Goal: Task Accomplishment & Management: Manage account settings

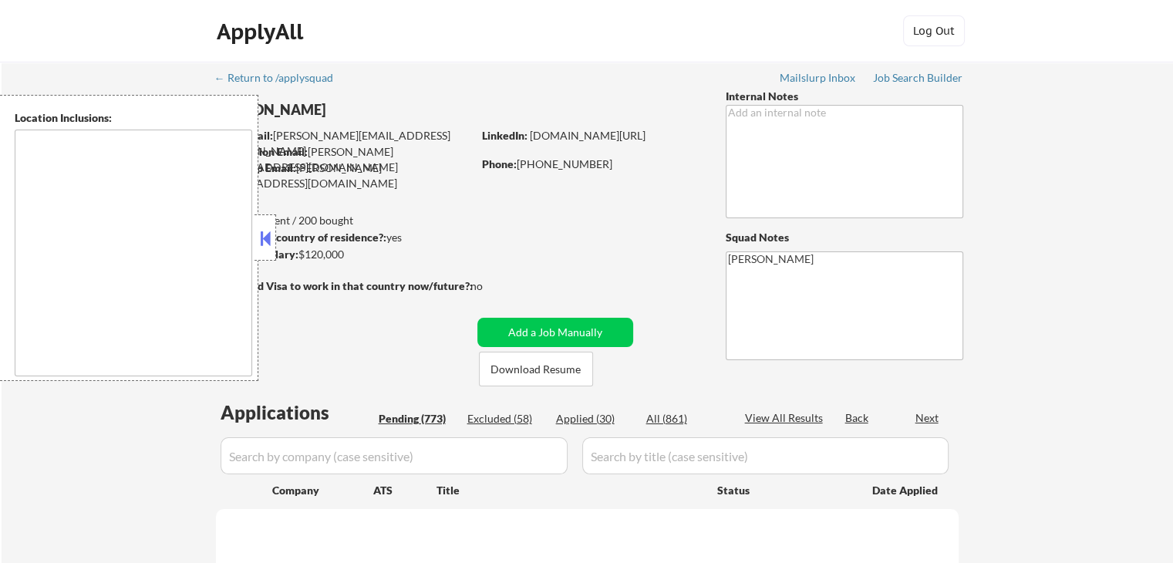
type textarea "[GEOGRAPHIC_DATA], [GEOGRAPHIC_DATA] [GEOGRAPHIC_DATA], [GEOGRAPHIC_DATA] [GEOG…"
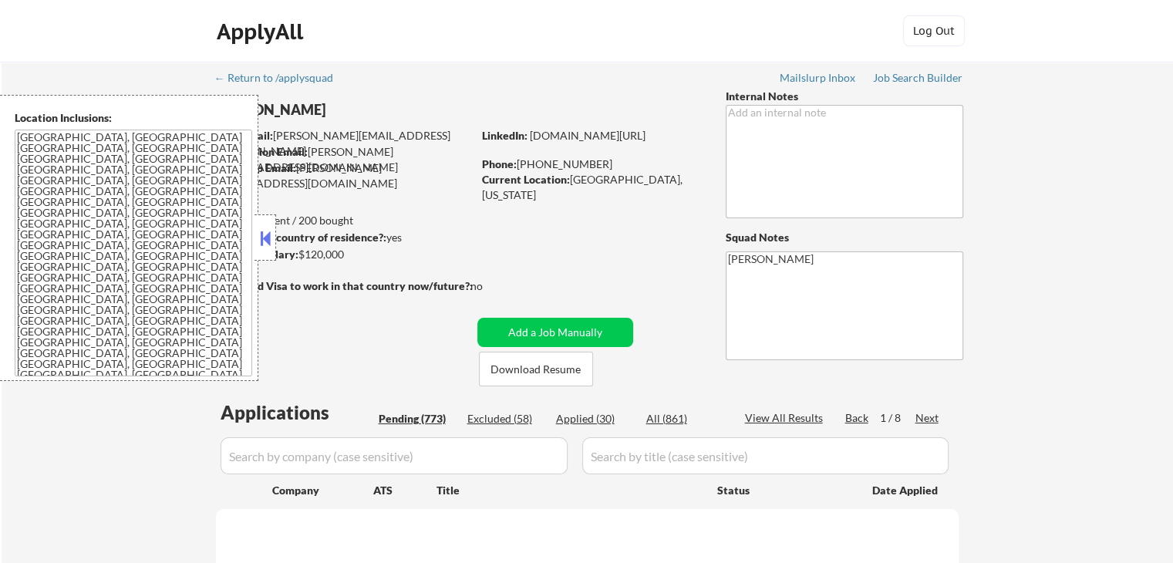
select select ""pending""
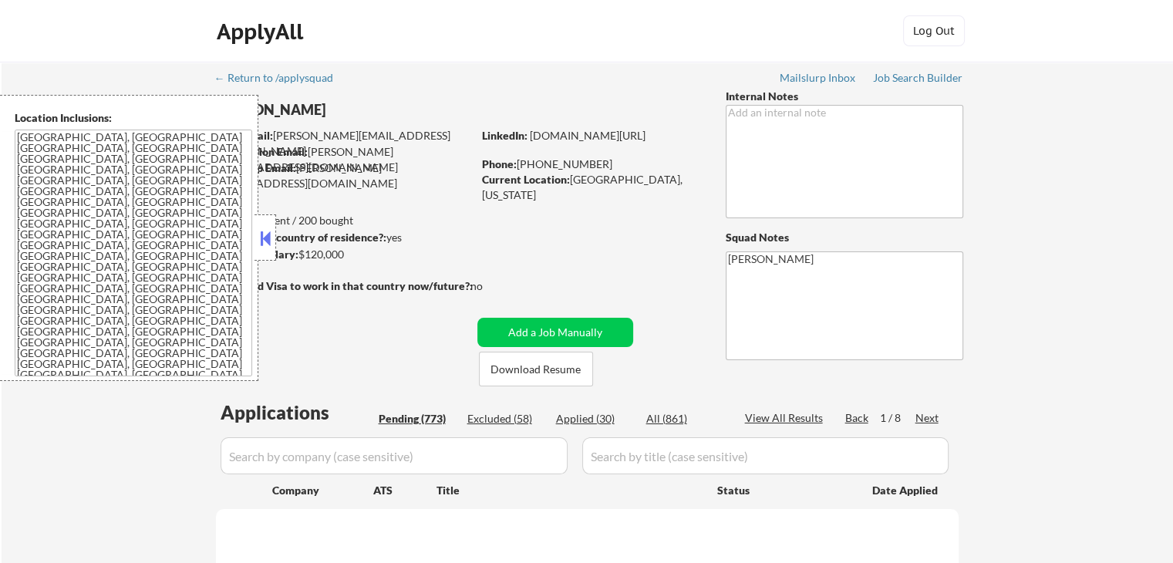
select select ""pending""
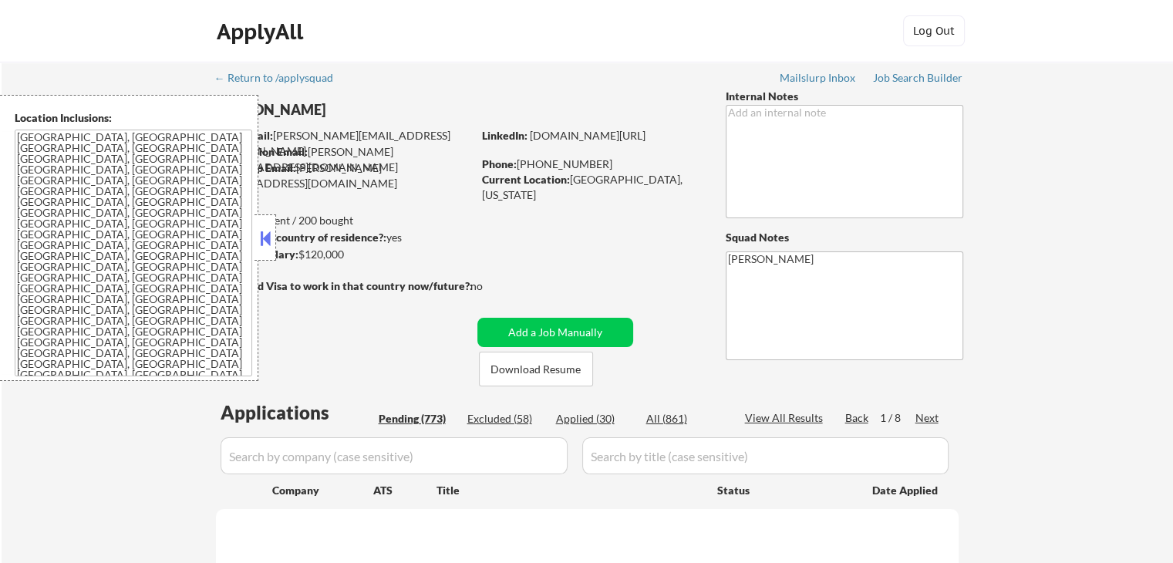
select select ""pending""
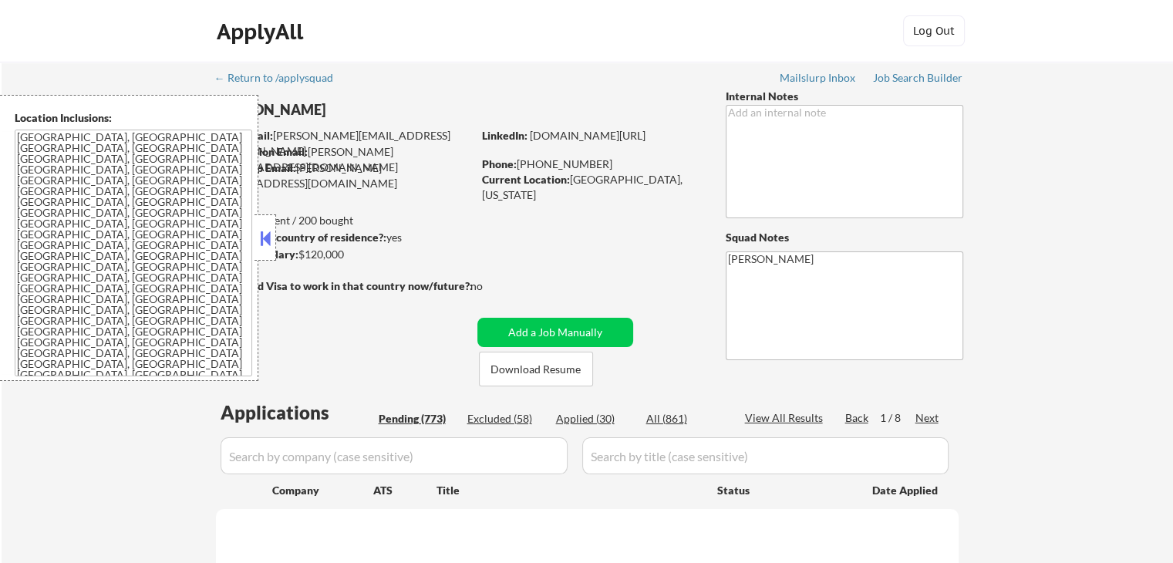
select select ""pending""
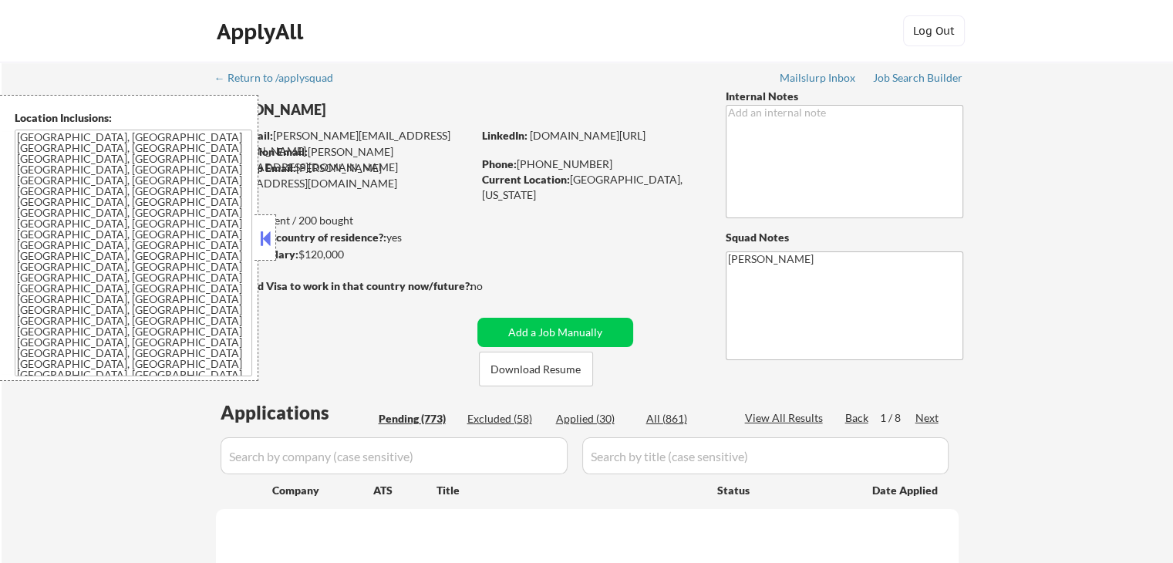
select select ""pending""
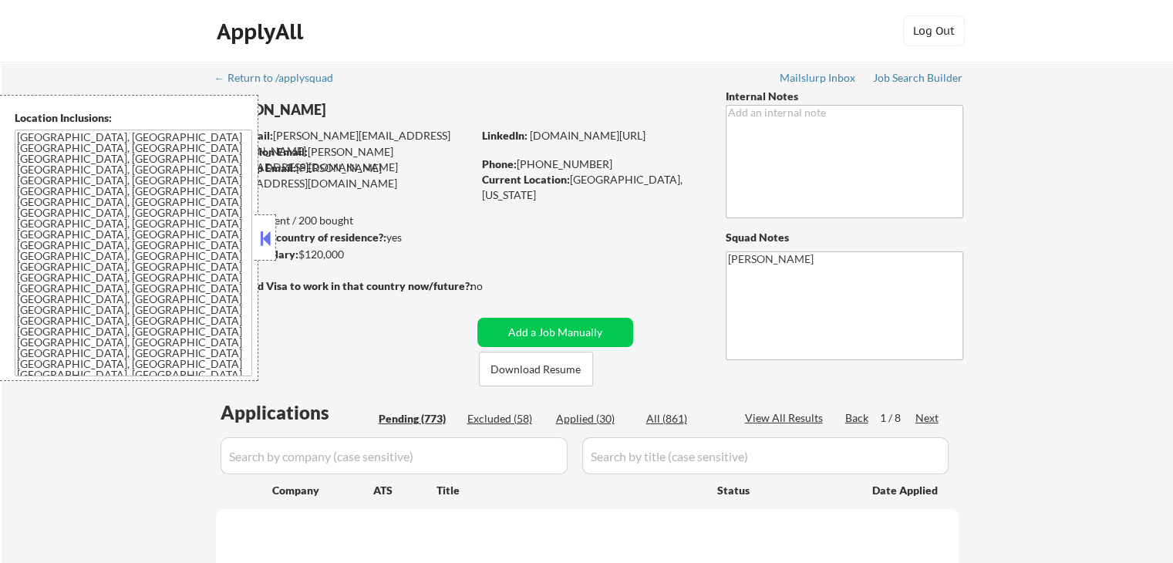
select select ""pending""
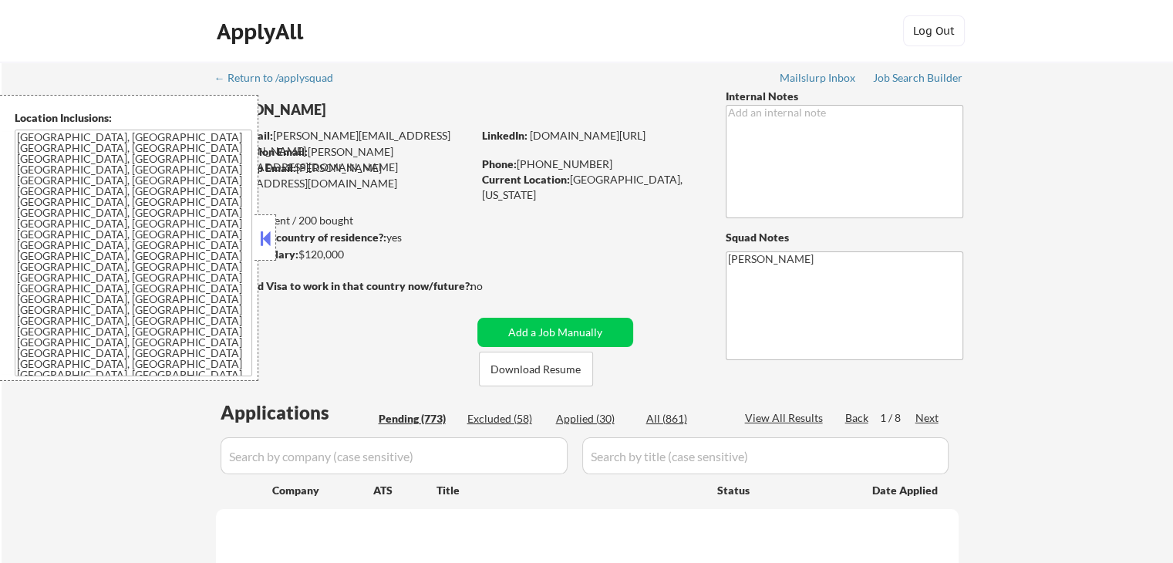
select select ""pending""
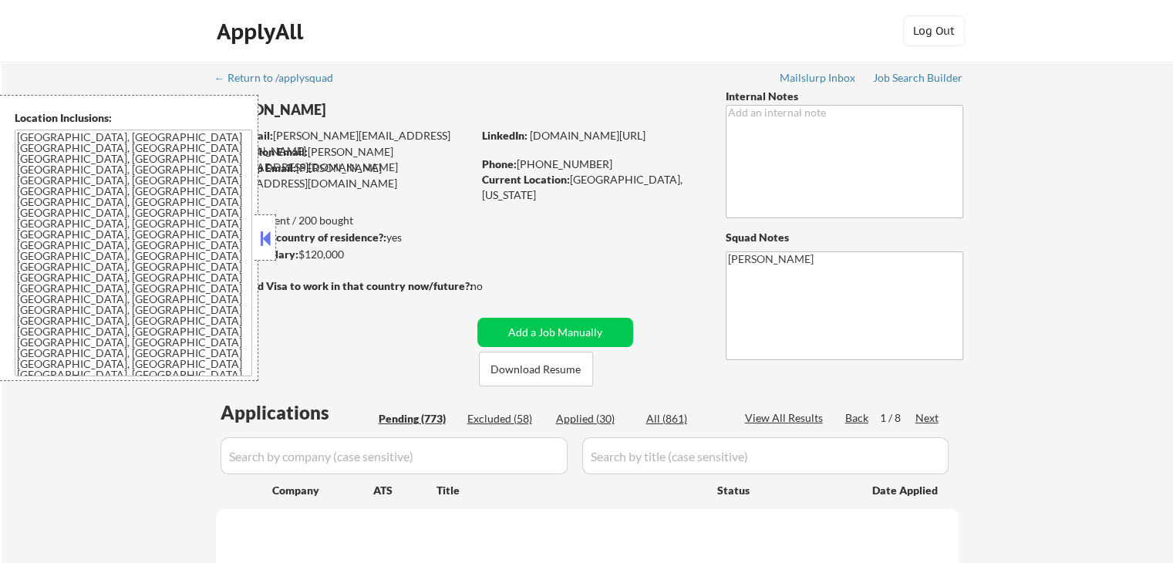
select select ""pending""
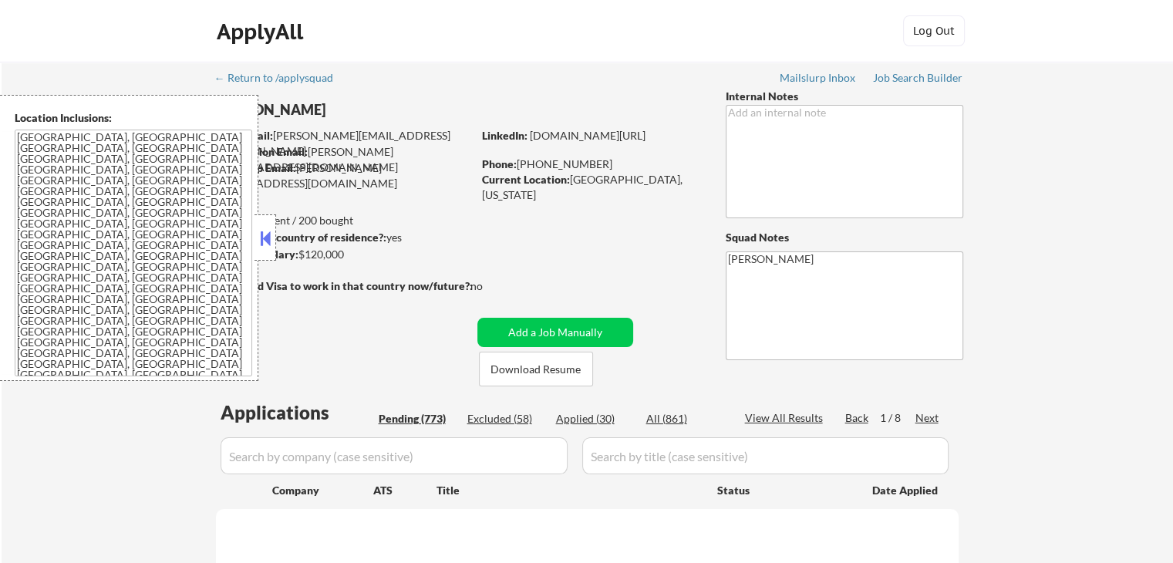
select select ""pending""
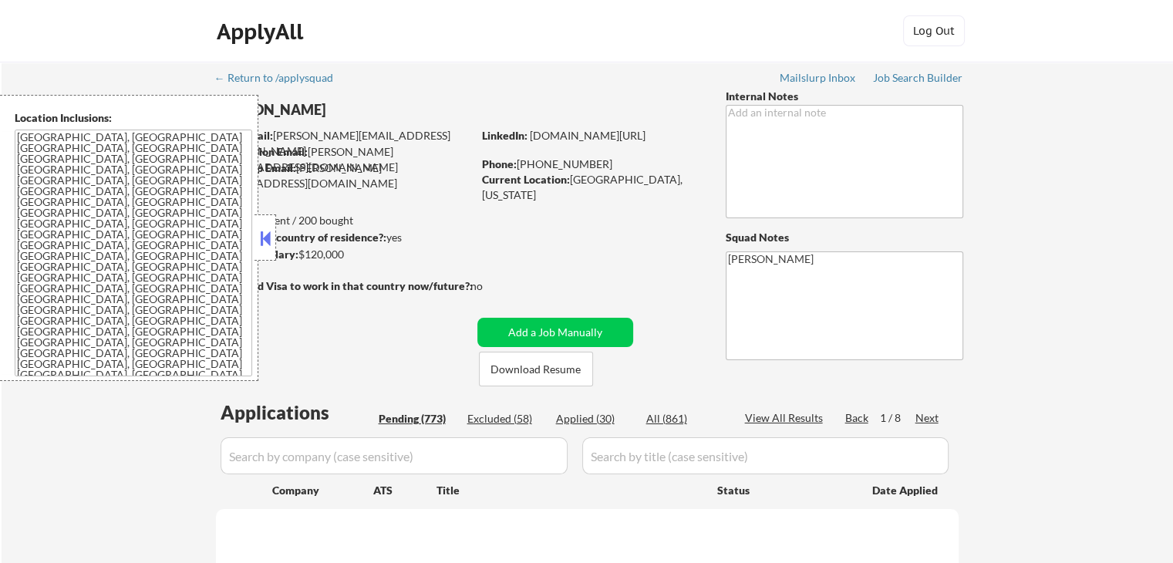
select select ""pending""
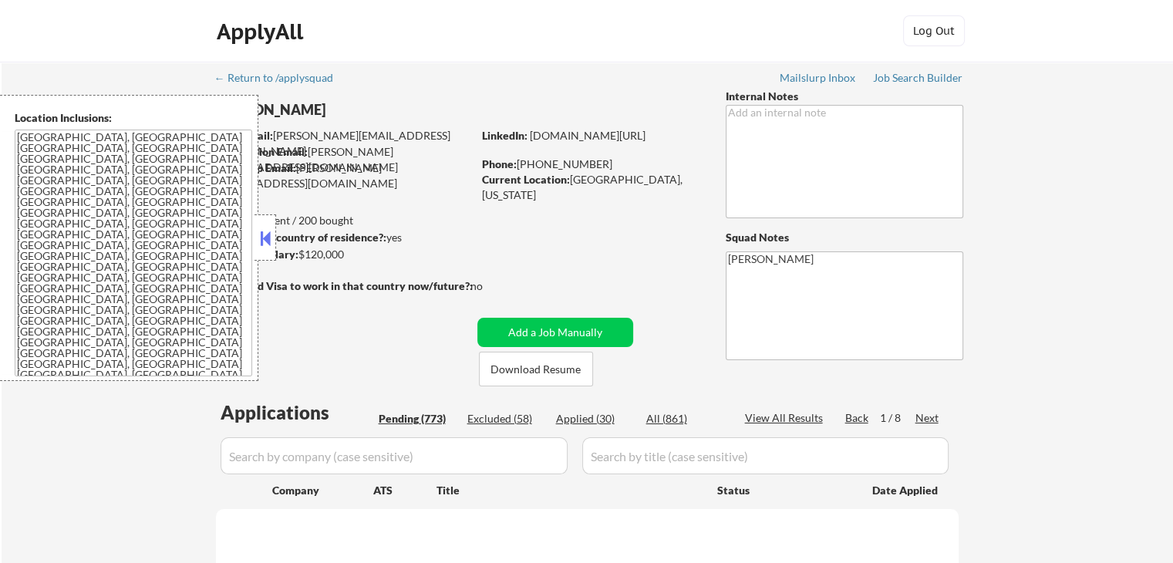
select select ""pending""
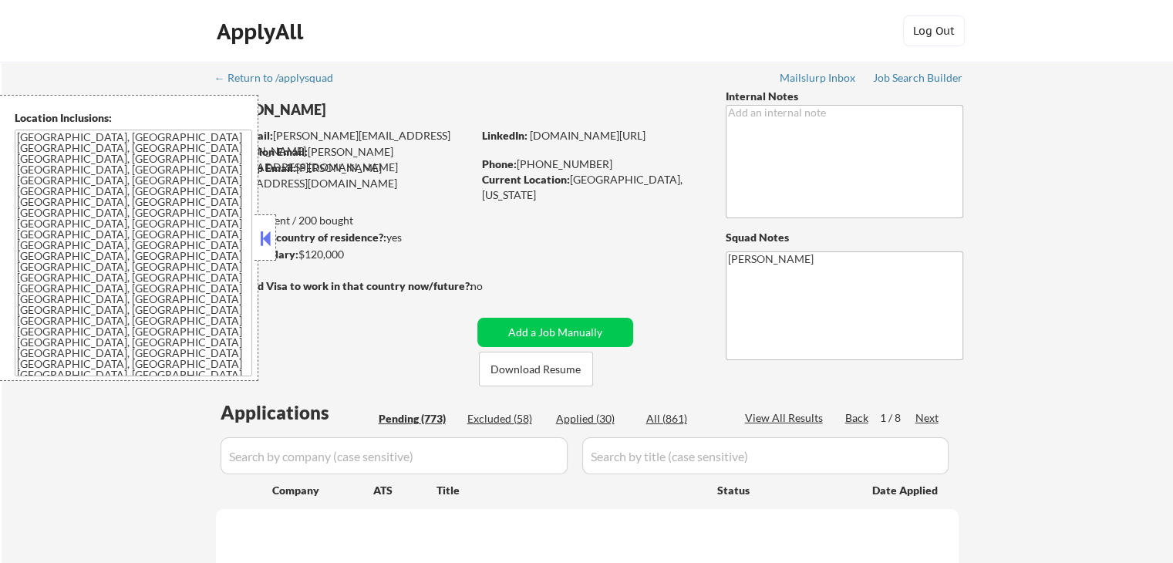
select select ""pending""
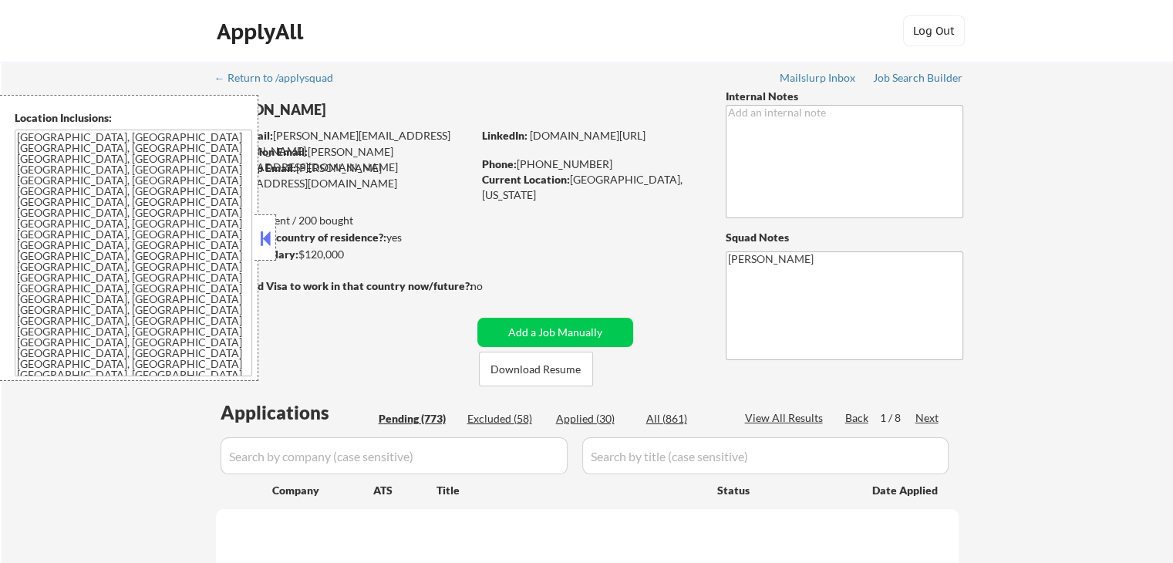
select select ""pending""
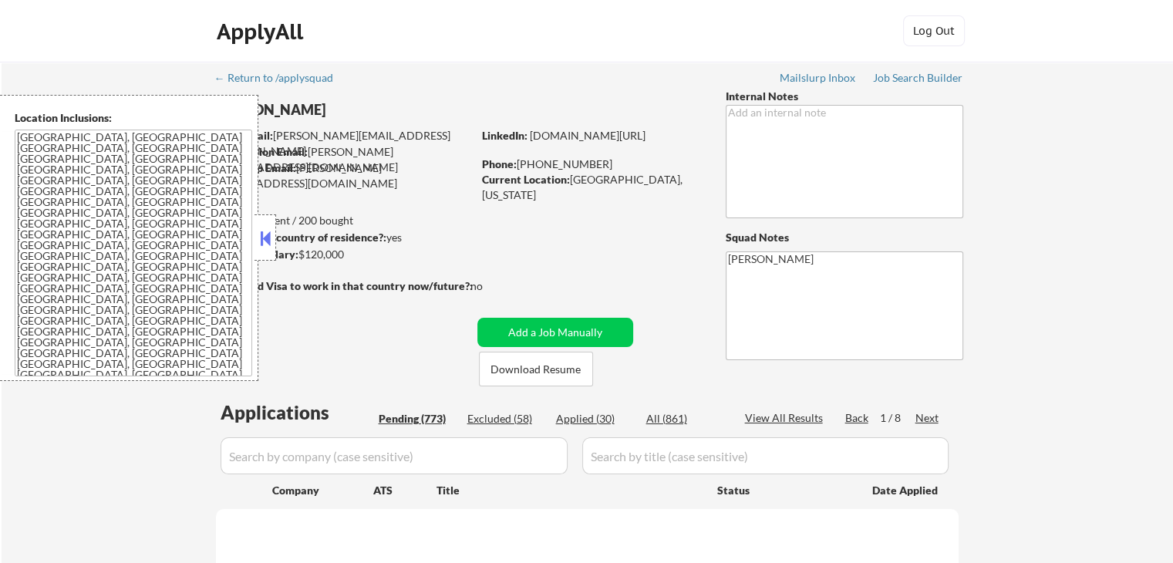
select select ""pending""
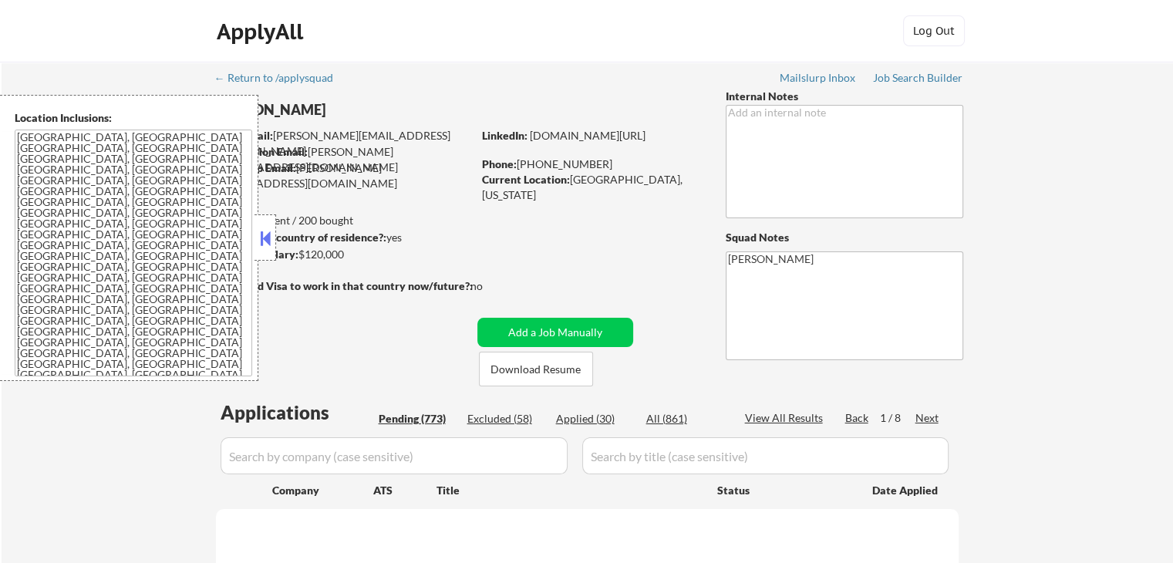
select select ""pending""
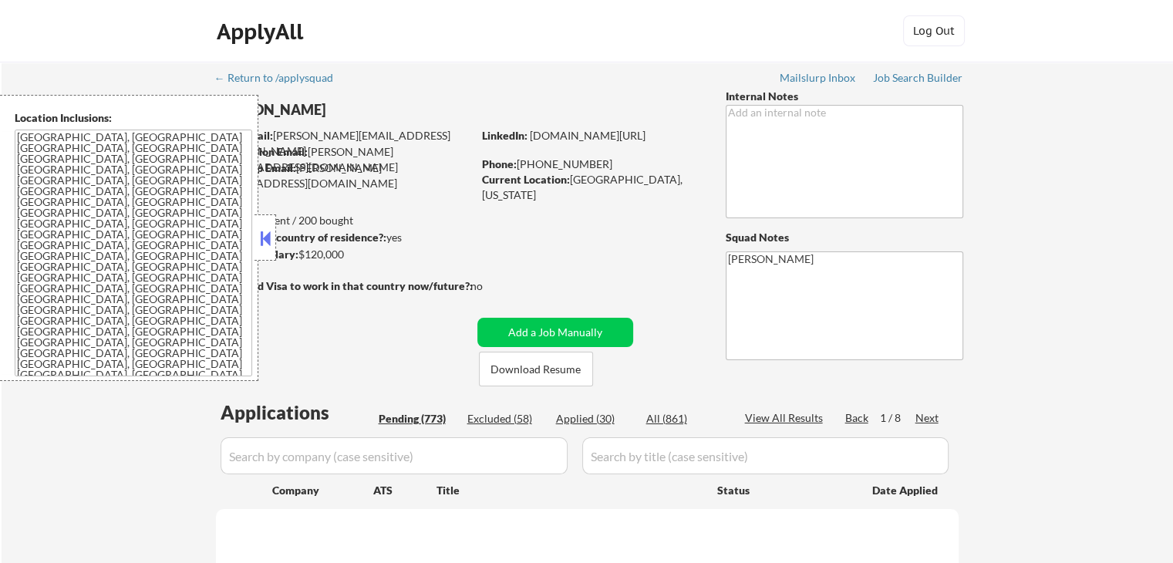
select select ""pending""
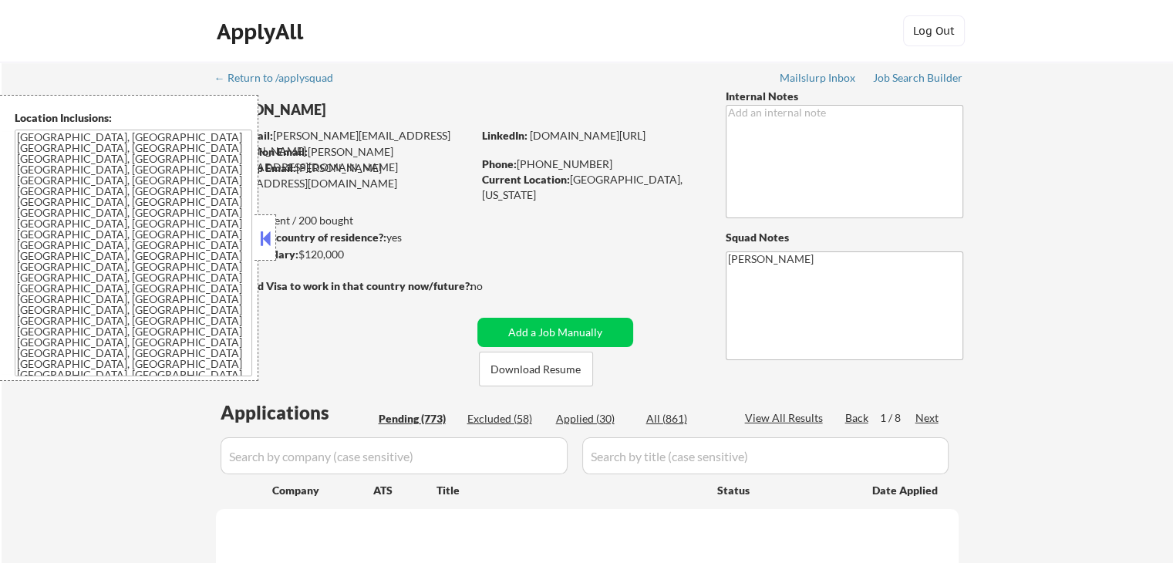
select select ""pending""
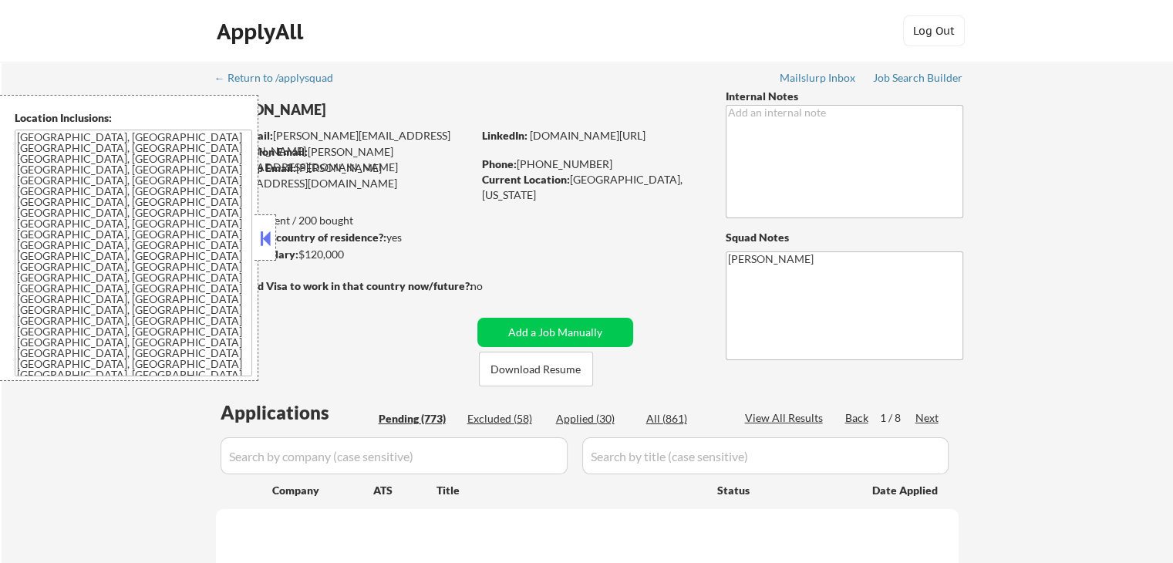
select select ""pending""
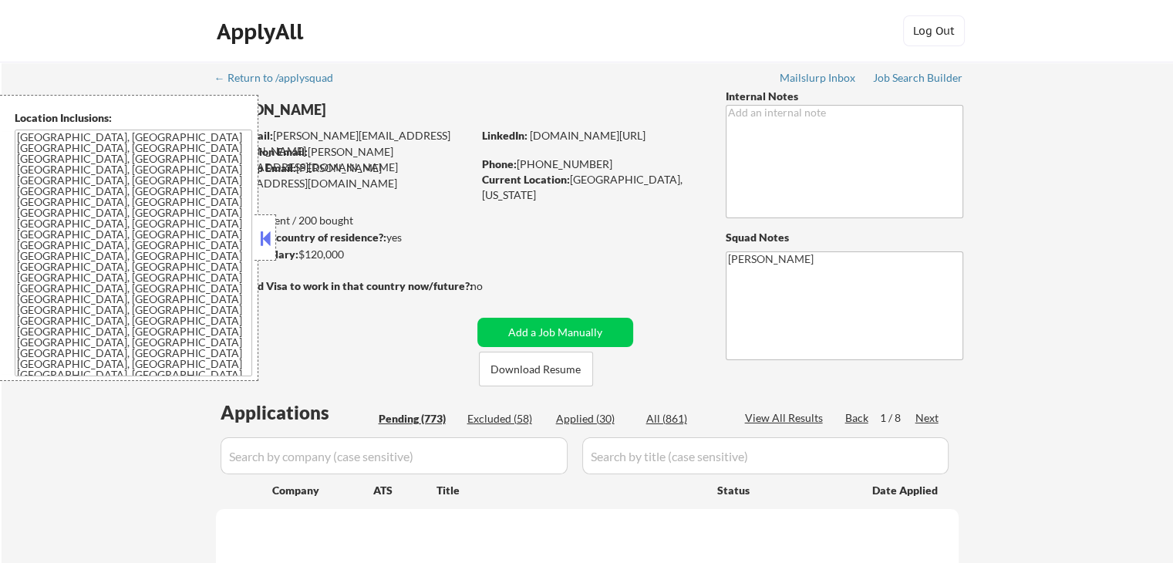
select select ""pending""
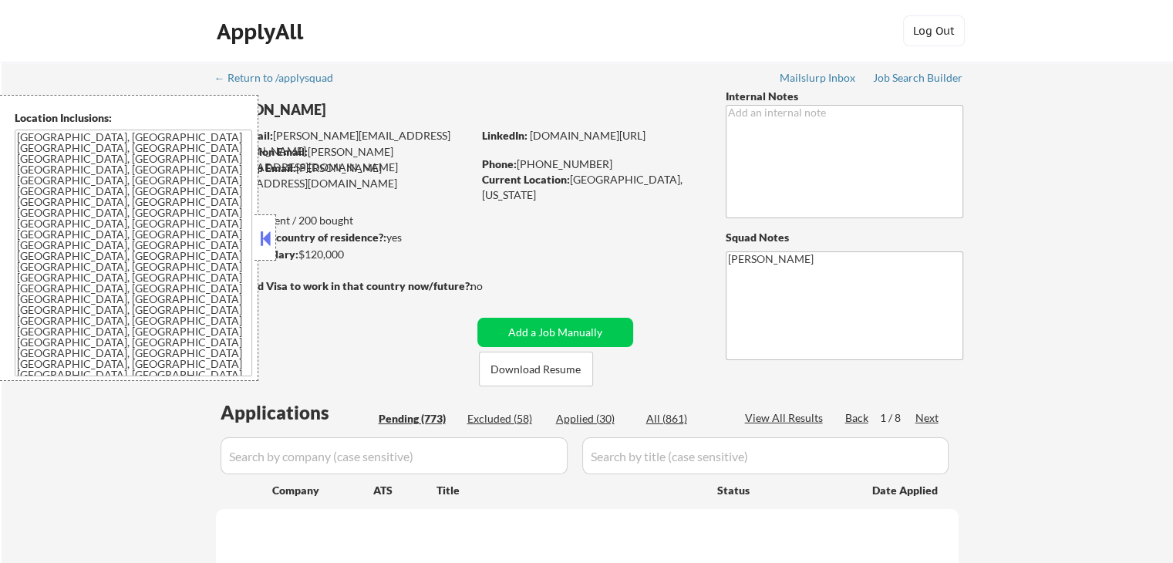
select select ""pending""
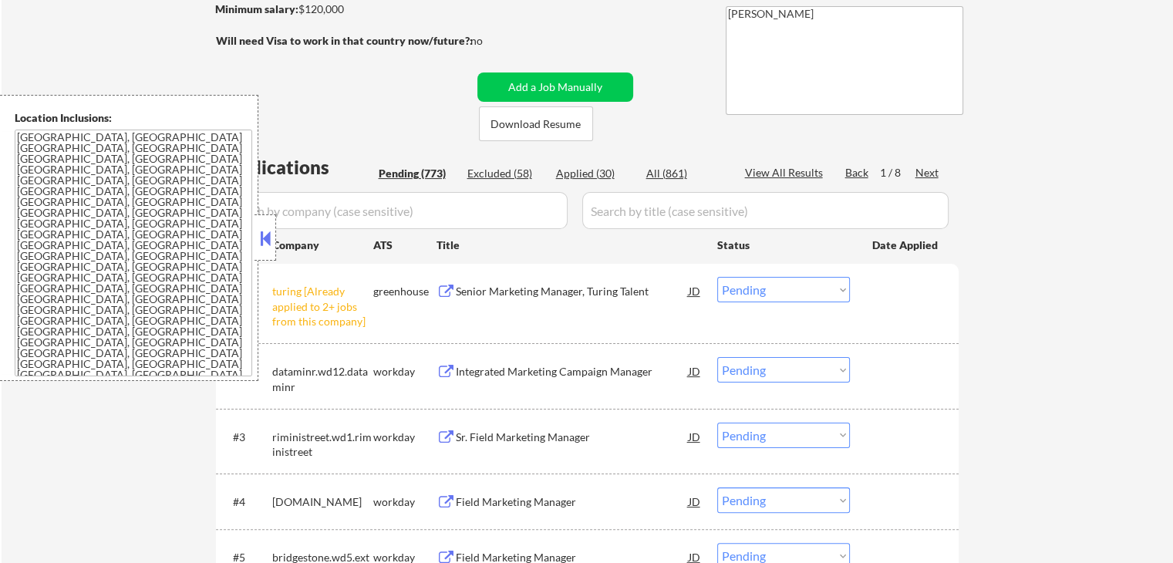
scroll to position [308, 0]
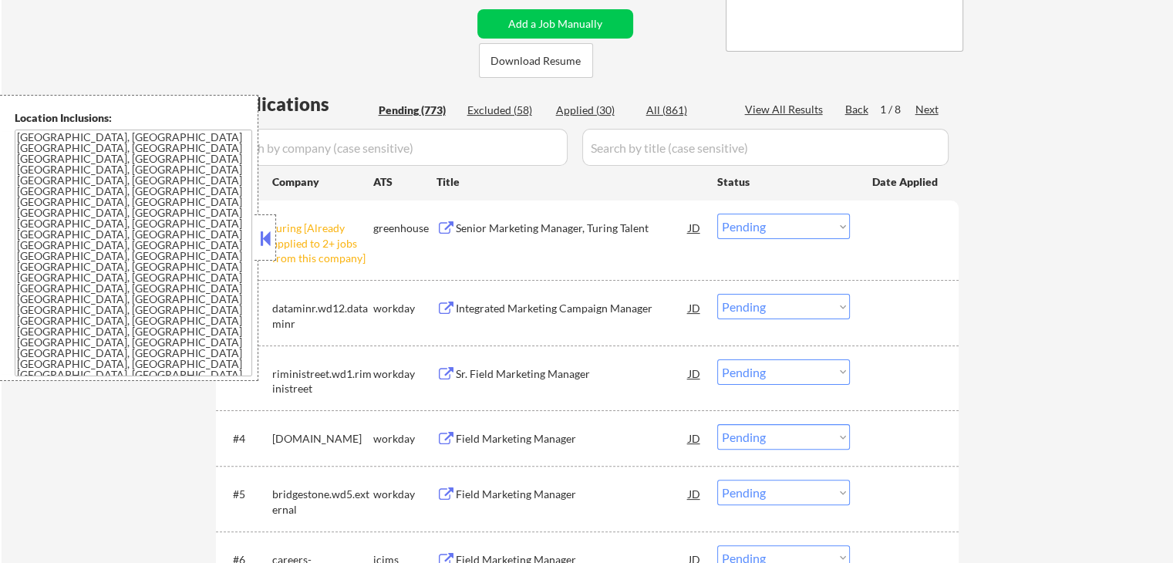
click at [919, 110] on div "Next" at bounding box center [927, 109] width 25 height 15
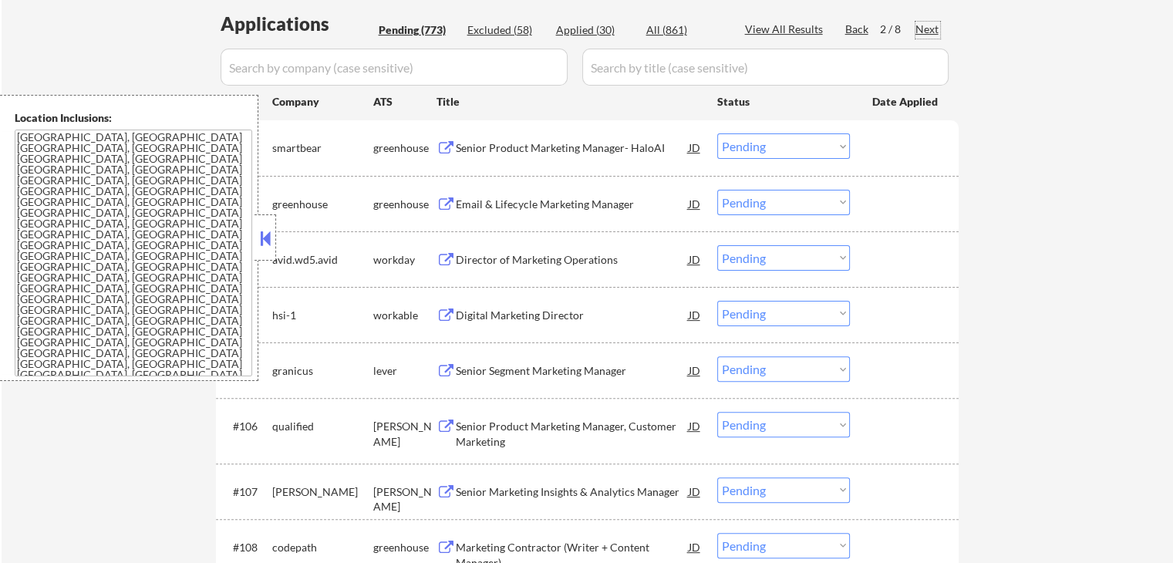
scroll to position [463, 0]
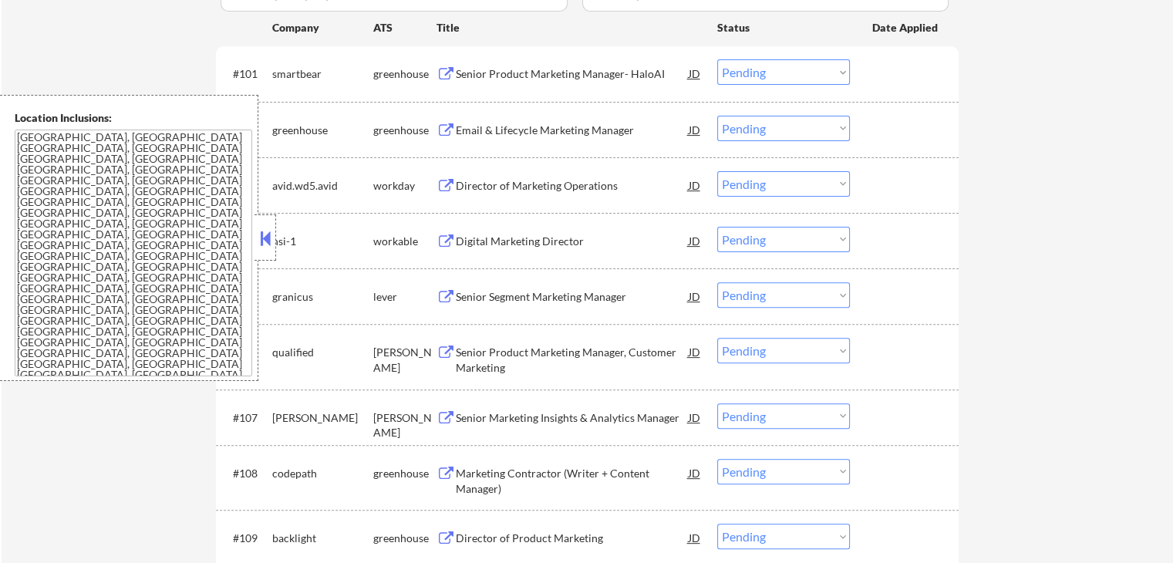
click at [481, 76] on div "Senior Product Marketing Manager- HaloAI" at bounding box center [572, 73] width 233 height 15
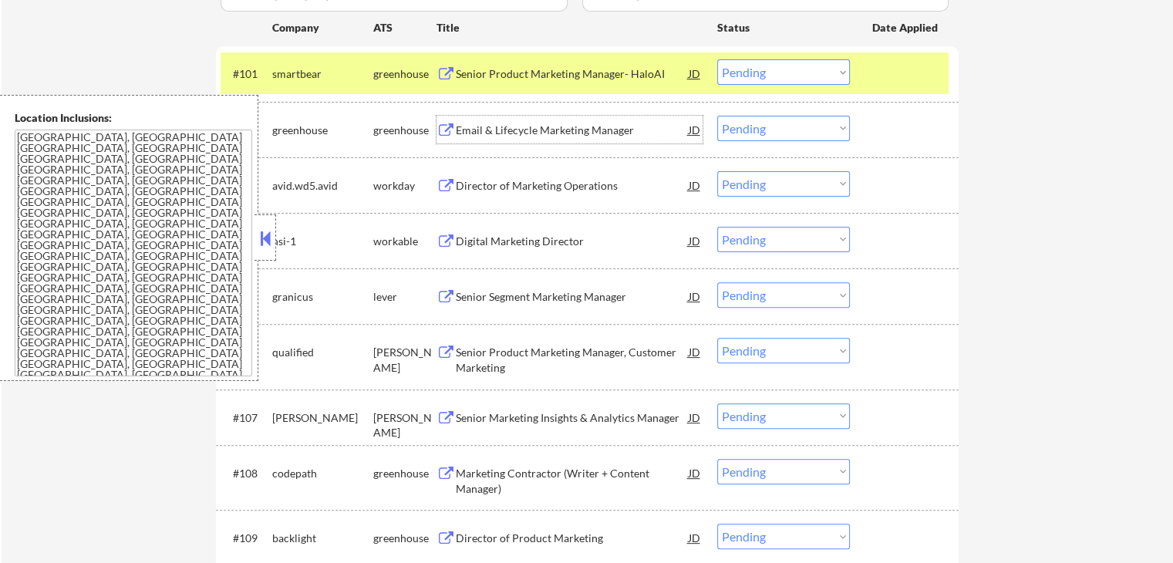
click at [496, 124] on div "Email & Lifecycle Marketing Manager" at bounding box center [572, 130] width 233 height 15
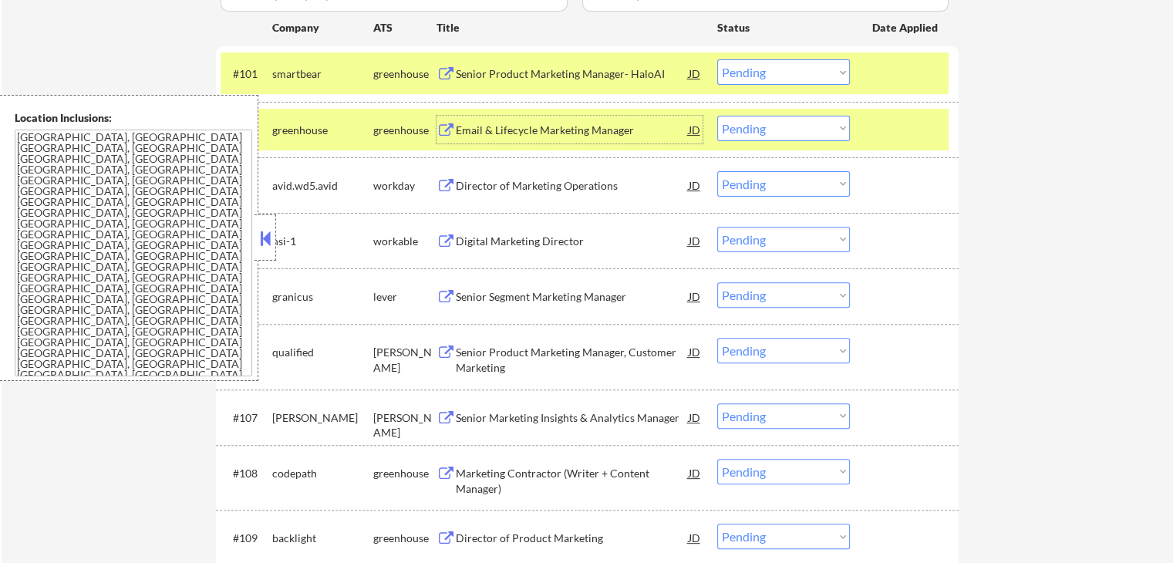
click at [525, 176] on div "Director of Marketing Operations" at bounding box center [572, 185] width 233 height 28
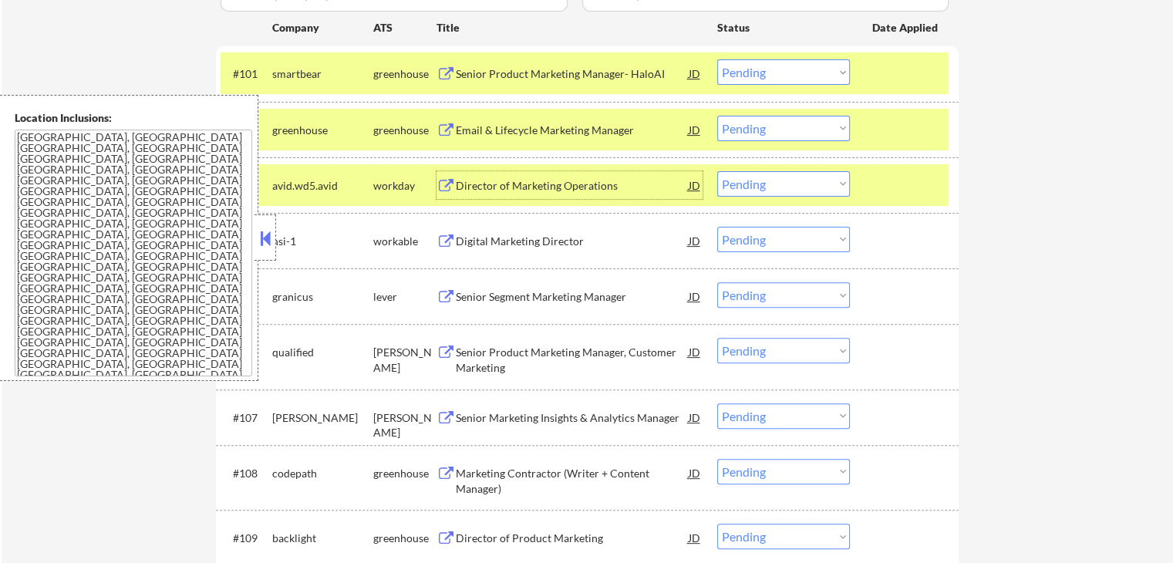
click at [470, 241] on div "Digital Marketing Director" at bounding box center [572, 241] width 233 height 15
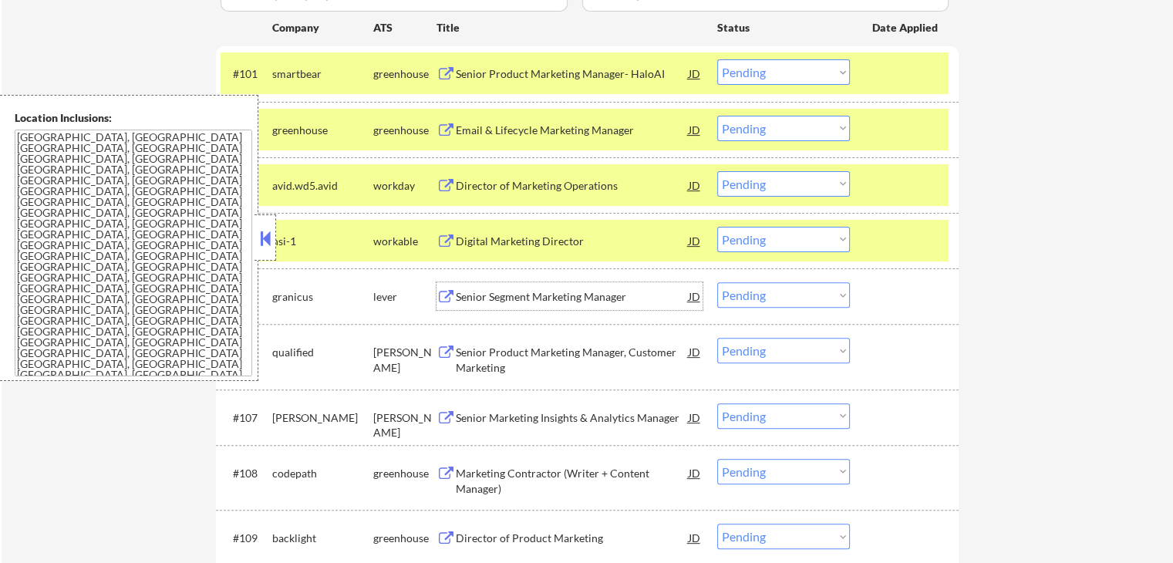
click at [514, 293] on div "Senior Segment Marketing Manager" at bounding box center [572, 296] width 233 height 15
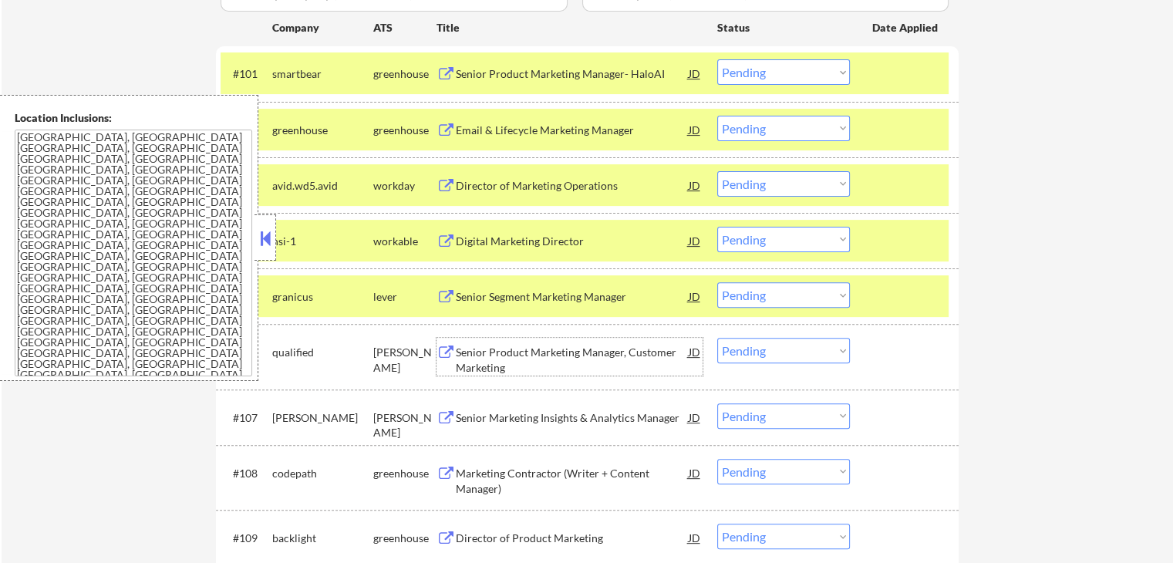
click at [493, 356] on div "Senior Product Marketing Manager, Customer Marketing" at bounding box center [572, 360] width 233 height 30
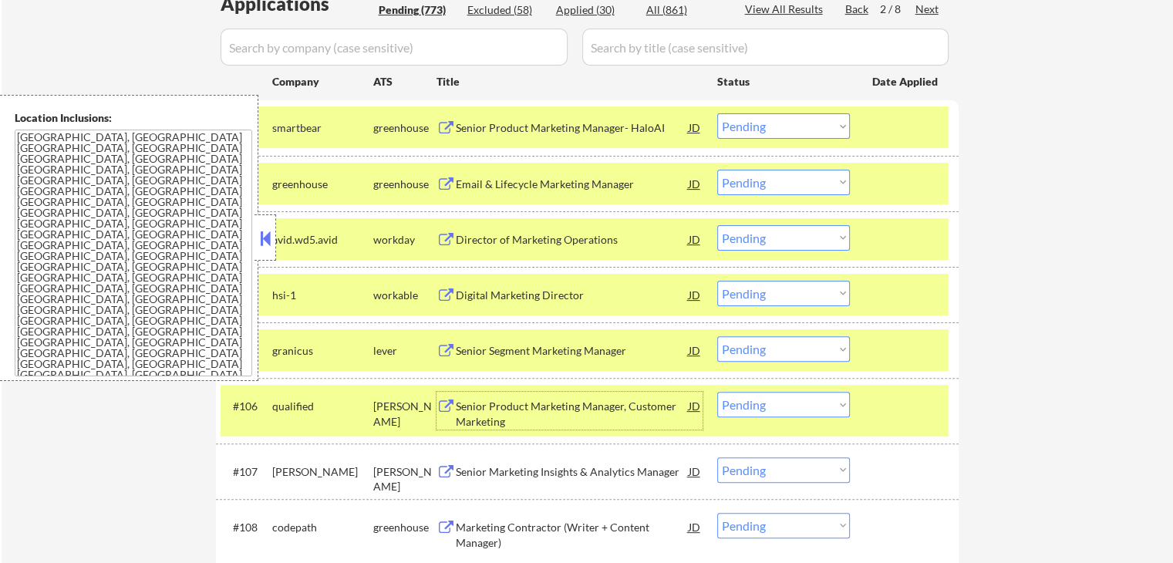
scroll to position [385, 0]
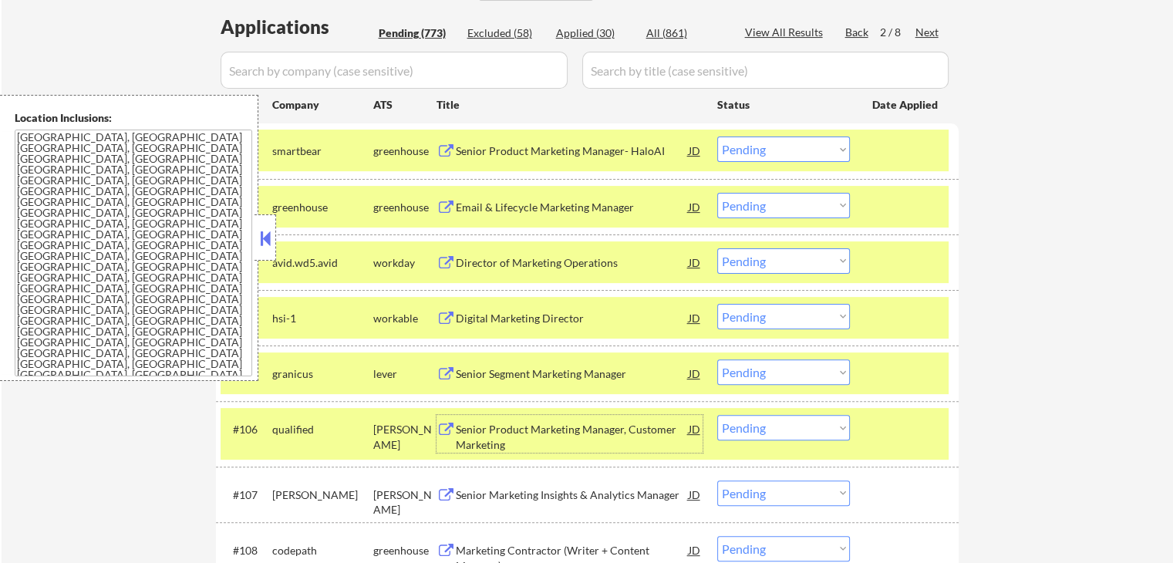
click at [335, 142] on div "smartbear" at bounding box center [322, 150] width 101 height 28
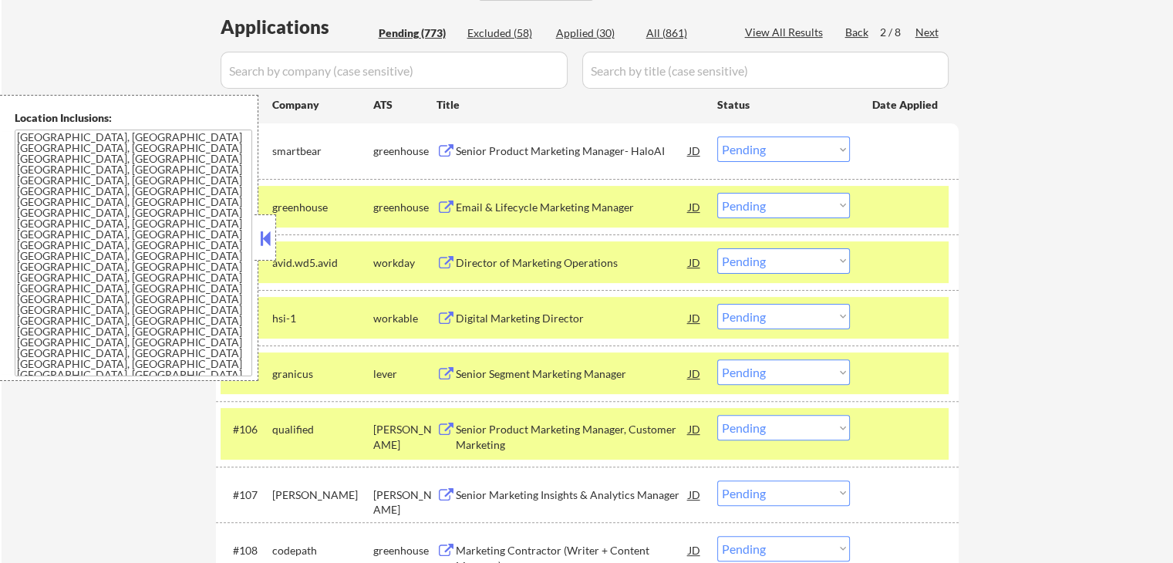
click at [337, 200] on div "greenhouse" at bounding box center [322, 207] width 101 height 15
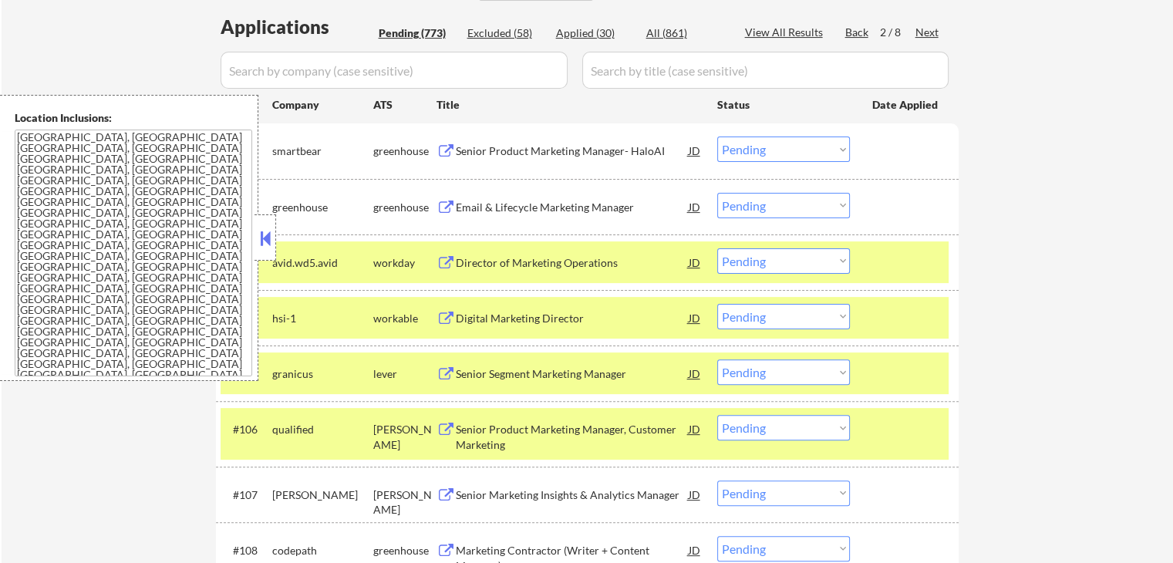
click at [330, 271] on div "avid.wd5.avid" at bounding box center [322, 262] width 101 height 28
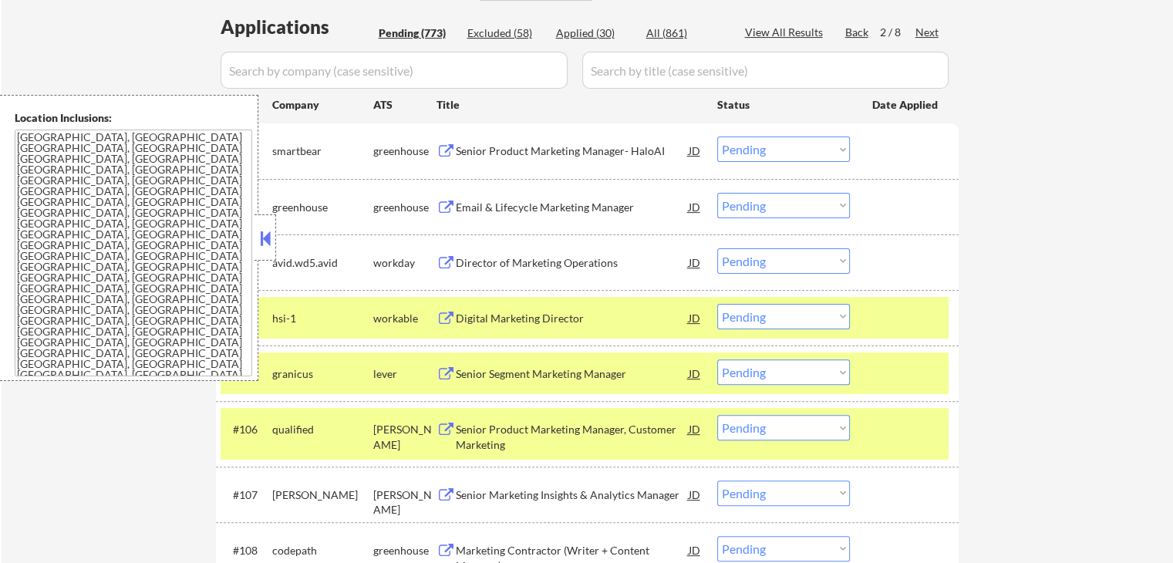
click at [315, 314] on div "hsi-1" at bounding box center [322, 318] width 101 height 15
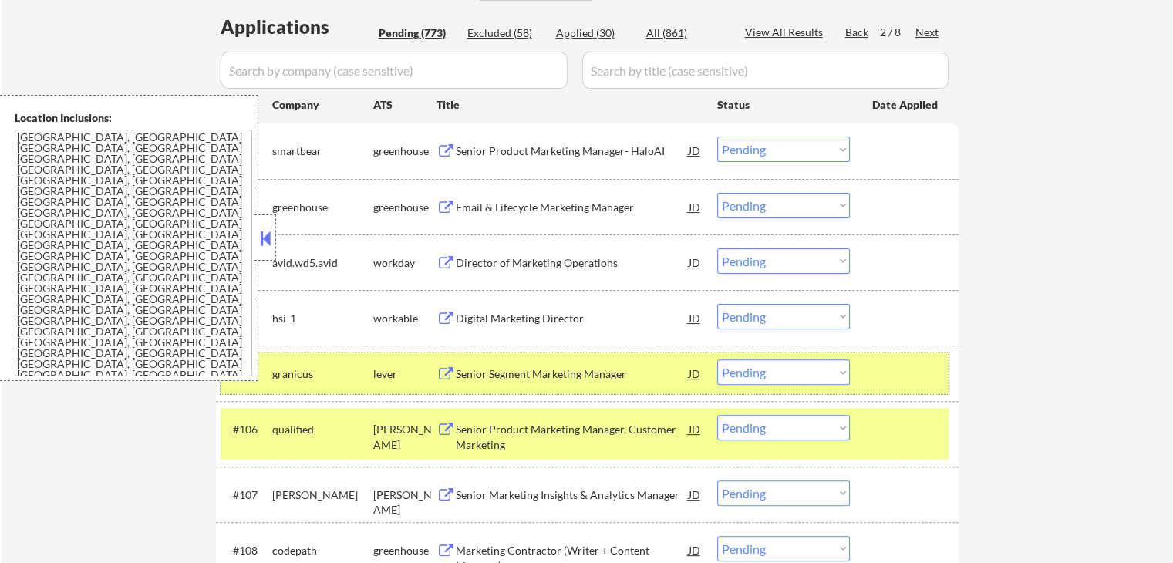
drag, startPoint x: 305, startPoint y: 377, endPoint x: 321, endPoint y: 405, distance: 31.7
click at [305, 378] on div "granicus" at bounding box center [322, 373] width 101 height 15
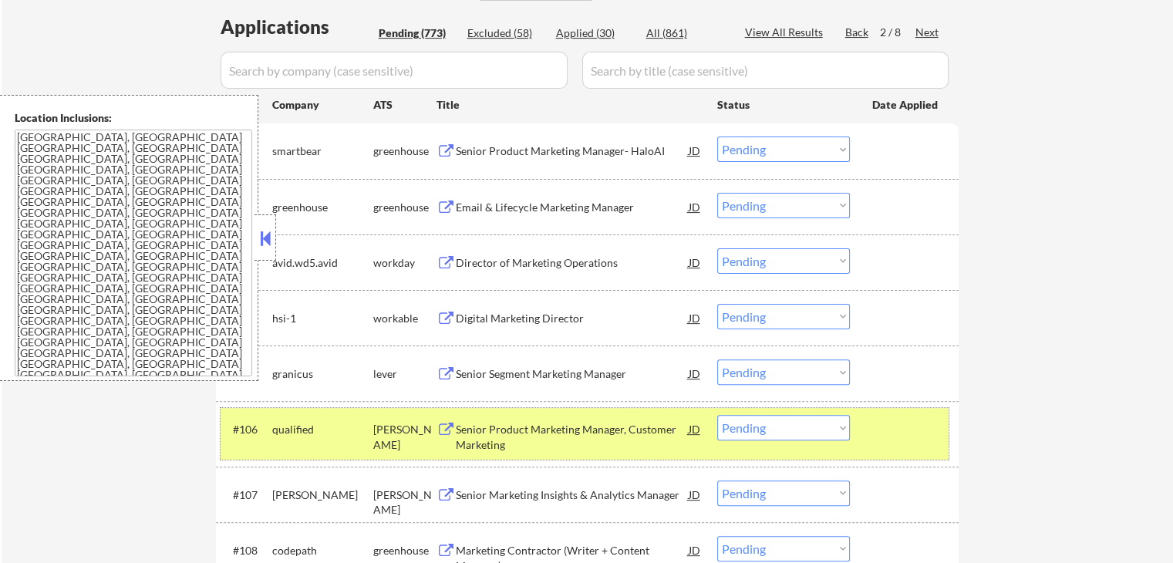
click at [325, 422] on div "qualified" at bounding box center [322, 429] width 101 height 15
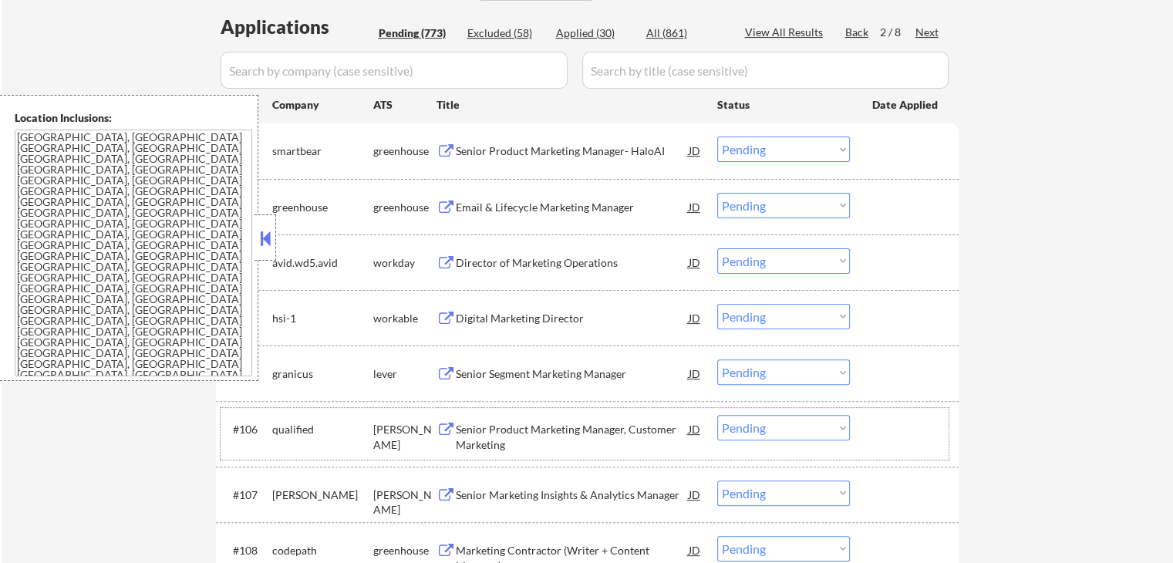
click at [567, 156] on div "Senior Product Marketing Manager- HaloAI" at bounding box center [572, 150] width 233 height 15
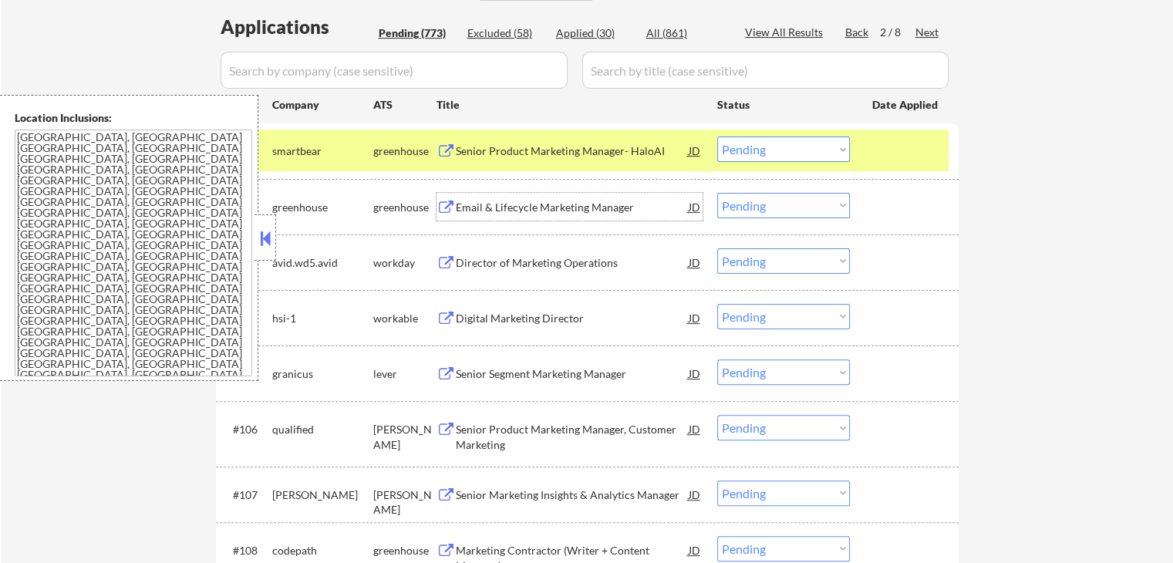
click at [604, 210] on div "Email & Lifecycle Marketing Manager" at bounding box center [572, 207] width 233 height 15
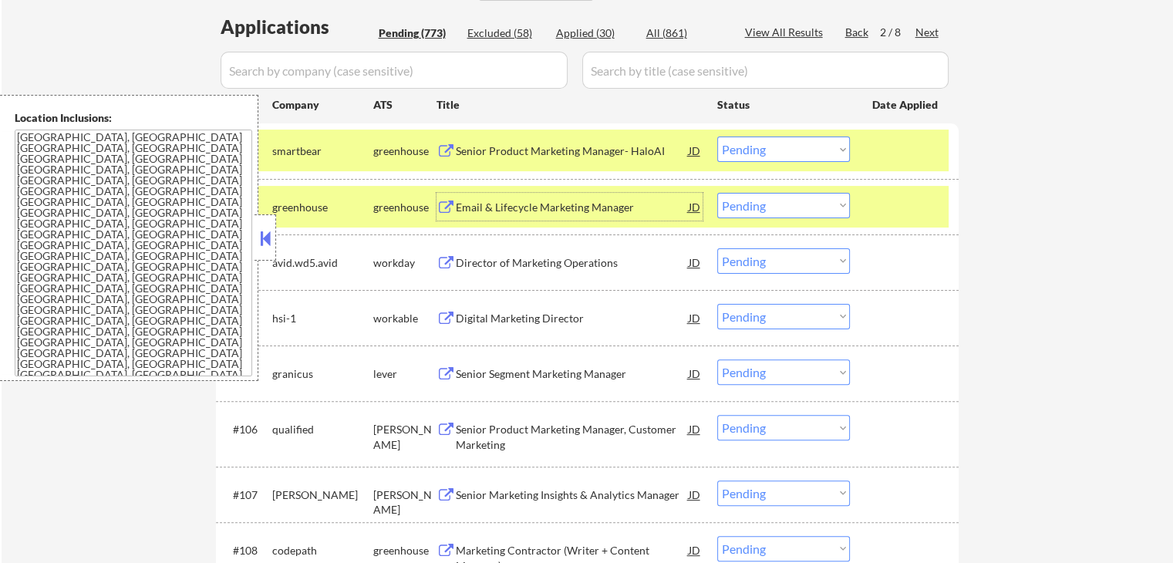
click at [762, 152] on select "Choose an option... Pending Applied Excluded (Questions) Excluded (Expired) Exc…" at bounding box center [783, 148] width 133 height 25
click at [717, 136] on select "Choose an option... Pending Applied Excluded (Questions) Excluded (Expired) Exc…" at bounding box center [783, 148] width 133 height 25
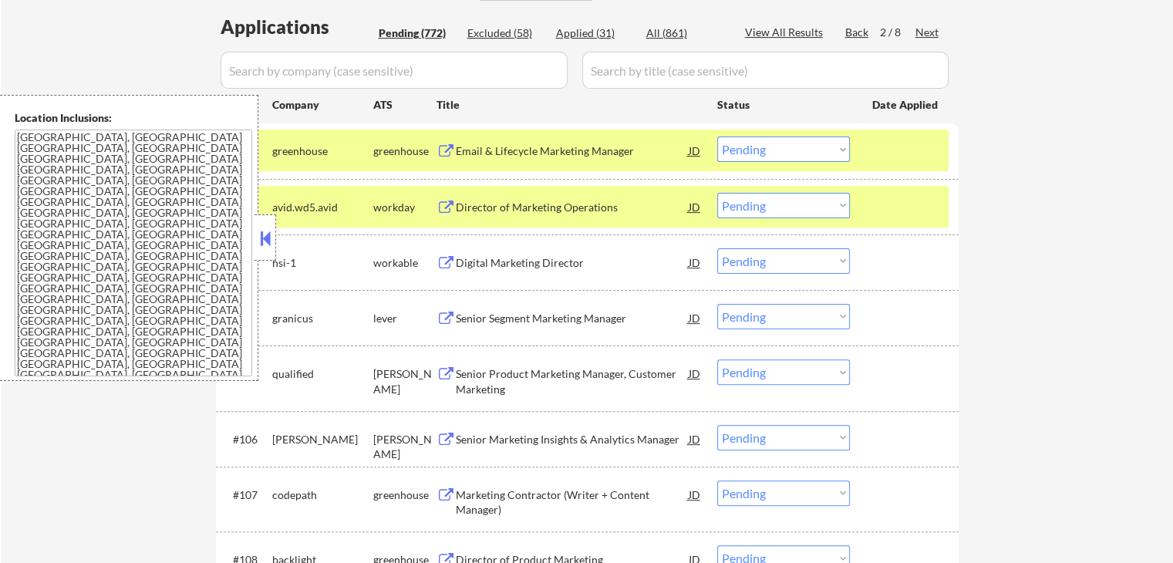
click at [799, 146] on select "Choose an option... Pending Applied Excluded (Questions) Excluded (Expired) Exc…" at bounding box center [783, 148] width 133 height 25
click at [717, 136] on select "Choose an option... Pending Applied Excluded (Questions) Excluded (Expired) Exc…" at bounding box center [783, 148] width 133 height 25
click at [310, 207] on div "avid.wd5.avid" at bounding box center [322, 207] width 101 height 15
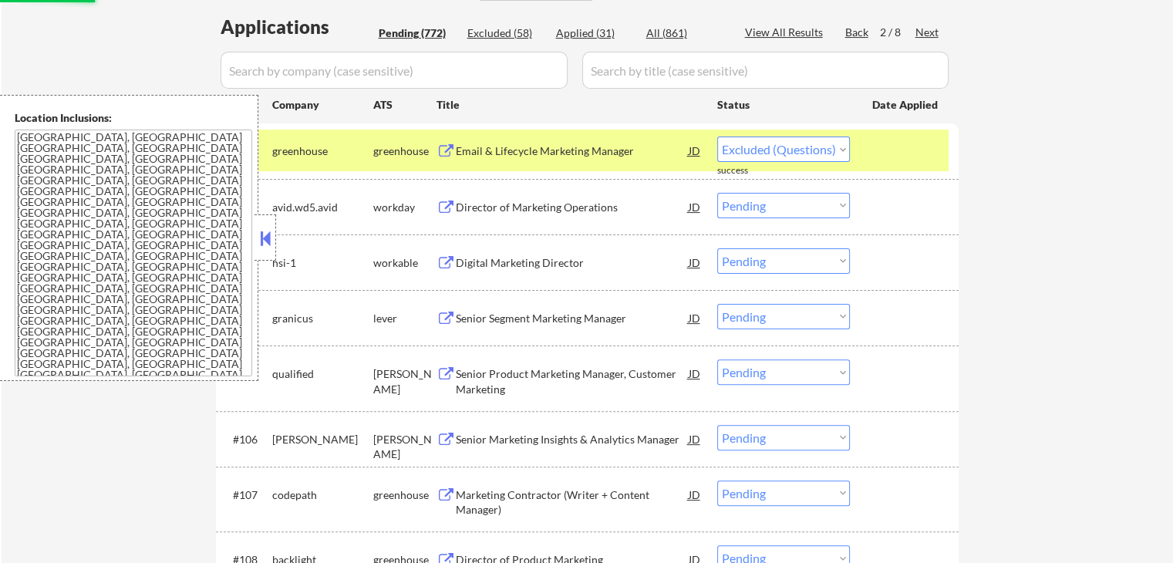
select select ""pending""
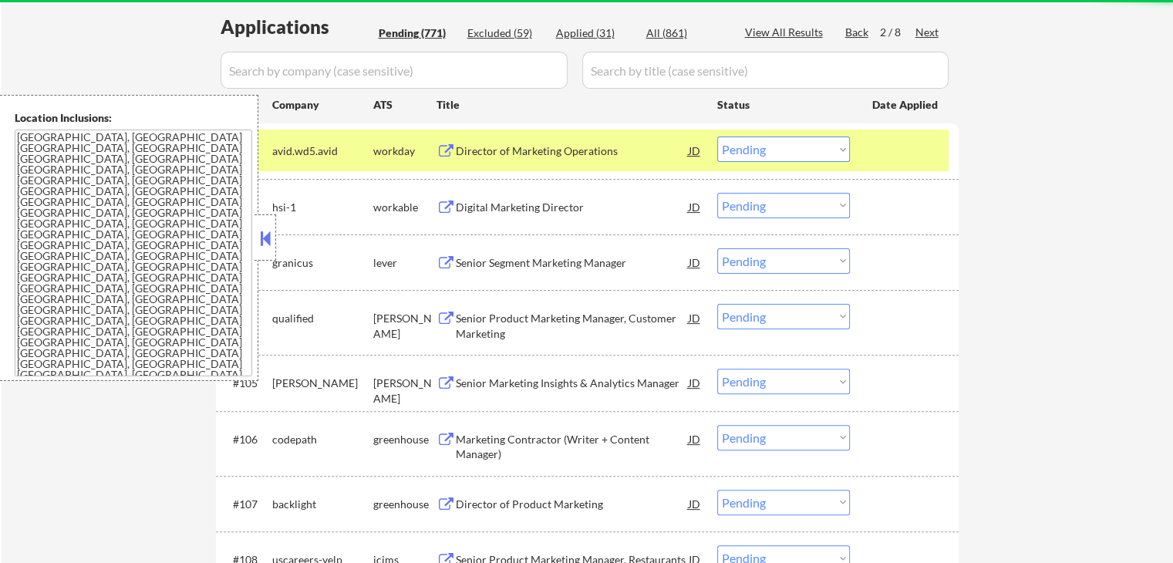
click at [338, 149] on div "avid.wd5.avid" at bounding box center [322, 150] width 101 height 15
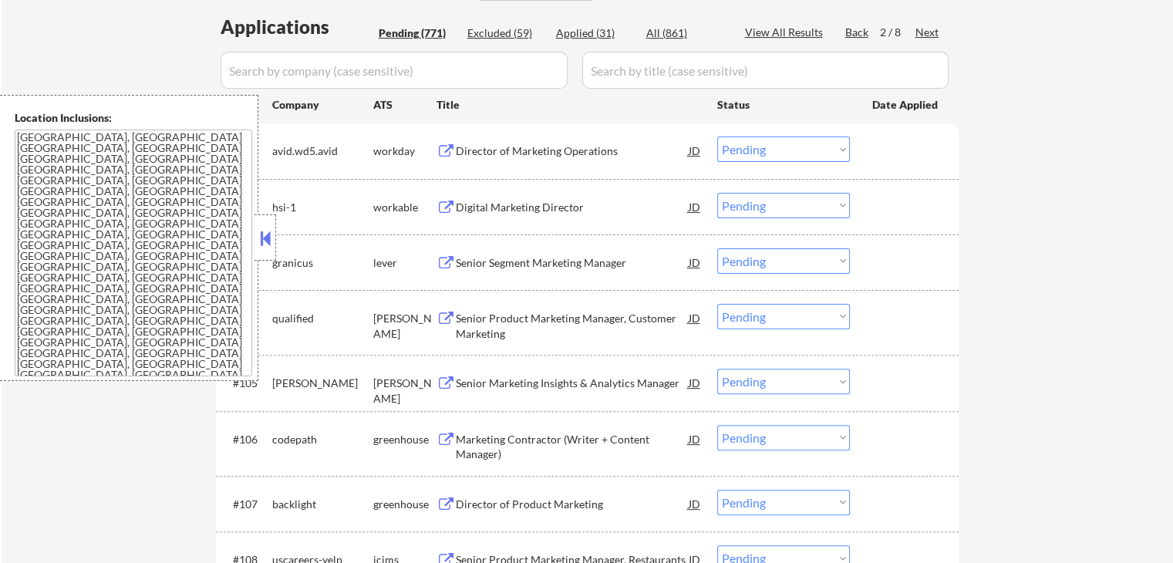
click at [535, 200] on div "Digital Marketing Director" at bounding box center [572, 207] width 233 height 15
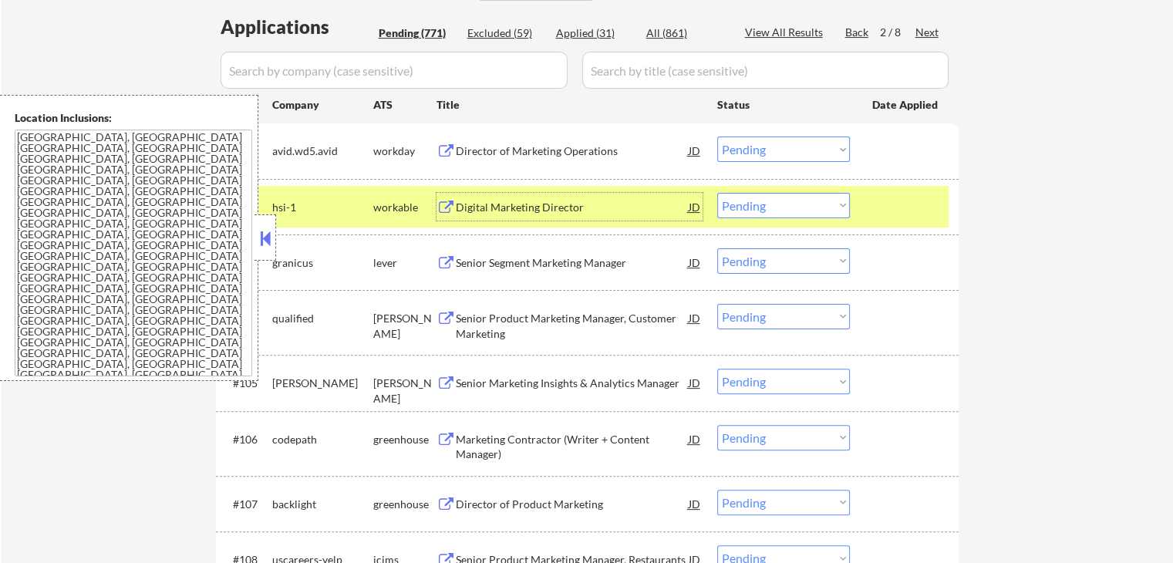
click at [574, 257] on div "Senior Segment Marketing Manager" at bounding box center [572, 262] width 233 height 15
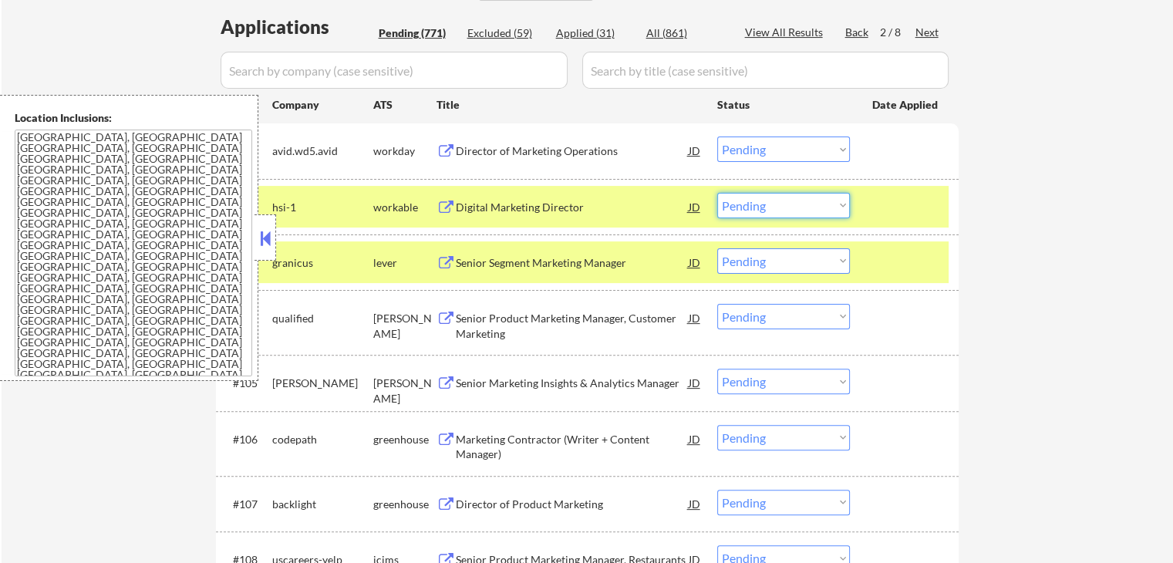
drag, startPoint x: 771, startPoint y: 198, endPoint x: 772, endPoint y: 217, distance: 18.5
click at [771, 199] on select "Choose an option... Pending Applied Excluded (Questions) Excluded (Expired) Exc…" at bounding box center [783, 205] width 133 height 25
click at [717, 193] on select "Choose an option... Pending Applied Excluded (Questions) Excluded (Expired) Exc…" at bounding box center [783, 205] width 133 height 25
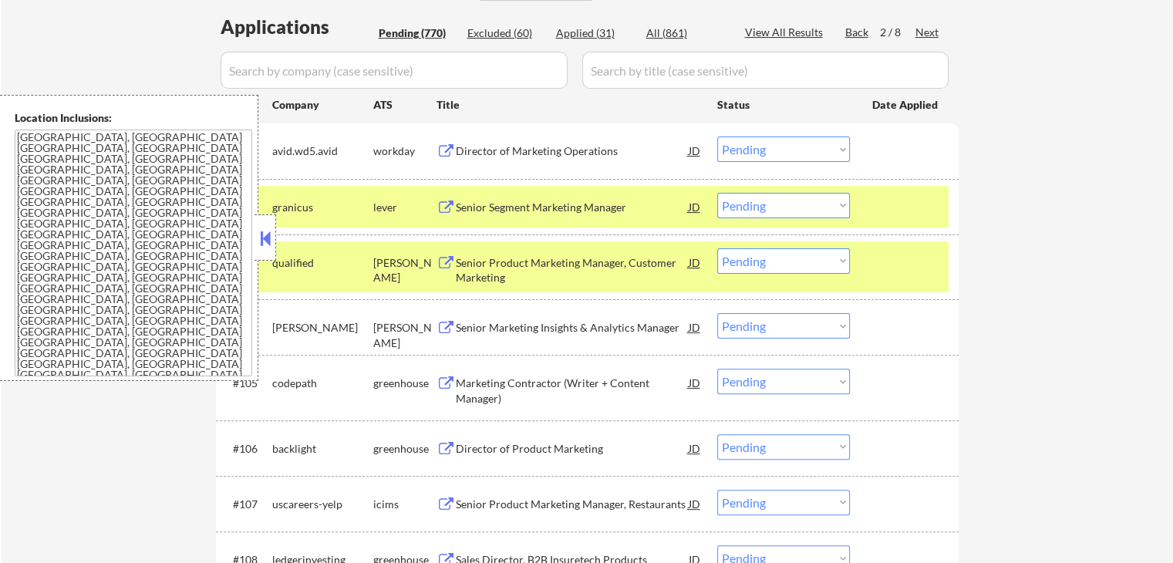
click at [592, 259] on div "Senior Product Marketing Manager, Customer Marketing" at bounding box center [572, 270] width 233 height 30
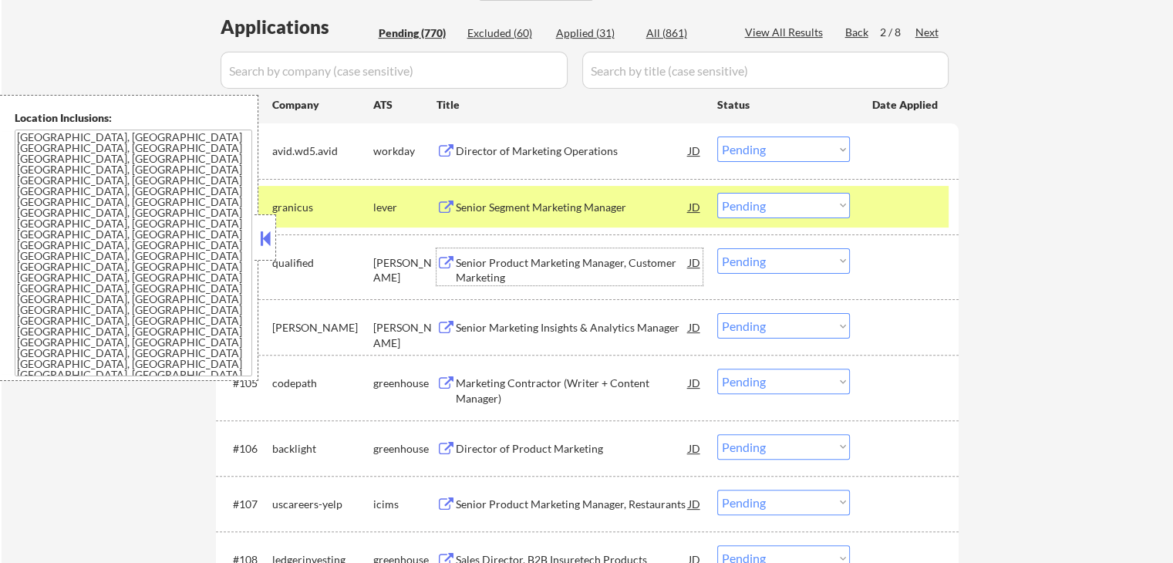
click at [755, 206] on select "Choose an option... Pending Applied Excluded (Questions) Excluded (Expired) Exc…" at bounding box center [783, 205] width 133 height 25
click at [717, 193] on select "Choose an option... Pending Applied Excluded (Questions) Excluded (Expired) Exc…" at bounding box center [783, 205] width 133 height 25
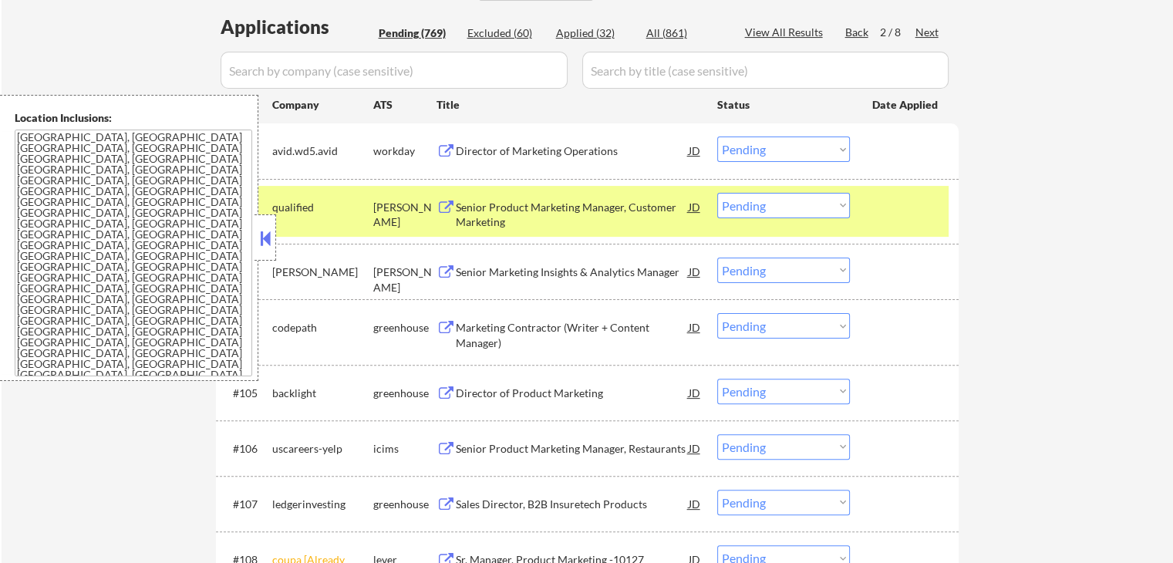
click at [803, 203] on select "Choose an option... Pending Applied Excluded (Questions) Excluded (Expired) Exc…" at bounding box center [783, 205] width 133 height 25
click at [717, 193] on select "Choose an option... Pending Applied Excluded (Questions) Excluded (Expired) Exc…" at bounding box center [783, 205] width 133 height 25
select select ""pending""
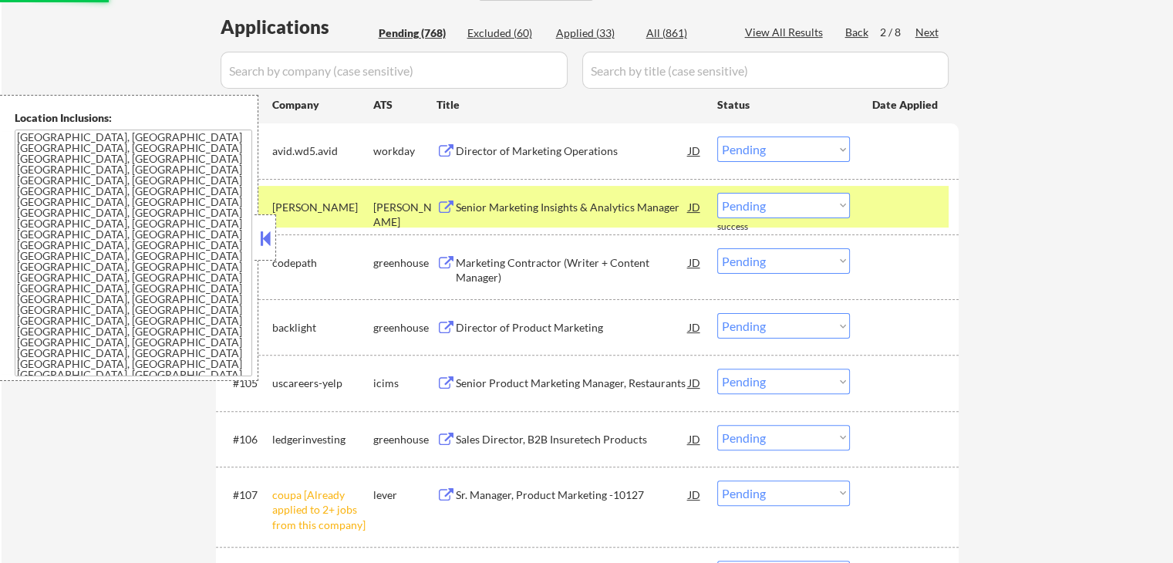
click at [591, 197] on div "Senior Marketing Insights & Analytics Manager" at bounding box center [572, 207] width 233 height 28
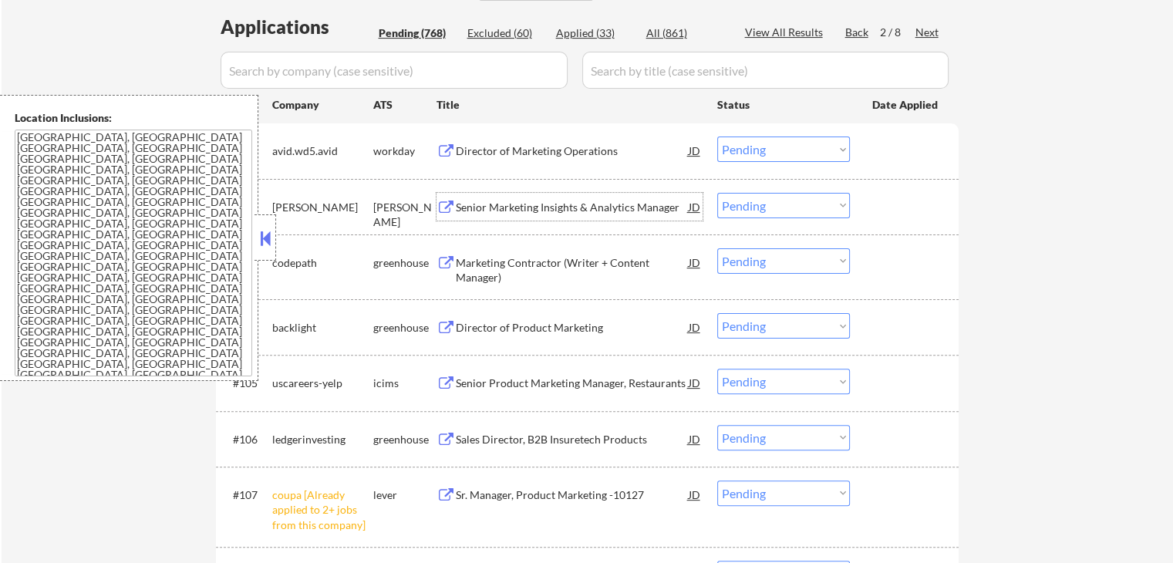
click at [618, 265] on div "Marketing Contractor (Writer + Content Manager)" at bounding box center [572, 270] width 233 height 30
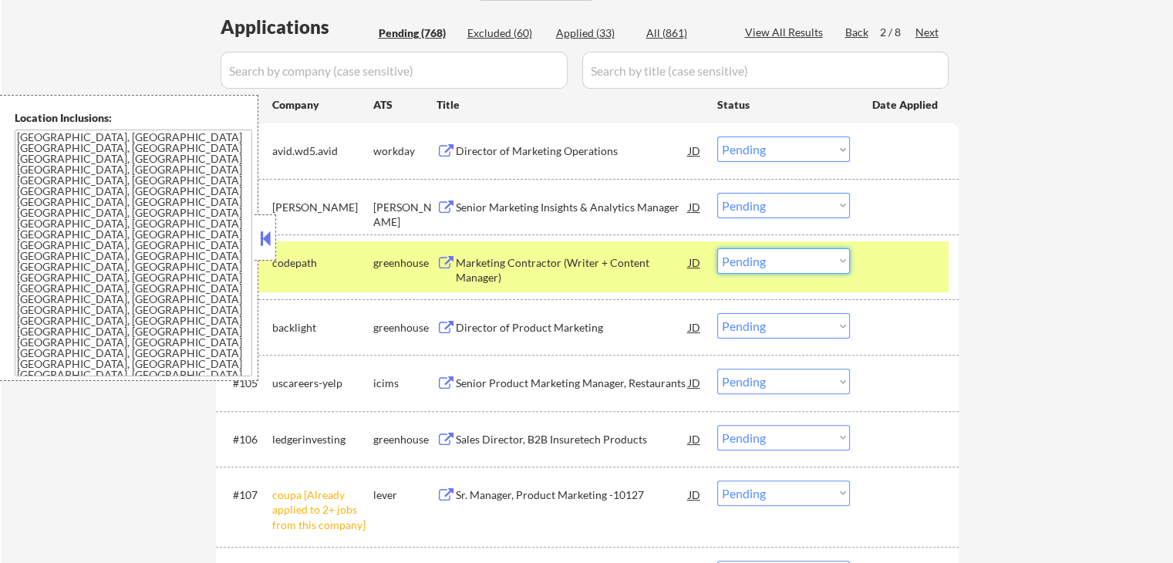
click at [769, 266] on select "Choose an option... Pending Applied Excluded (Questions) Excluded (Expired) Exc…" at bounding box center [783, 260] width 133 height 25
click at [717, 248] on select "Choose an option... Pending Applied Excluded (Questions) Excluded (Expired) Exc…" at bounding box center [783, 260] width 133 height 25
click at [608, 336] on div "Director of Product Marketing" at bounding box center [572, 327] width 233 height 28
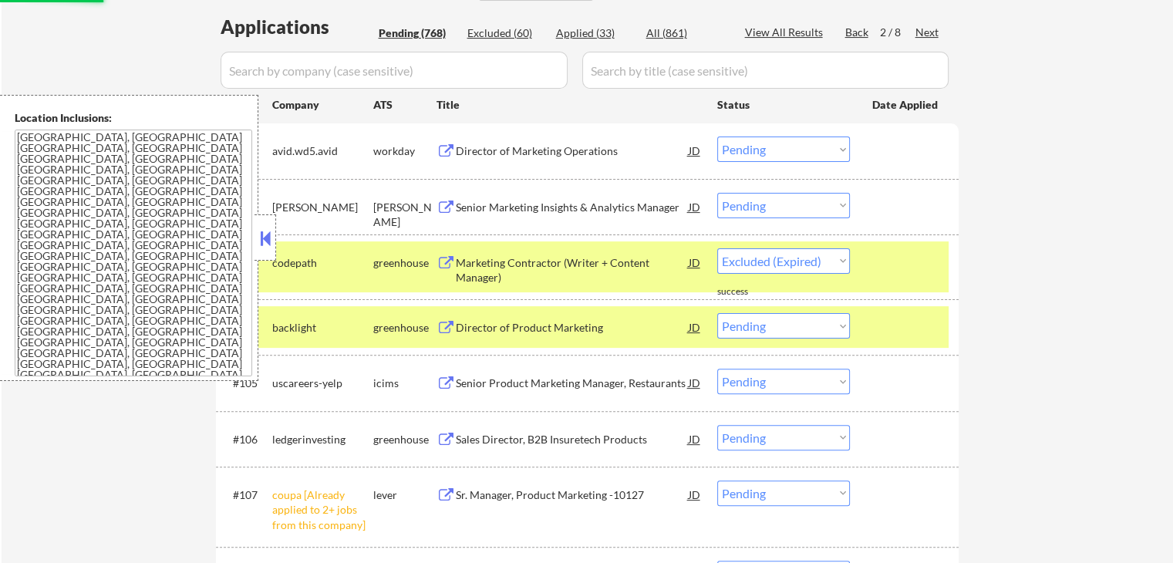
select select ""pending""
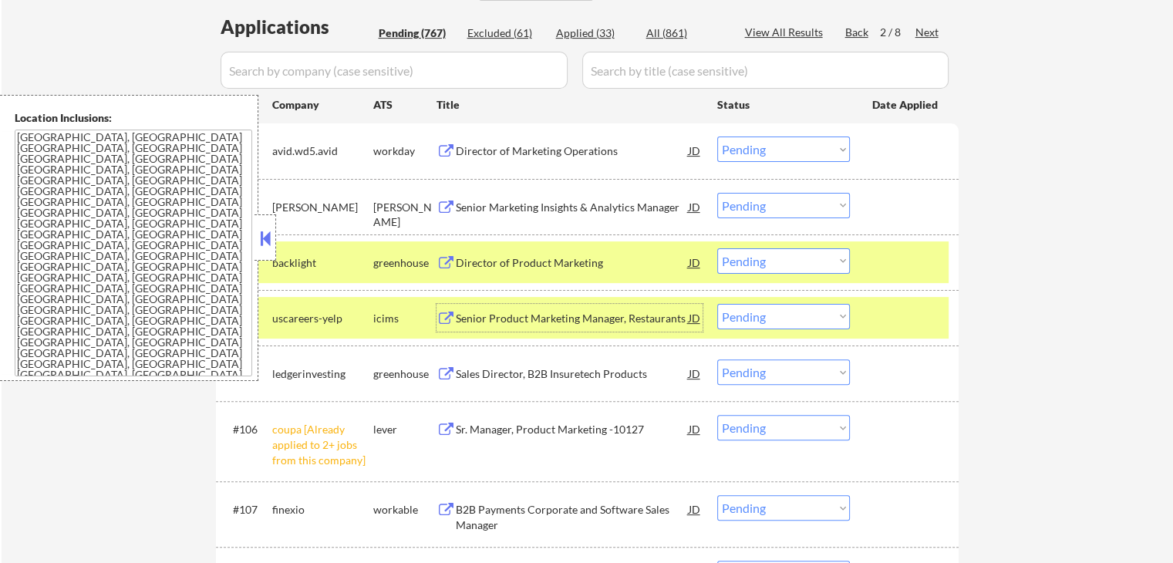
drag, startPoint x: 803, startPoint y: 194, endPoint x: 792, endPoint y: 202, distance: 13.9
click at [802, 194] on select "Choose an option... Pending Applied Excluded (Questions) Excluded (Expired) Exc…" at bounding box center [783, 205] width 133 height 25
click at [717, 193] on select "Choose an option... Pending Applied Excluded (Questions) Excluded (Expired) Exc…" at bounding box center [783, 205] width 133 height 25
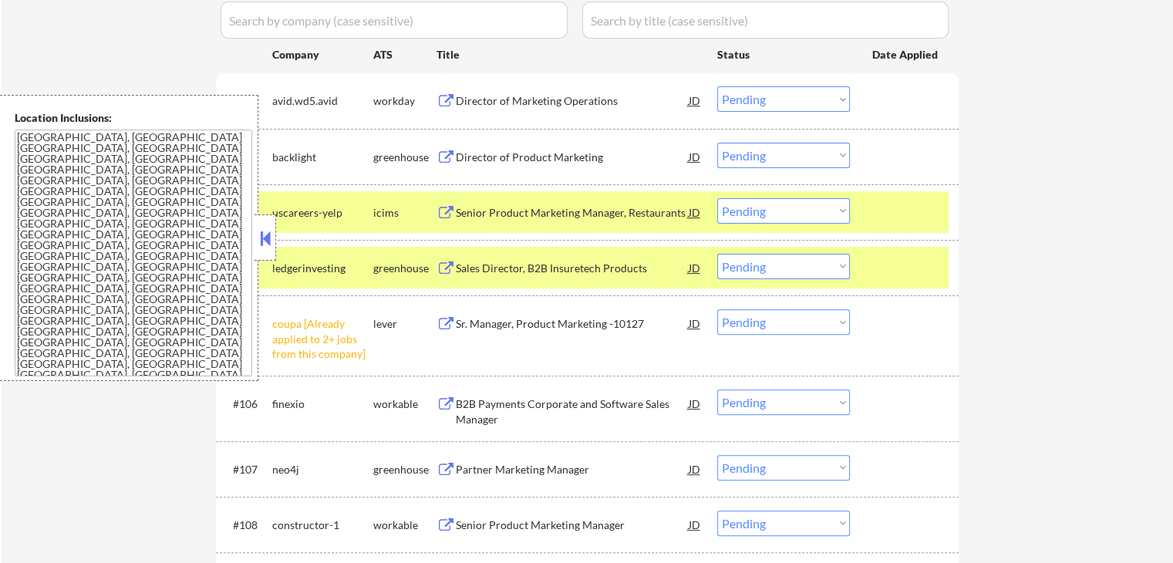
scroll to position [463, 0]
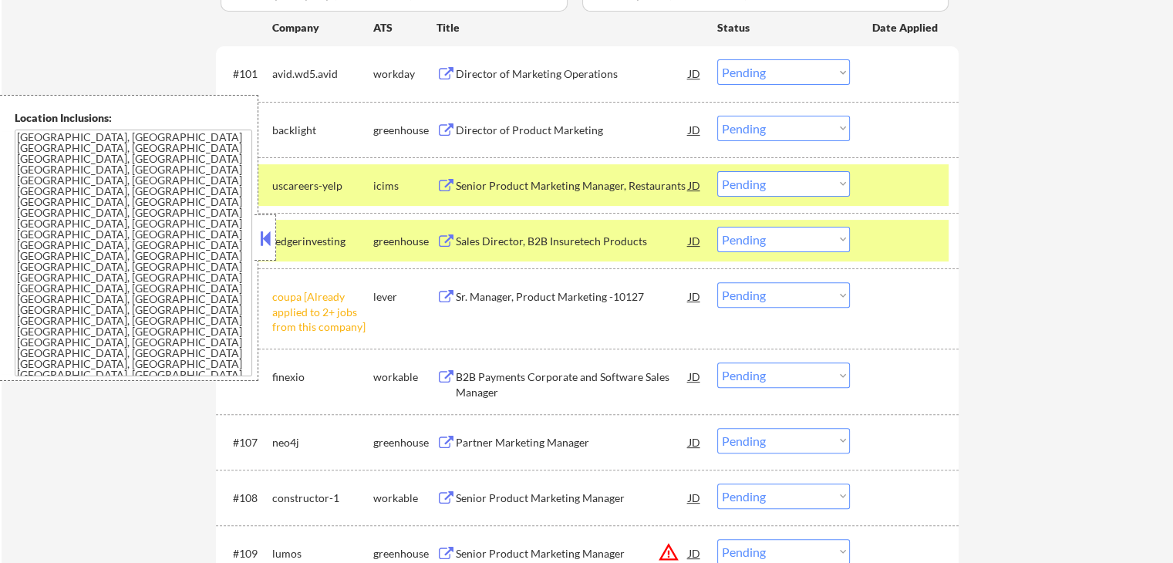
click at [773, 124] on select "Choose an option... Pending Applied Excluded (Questions) Excluded (Expired) Exc…" at bounding box center [783, 128] width 133 height 25
click at [717, 116] on select "Choose an option... Pending Applied Excluded (Questions) Excluded (Expired) Exc…" at bounding box center [783, 128] width 133 height 25
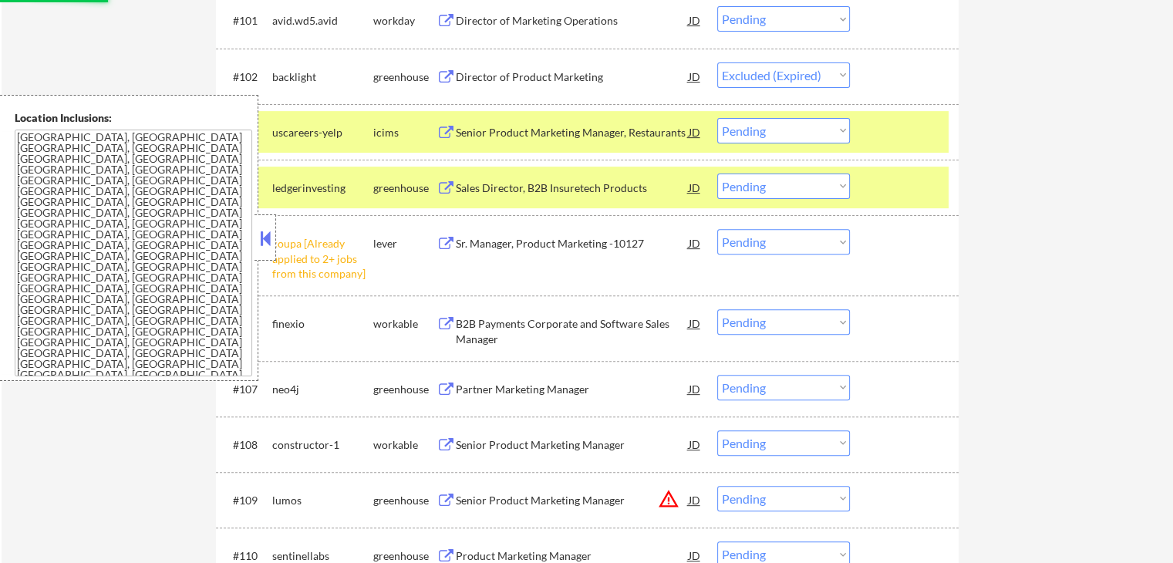
scroll to position [540, 0]
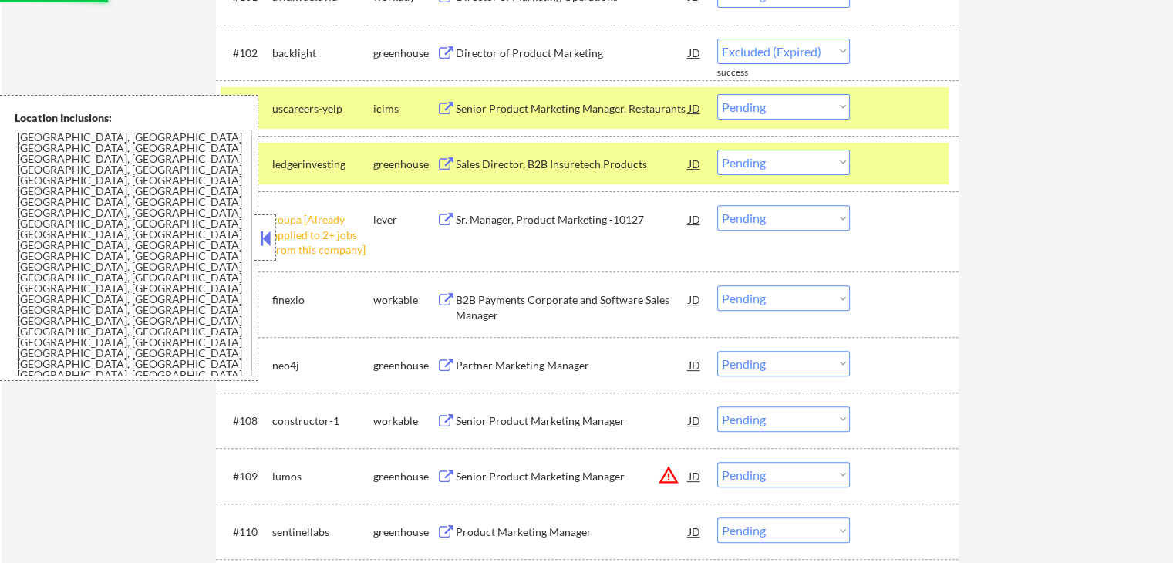
select select ""pending""
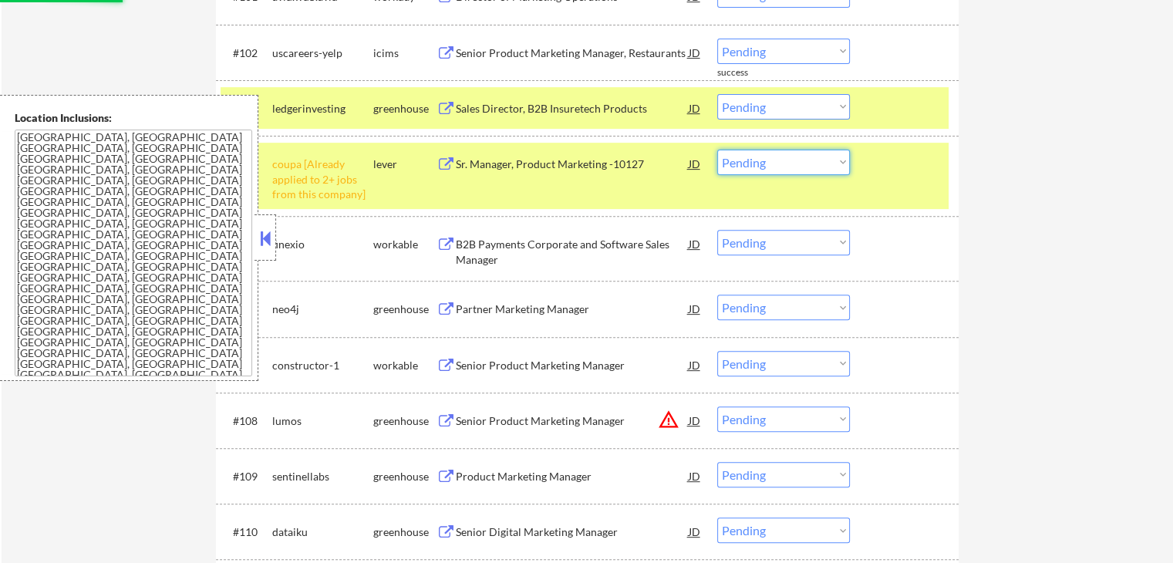
click at [780, 158] on select "Choose an option... Pending Applied Excluded (Questions) Excluded (Expired) Exc…" at bounding box center [783, 162] width 133 height 25
click at [717, 150] on select "Choose an option... Pending Applied Excluded (Questions) Excluded (Expired) Exc…" at bounding box center [783, 162] width 133 height 25
select select ""pending""
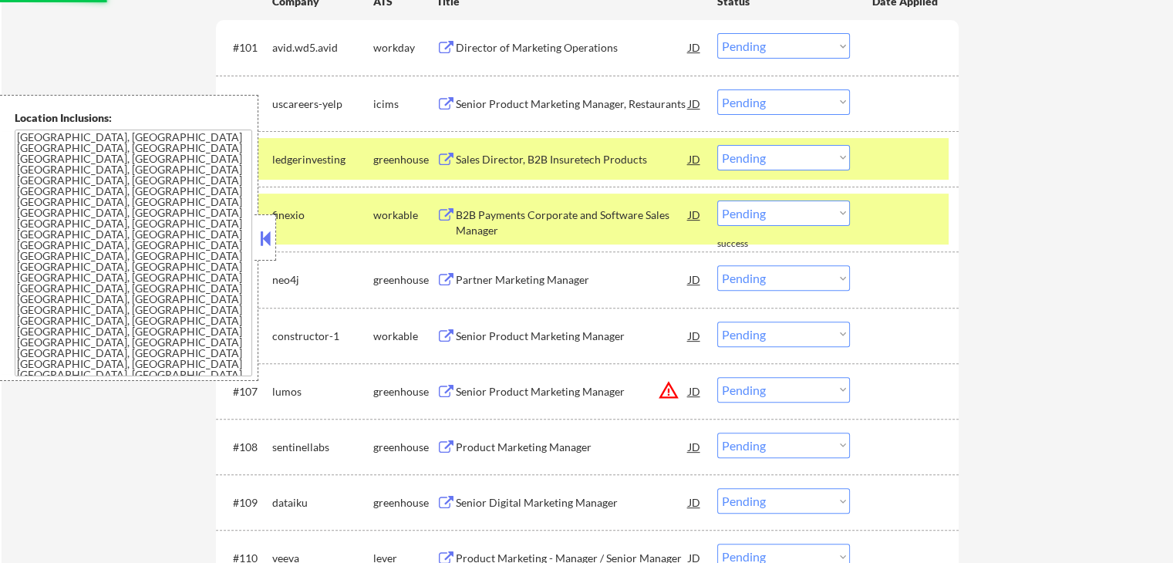
scroll to position [463, 0]
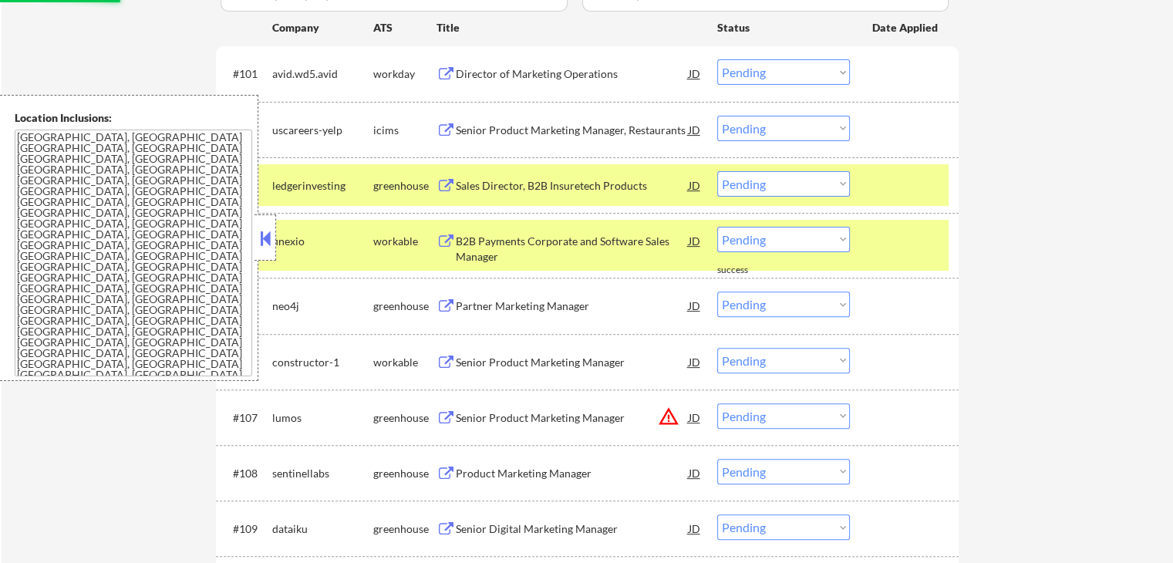
click at [626, 176] on div "Sales Director, B2B Insuretech Products" at bounding box center [572, 185] width 233 height 28
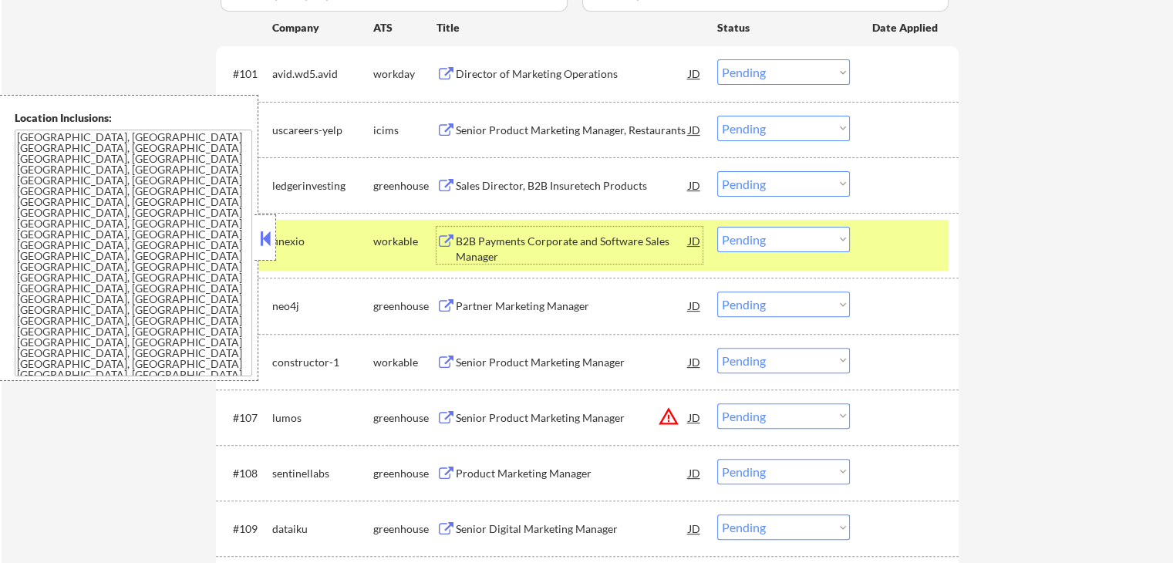
click at [621, 231] on div "B2B Payments Corporate and Software Sales Manager" at bounding box center [572, 245] width 233 height 37
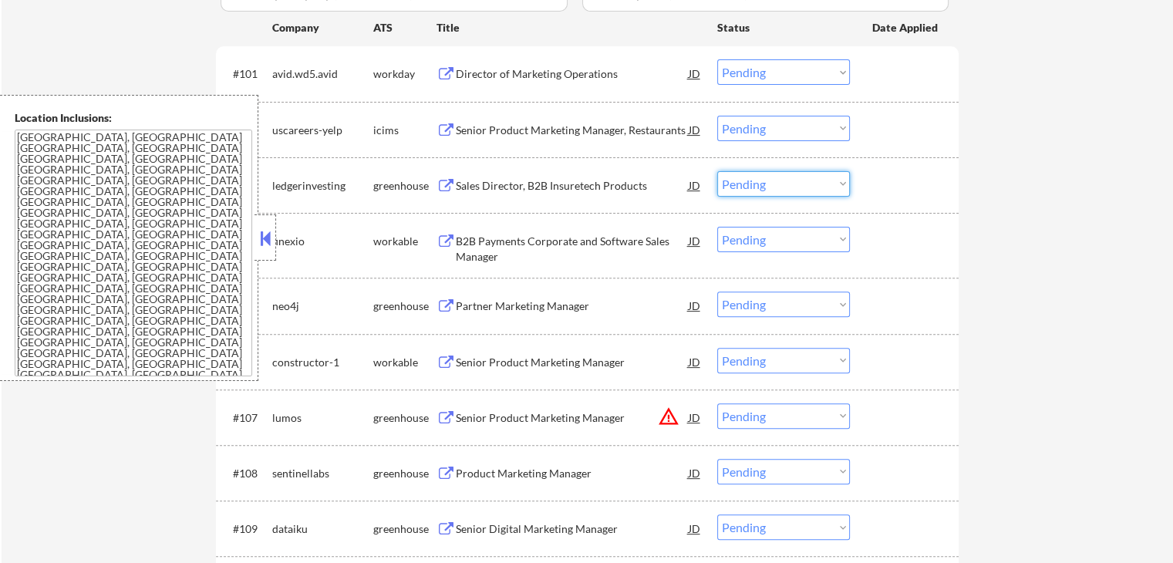
drag, startPoint x: 782, startPoint y: 177, endPoint x: 772, endPoint y: 194, distance: 19.7
click at [780, 177] on select "Choose an option... Pending Applied Excluded (Questions) Excluded (Expired) Exc…" at bounding box center [783, 183] width 133 height 25
click at [717, 171] on select "Choose an option... Pending Applied Excluded (Questions) Excluded (Expired) Exc…" at bounding box center [783, 183] width 133 height 25
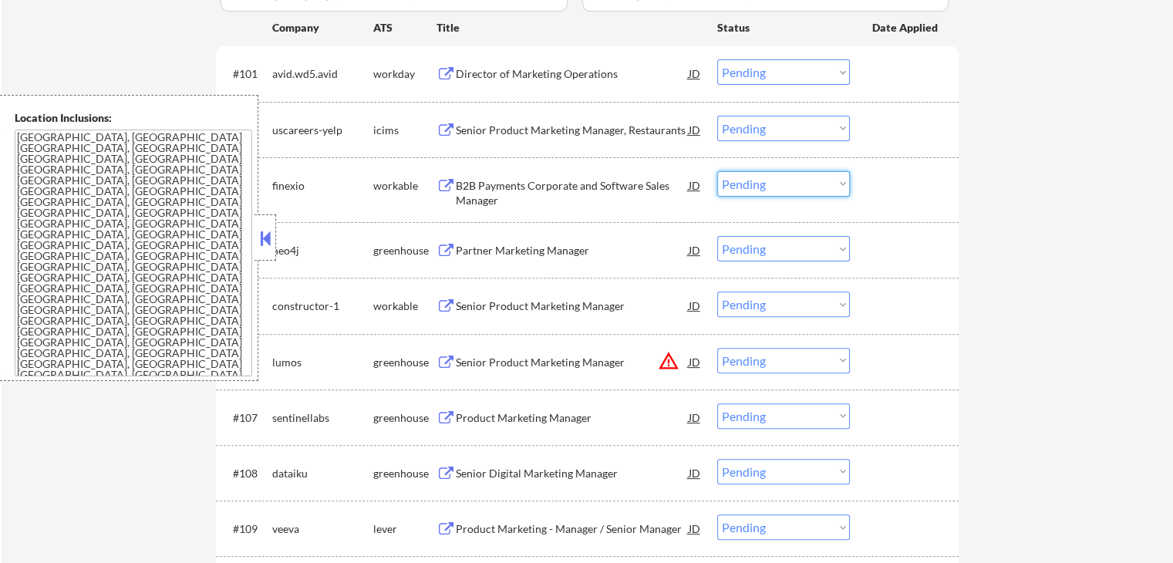
click at [787, 182] on select "Choose an option... Pending Applied Excluded (Questions) Excluded (Expired) Exc…" at bounding box center [783, 183] width 133 height 25
click at [717, 171] on select "Choose an option... Pending Applied Excluded (Questions) Excluded (Expired) Exc…" at bounding box center [783, 183] width 133 height 25
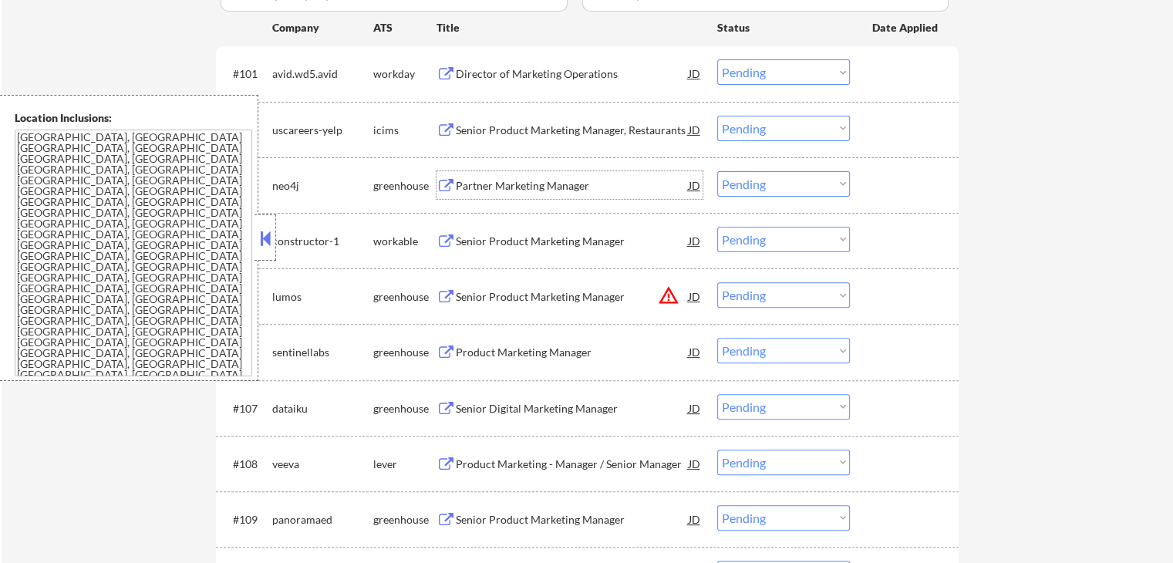
click at [555, 176] on div "Partner Marketing Manager" at bounding box center [572, 185] width 233 height 28
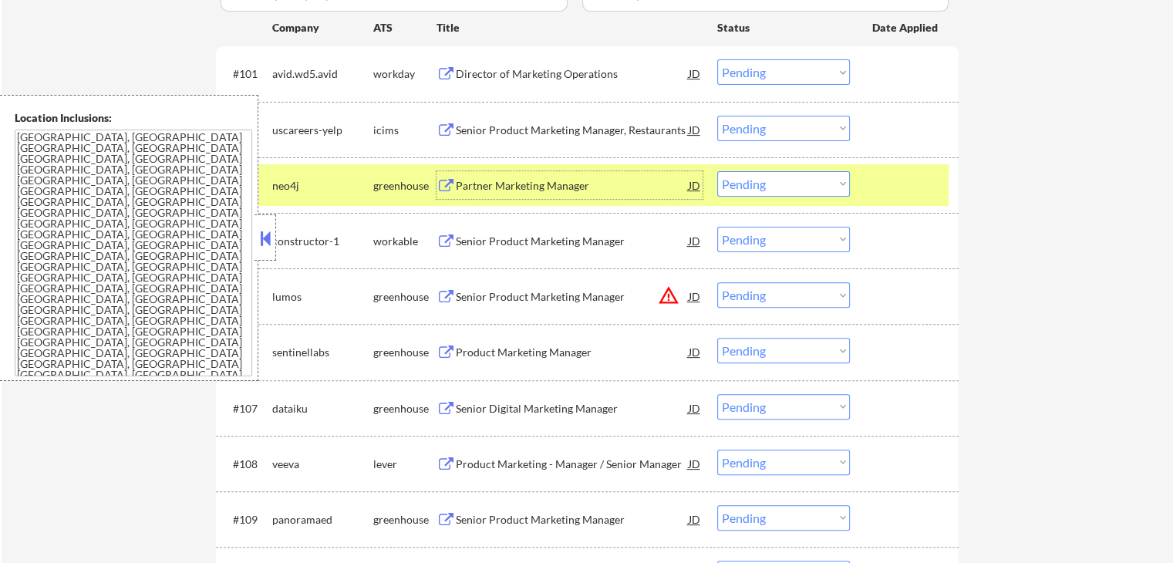
click at [614, 232] on div "Senior Product Marketing Manager" at bounding box center [572, 241] width 233 height 28
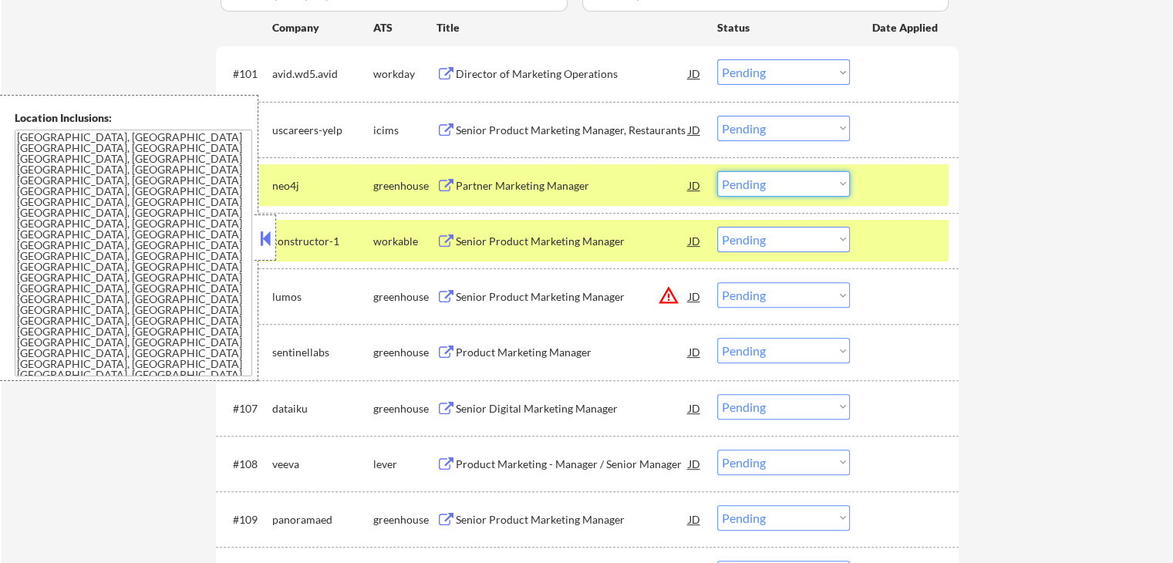
drag, startPoint x: 803, startPoint y: 180, endPoint x: 808, endPoint y: 195, distance: 16.1
click at [803, 182] on select "Choose an option... Pending Applied Excluded (Questions) Excluded (Expired) Exc…" at bounding box center [783, 183] width 133 height 25
select select ""excluded""
click at [717, 171] on select "Choose an option... Pending Applied Excluded (Questions) Excluded (Expired) Exc…" at bounding box center [783, 183] width 133 height 25
click at [787, 235] on select "Choose an option... Pending Applied Excluded (Questions) Excluded (Expired) Exc…" at bounding box center [783, 239] width 133 height 25
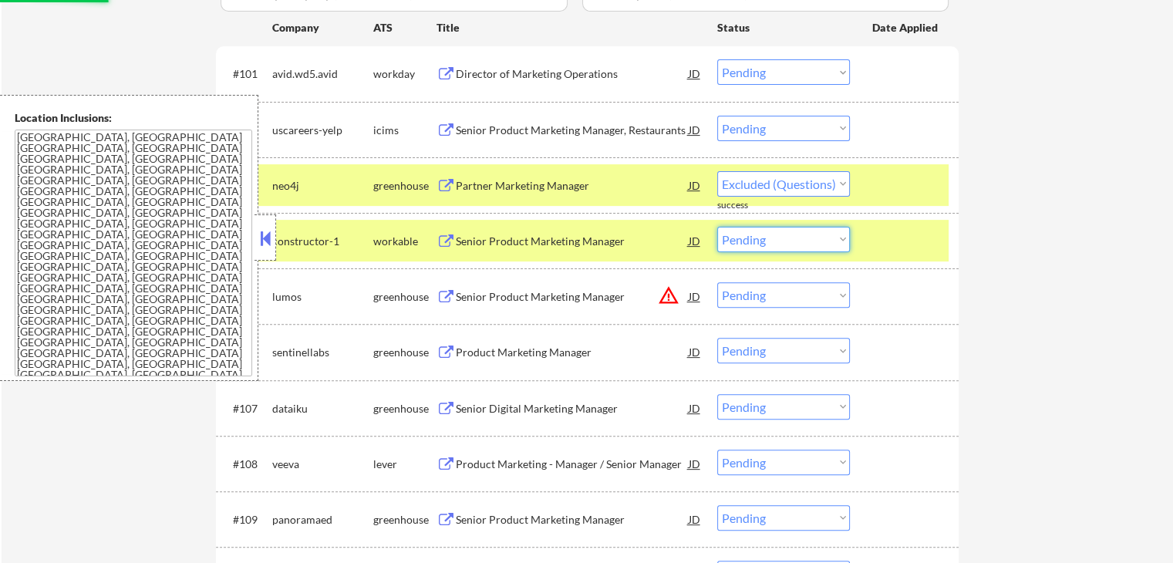
select select ""excluded__expired_""
click at [717, 227] on select "Choose an option... Pending Applied Excluded (Questions) Excluded (Expired) Exc…" at bounding box center [783, 239] width 133 height 25
select select ""pending""
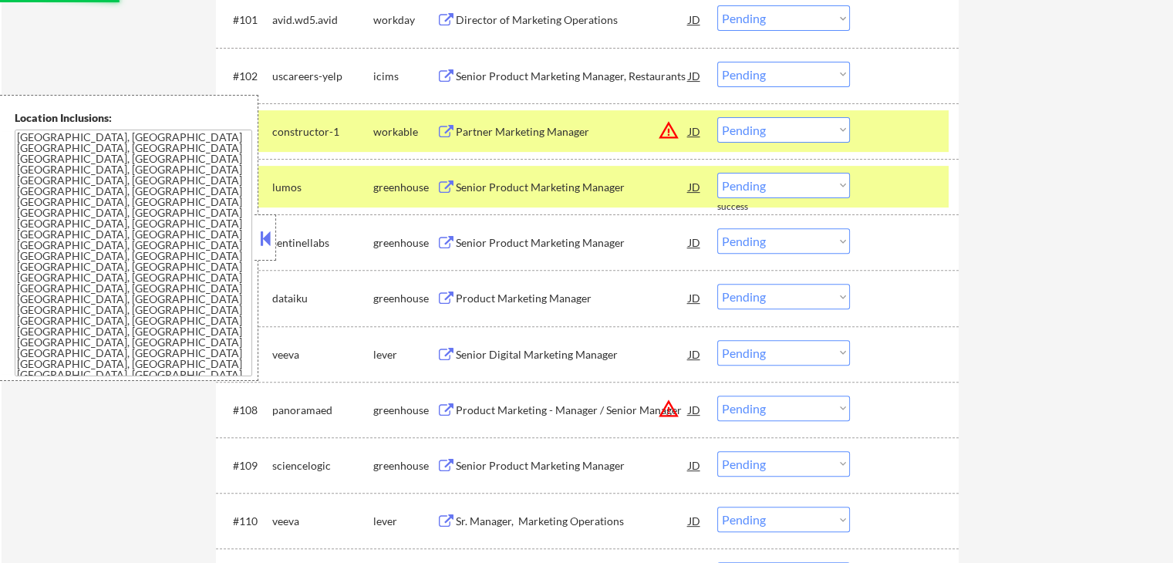
scroll to position [540, 0]
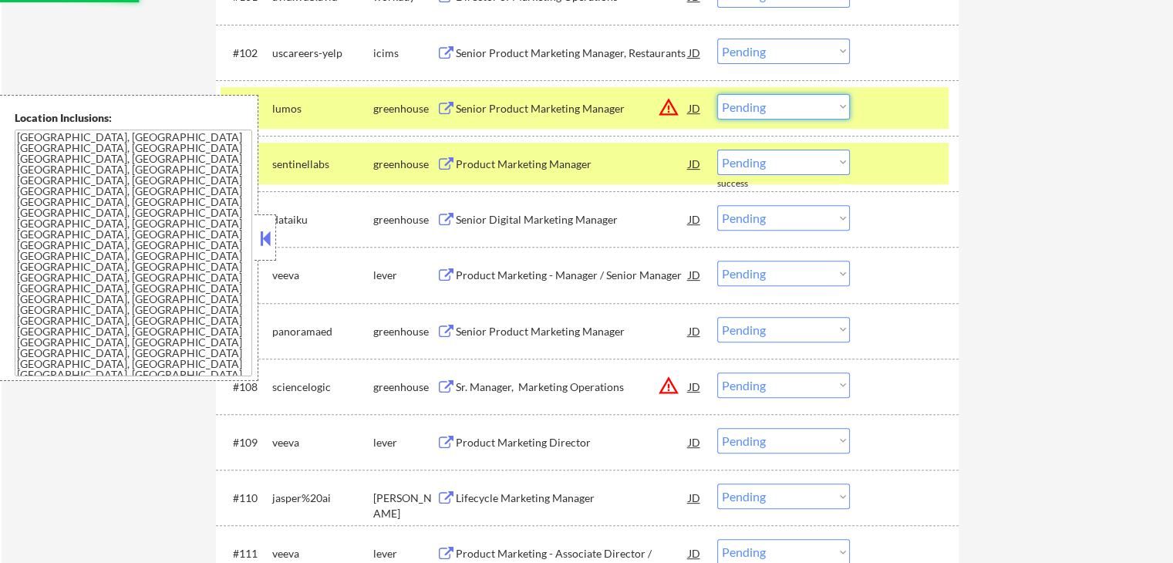
drag, startPoint x: 754, startPoint y: 100, endPoint x: 763, endPoint y: 115, distance: 17.3
click at [754, 100] on select "Choose an option... Pending Applied Excluded (Questions) Excluded (Expired) Exc…" at bounding box center [783, 106] width 133 height 25
click at [717, 94] on select "Choose an option... Pending Applied Excluded (Questions) Excluded (Expired) Exc…" at bounding box center [783, 106] width 133 height 25
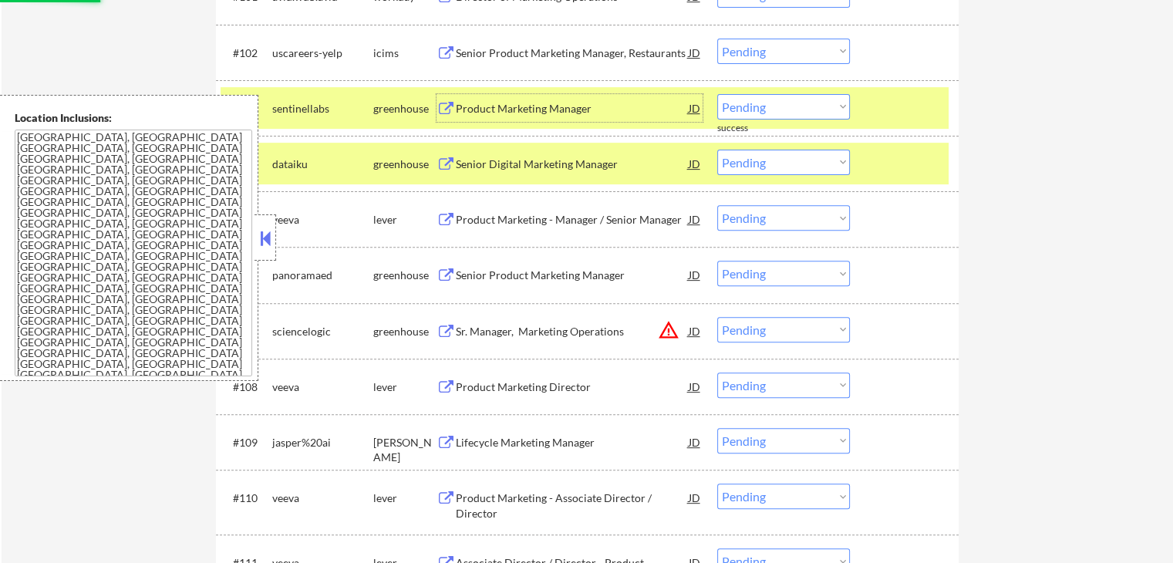
click at [594, 105] on div "Product Marketing Manager" at bounding box center [572, 108] width 233 height 15
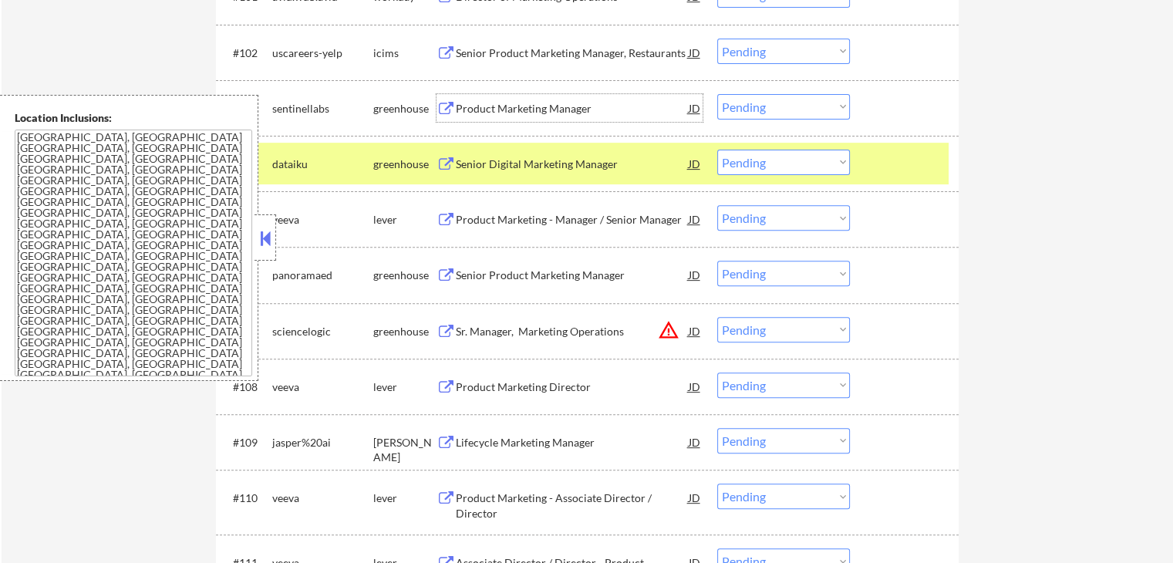
click at [598, 161] on div "Senior Digital Marketing Manager" at bounding box center [572, 164] width 233 height 15
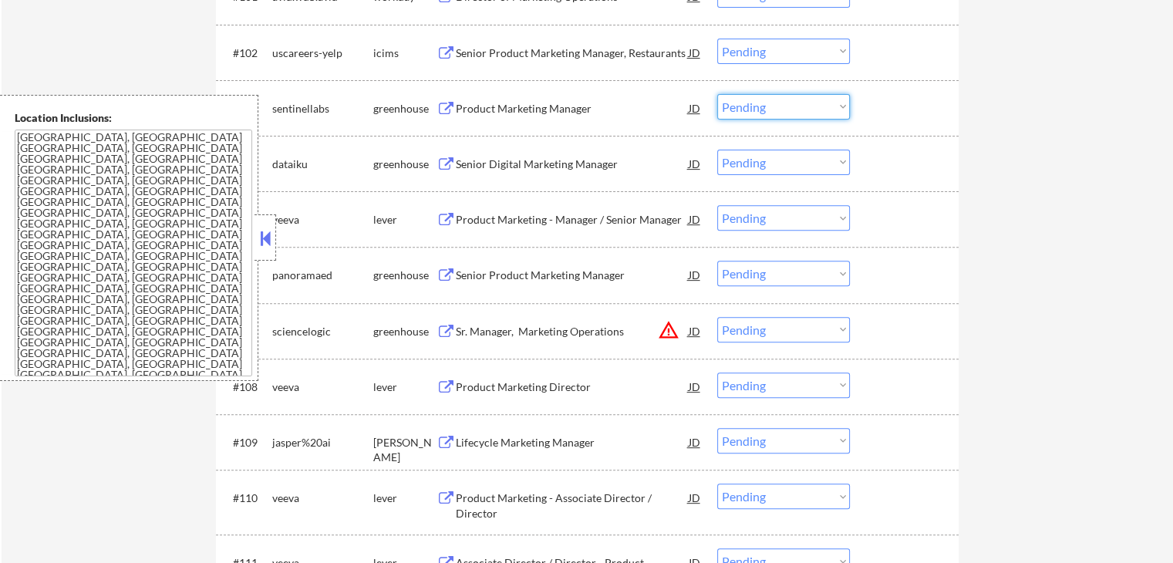
click at [742, 111] on select "Choose an option... Pending Applied Excluded (Questions) Excluded (Expired) Exc…" at bounding box center [783, 106] width 133 height 25
click at [717, 94] on select "Choose an option... Pending Applied Excluded (Questions) Excluded (Expired) Exc…" at bounding box center [783, 106] width 133 height 25
click at [639, 212] on div "Product Marketing - Manager / Senior Manager" at bounding box center [572, 219] width 233 height 15
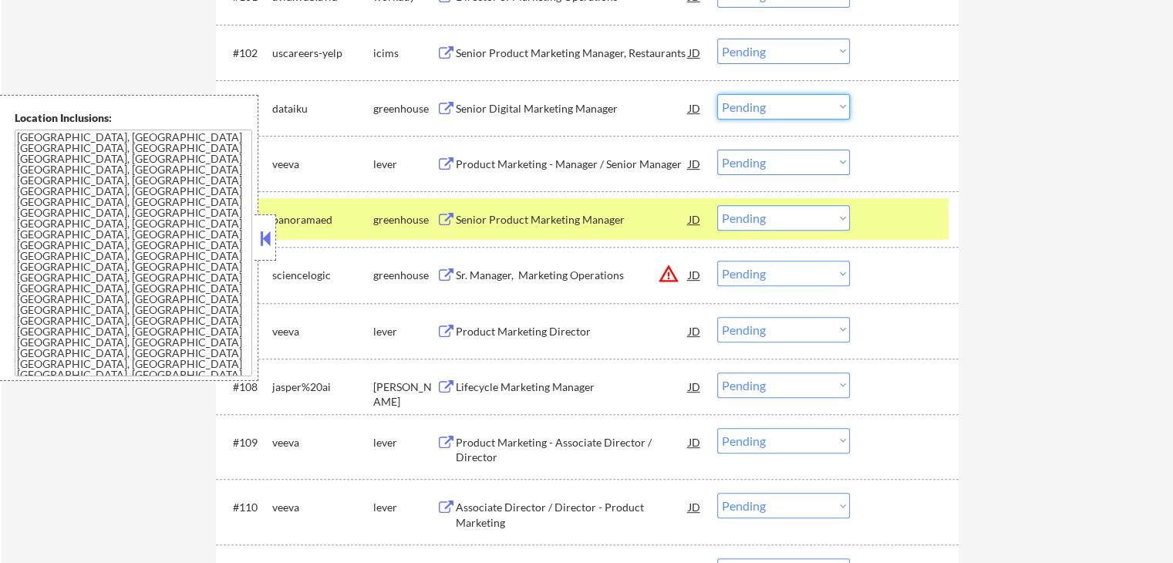
drag, startPoint x: 743, startPoint y: 102, endPoint x: 743, endPoint y: 112, distance: 10.0
click at [743, 103] on select "Choose an option... Pending Applied Excluded (Questions) Excluded (Expired) Exc…" at bounding box center [783, 106] width 133 height 25
click at [717, 94] on select "Choose an option... Pending Applied Excluded (Questions) Excluded (Expired) Exc…" at bounding box center [783, 106] width 133 height 25
click at [600, 210] on div "Senior Product Marketing Manager" at bounding box center [572, 219] width 233 height 28
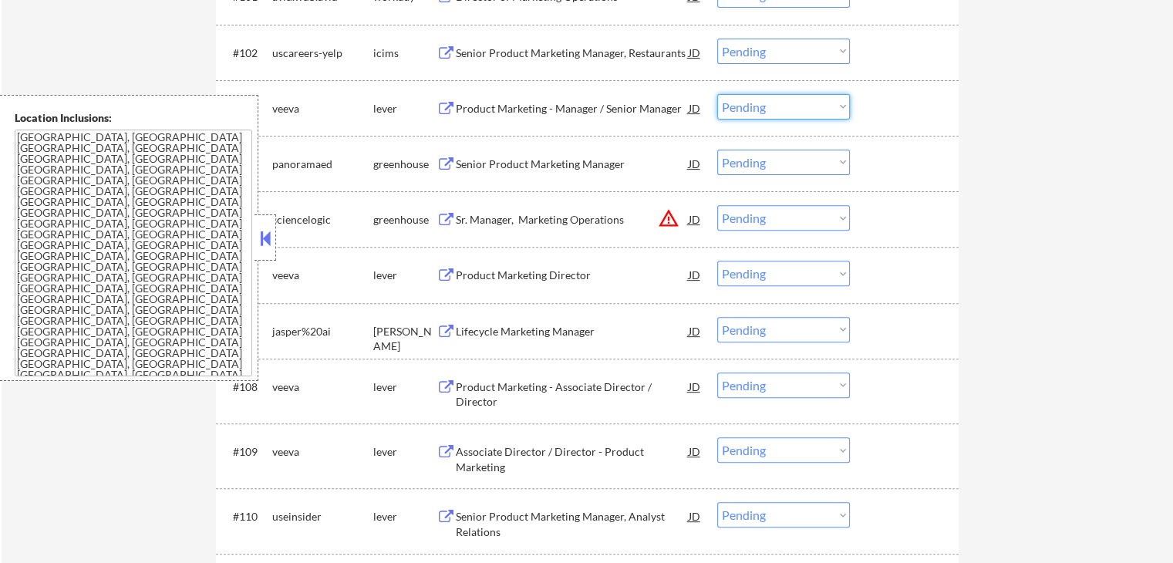
drag, startPoint x: 794, startPoint y: 103, endPoint x: 793, endPoint y: 116, distance: 13.2
click at [793, 103] on select "Choose an option... Pending Applied Excluded (Questions) Excluded (Expired) Exc…" at bounding box center [783, 106] width 133 height 25
click at [717, 94] on select "Choose an option... Pending Applied Excluded (Questions) Excluded (Expired) Exc…" at bounding box center [783, 106] width 133 height 25
select select ""pending""
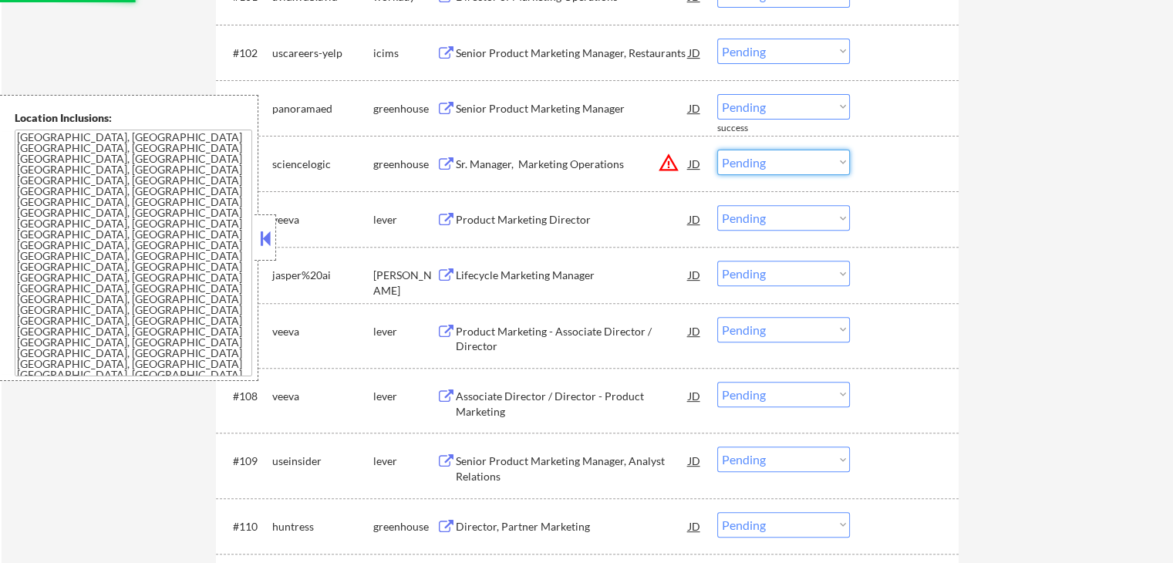
click at [752, 166] on select "Choose an option... Pending Applied Excluded (Questions) Excluded (Expired) Exc…" at bounding box center [783, 162] width 133 height 25
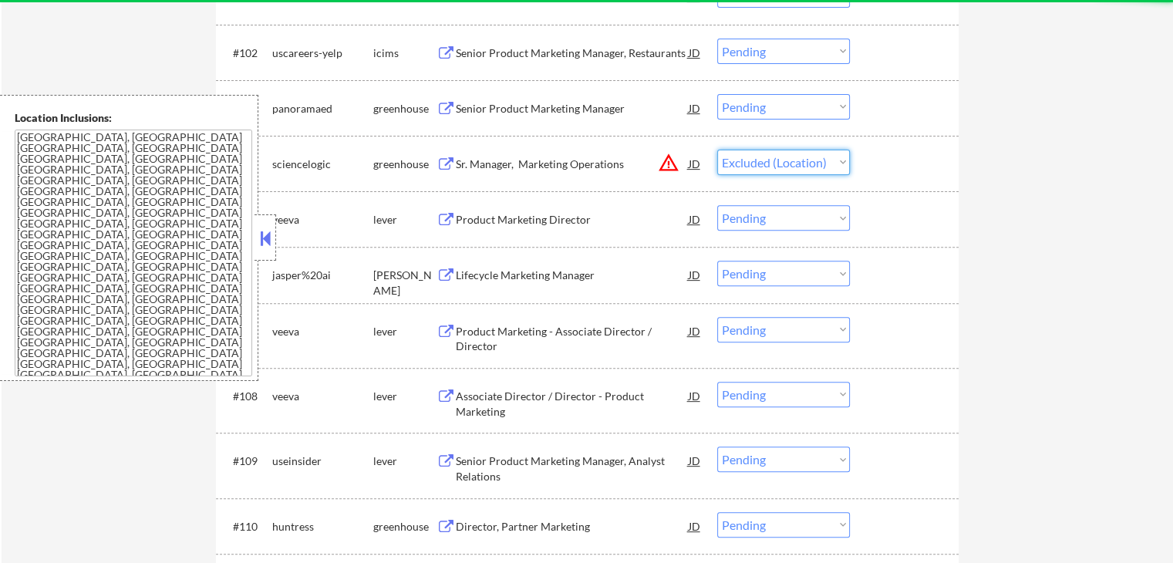
click at [717, 150] on select "Choose an option... Pending Applied Excluded (Questions) Excluded (Expired) Exc…" at bounding box center [783, 162] width 133 height 25
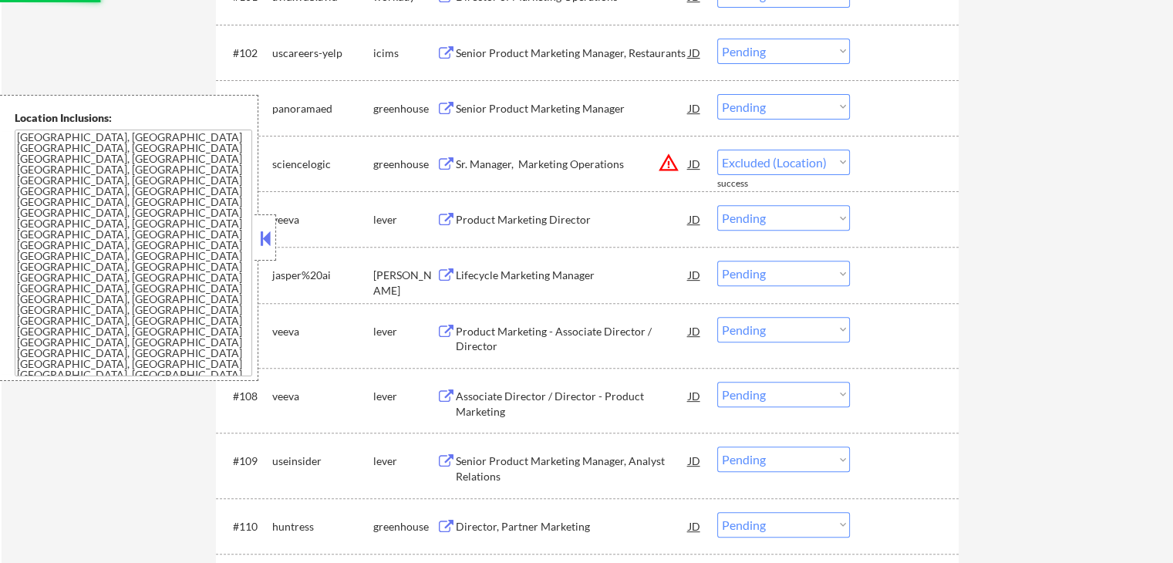
select select ""pending""
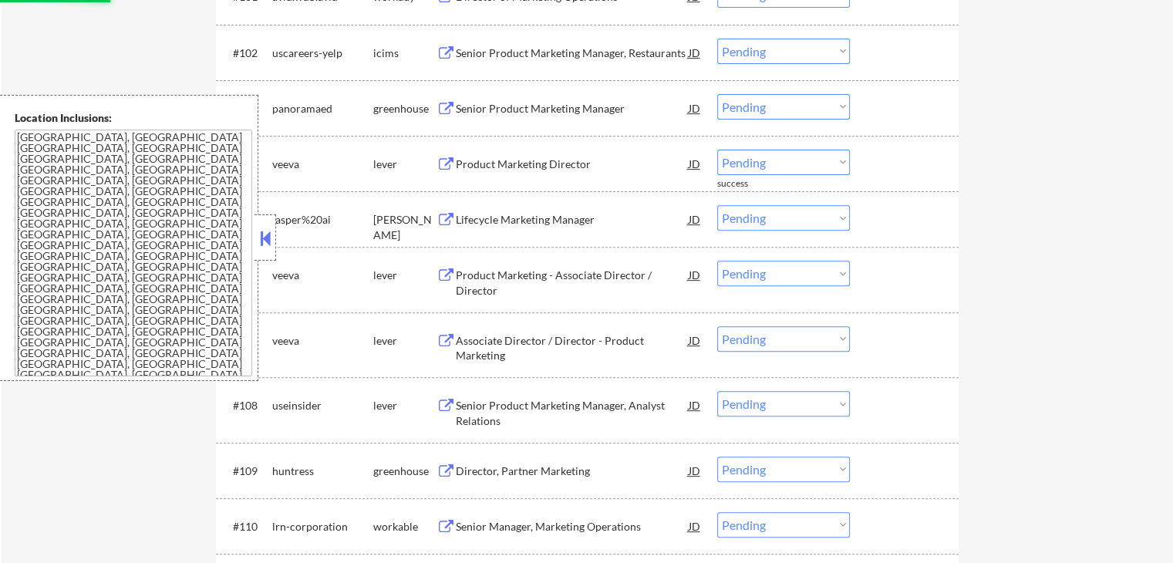
click at [576, 161] on div "Product Marketing Director" at bounding box center [572, 164] width 233 height 15
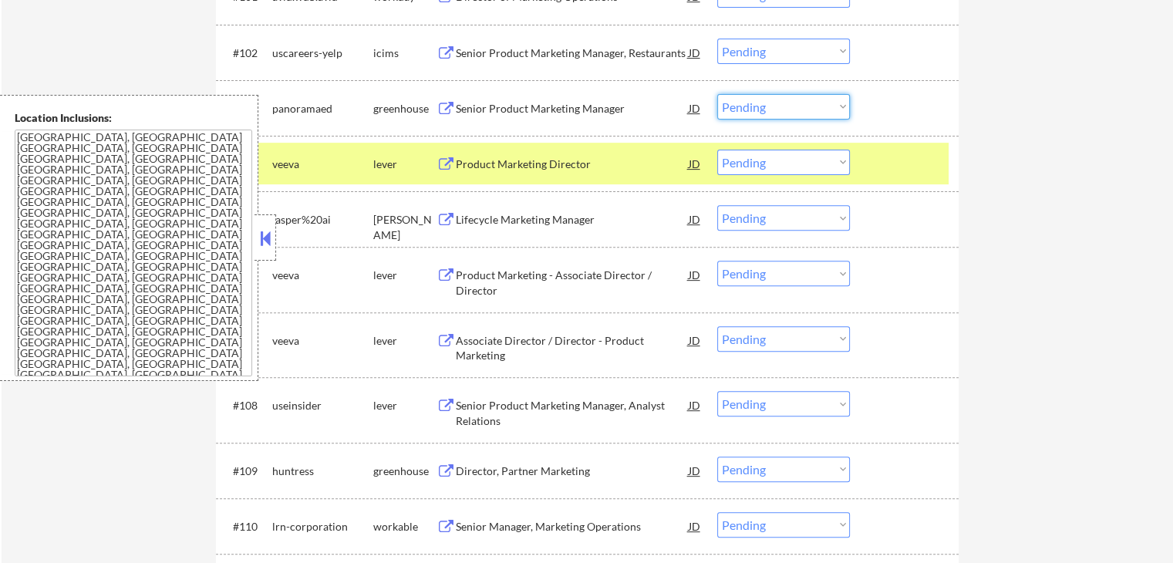
click at [768, 109] on select "Choose an option... Pending Applied Excluded (Questions) Excluded (Expired) Exc…" at bounding box center [783, 106] width 133 height 25
click at [717, 94] on select "Choose an option... Pending Applied Excluded (Questions) Excluded (Expired) Exc…" at bounding box center [783, 106] width 133 height 25
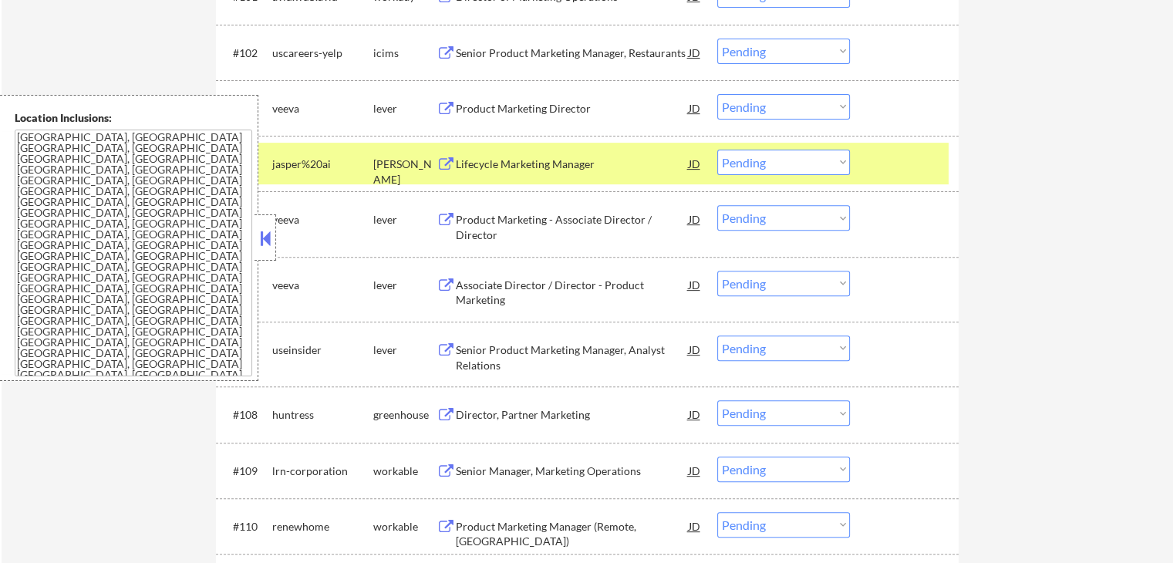
click at [798, 94] on select "Choose an option... Pending Applied Excluded (Questions) Excluded (Expired) Exc…" at bounding box center [783, 106] width 133 height 25
click at [717, 94] on select "Choose an option... Pending Applied Excluded (Questions) Excluded (Expired) Exc…" at bounding box center [783, 106] width 133 height 25
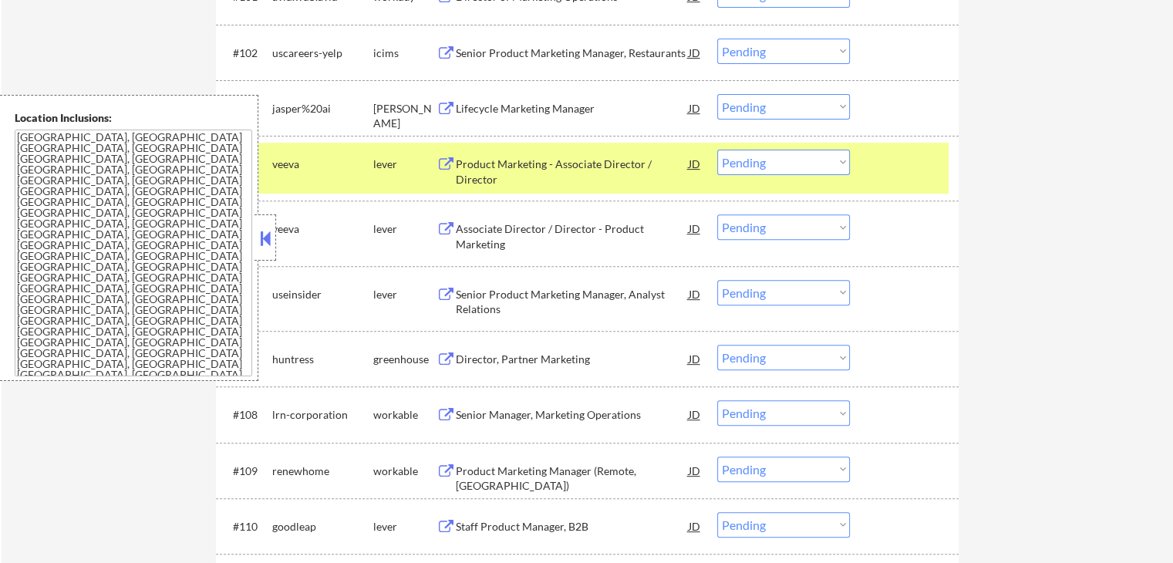
click at [585, 119] on div "Lifecycle Marketing Manager" at bounding box center [572, 108] width 233 height 28
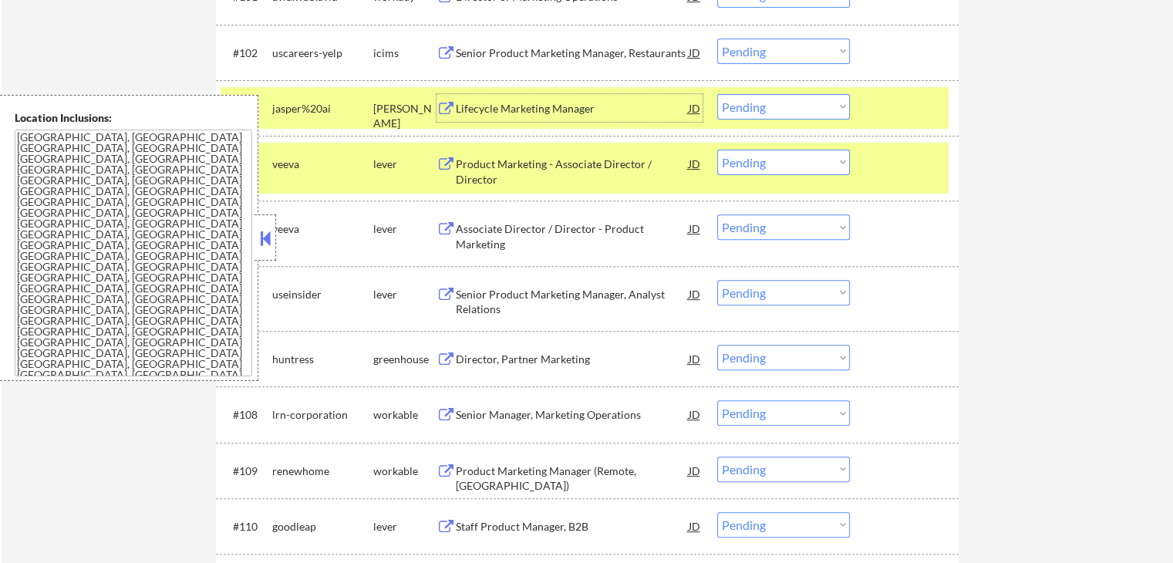
click at [576, 165] on div "Product Marketing - Associate Director / Director" at bounding box center [572, 172] width 233 height 30
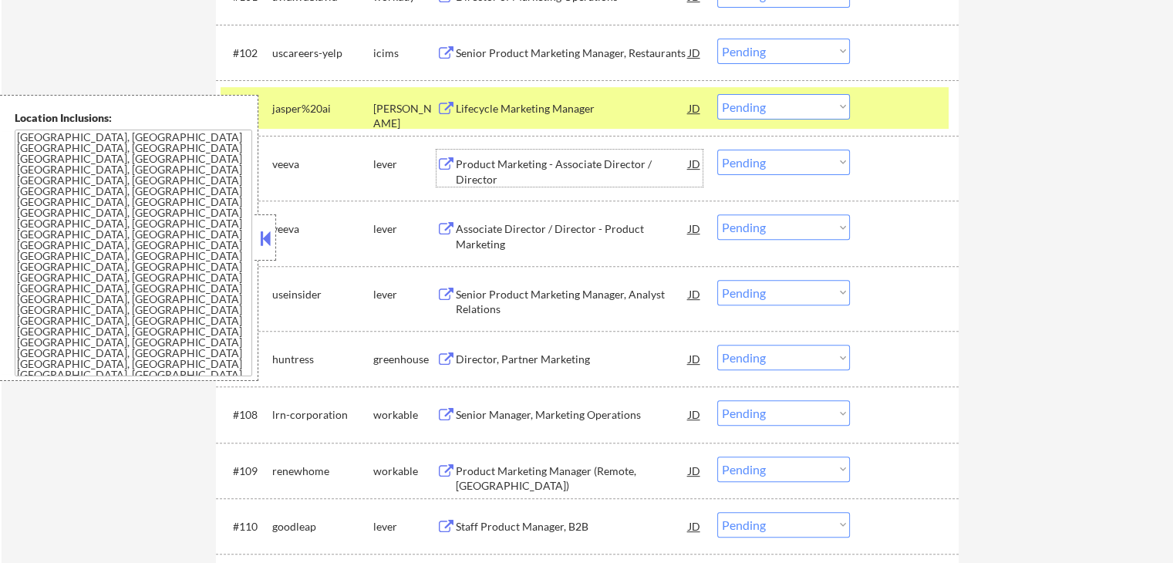
click at [776, 102] on select "Choose an option... Pending Applied Excluded (Questions) Excluded (Expired) Exc…" at bounding box center [783, 106] width 133 height 25
click at [717, 94] on select "Choose an option... Pending Applied Excluded (Questions) Excluded (Expired) Exc…" at bounding box center [783, 106] width 133 height 25
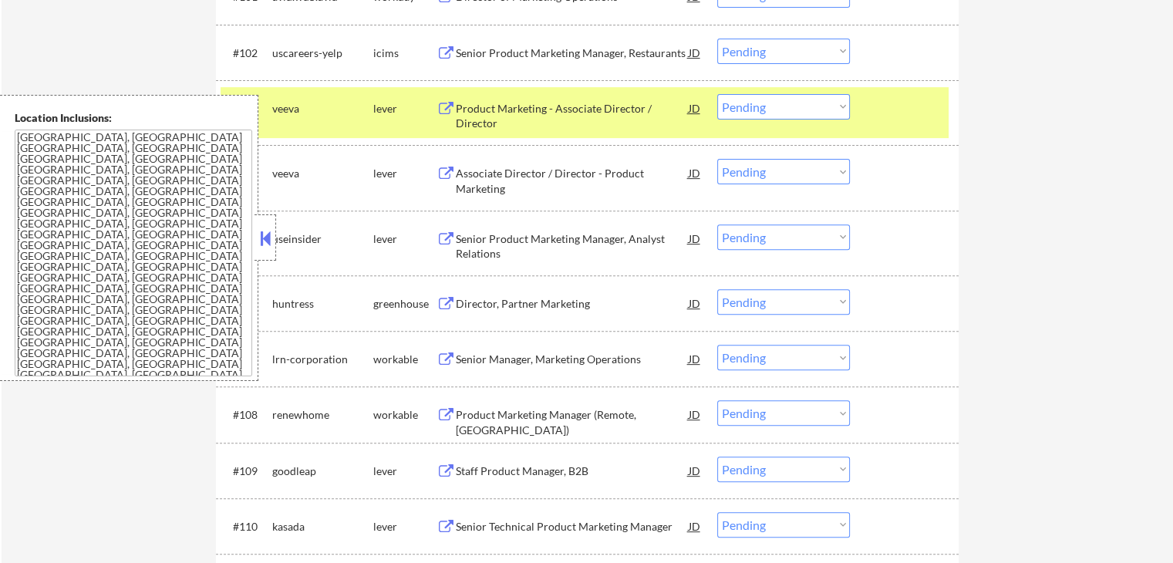
click at [816, 108] on select "Choose an option... Pending Applied Excluded (Questions) Excluded (Expired) Exc…" at bounding box center [783, 106] width 133 height 25
click at [717, 94] on select "Choose an option... Pending Applied Excluded (Questions) Excluded (Expired) Exc…" at bounding box center [783, 106] width 133 height 25
click at [594, 177] on div "Associate Director / Director - Product Marketing" at bounding box center [572, 181] width 233 height 30
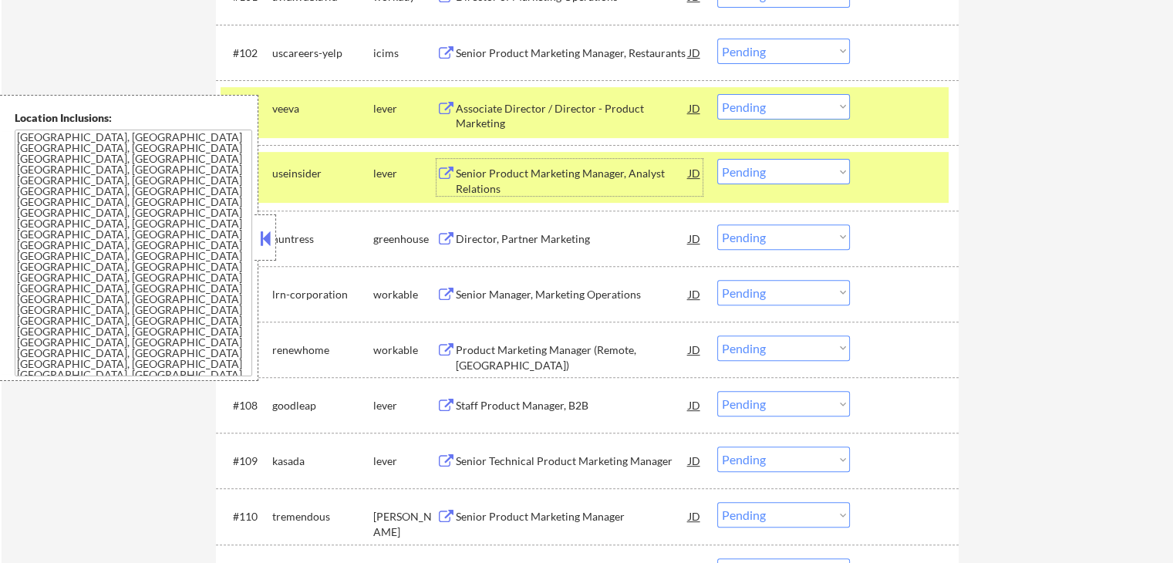
click at [614, 168] on div "Senior Product Marketing Manager, Analyst Relations" at bounding box center [572, 181] width 233 height 30
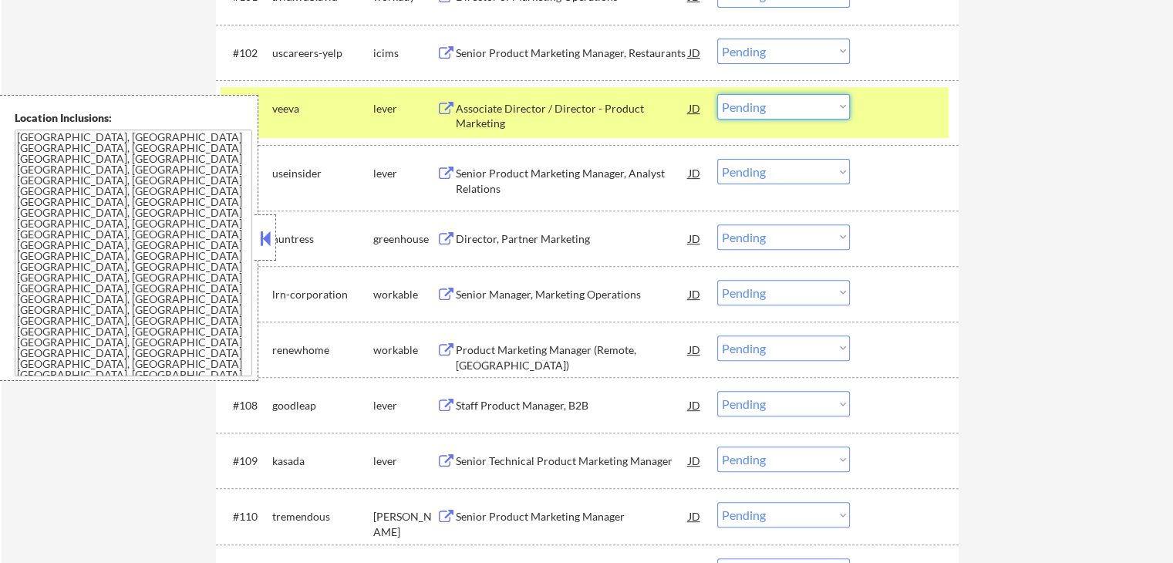
click at [772, 103] on select "Choose an option... Pending Applied Excluded (Questions) Excluded (Expired) Exc…" at bounding box center [783, 106] width 133 height 25
click at [717, 94] on select "Choose an option... Pending Applied Excluded (Questions) Excluded (Expired) Exc…" at bounding box center [783, 106] width 133 height 25
click at [615, 238] on div "Director, Partner Marketing" at bounding box center [572, 238] width 233 height 15
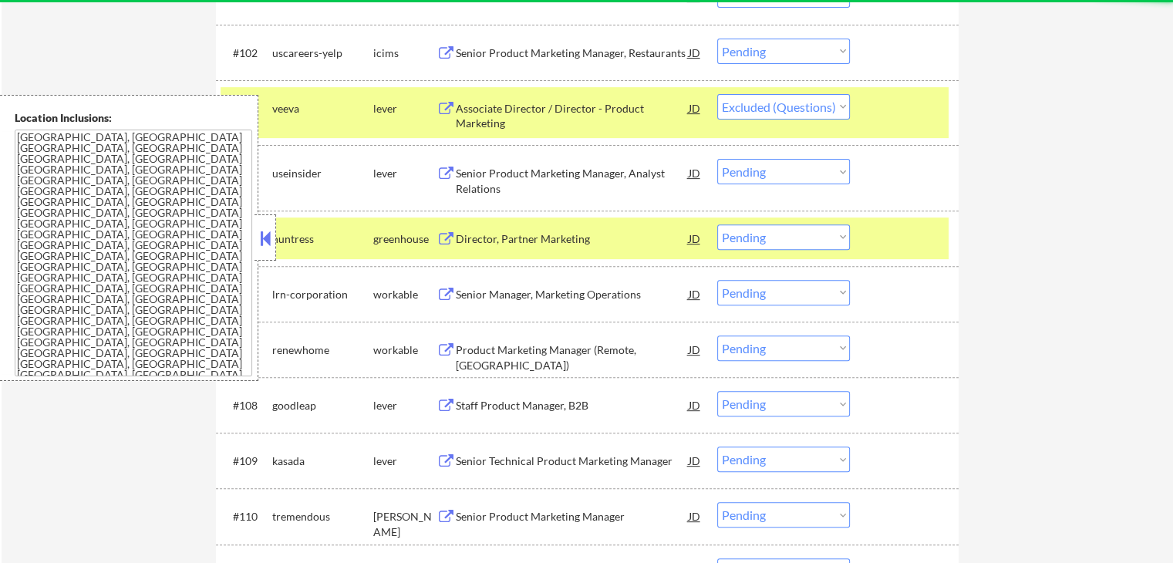
select select ""pending""
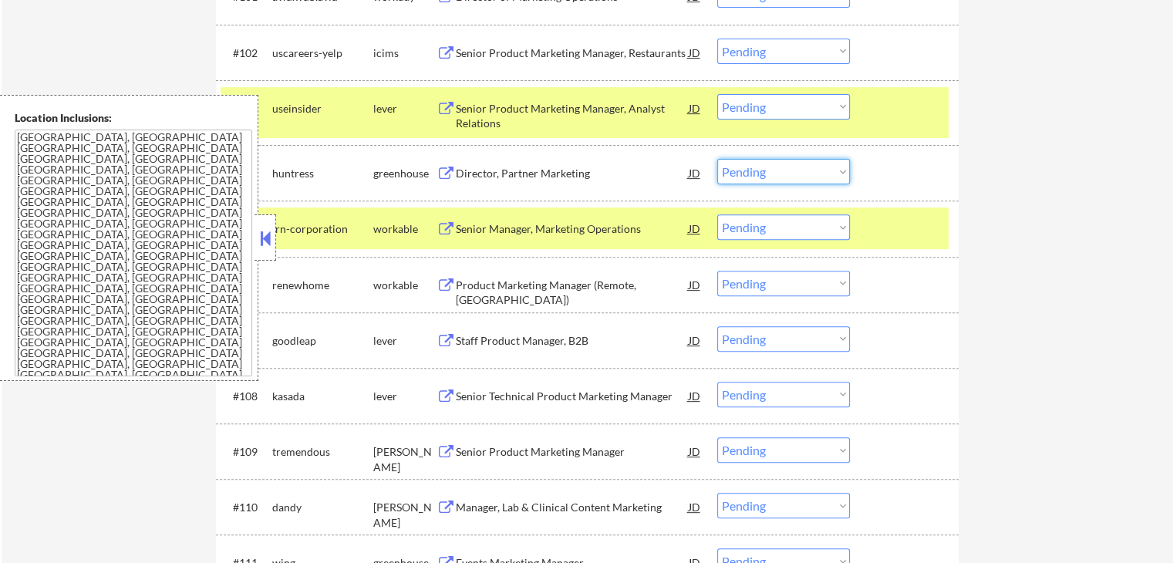
drag, startPoint x: 768, startPoint y: 170, endPoint x: 771, endPoint y: 180, distance: 10.5
click at [768, 170] on select "Choose an option... Pending Applied Excluded (Questions) Excluded (Expired) Exc…" at bounding box center [783, 171] width 133 height 25
click at [717, 159] on select "Choose an option... Pending Applied Excluded (Questions) Excluded (Expired) Exc…" at bounding box center [783, 171] width 133 height 25
click at [657, 227] on div "Senior Manager, Marketing Operations" at bounding box center [572, 228] width 233 height 15
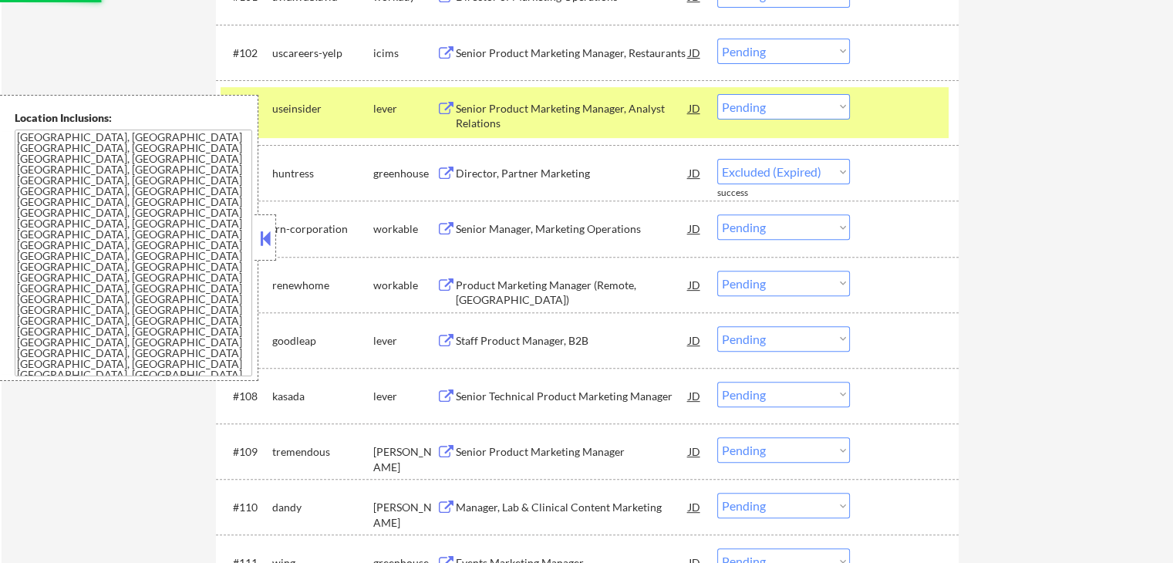
select select ""pending""
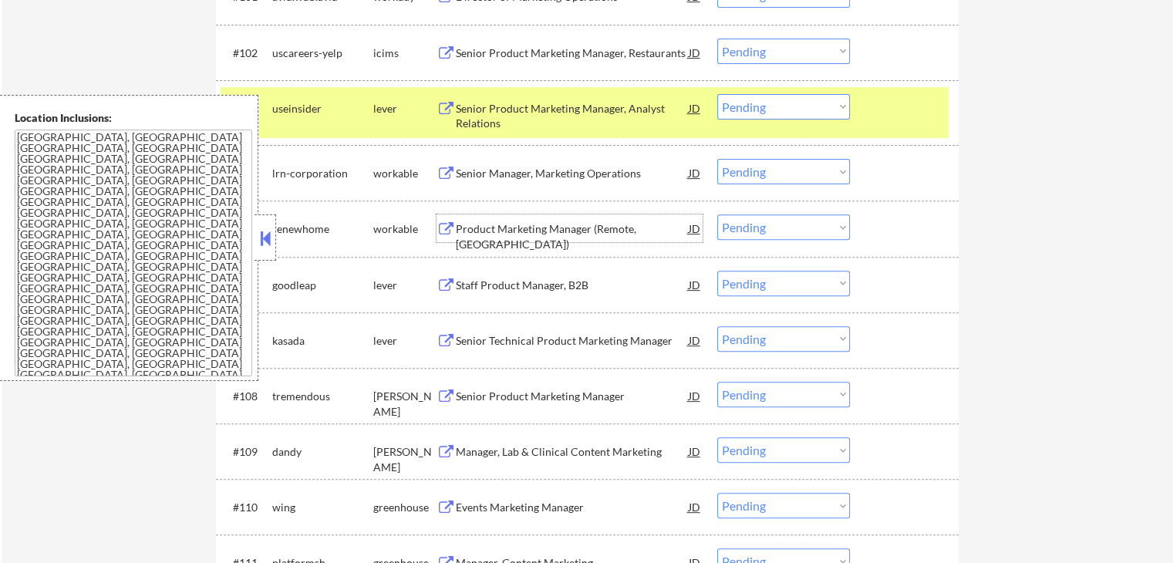
drag, startPoint x: 756, startPoint y: 102, endPoint x: 756, endPoint y: 117, distance: 15.4
click at [756, 106] on select "Choose an option... Pending Applied Excluded (Questions) Excluded (Expired) Exc…" at bounding box center [783, 106] width 133 height 25
click at [717, 94] on select "Choose an option... Pending Applied Excluded (Questions) Excluded (Expired) Exc…" at bounding box center [783, 106] width 133 height 25
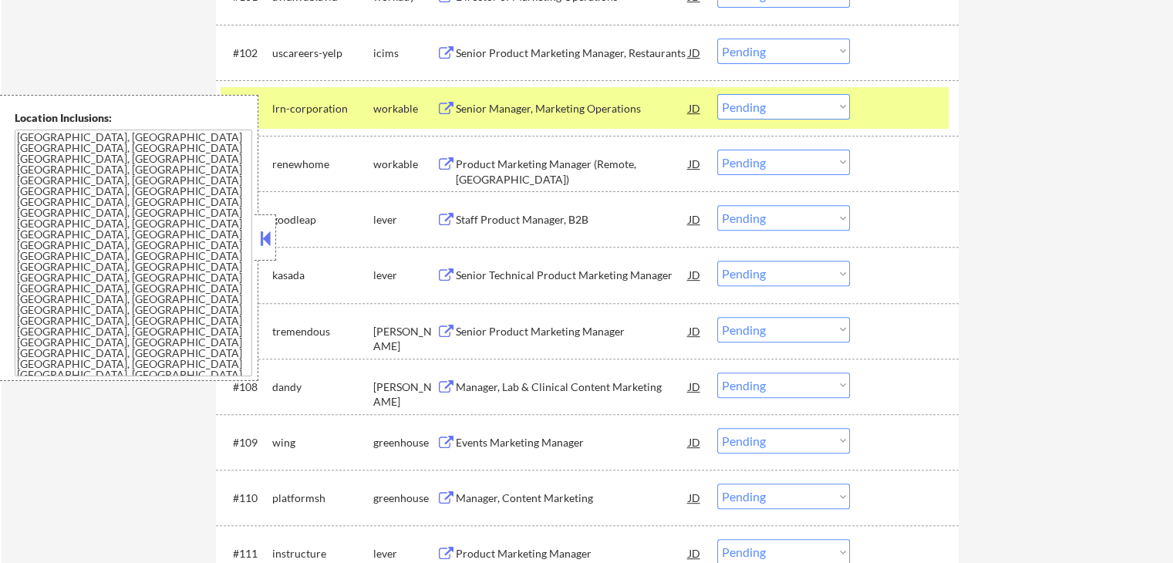
click at [766, 109] on select "Choose an option... Pending Applied Excluded (Questions) Excluded (Expired) Exc…" at bounding box center [783, 106] width 133 height 25
click at [717, 94] on select "Choose an option... Pending Applied Excluded (Questions) Excluded (Expired) Exc…" at bounding box center [783, 106] width 133 height 25
click at [592, 170] on div "Product Marketing Manager (Remote, [GEOGRAPHIC_DATA])" at bounding box center [572, 172] width 233 height 30
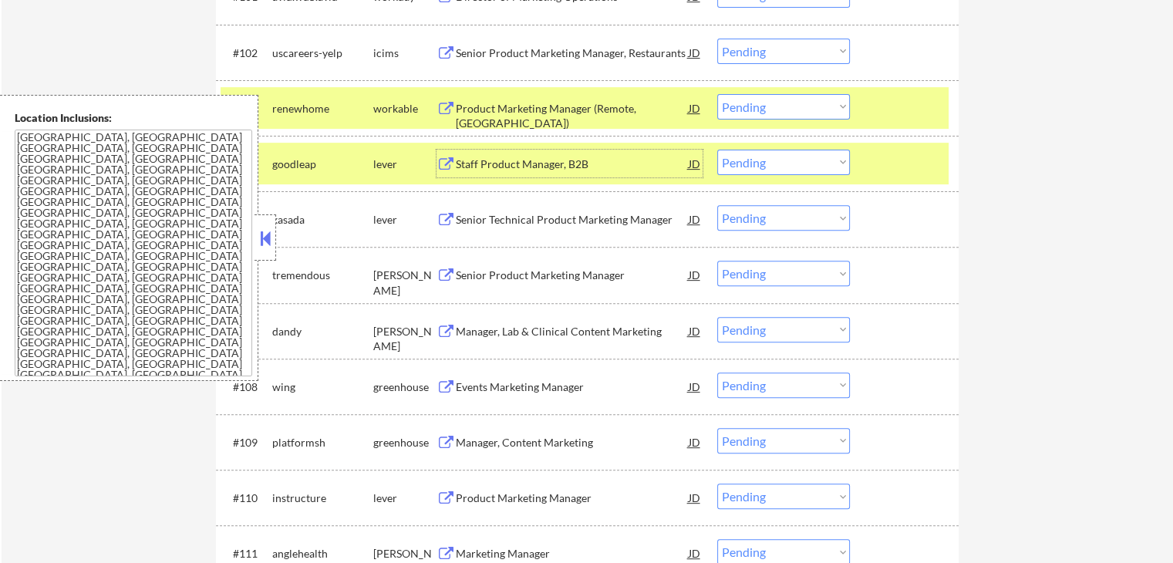
click at [594, 155] on div "Staff Product Manager, B2B" at bounding box center [572, 164] width 233 height 28
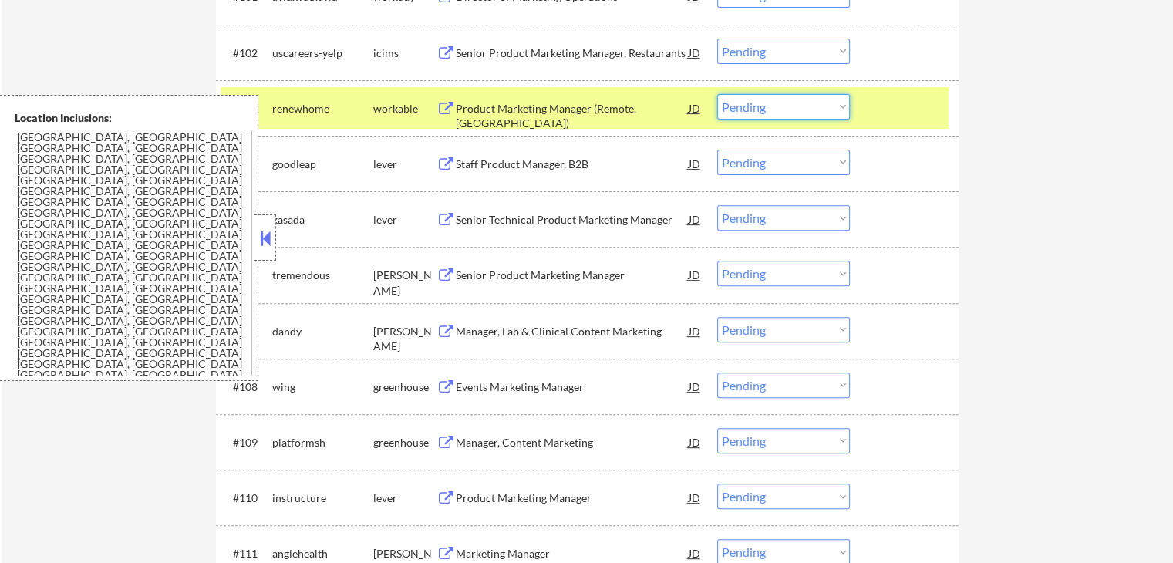
click at [783, 106] on select "Choose an option... Pending Applied Excluded (Questions) Excluded (Expired) Exc…" at bounding box center [783, 106] width 133 height 25
click at [717, 94] on select "Choose an option... Pending Applied Excluded (Questions) Excluded (Expired) Exc…" at bounding box center [783, 106] width 133 height 25
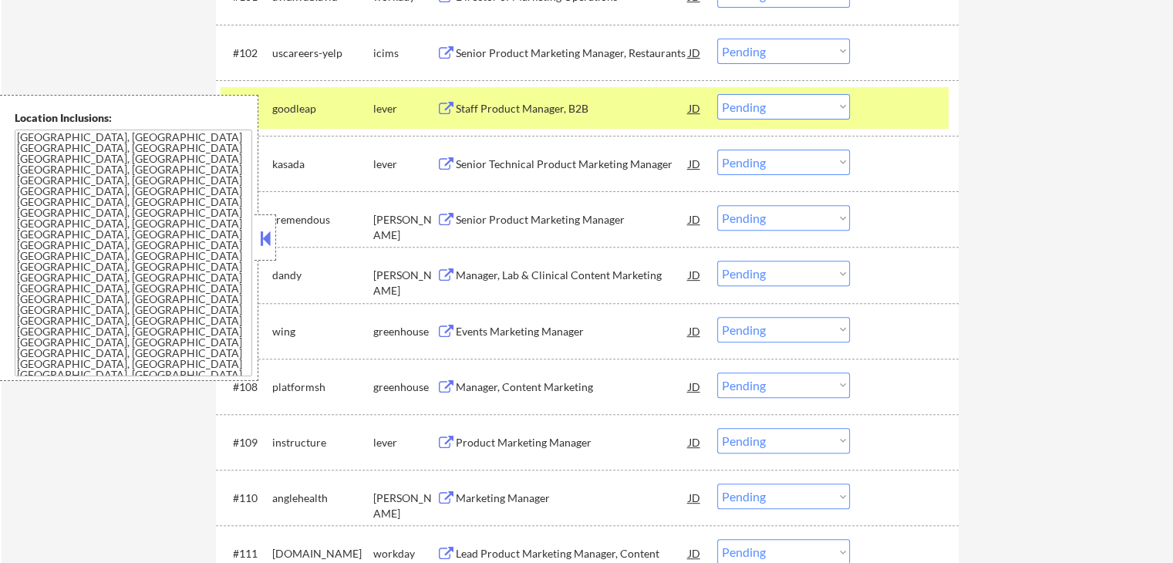
click at [599, 161] on div "Senior Technical Product Marketing Manager" at bounding box center [572, 164] width 233 height 15
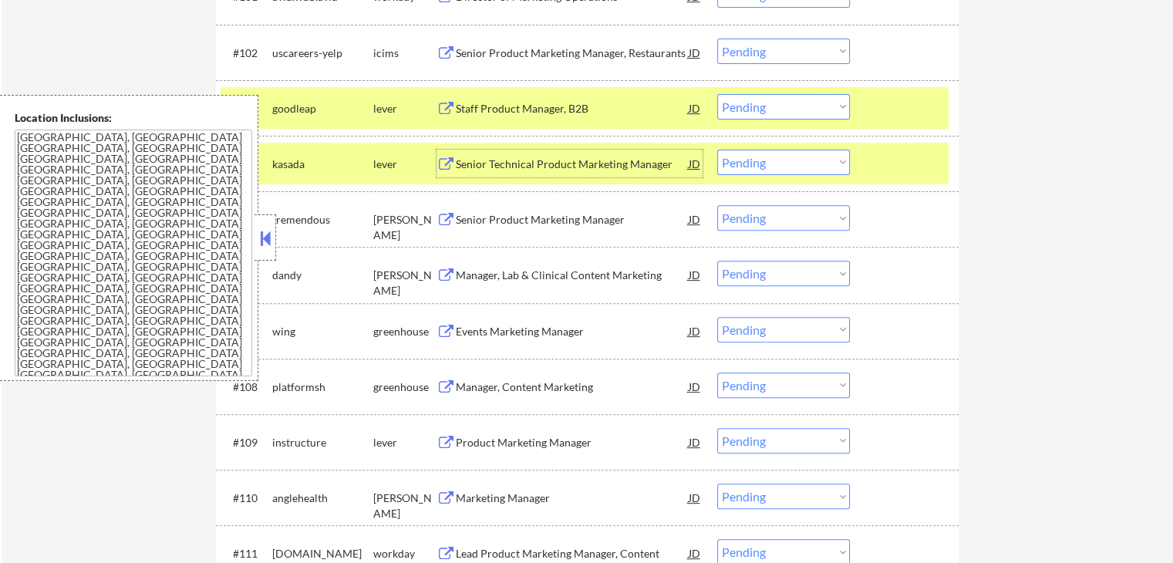
click at [816, 104] on select "Choose an option... Pending Applied Excluded (Questions) Excluded (Expired) Exc…" at bounding box center [783, 106] width 133 height 25
click at [717, 94] on select "Choose an option... Pending Applied Excluded (Questions) Excluded (Expired) Exc…" at bounding box center [783, 106] width 133 height 25
click at [631, 225] on div "Senior Product Marketing Manager" at bounding box center [572, 219] width 233 height 15
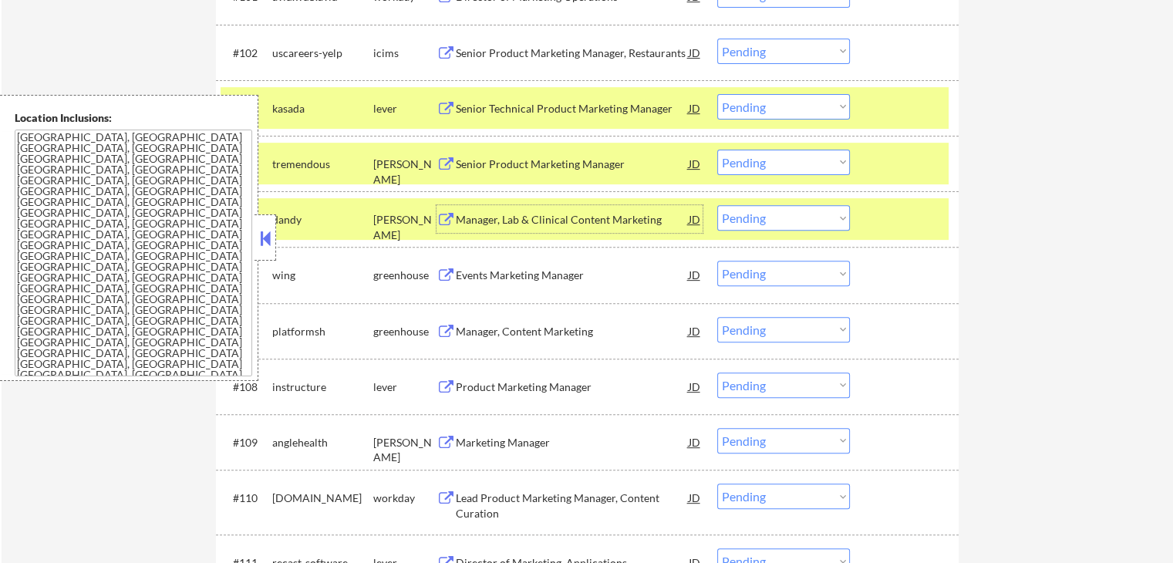
click at [806, 106] on select "Choose an option... Pending Applied Excluded (Questions) Excluded (Expired) Exc…" at bounding box center [783, 106] width 133 height 25
click at [717, 94] on select "Choose an option... Pending Applied Excluded (Questions) Excluded (Expired) Exc…" at bounding box center [783, 106] width 133 height 25
click at [672, 217] on div "Manager, Lab & Clinical Content Marketing" at bounding box center [572, 219] width 233 height 15
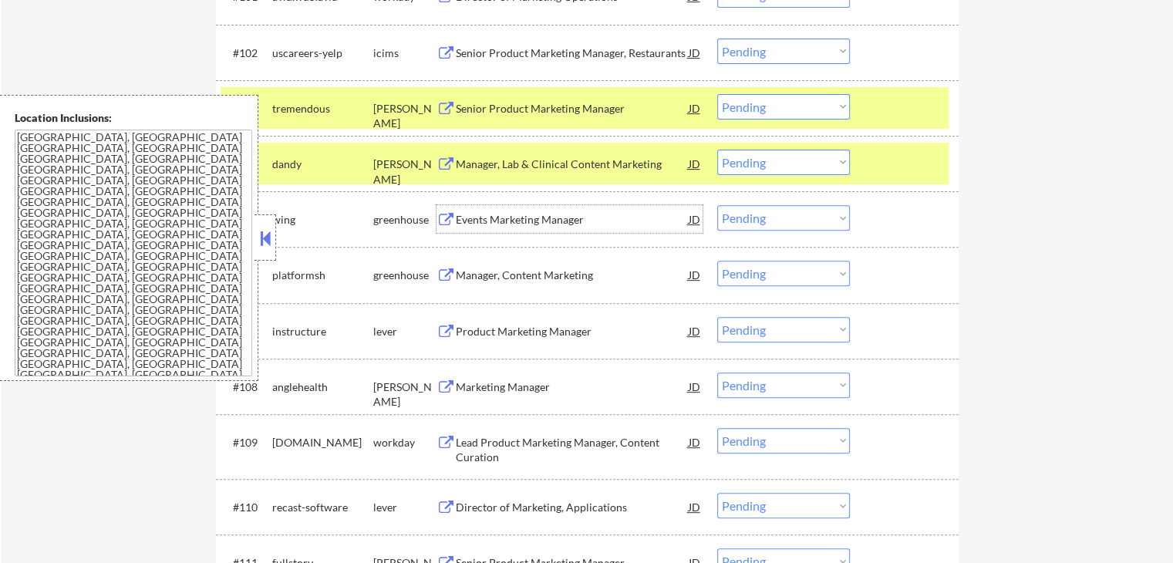
click at [767, 109] on select "Choose an option... Pending Applied Excluded (Questions) Excluded (Expired) Exc…" at bounding box center [783, 106] width 133 height 25
click at [717, 94] on select "Choose an option... Pending Applied Excluded (Questions) Excluded (Expired) Exc…" at bounding box center [783, 106] width 133 height 25
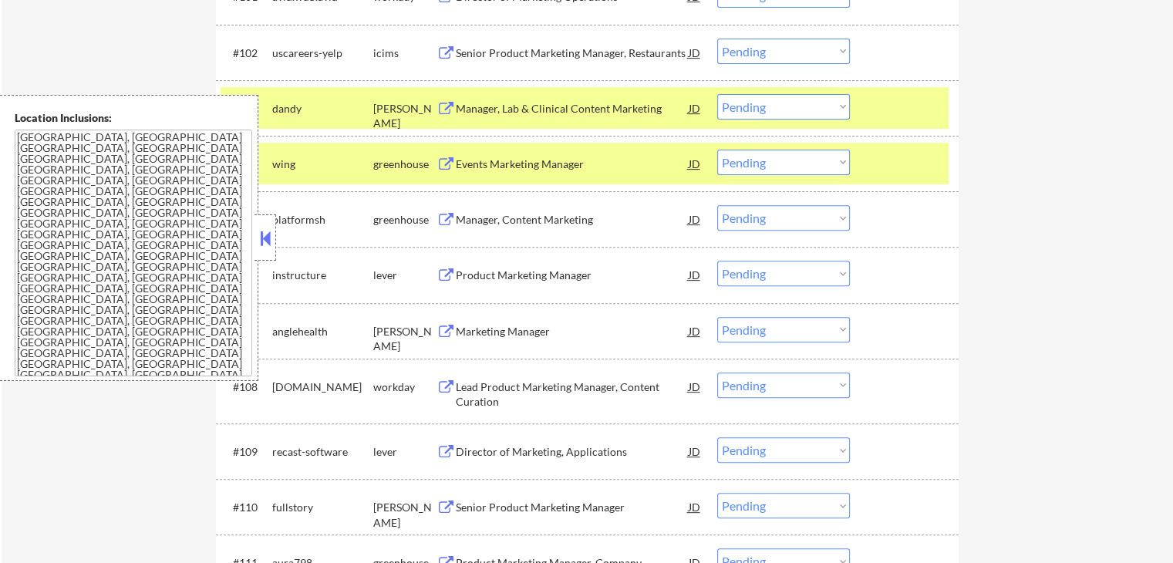
click at [760, 112] on select "Choose an option... Pending Applied Excluded (Questions) Excluded (Expired) Exc…" at bounding box center [783, 106] width 133 height 25
click at [717, 94] on select "Choose an option... Pending Applied Excluded (Questions) Excluded (Expired) Exc…" at bounding box center [783, 106] width 133 height 25
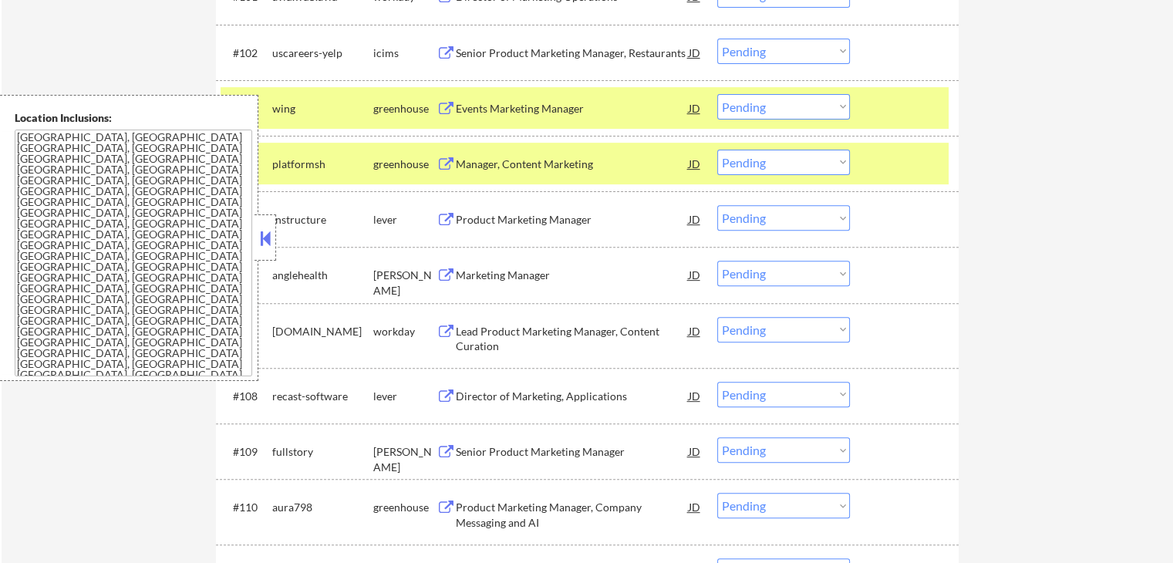
click at [589, 109] on div "Events Marketing Manager" at bounding box center [572, 108] width 233 height 15
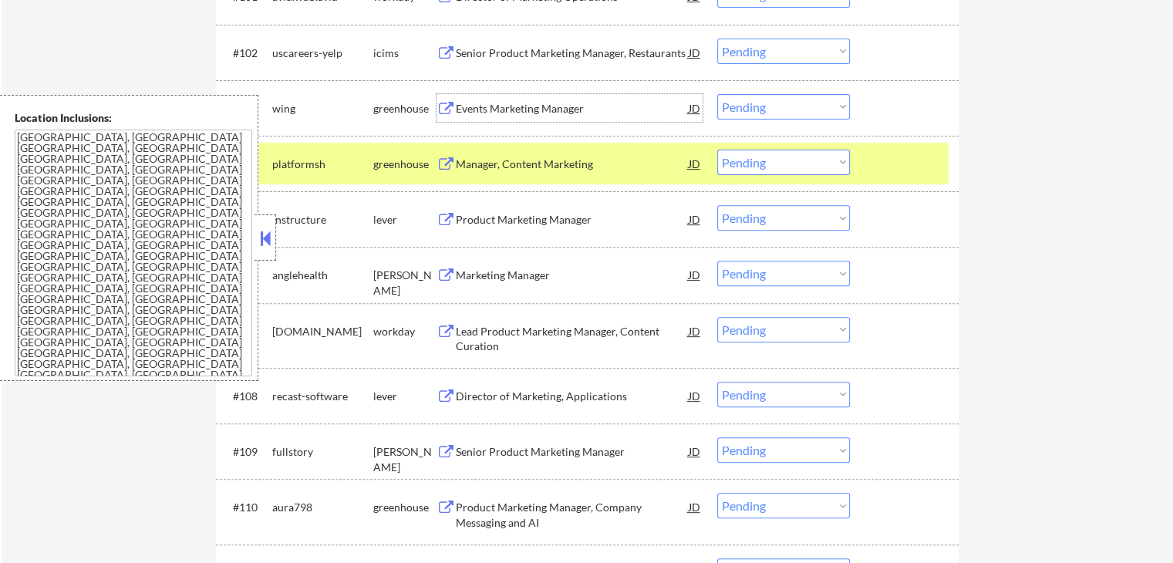
click at [599, 170] on div "Manager, Content Marketing" at bounding box center [572, 164] width 233 height 15
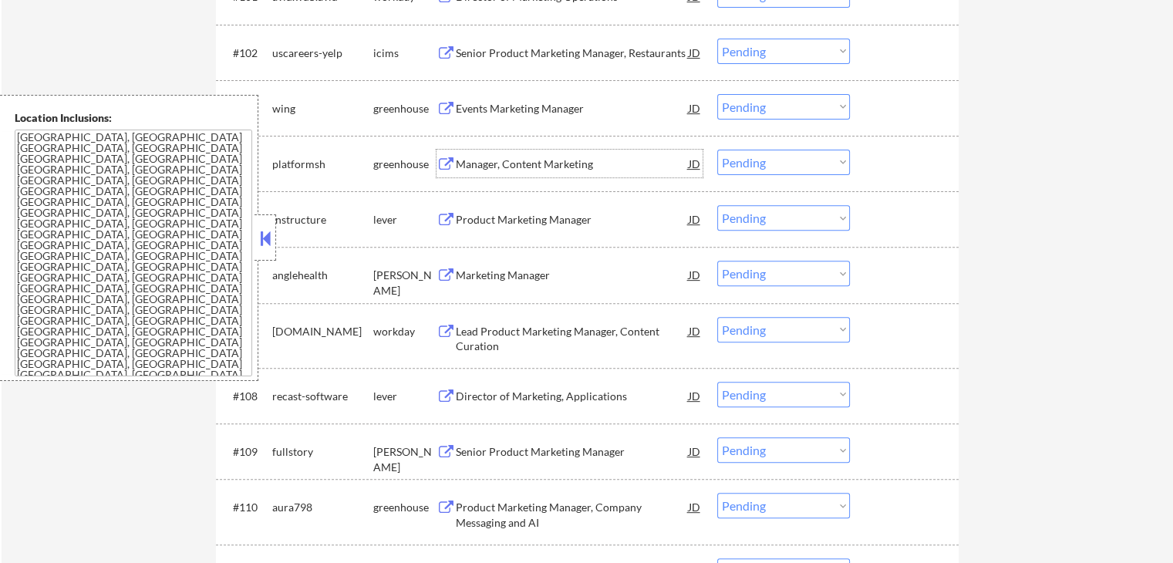
click at [778, 106] on select "Choose an option... Pending Applied Excluded (Questions) Excluded (Expired) Exc…" at bounding box center [783, 106] width 133 height 25
click at [717, 94] on select "Choose an option... Pending Applied Excluded (Questions) Excluded (Expired) Exc…" at bounding box center [783, 106] width 133 height 25
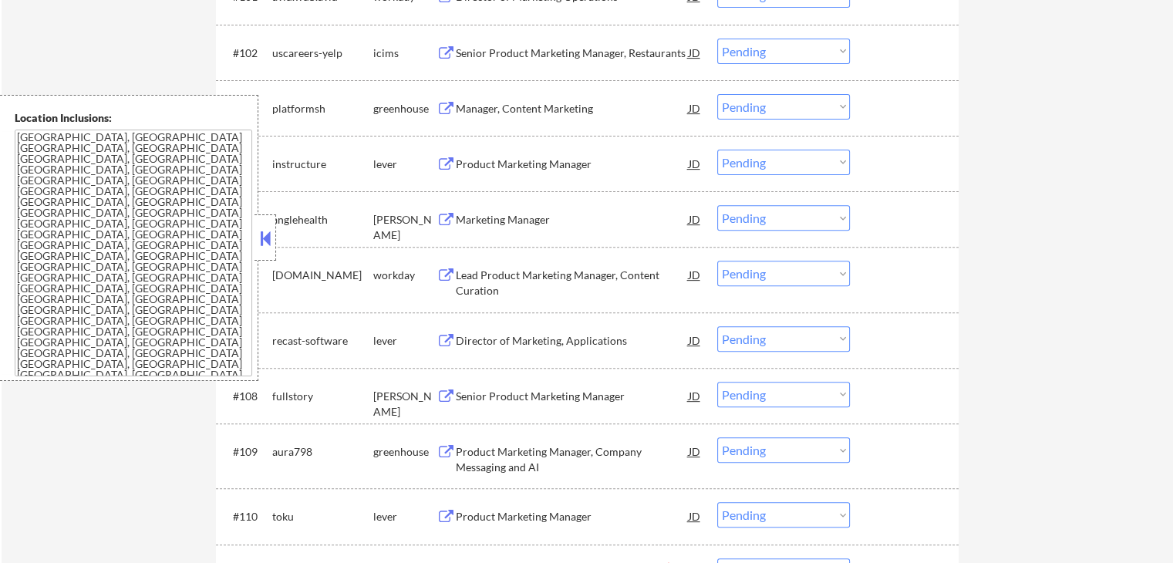
scroll to position [463, 0]
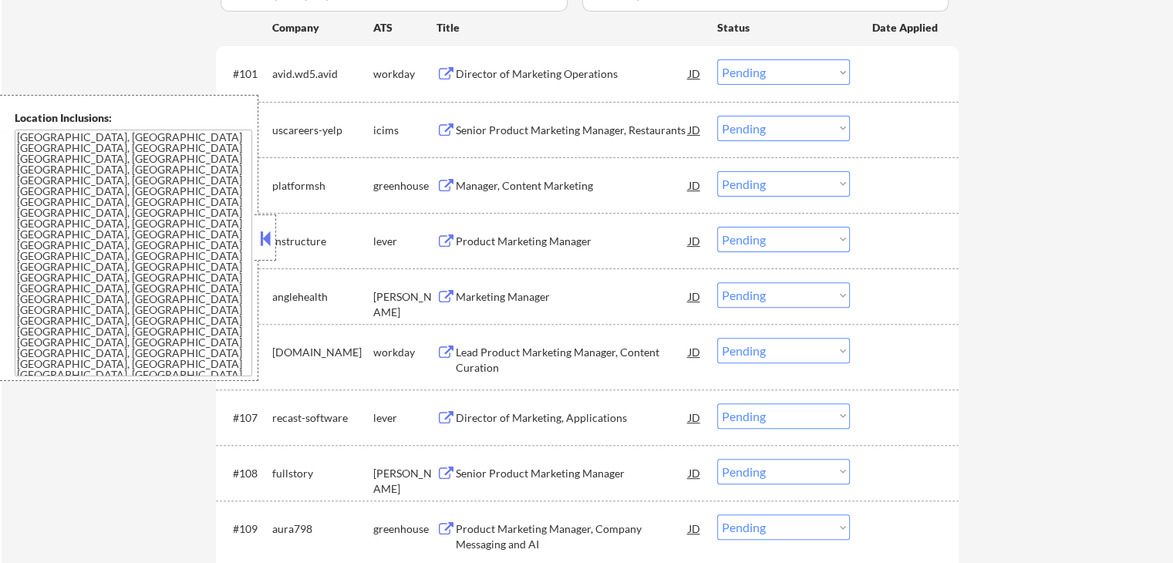
click at [786, 190] on select "Choose an option... Pending Applied Excluded (Questions) Excluded (Expired) Exc…" at bounding box center [783, 183] width 133 height 25
click at [717, 171] on select "Choose an option... Pending Applied Excluded (Questions) Excluded (Expired) Exc…" at bounding box center [783, 183] width 133 height 25
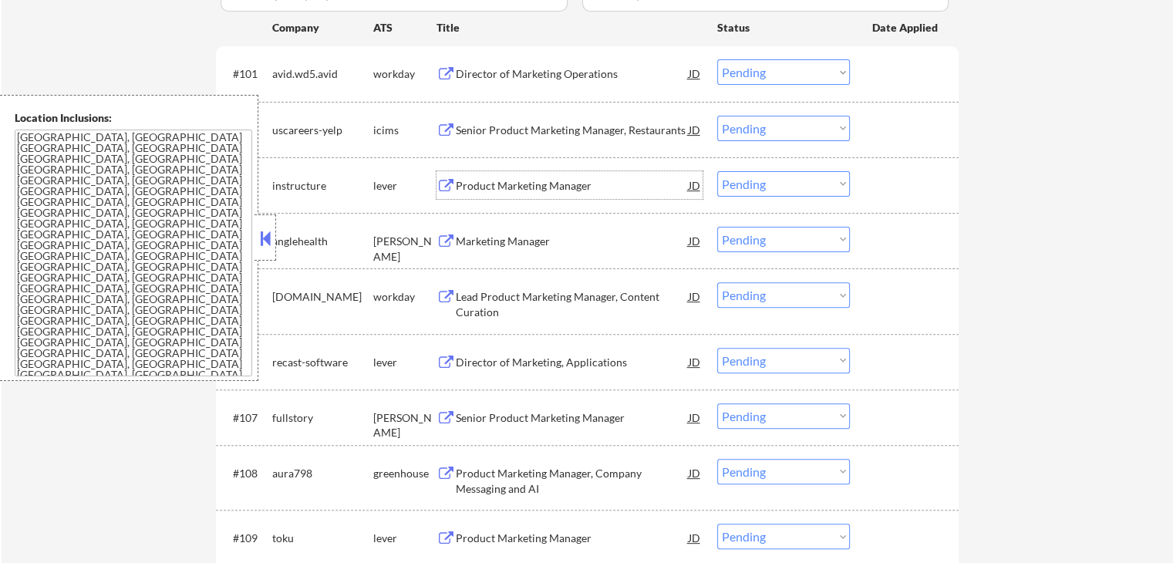
click at [571, 179] on div "Product Marketing Manager" at bounding box center [572, 185] width 233 height 15
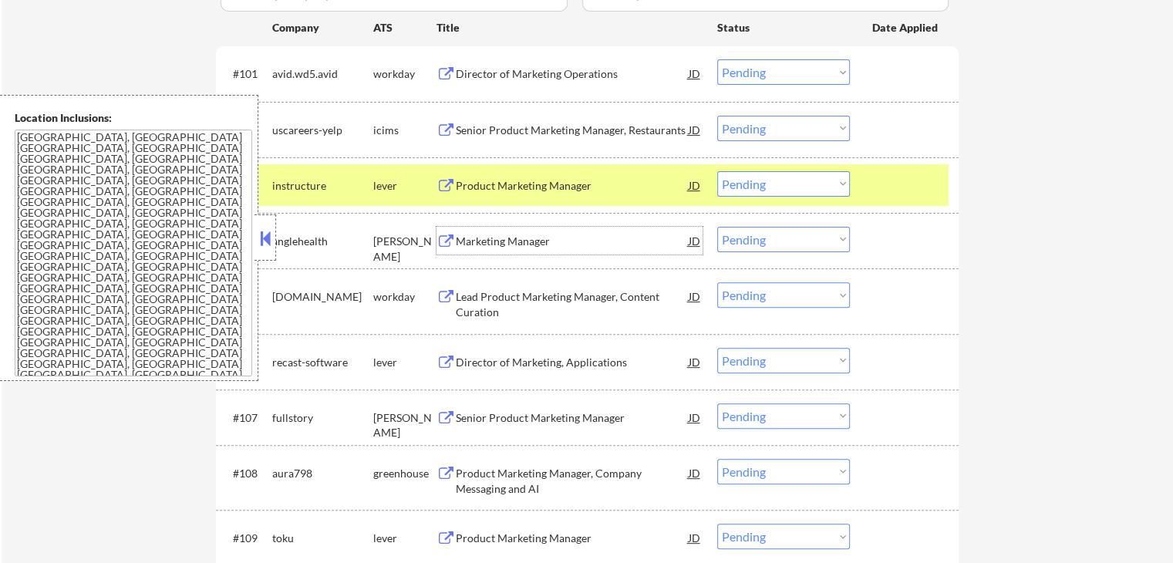
click at [544, 244] on div "Marketing Manager" at bounding box center [572, 241] width 233 height 15
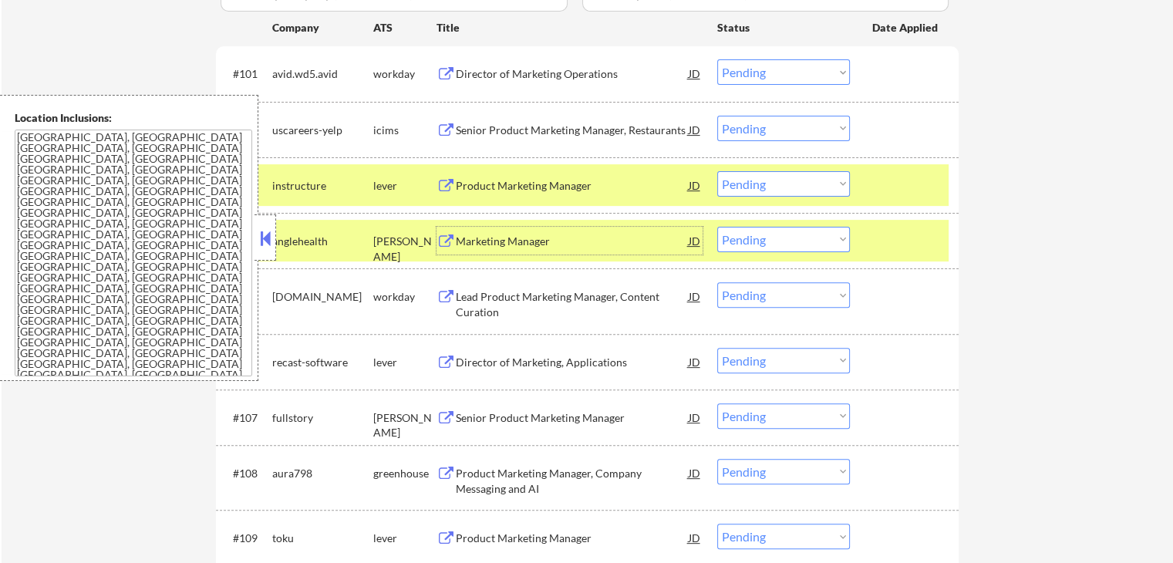
click at [752, 177] on select "Choose an option... Pending Applied Excluded (Questions) Excluded (Expired) Exc…" at bounding box center [783, 183] width 133 height 25
click at [717, 171] on select "Choose an option... Pending Applied Excluded (Questions) Excluded (Expired) Exc…" at bounding box center [783, 183] width 133 height 25
click at [560, 361] on div "Director of Marketing, Applications" at bounding box center [572, 362] width 233 height 15
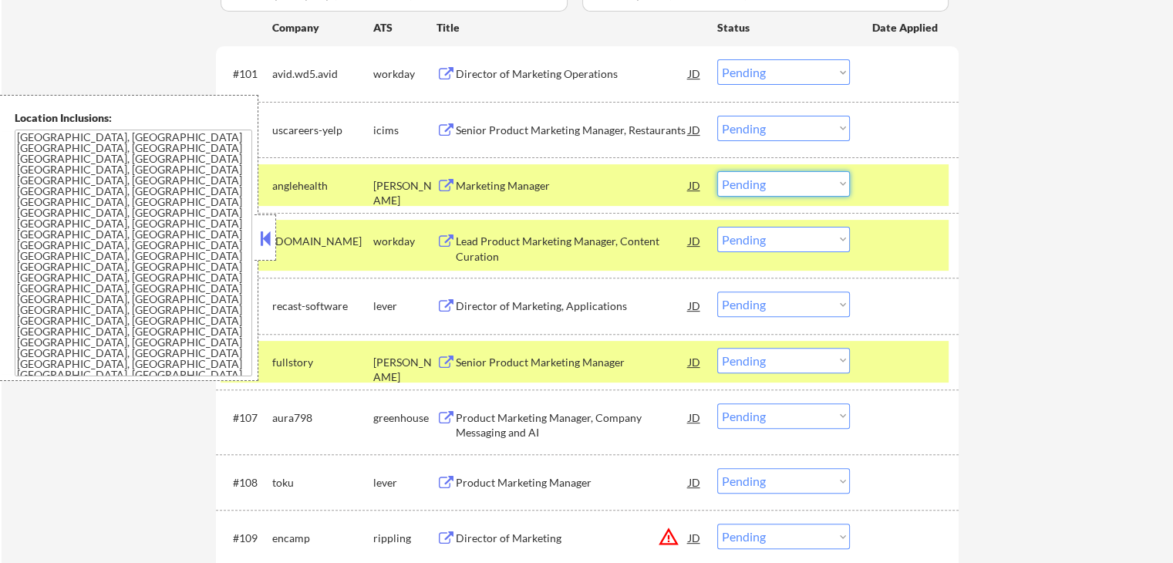
drag, startPoint x: 775, startPoint y: 182, endPoint x: 771, endPoint y: 194, distance: 12.9
click at [774, 183] on select "Choose an option... Pending Applied Excluded (Questions) Excluded (Expired) Exc…" at bounding box center [783, 183] width 133 height 25
click at [717, 171] on select "Choose an option... Pending Applied Excluded (Questions) Excluded (Expired) Exc…" at bounding box center [783, 183] width 133 height 25
select select ""pending""
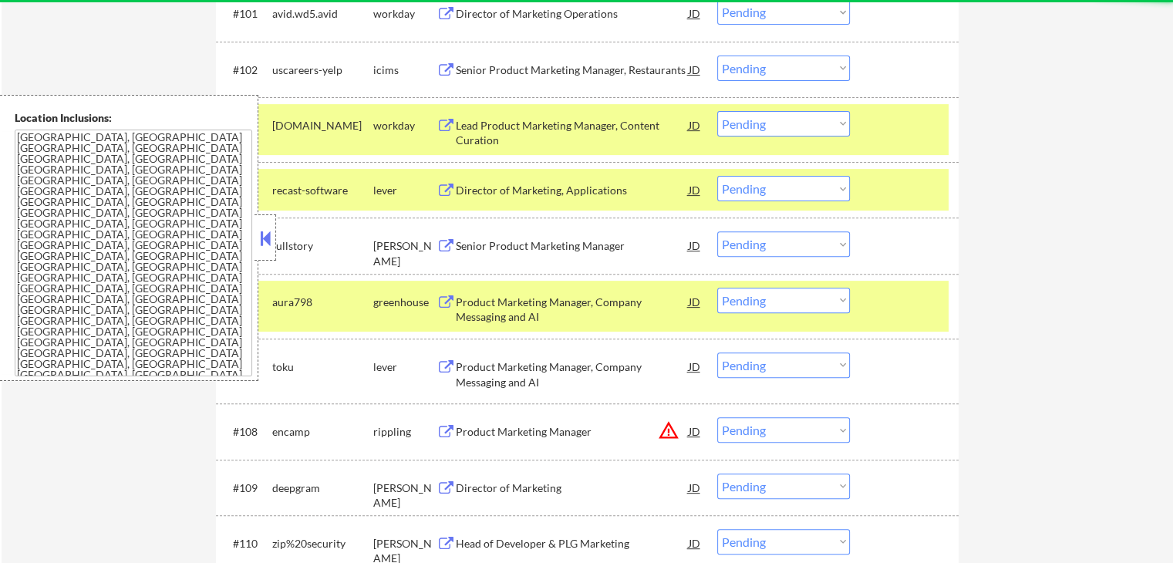
scroll to position [540, 0]
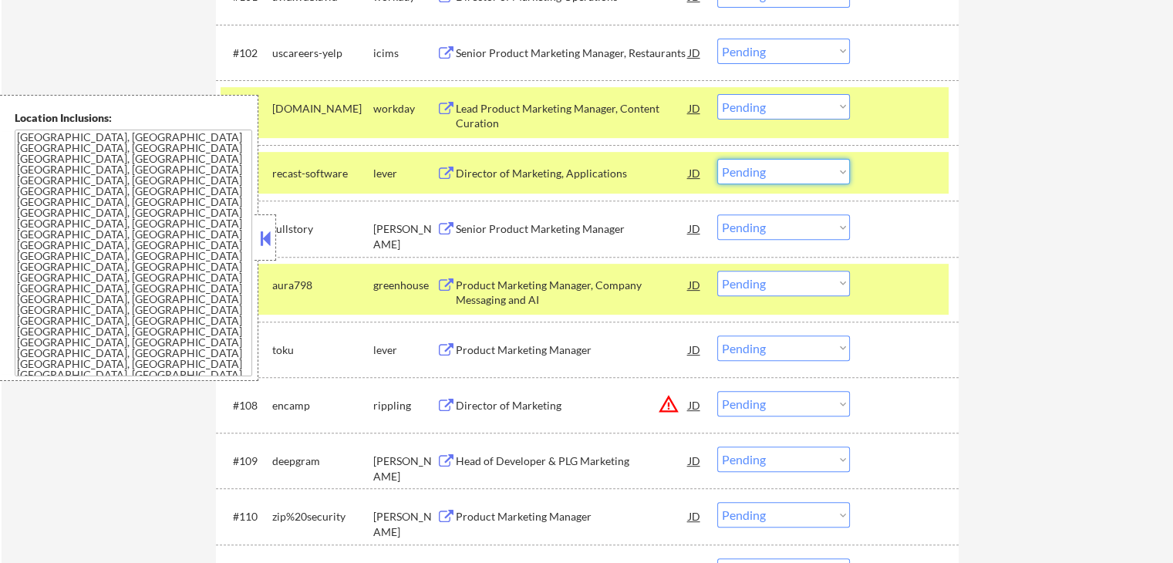
click at [768, 172] on select "Choose an option... Pending Applied Excluded (Questions) Excluded (Expired) Exc…" at bounding box center [783, 171] width 133 height 25
click at [717, 159] on select "Choose an option... Pending Applied Excluded (Questions) Excluded (Expired) Exc…" at bounding box center [783, 171] width 133 height 25
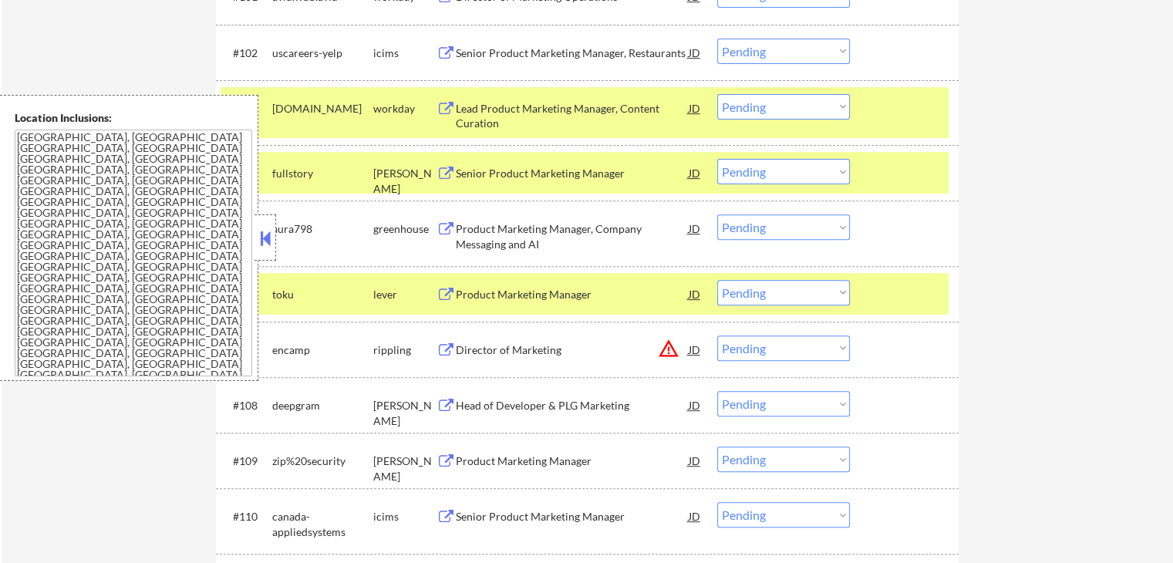
click at [304, 106] on div "[DOMAIN_NAME]" at bounding box center [322, 108] width 101 height 15
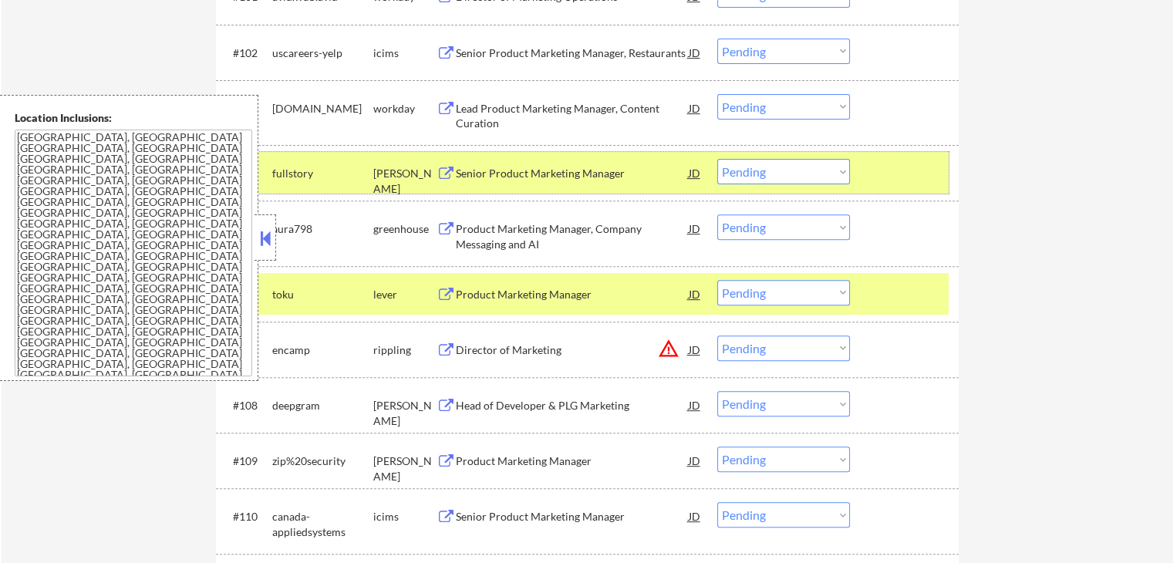
click at [298, 167] on div "fullstory" at bounding box center [322, 173] width 101 height 15
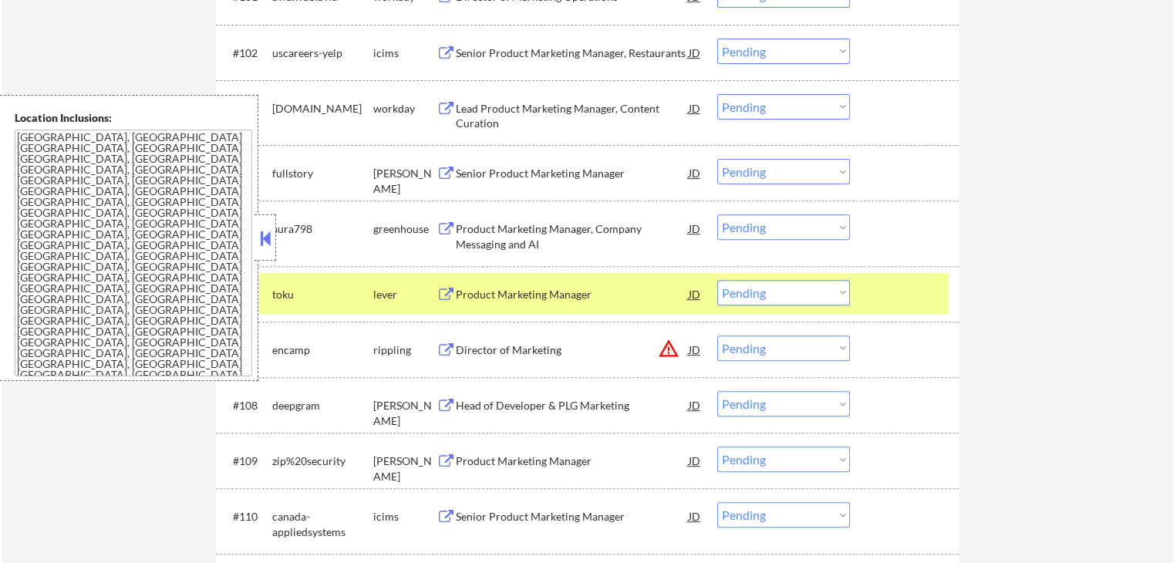
click at [565, 170] on div "Senior Product Marketing Manager" at bounding box center [572, 173] width 233 height 15
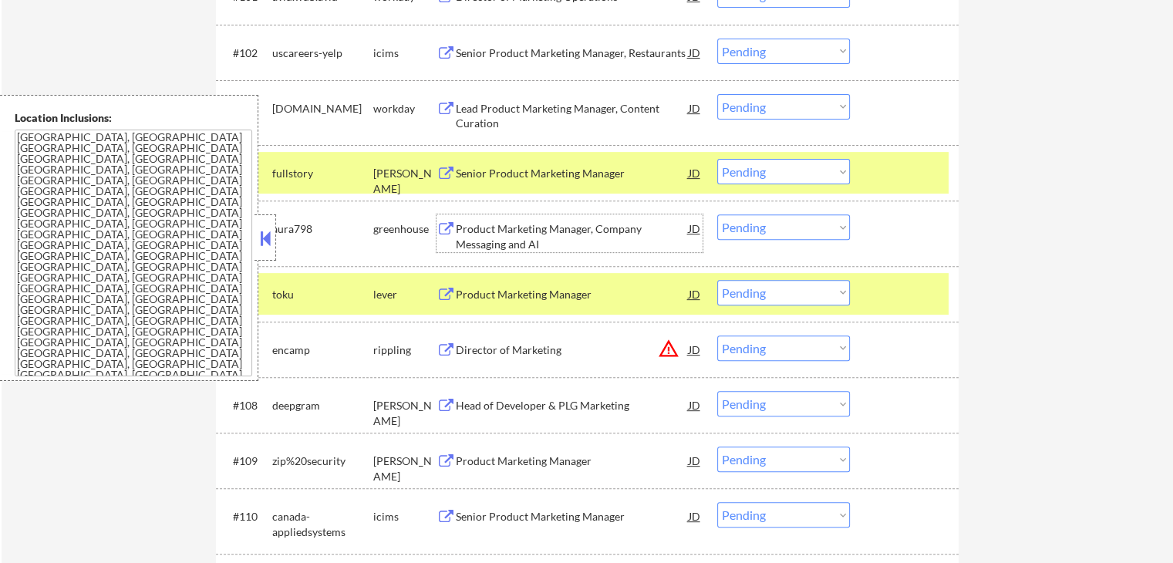
click at [574, 223] on div "Product Marketing Manager, Company Messaging and AI" at bounding box center [572, 236] width 233 height 30
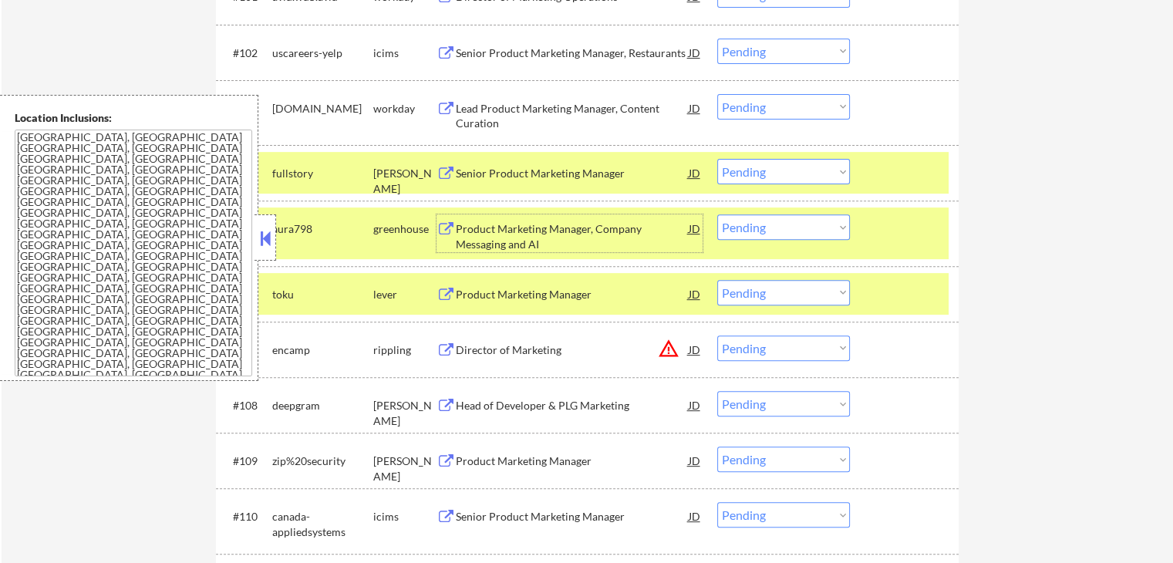
drag, startPoint x: 786, startPoint y: 172, endPoint x: 779, endPoint y: 180, distance: 11.5
click at [786, 172] on select "Choose an option... Pending Applied Excluded (Questions) Excluded (Expired) Exc…" at bounding box center [783, 171] width 133 height 25
click at [717, 159] on select "Choose an option... Pending Applied Excluded (Questions) Excluded (Expired) Exc…" at bounding box center [783, 171] width 133 height 25
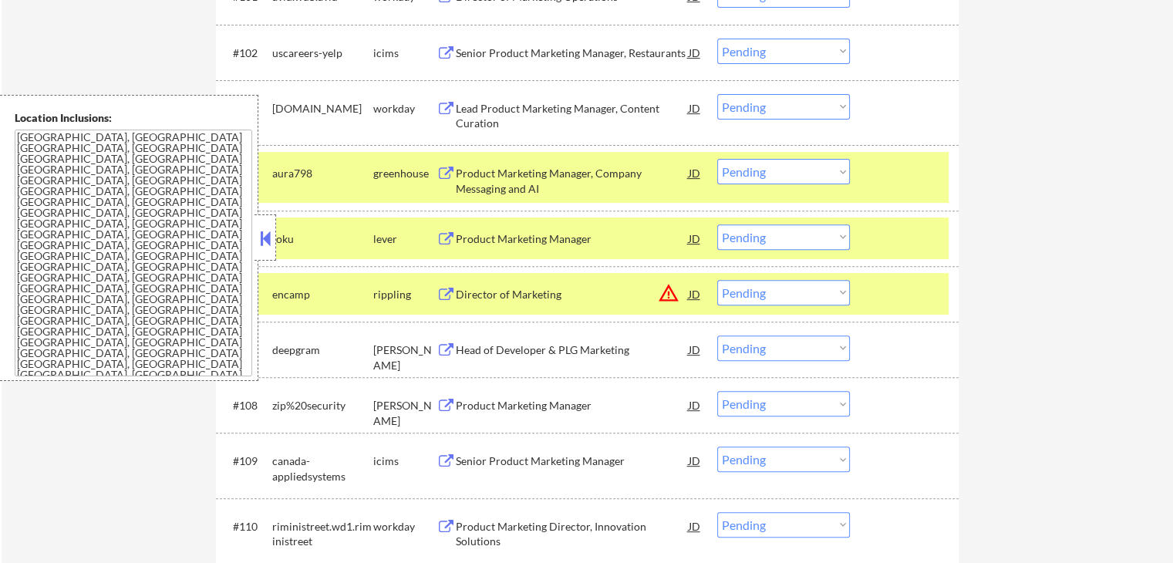
click at [571, 180] on div "Product Marketing Manager, Company Messaging and AI" at bounding box center [572, 181] width 233 height 30
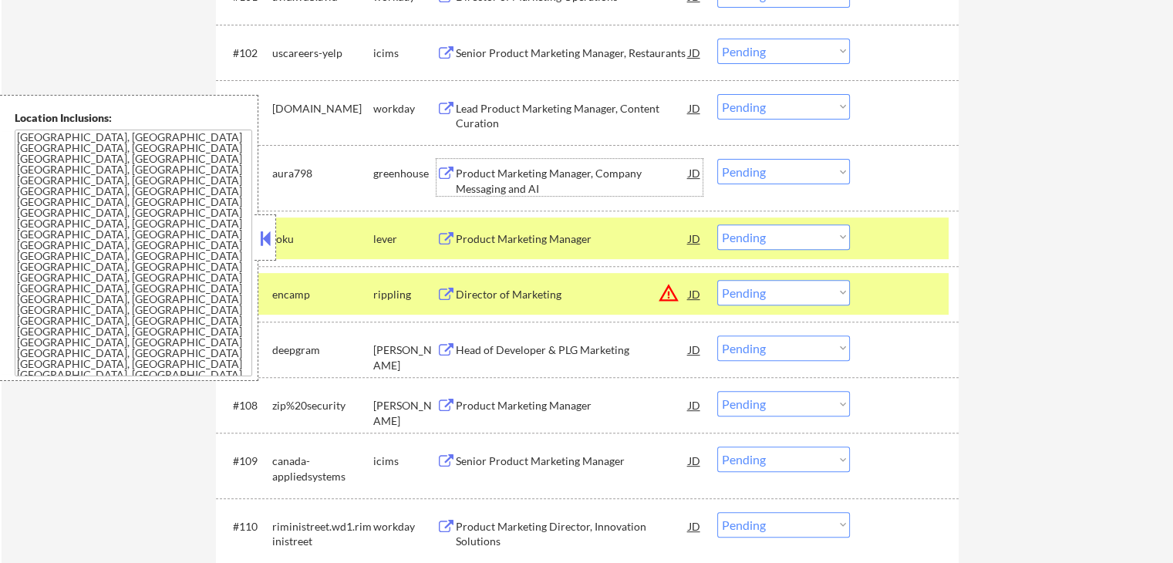
click at [793, 174] on select "Choose an option... Pending Applied Excluded (Questions) Excluded (Expired) Exc…" at bounding box center [783, 171] width 133 height 25
click at [717, 159] on select "Choose an option... Pending Applied Excluded (Questions) Excluded (Expired) Exc…" at bounding box center [783, 171] width 133 height 25
select select ""pending""
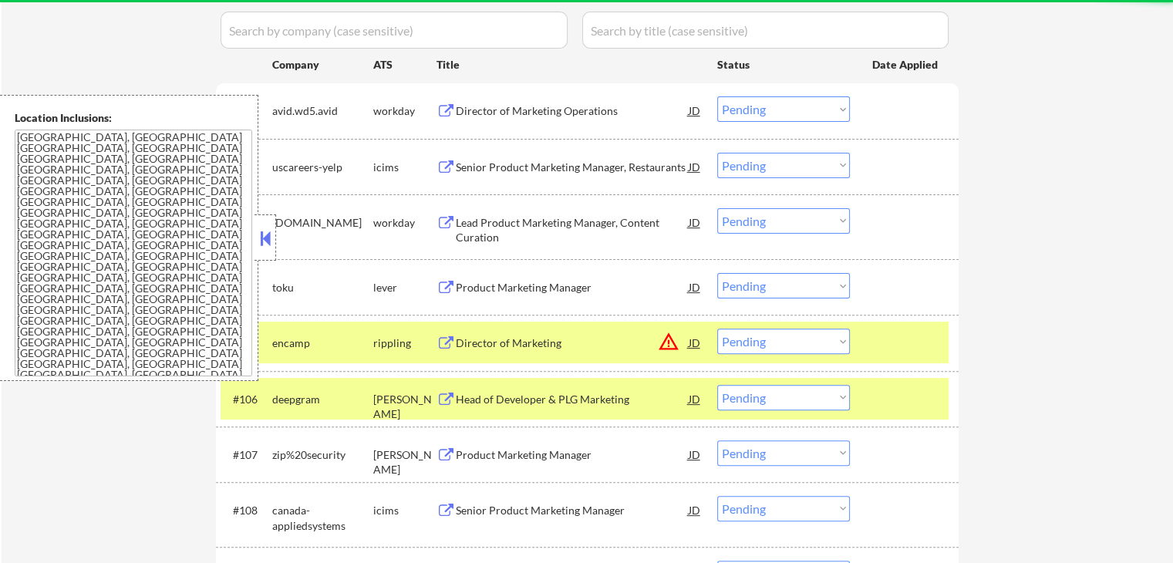
scroll to position [463, 0]
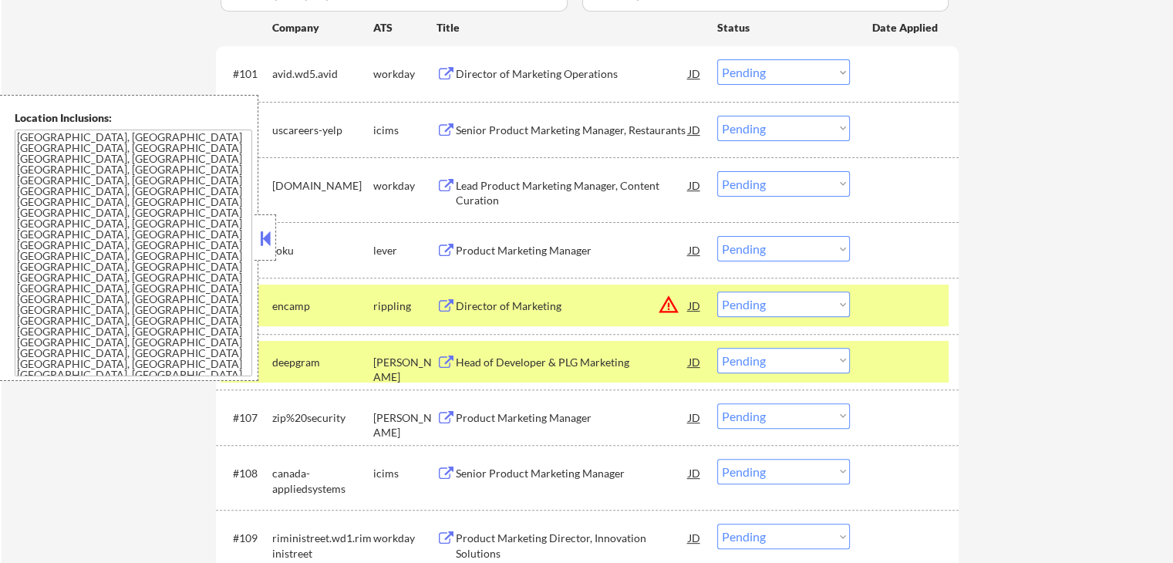
click at [577, 260] on div "Product Marketing Manager" at bounding box center [572, 250] width 233 height 28
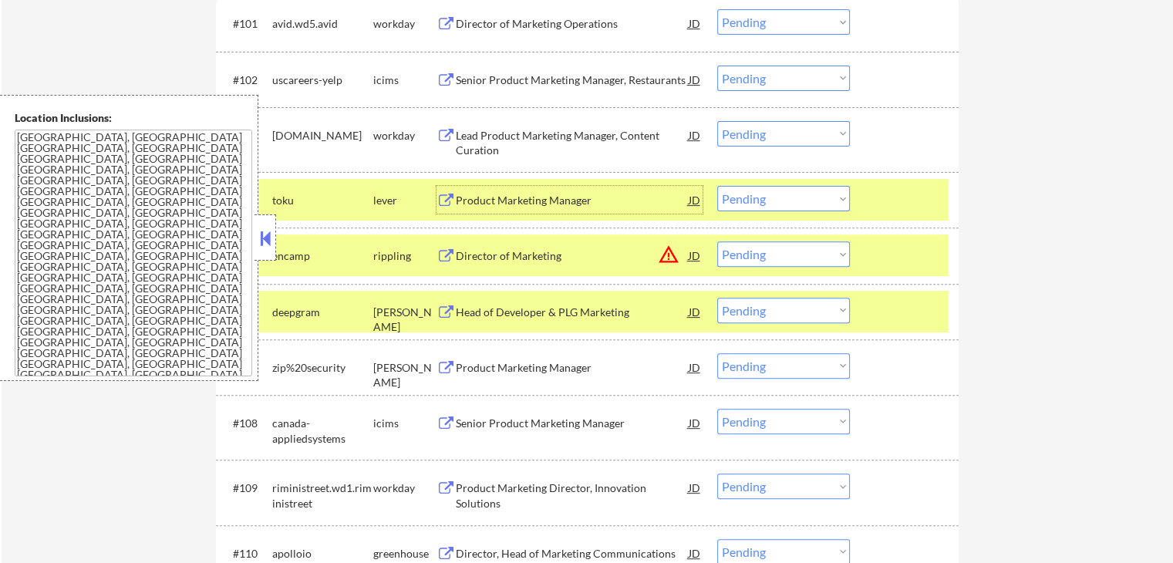
scroll to position [540, 0]
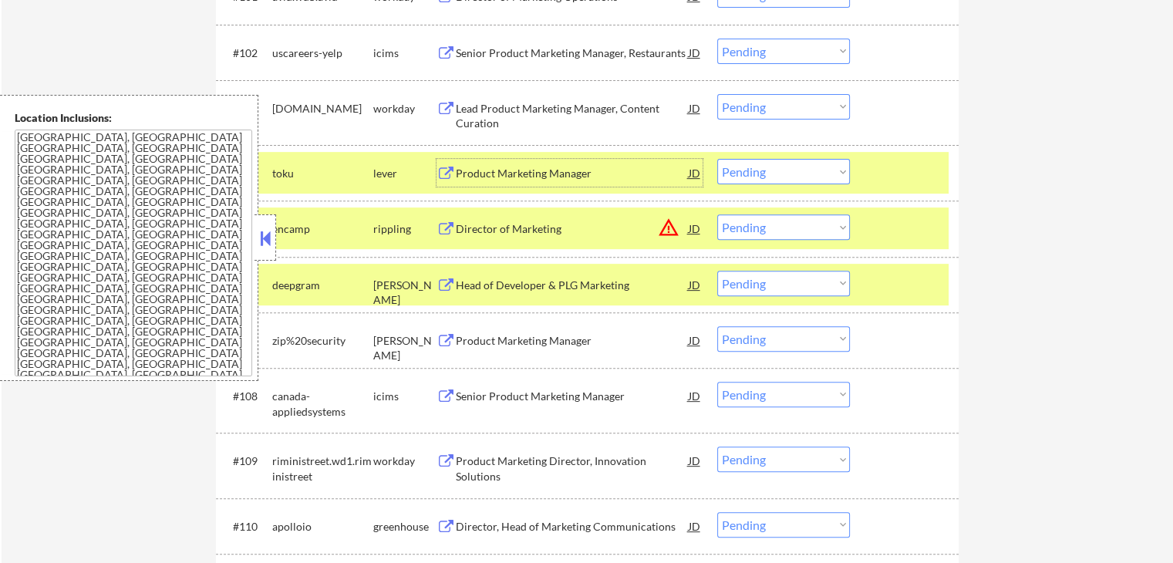
click at [789, 226] on select "Choose an option... Pending Applied Excluded (Questions) Excluded (Expired) Exc…" at bounding box center [783, 226] width 133 height 25
click at [717, 214] on select "Choose an option... Pending Applied Excluded (Questions) Excluded (Expired) Exc…" at bounding box center [783, 226] width 133 height 25
click at [581, 290] on div "Head of Developer & PLG Marketing" at bounding box center [572, 285] width 233 height 15
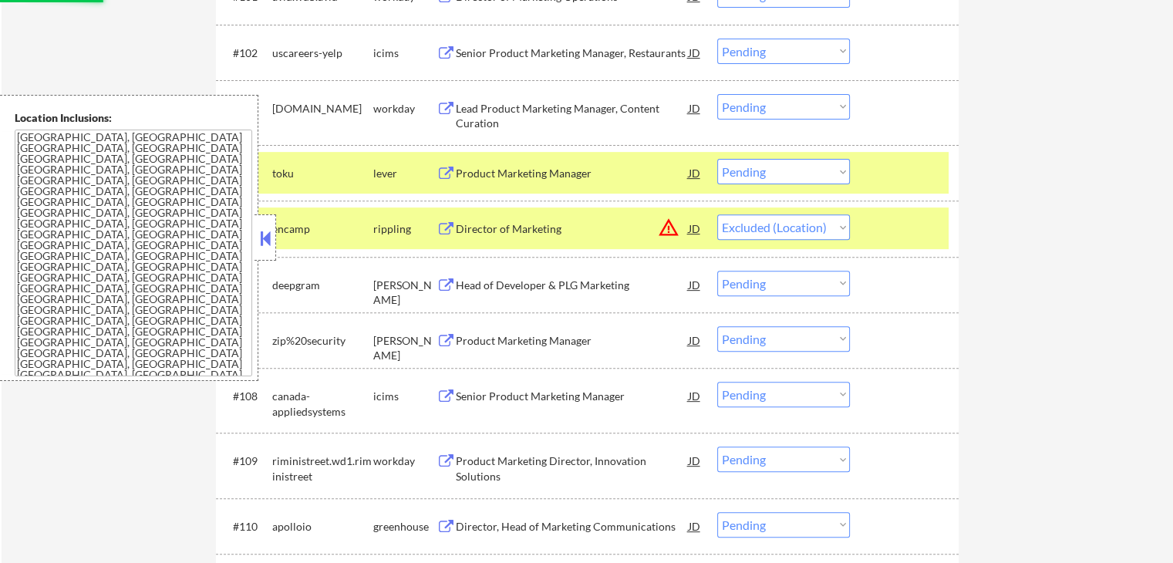
select select ""pending""
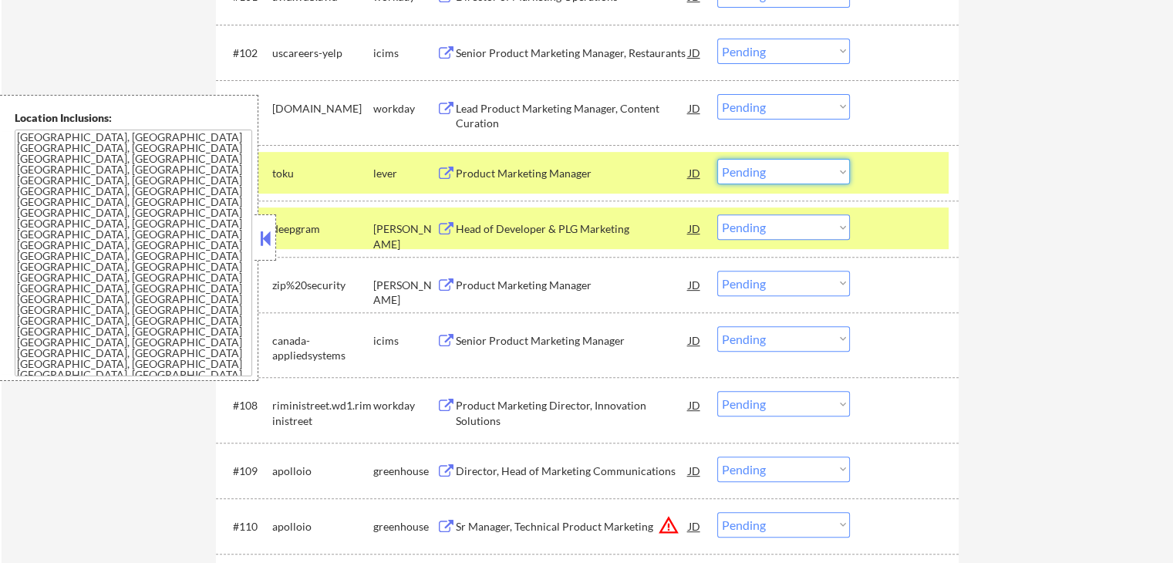
drag, startPoint x: 762, startPoint y: 169, endPoint x: 767, endPoint y: 180, distance: 12.8
click at [762, 169] on select "Choose an option... Pending Applied Excluded (Questions) Excluded (Expired) Exc…" at bounding box center [783, 171] width 133 height 25
click at [717, 159] on select "Choose an option... Pending Applied Excluded (Questions) Excluded (Expired) Exc…" at bounding box center [783, 171] width 133 height 25
click at [631, 235] on div "Head of Developer & PLG Marketing" at bounding box center [572, 228] width 233 height 15
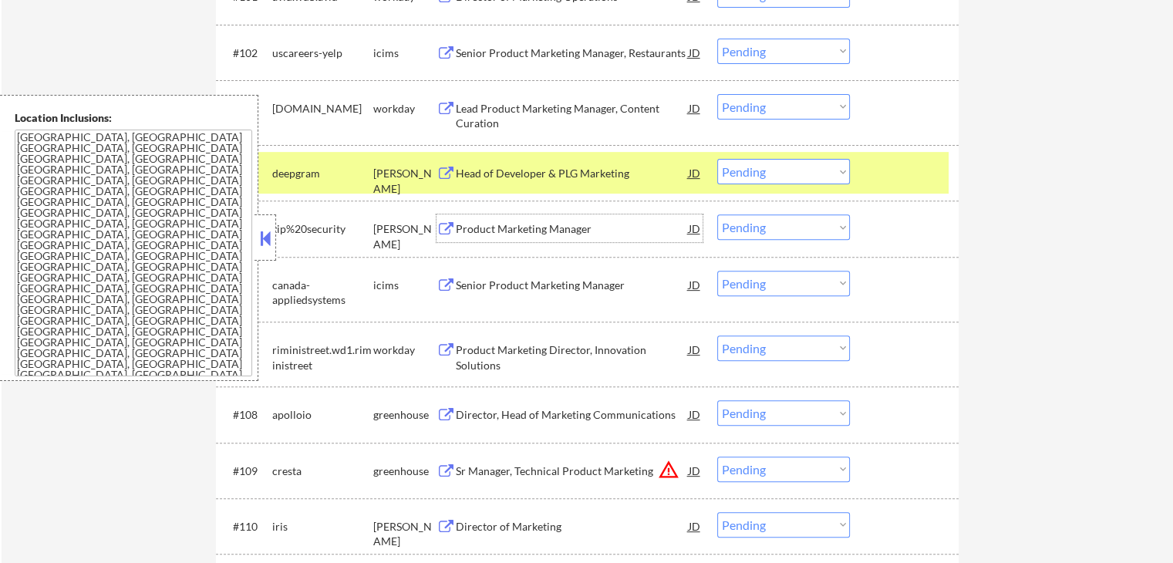
click at [605, 230] on div "Product Marketing Manager" at bounding box center [572, 228] width 233 height 15
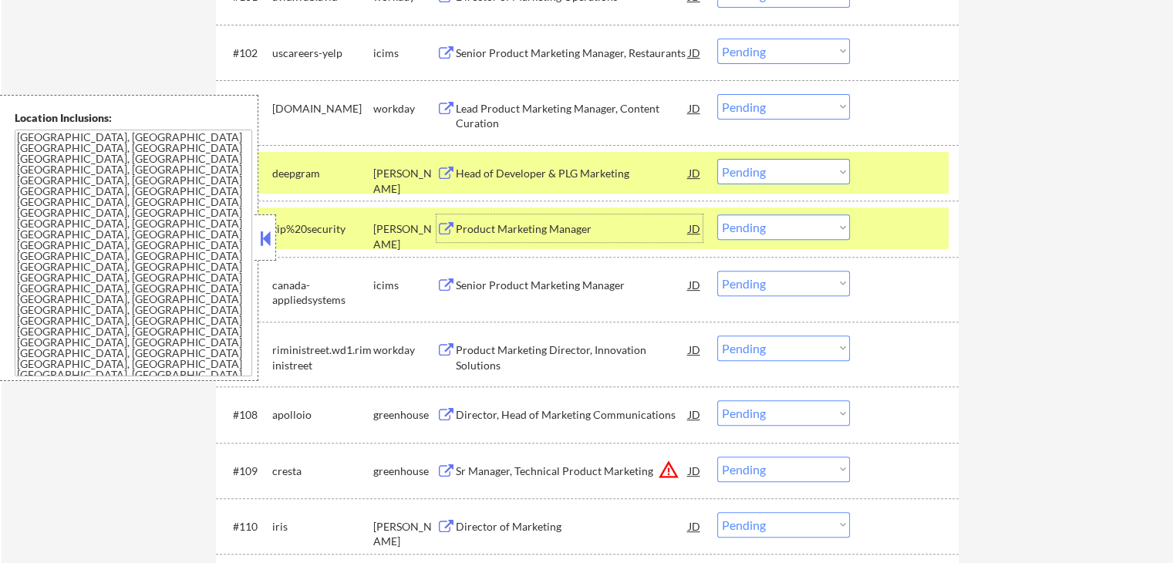
click at [749, 183] on select "Choose an option... Pending Applied Excluded (Questions) Excluded (Expired) Exc…" at bounding box center [783, 171] width 133 height 25
click at [717, 159] on select "Choose an option... Pending Applied Excluded (Questions) Excluded (Expired) Exc…" at bounding box center [783, 171] width 133 height 25
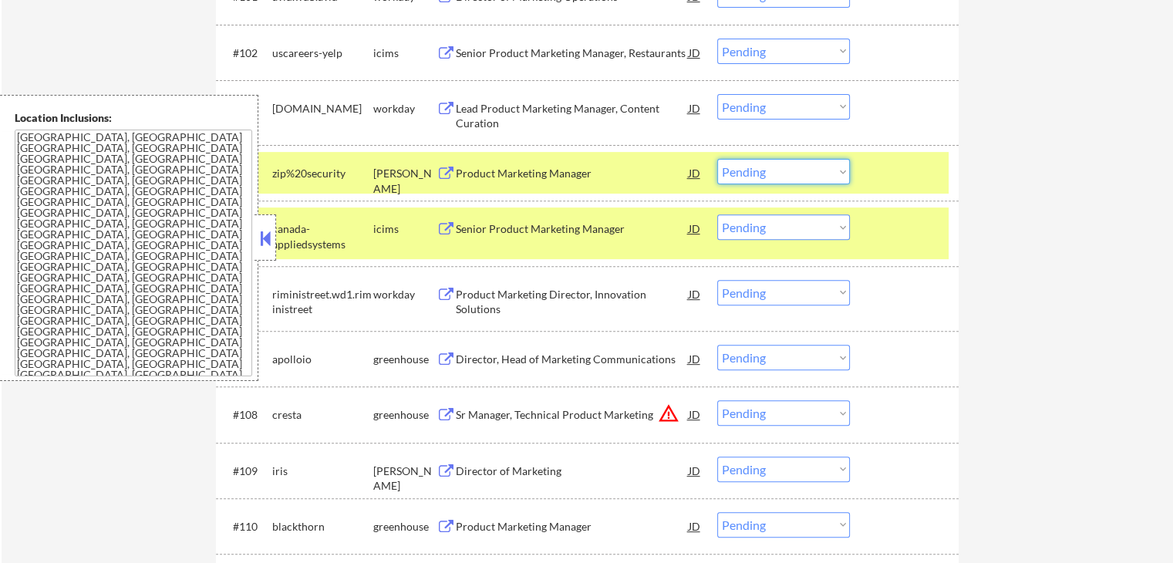
drag, startPoint x: 772, startPoint y: 170, endPoint x: 770, endPoint y: 180, distance: 10.3
click at [772, 170] on select "Choose an option... Pending Applied Excluded (Questions) Excluded (Expired) Exc…" at bounding box center [783, 171] width 133 height 25
click at [717, 159] on select "Choose an option... Pending Applied Excluded (Questions) Excluded (Expired) Exc…" at bounding box center [783, 171] width 133 height 25
select select ""pending""
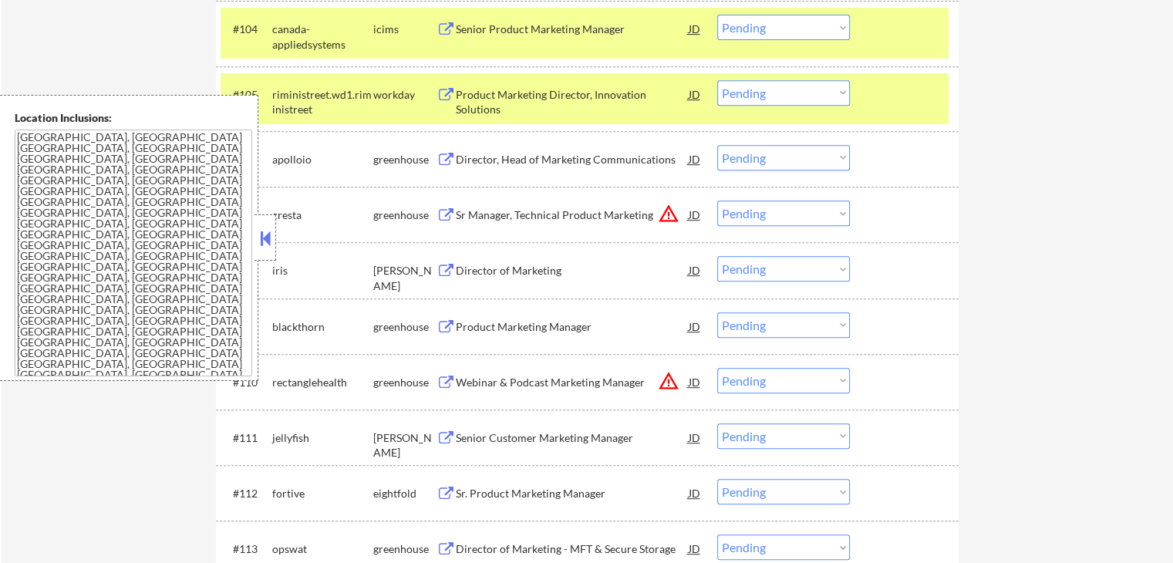
scroll to position [694, 0]
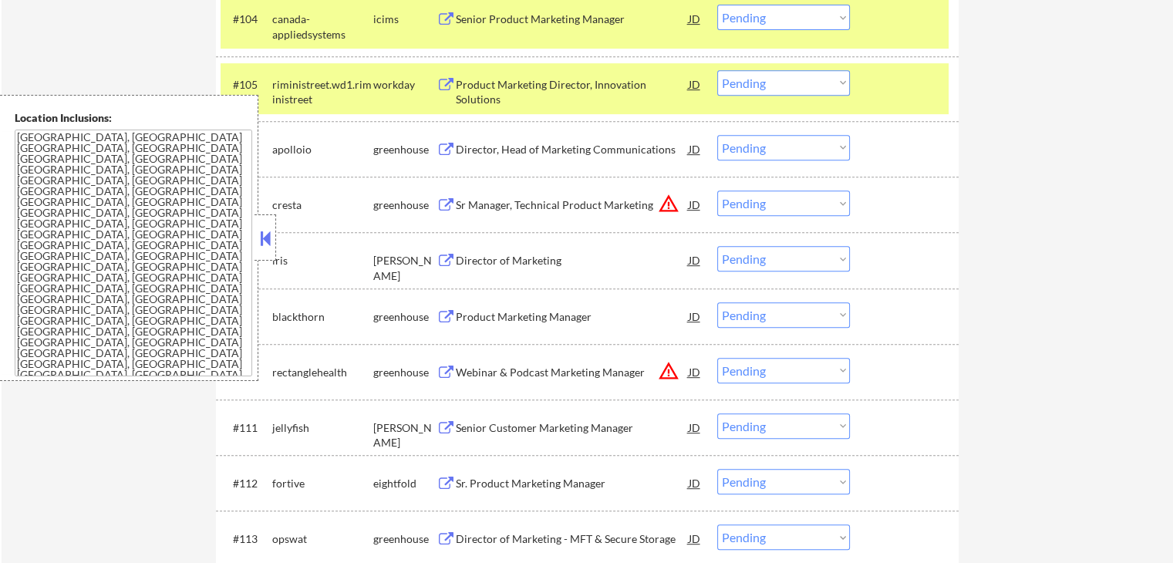
click at [632, 146] on div "Director, Head of Marketing Communications" at bounding box center [572, 149] width 233 height 15
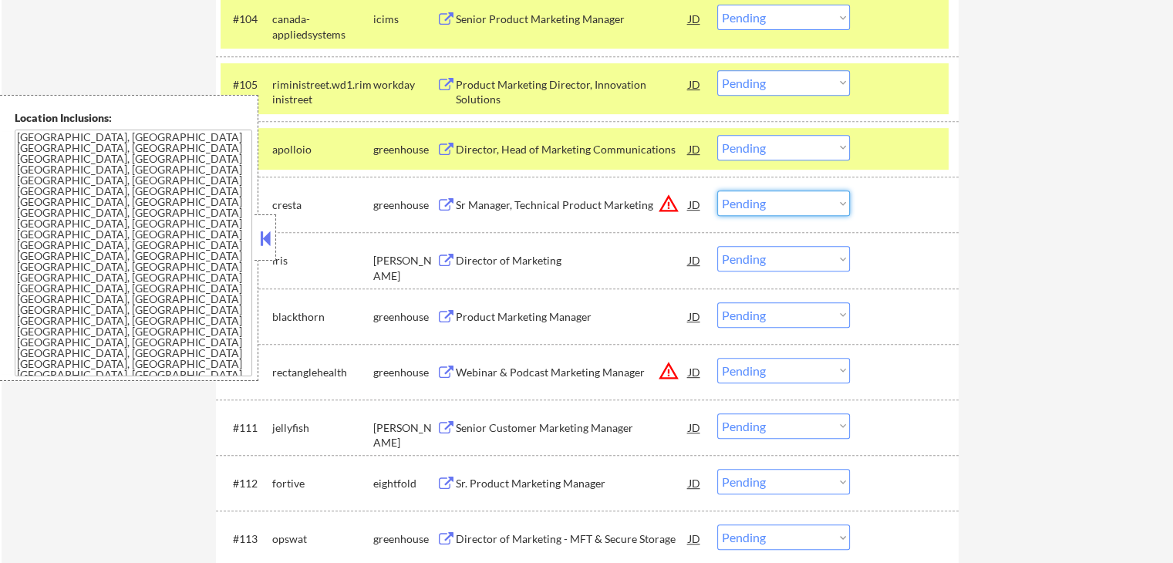
drag, startPoint x: 766, startPoint y: 202, endPoint x: 765, endPoint y: 210, distance: 8.5
click at [766, 202] on select "Choose an option... Pending Applied Excluded (Questions) Excluded (Expired) Exc…" at bounding box center [783, 202] width 133 height 25
click at [717, 190] on select "Choose an option... Pending Applied Excluded (Questions) Excluded (Expired) Exc…" at bounding box center [783, 202] width 133 height 25
click at [575, 266] on div "Director of Marketing" at bounding box center [572, 260] width 233 height 15
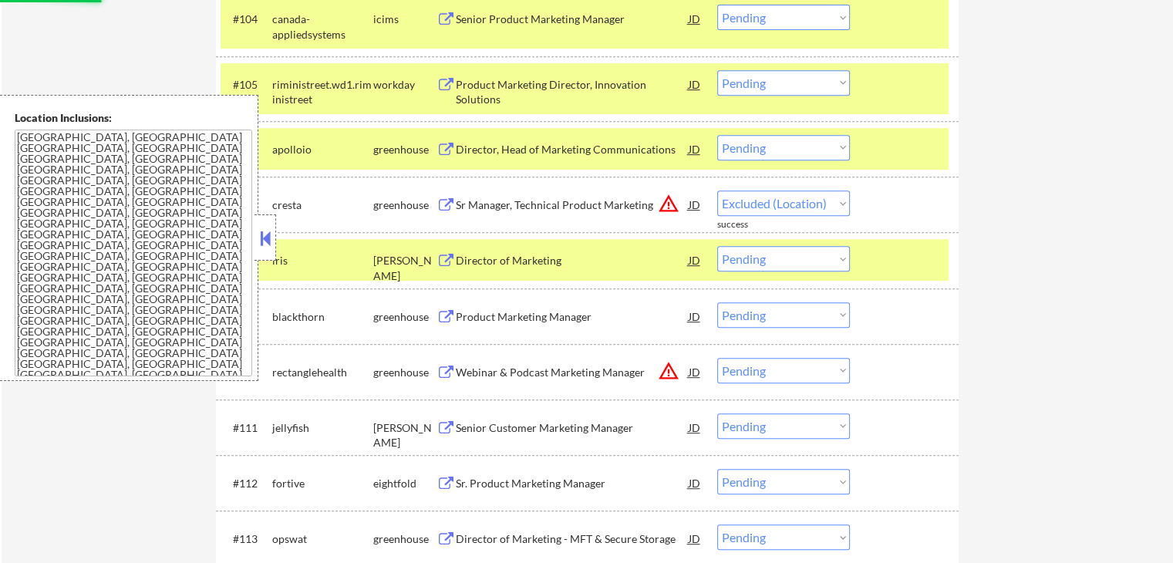
select select ""pending""
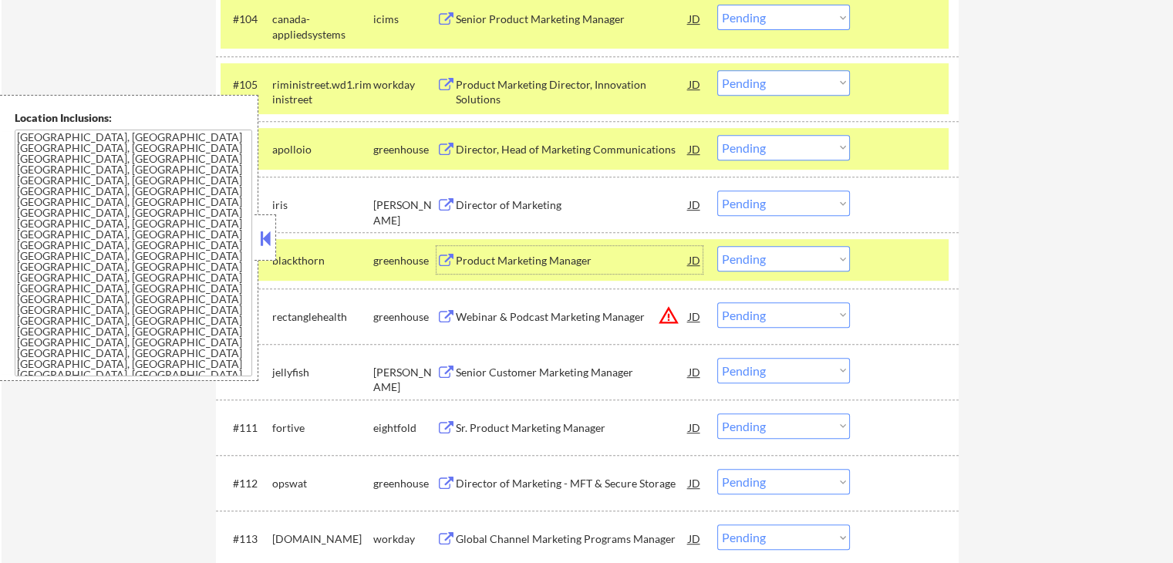
click at [776, 152] on select "Choose an option... Pending Applied Excluded (Questions) Excluded (Expired) Exc…" at bounding box center [783, 147] width 133 height 25
click at [717, 135] on select "Choose an option... Pending Applied Excluded (Questions) Excluded (Expired) Exc…" at bounding box center [783, 147] width 133 height 25
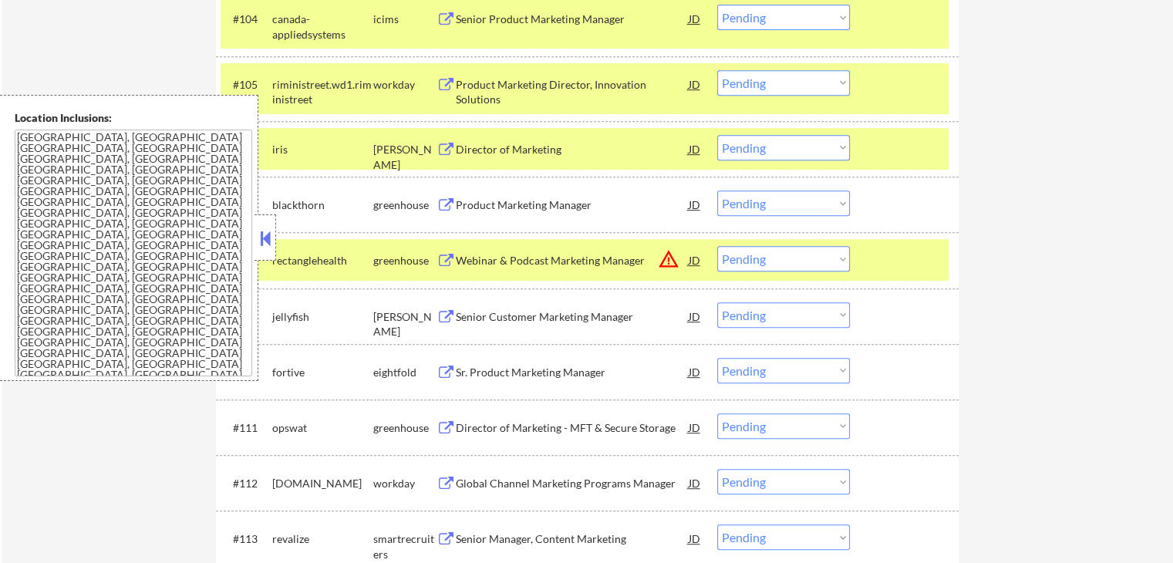
click at [768, 150] on select "Choose an option... Pending Applied Excluded (Questions) Excluded (Expired) Exc…" at bounding box center [783, 147] width 133 height 25
click at [717, 135] on select "Choose an option... Pending Applied Excluded (Questions) Excluded (Expired) Exc…" at bounding box center [783, 147] width 133 height 25
click at [579, 207] on div "Product Marketing Manager" at bounding box center [572, 204] width 233 height 15
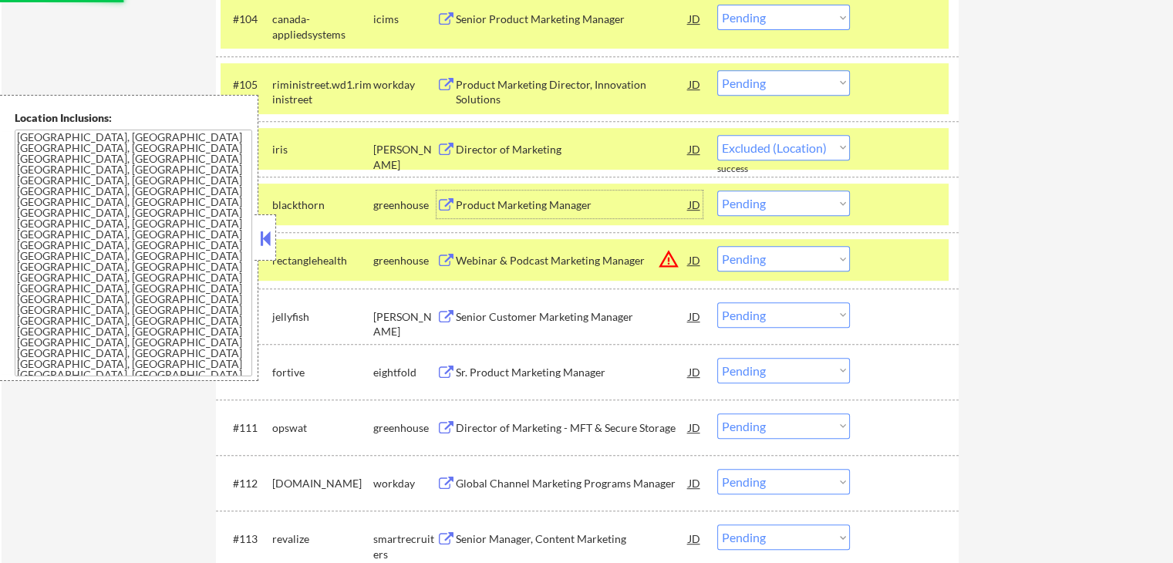
select select ""pending""
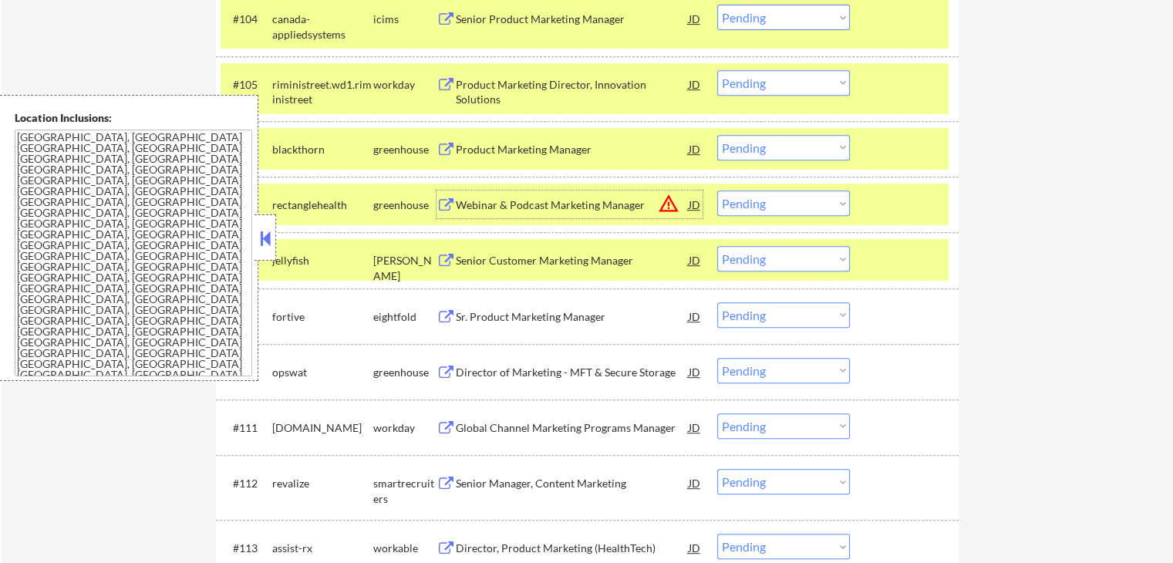
click at [533, 89] on div "Product Marketing Director, Innovation Solutions" at bounding box center [572, 92] width 233 height 30
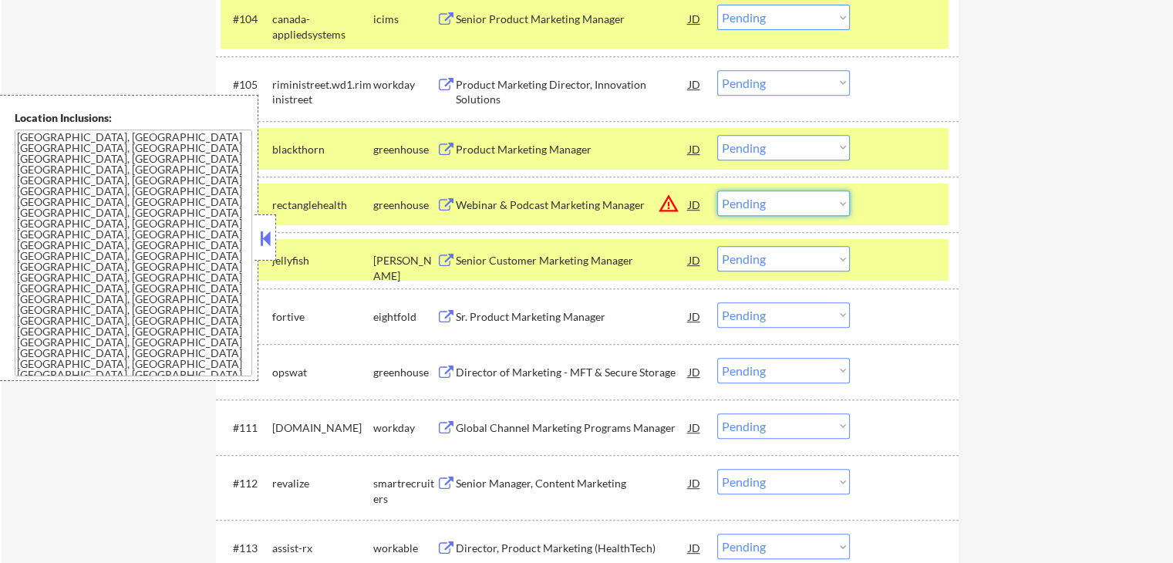
drag, startPoint x: 796, startPoint y: 201, endPoint x: 787, endPoint y: 214, distance: 15.0
click at [793, 203] on select "Choose an option... Pending Applied Excluded (Questions) Excluded (Expired) Exc…" at bounding box center [783, 202] width 133 height 25
click at [717, 190] on select "Choose an option... Pending Applied Excluded (Questions) Excluded (Expired) Exc…" at bounding box center [783, 202] width 133 height 25
click at [600, 260] on div "Senior Customer Marketing Manager" at bounding box center [572, 260] width 233 height 15
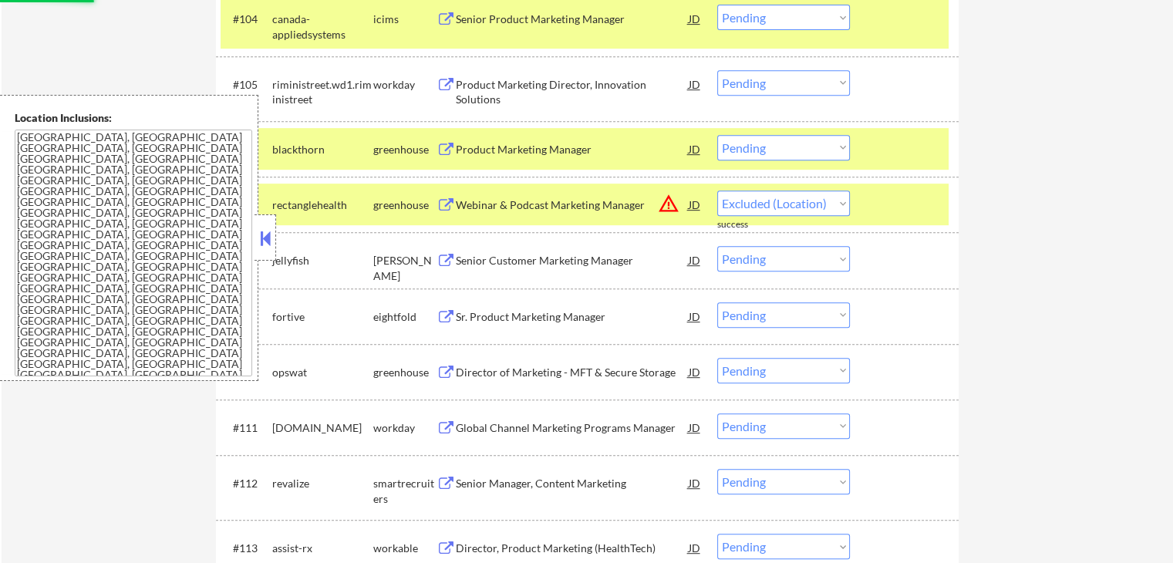
select select ""pending""
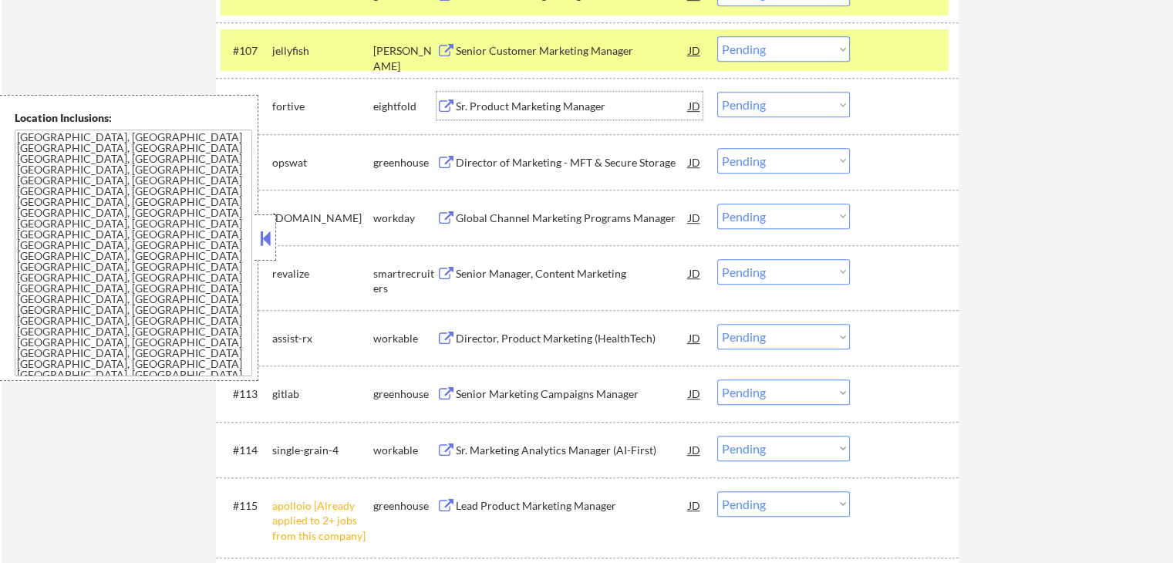
scroll to position [925, 0]
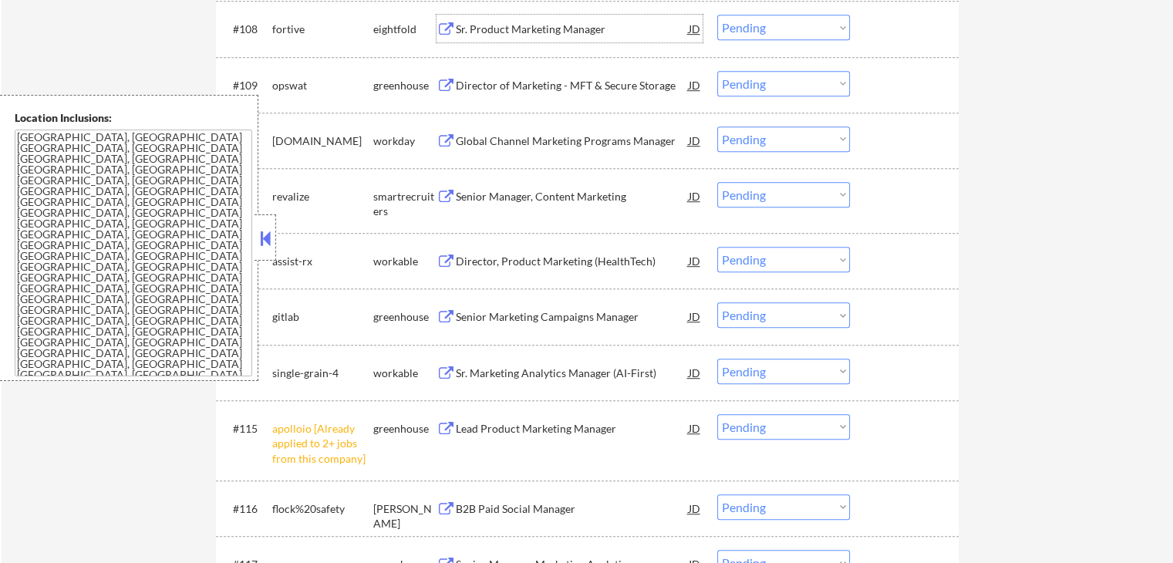
click at [638, 86] on div "Director of Marketing - MFT & Secure Storage" at bounding box center [572, 85] width 233 height 15
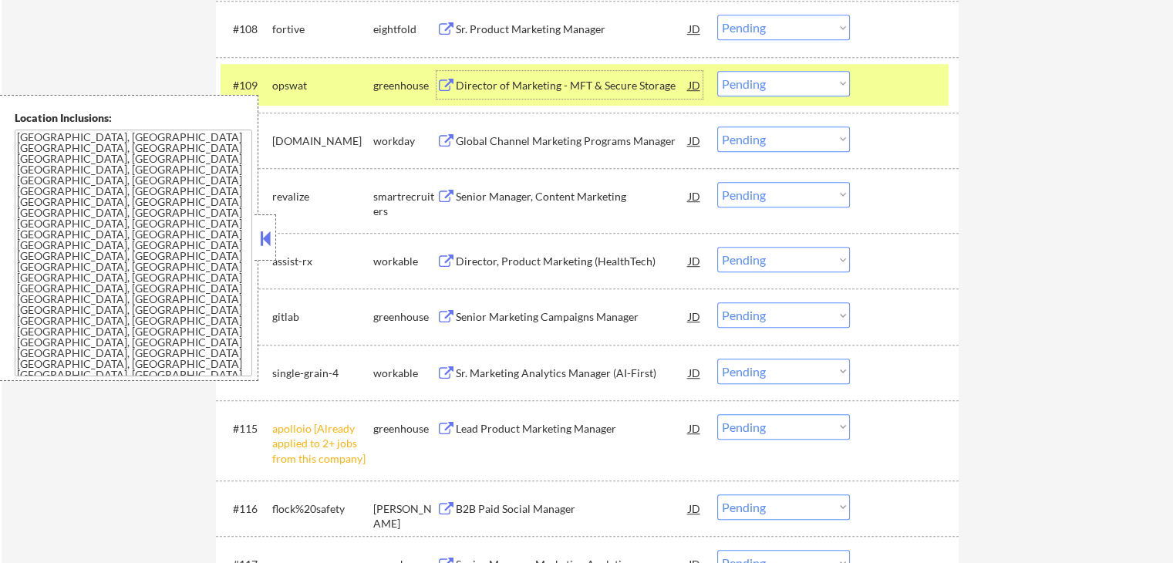
click at [604, 190] on div "Senior Manager, Content Marketing" at bounding box center [572, 196] width 233 height 15
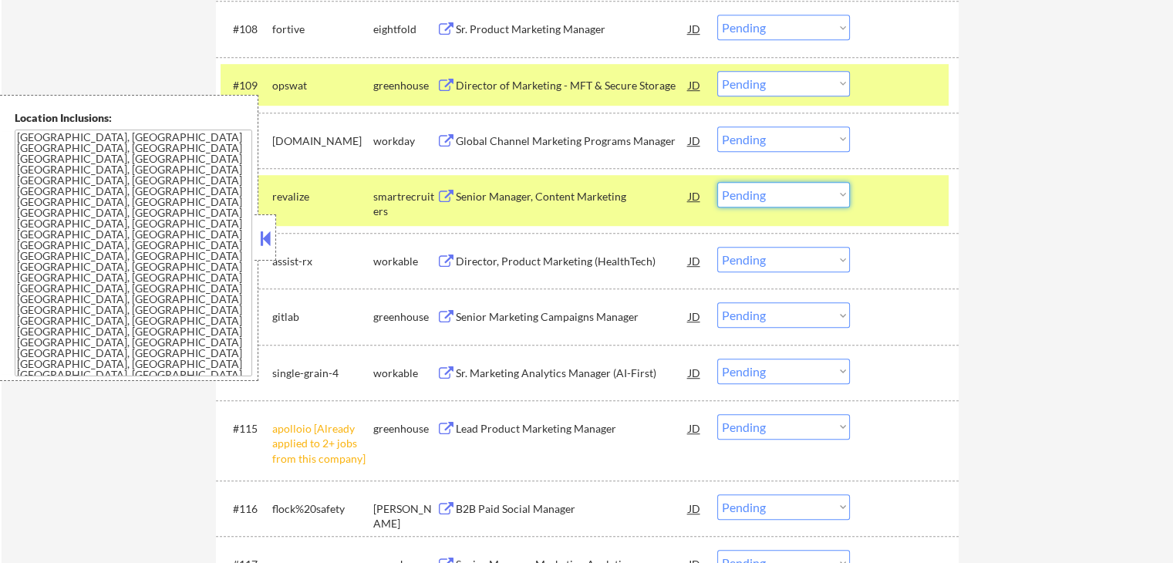
click at [768, 201] on select "Choose an option... Pending Applied Excluded (Questions) Excluded (Expired) Exc…" at bounding box center [783, 194] width 133 height 25
click at [717, 182] on select "Choose an option... Pending Applied Excluded (Questions) Excluded (Expired) Exc…" at bounding box center [783, 194] width 133 height 25
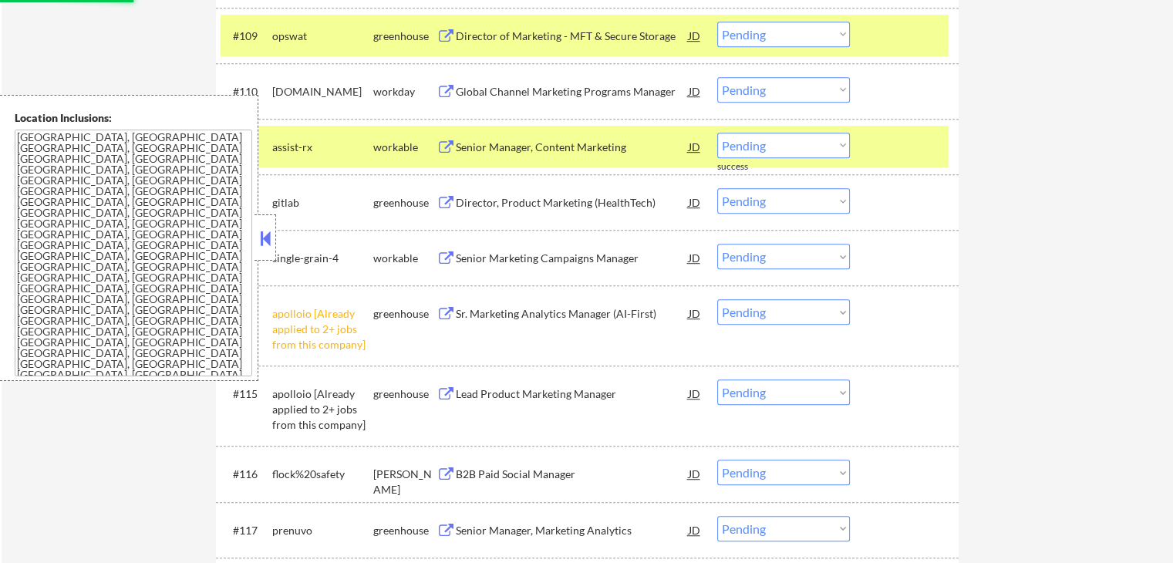
scroll to position [1002, 0]
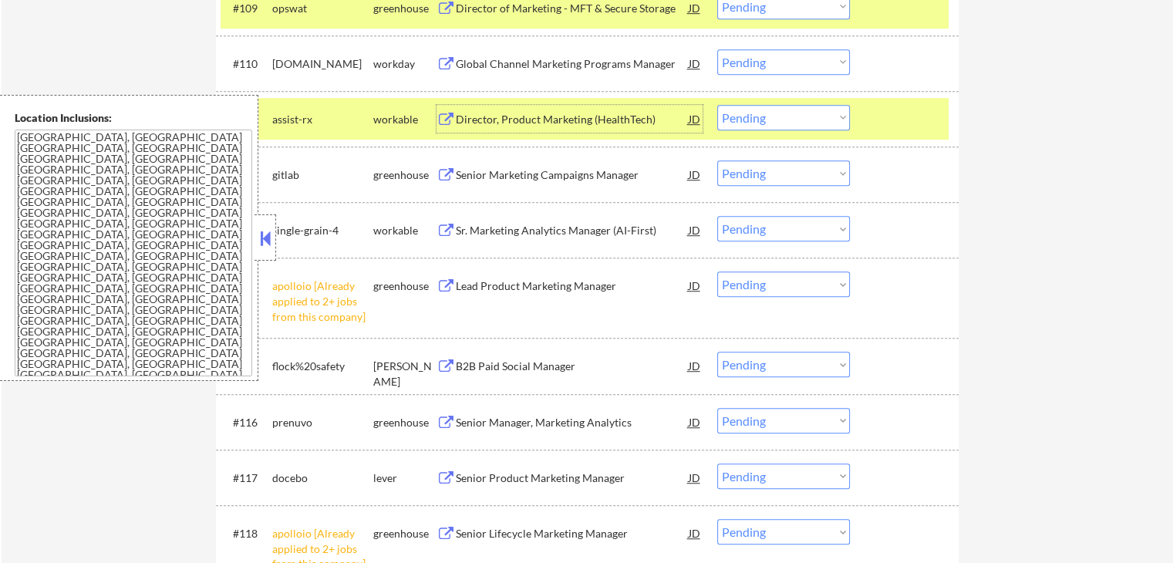
click at [585, 116] on div "Director, Product Marketing (HealthTech)" at bounding box center [572, 119] width 233 height 15
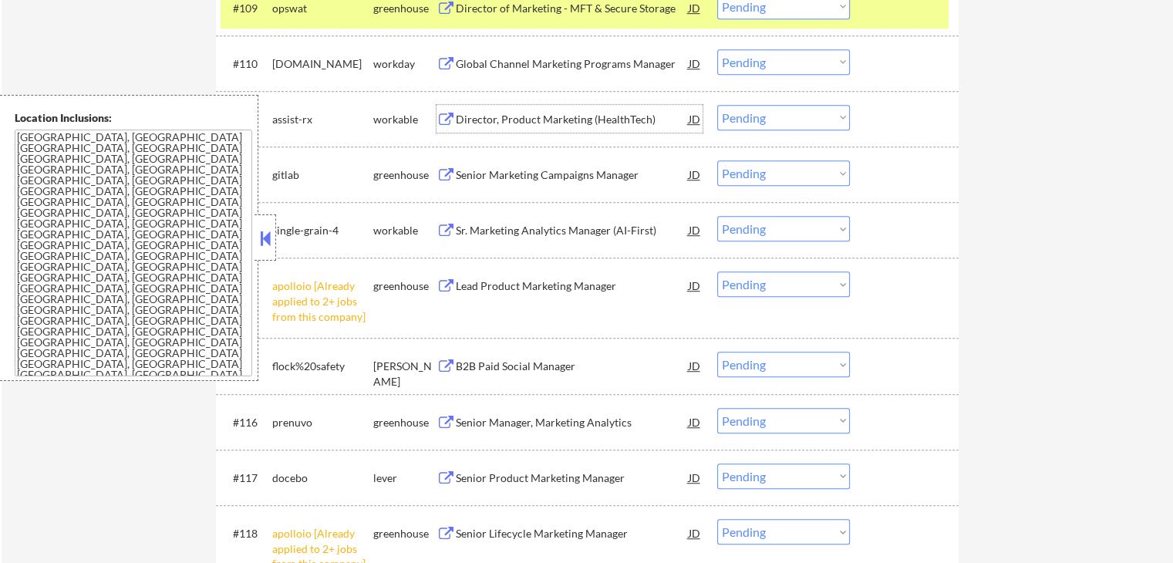
click at [587, 168] on div "Senior Marketing Campaigns Manager" at bounding box center [572, 174] width 233 height 15
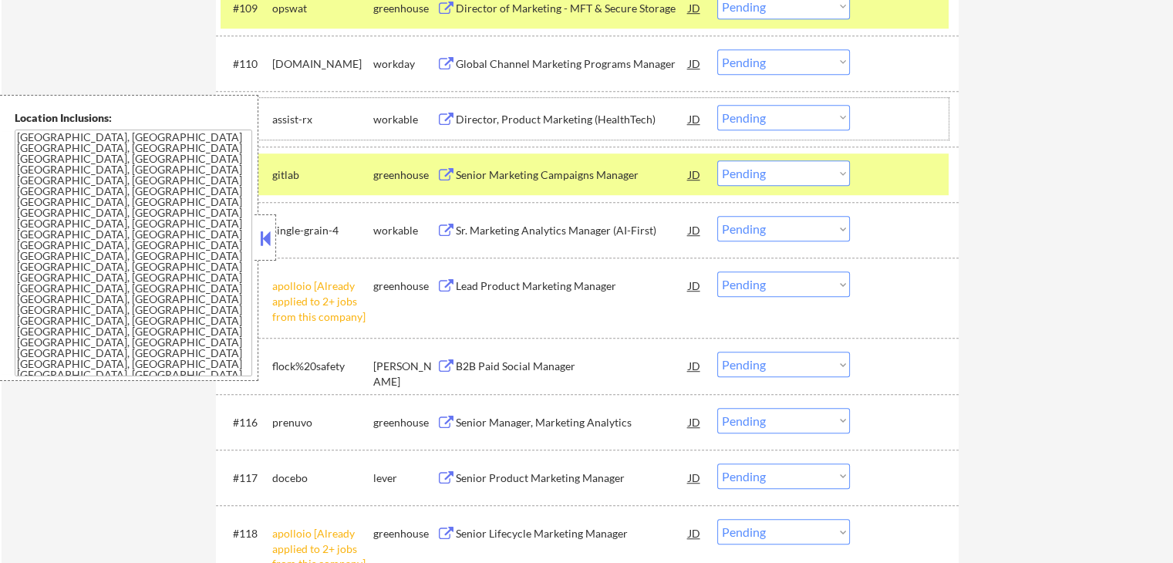
drag, startPoint x: 808, startPoint y: 103, endPoint x: 802, endPoint y: 125, distance: 23.2
click at [807, 103] on div "#111 assist-rx workable Director, Product Marketing (HealthTech) JD warning_amb…" at bounding box center [584, 119] width 728 height 42
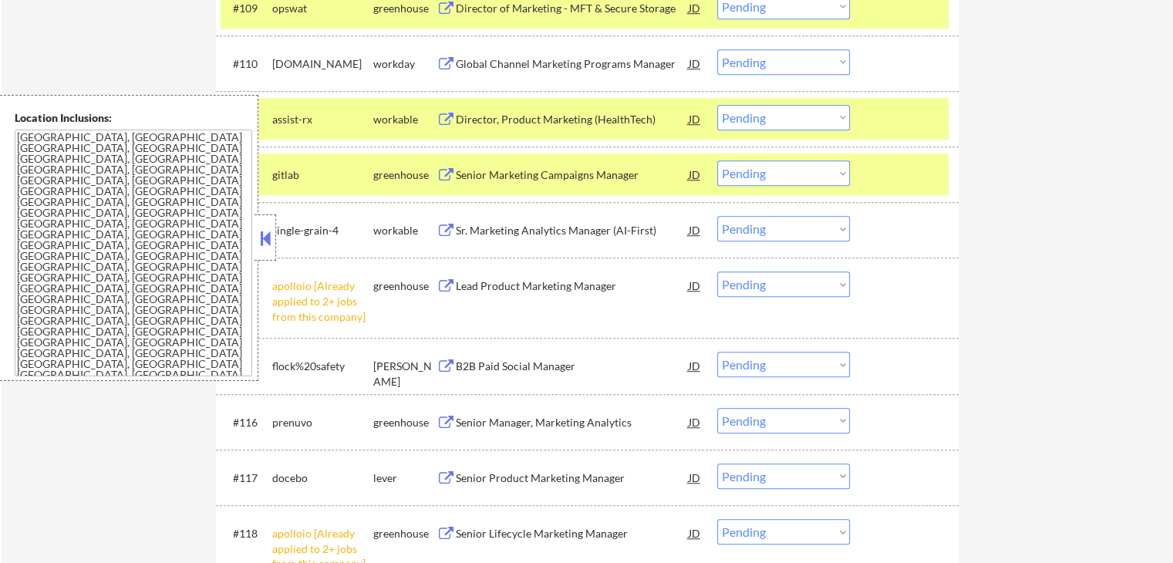
click at [802, 126] on select "Choose an option... Pending Applied Excluded (Questions) Excluded (Expired) Exc…" at bounding box center [783, 117] width 133 height 25
click at [717, 105] on select "Choose an option... Pending Applied Excluded (Questions) Excluded (Expired) Exc…" at bounding box center [783, 117] width 133 height 25
select select ""pending""
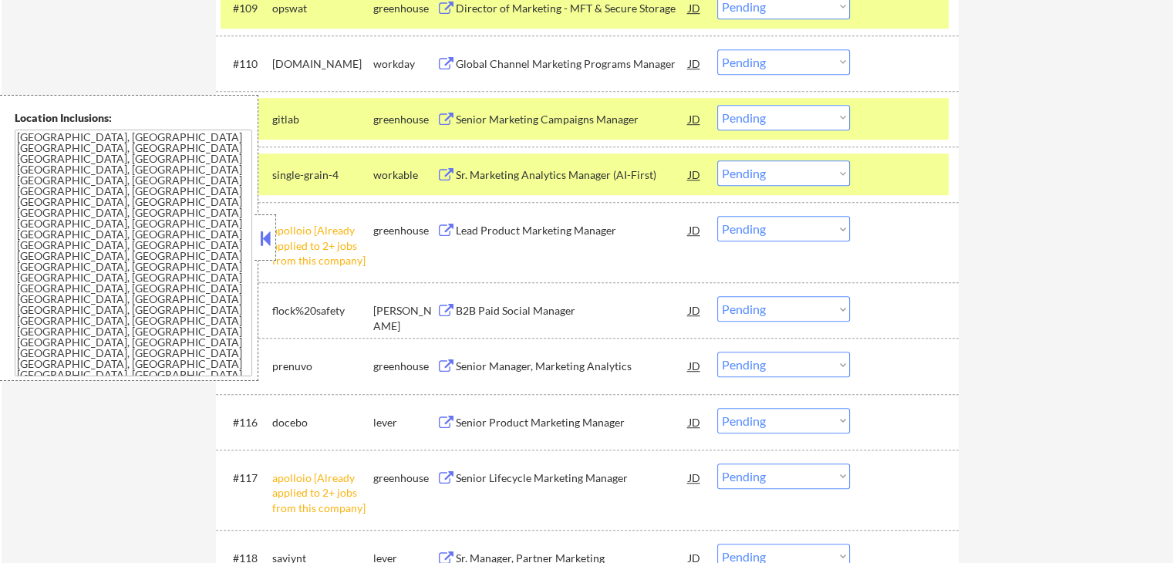
click at [810, 227] on select "Choose an option... Pending Applied Excluded (Questions) Excluded (Expired) Exc…" at bounding box center [783, 228] width 133 height 25
click at [717, 216] on select "Choose an option... Pending Applied Excluded (Questions) Excluded (Expired) Exc…" at bounding box center [783, 228] width 133 height 25
select select ""pending""
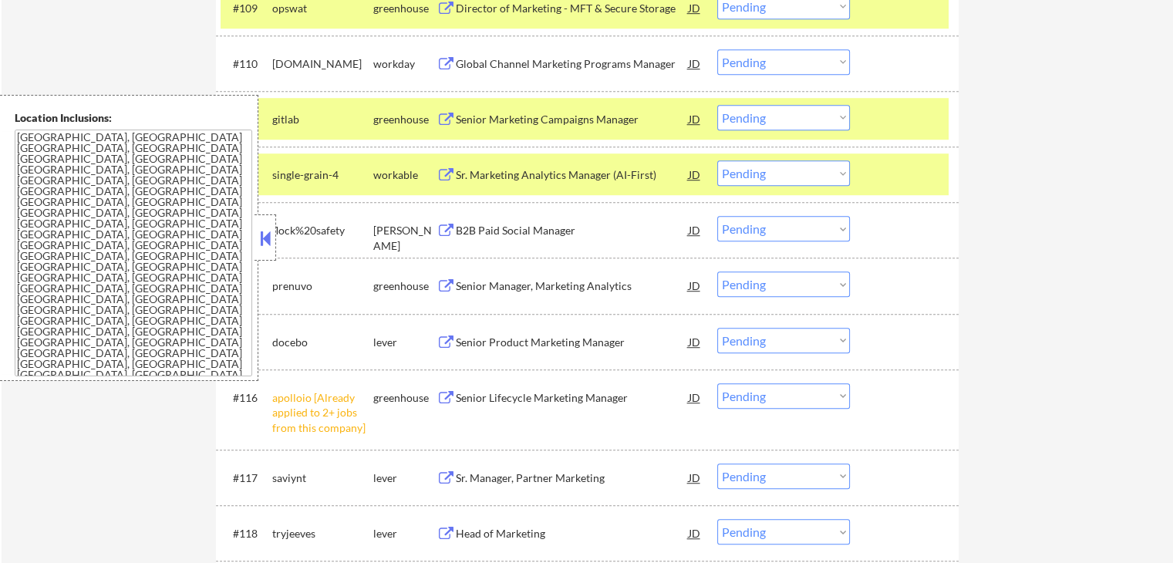
click at [598, 172] on div "Sr. Marketing Analytics Manager (AI-First)" at bounding box center [572, 174] width 233 height 15
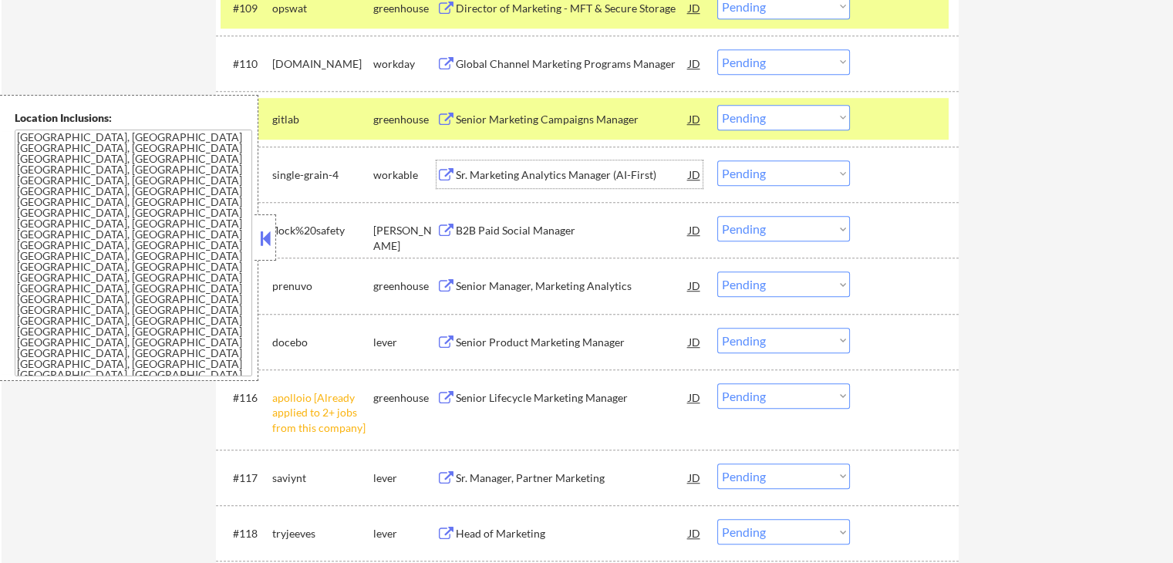
drag, startPoint x: 798, startPoint y: 168, endPoint x: 791, endPoint y: 173, distance: 8.8
click at [794, 170] on select "Choose an option... Pending Applied Excluded (Questions) Excluded (Expired) Exc…" at bounding box center [783, 172] width 133 height 25
click at [717, 160] on select "Choose an option... Pending Applied Excluded (Questions) Excluded (Expired) Exc…" at bounding box center [783, 172] width 133 height 25
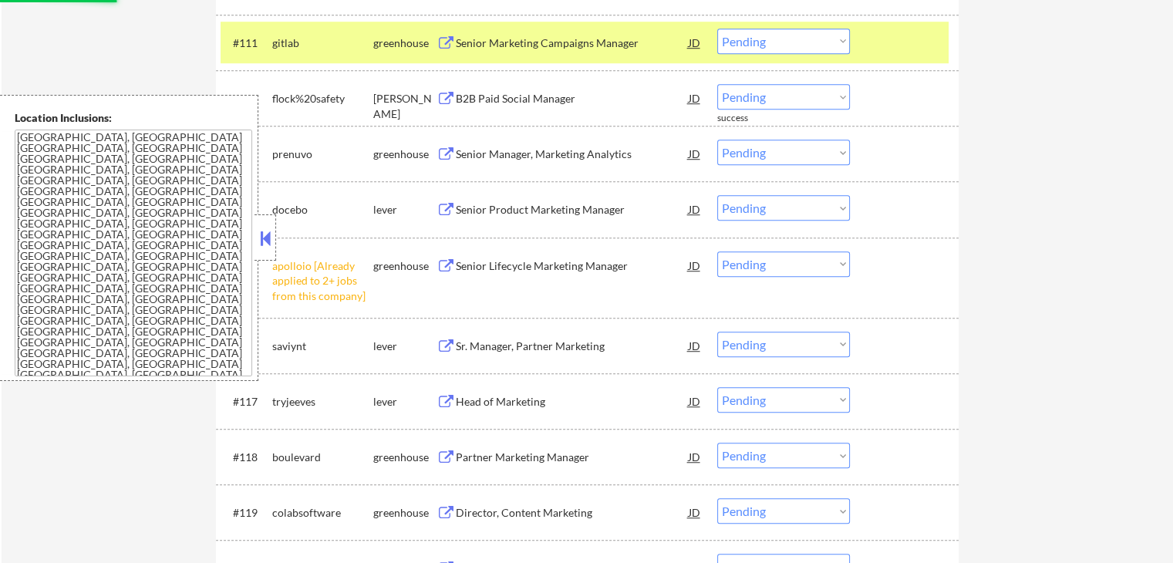
scroll to position [1079, 0]
click at [574, 100] on div "B2B Paid Social Manager" at bounding box center [572, 97] width 233 height 15
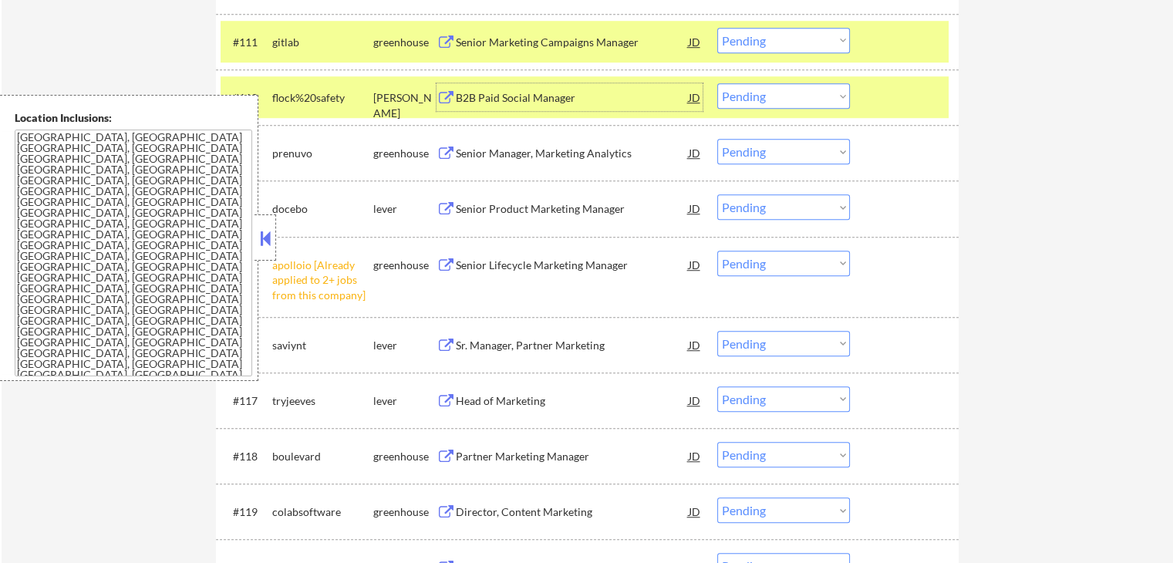
click at [580, 150] on div "Senior Manager, Marketing Analytics" at bounding box center [572, 153] width 233 height 15
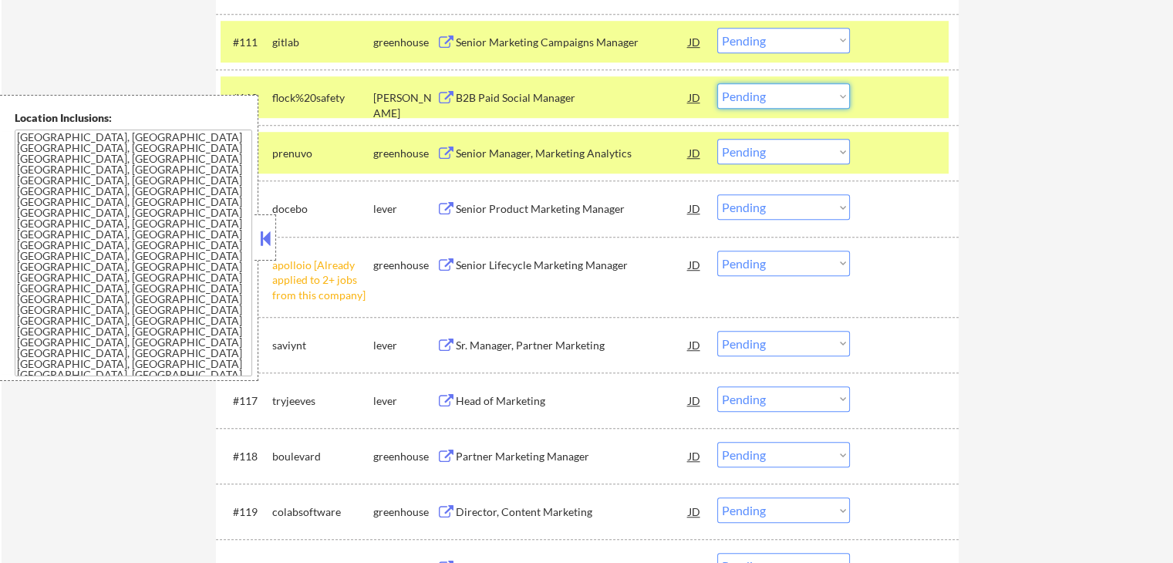
click at [785, 96] on select "Choose an option... Pending Applied Excluded (Questions) Excluded (Expired) Exc…" at bounding box center [783, 95] width 133 height 25
click at [717, 83] on select "Choose an option... Pending Applied Excluded (Questions) Excluded (Expired) Exc…" at bounding box center [783, 95] width 133 height 25
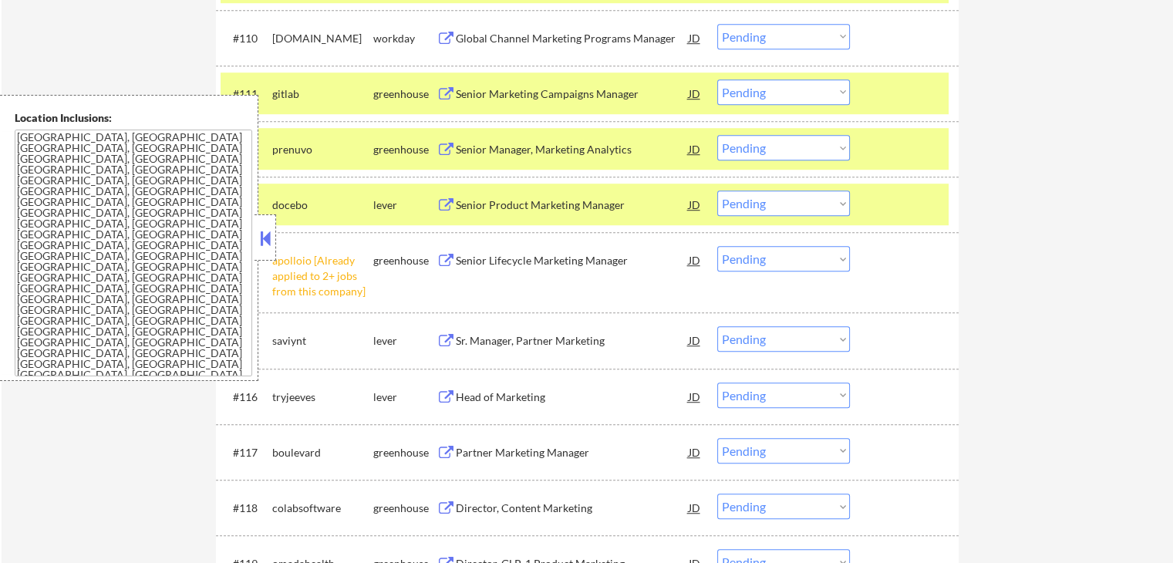
scroll to position [1002, 0]
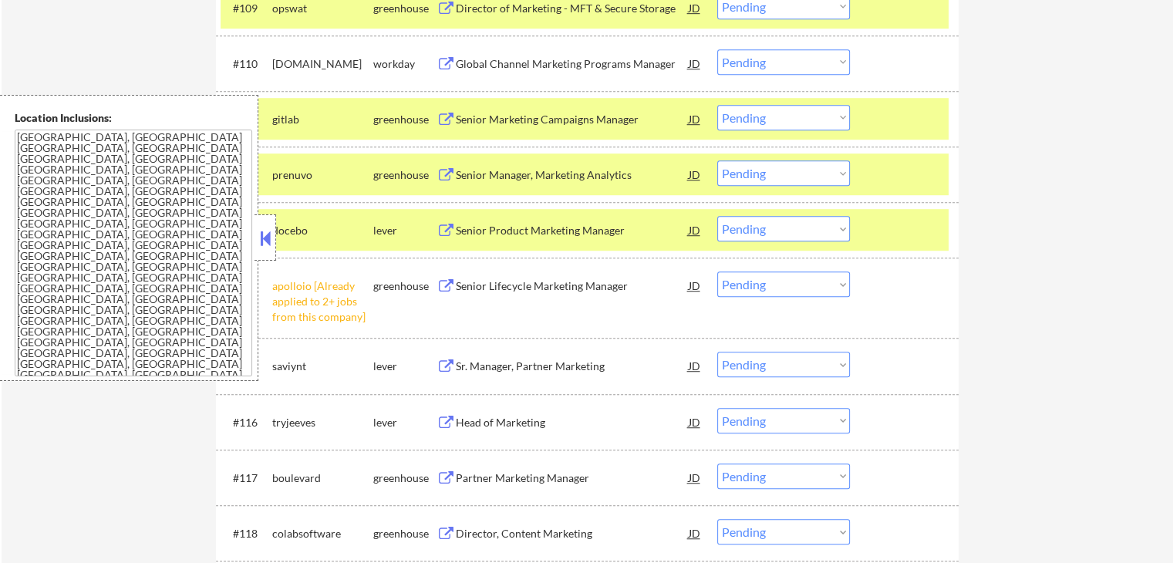
drag, startPoint x: 772, startPoint y: 170, endPoint x: 761, endPoint y: 183, distance: 16.9
click at [771, 173] on select "Choose an option... Pending Applied Excluded (Questions) Excluded (Expired) Exc…" at bounding box center [783, 172] width 133 height 25
click at [717, 160] on select "Choose an option... Pending Applied Excluded (Questions) Excluded (Expired) Exc…" at bounding box center [783, 172] width 133 height 25
select select ""pending""
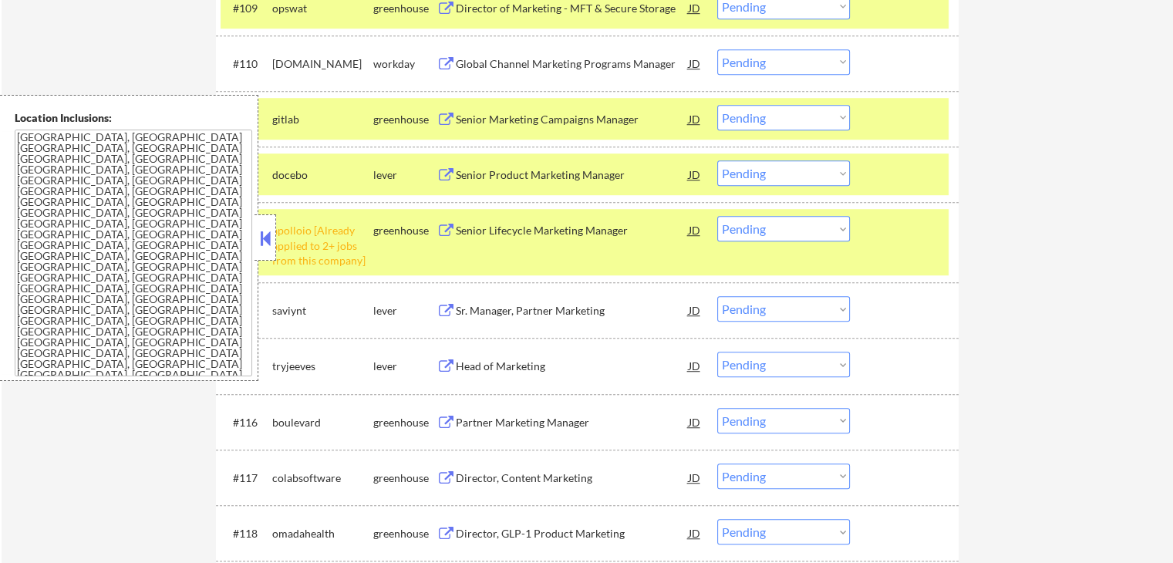
click at [585, 174] on div "Senior Product Marketing Manager" at bounding box center [572, 174] width 233 height 15
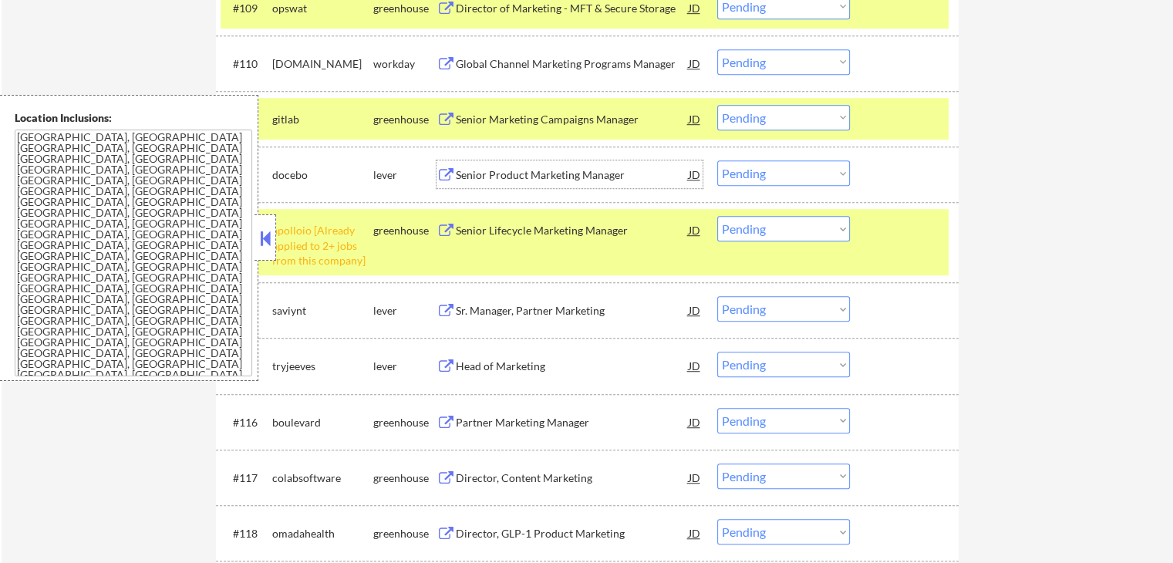
click at [791, 228] on select "Choose an option... Pending Applied Excluded (Questions) Excluded (Expired) Exc…" at bounding box center [783, 228] width 133 height 25
click at [717, 216] on select "Choose an option... Pending Applied Excluded (Questions) Excluded (Expired) Exc…" at bounding box center [783, 228] width 133 height 25
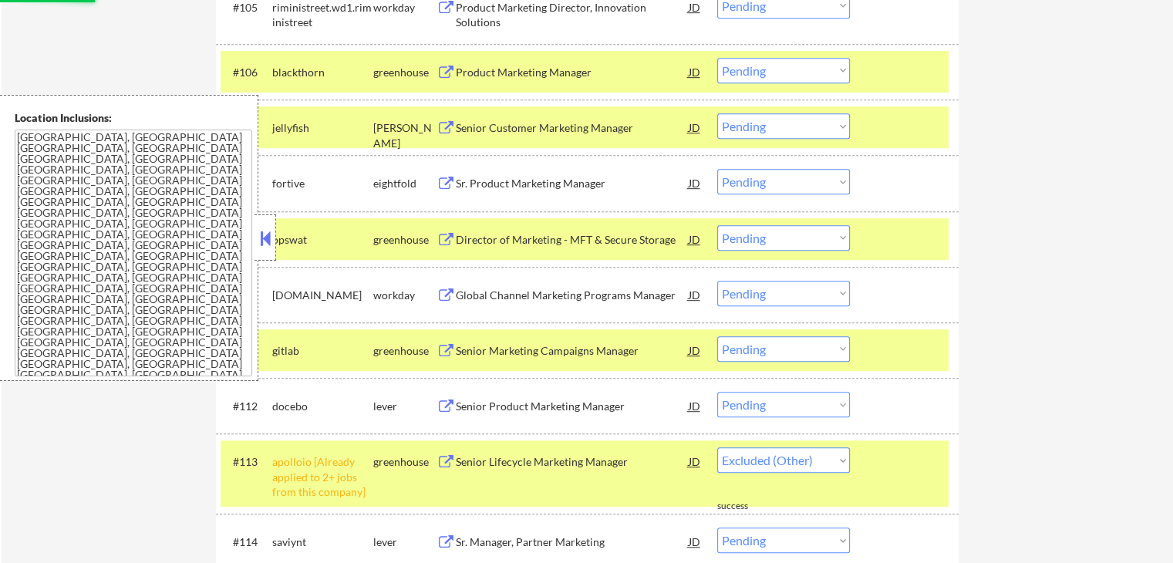
select select ""pending""
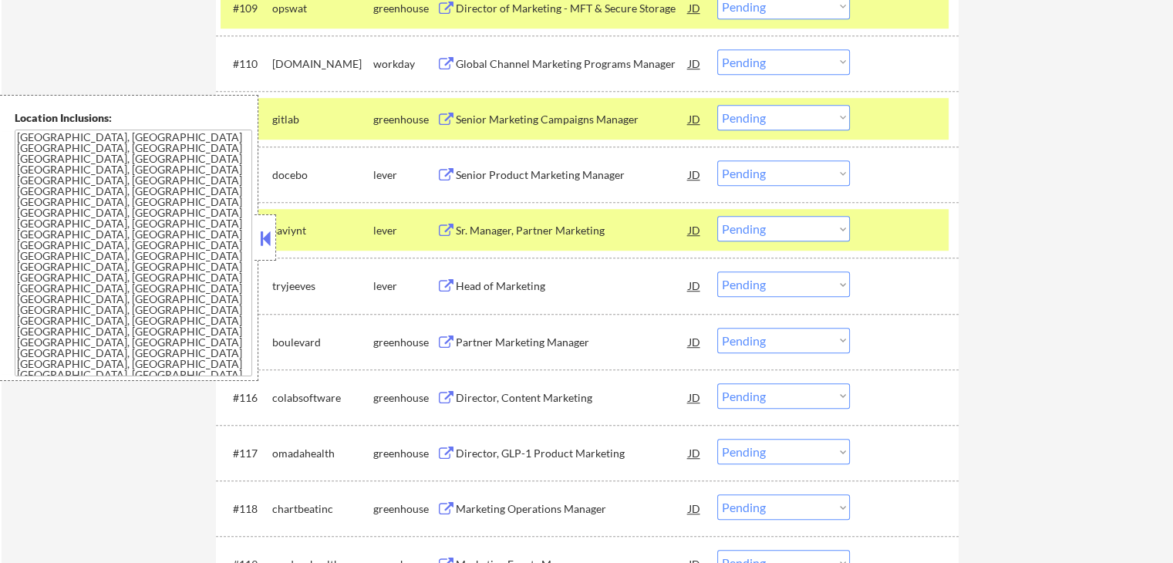
click at [558, 226] on div "Sr. Manager, Partner Marketing" at bounding box center [572, 230] width 233 height 15
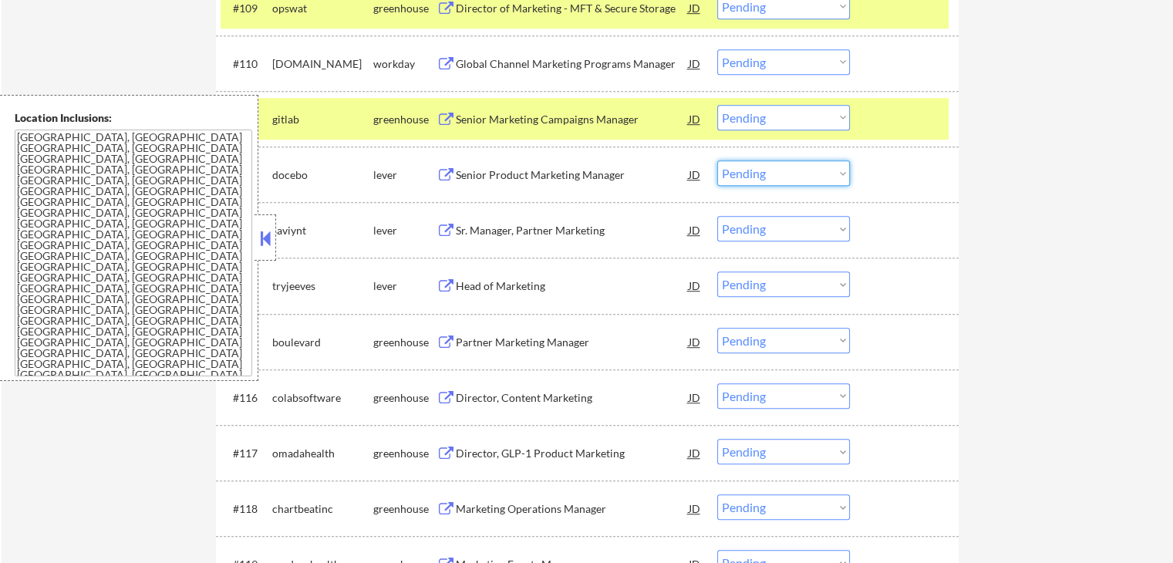
drag, startPoint x: 756, startPoint y: 167, endPoint x: 755, endPoint y: 183, distance: 15.5
click at [756, 169] on select "Choose an option... Pending Applied Excluded (Questions) Excluded (Expired) Exc…" at bounding box center [783, 172] width 133 height 25
click at [717, 160] on select "Choose an option... Pending Applied Excluded (Questions) Excluded (Expired) Exc…" at bounding box center [783, 172] width 133 height 25
click at [763, 173] on select "Choose an option... Pending Applied Excluded (Questions) Excluded (Expired) Exc…" at bounding box center [783, 172] width 133 height 25
click at [717, 160] on select "Choose an option... Pending Applied Excluded (Questions) Excluded (Expired) Exc…" at bounding box center [783, 172] width 133 height 25
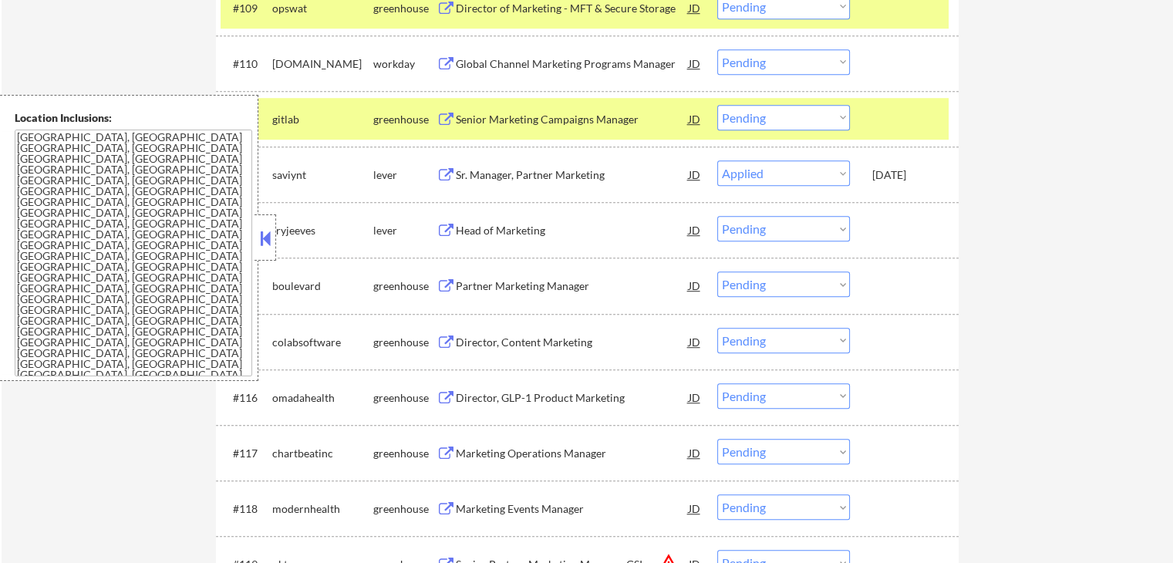
select select ""pending""
click at [542, 173] on div "Head of Marketing" at bounding box center [572, 174] width 233 height 15
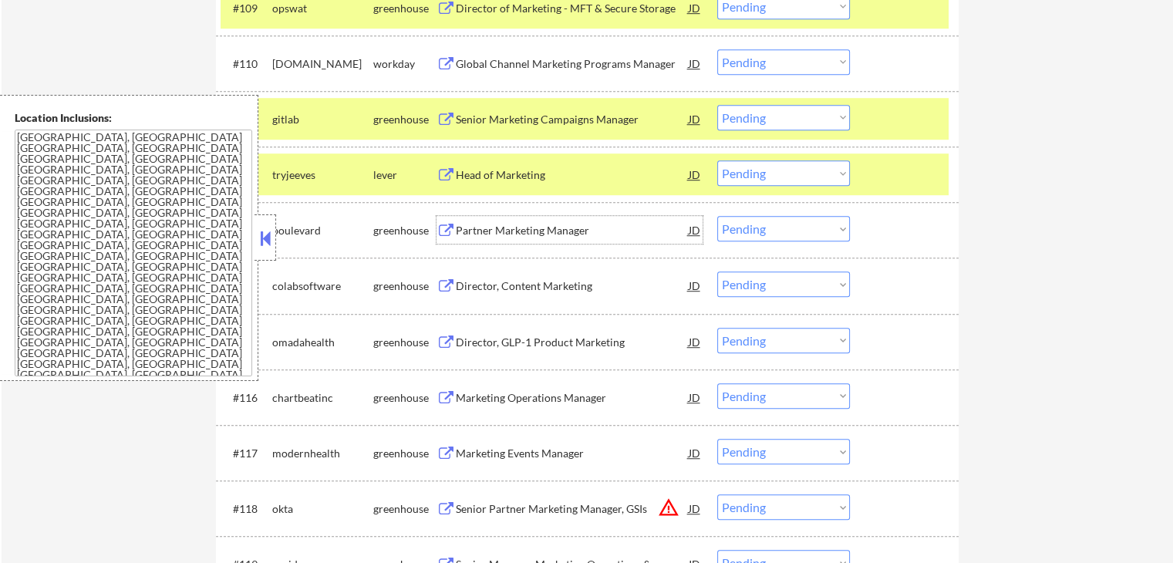
click at [574, 223] on div "Partner Marketing Manager" at bounding box center [572, 230] width 233 height 15
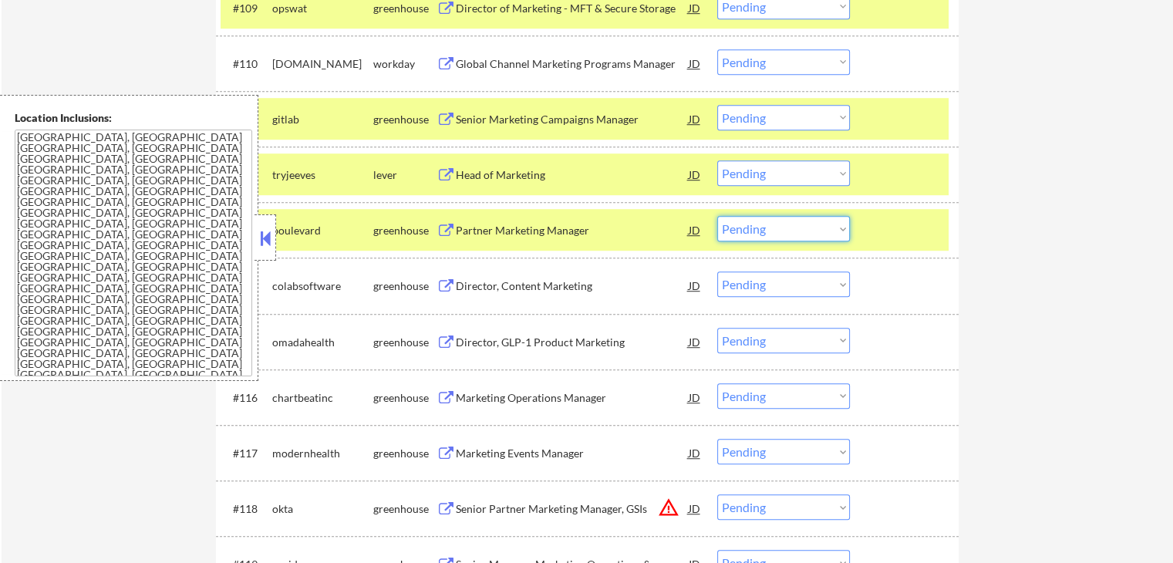
drag, startPoint x: 761, startPoint y: 226, endPoint x: 762, endPoint y: 237, distance: 10.9
click at [761, 229] on select "Choose an option... Pending Applied Excluded (Questions) Excluded (Expired) Exc…" at bounding box center [783, 228] width 133 height 25
click at [717, 216] on select "Choose an option... Pending Applied Excluded (Questions) Excluded (Expired) Exc…" at bounding box center [783, 228] width 133 height 25
click at [604, 291] on div "Director, Content Marketing" at bounding box center [572, 285] width 233 height 15
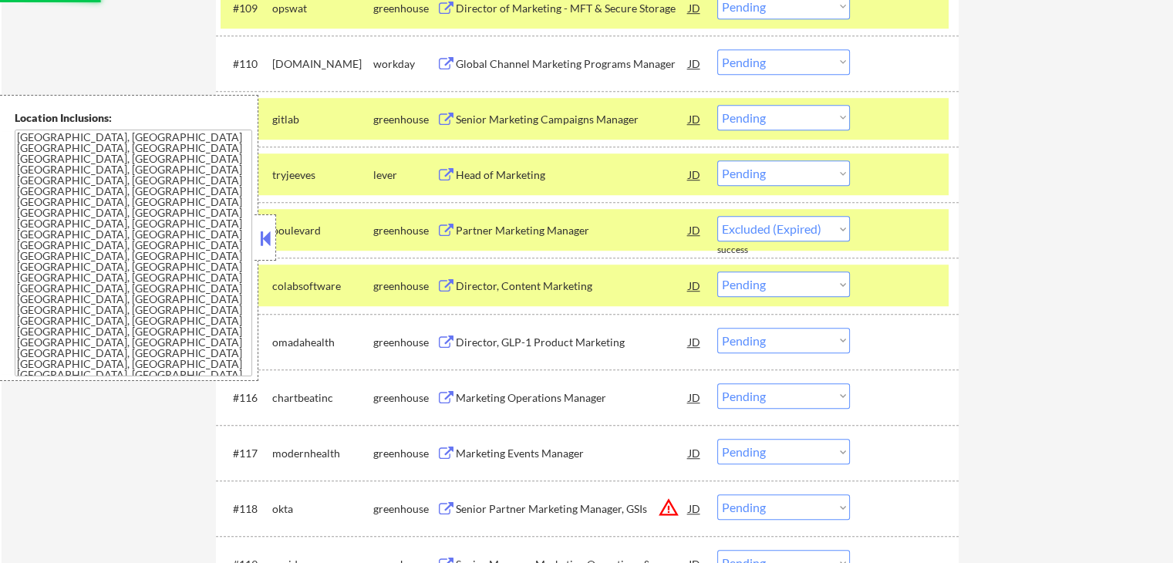
select select ""pending""
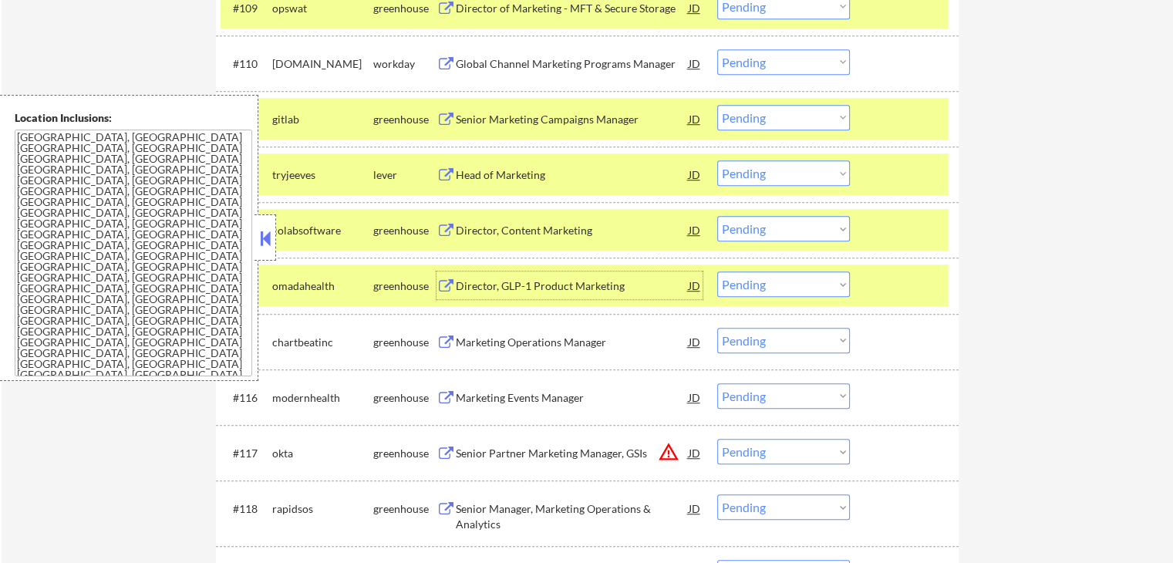
click at [787, 170] on select "Choose an option... Pending Applied Excluded (Questions) Excluded (Expired) Exc…" at bounding box center [783, 172] width 133 height 25
select select ""excluded""
click at [717, 160] on select "Choose an option... Pending Applied Excluded (Questions) Excluded (Expired) Exc…" at bounding box center [783, 172] width 133 height 25
click at [757, 231] on select "Choose an option... Pending Applied Excluded (Questions) Excluded (Expired) Exc…" at bounding box center [783, 228] width 133 height 25
select select ""excluded__expired_""
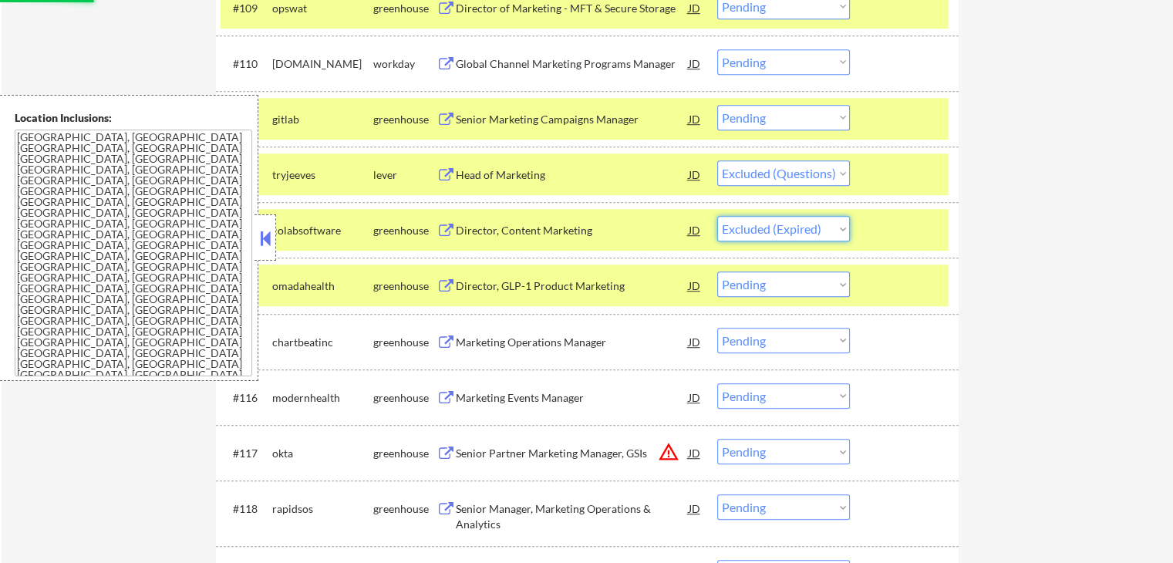
click at [717, 216] on select "Choose an option... Pending Applied Excluded (Questions) Excluded (Expired) Exc…" at bounding box center [783, 228] width 133 height 25
select select ""pending""
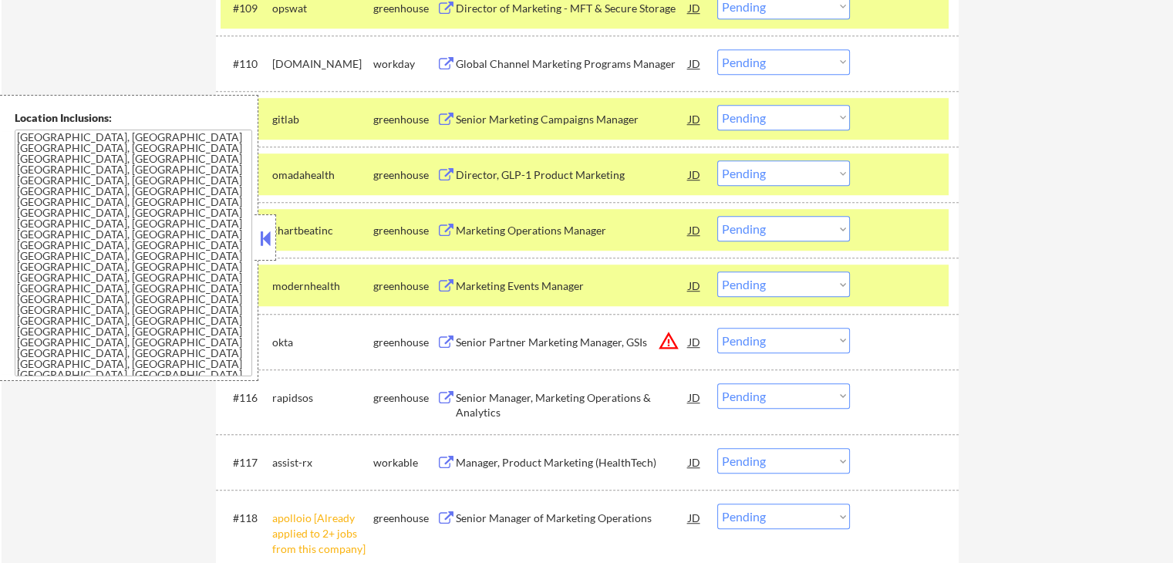
click at [602, 171] on div "Director, GLP-1 Product Marketing" at bounding box center [572, 174] width 233 height 15
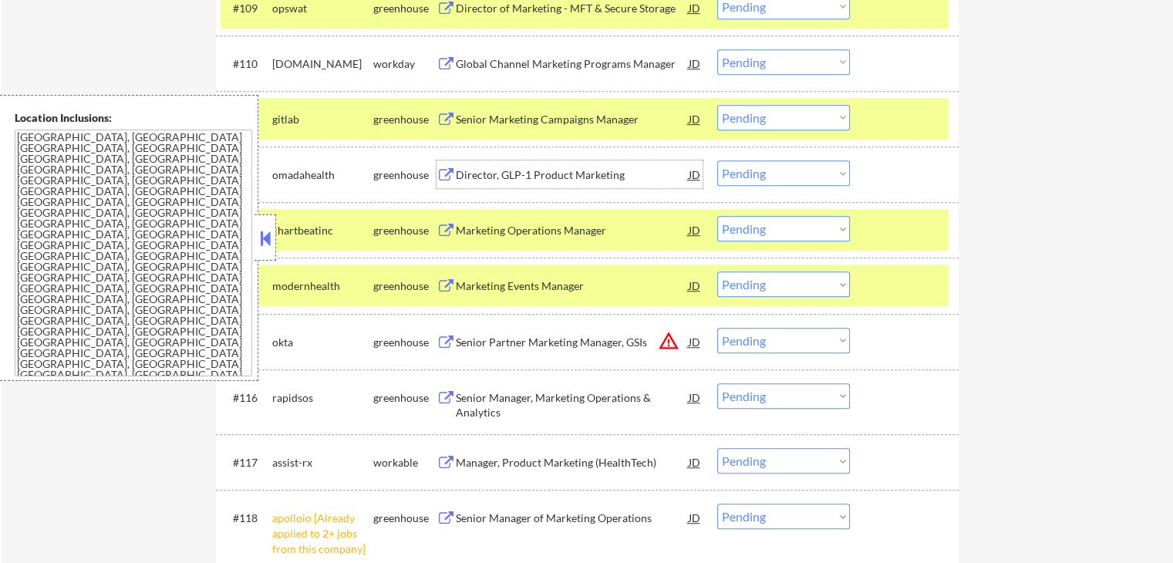
click at [584, 234] on div "Marketing Operations Manager" at bounding box center [572, 230] width 233 height 15
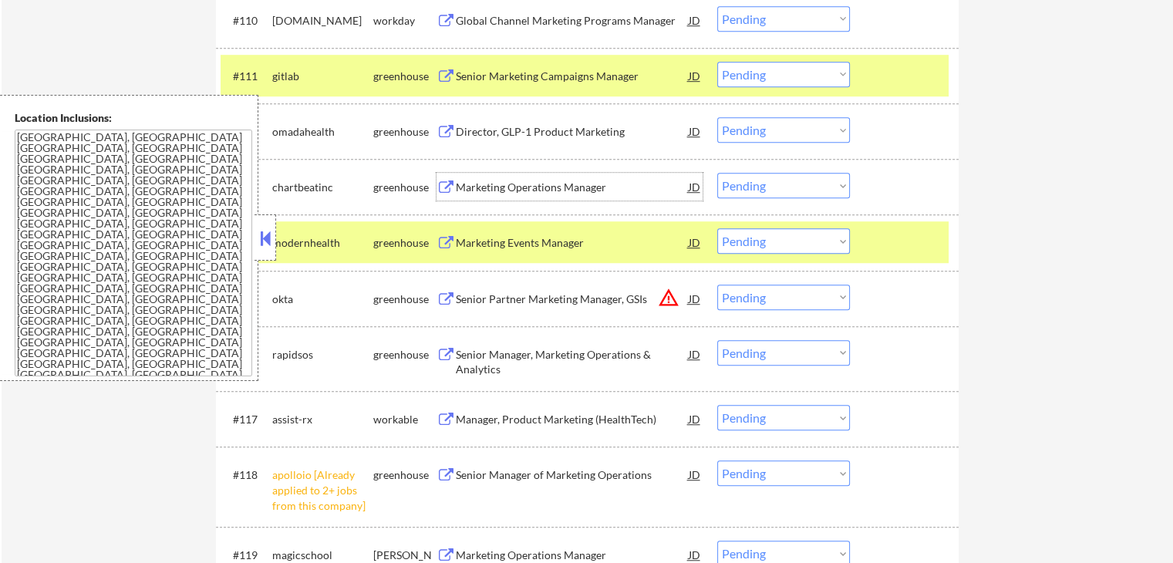
scroll to position [1079, 0]
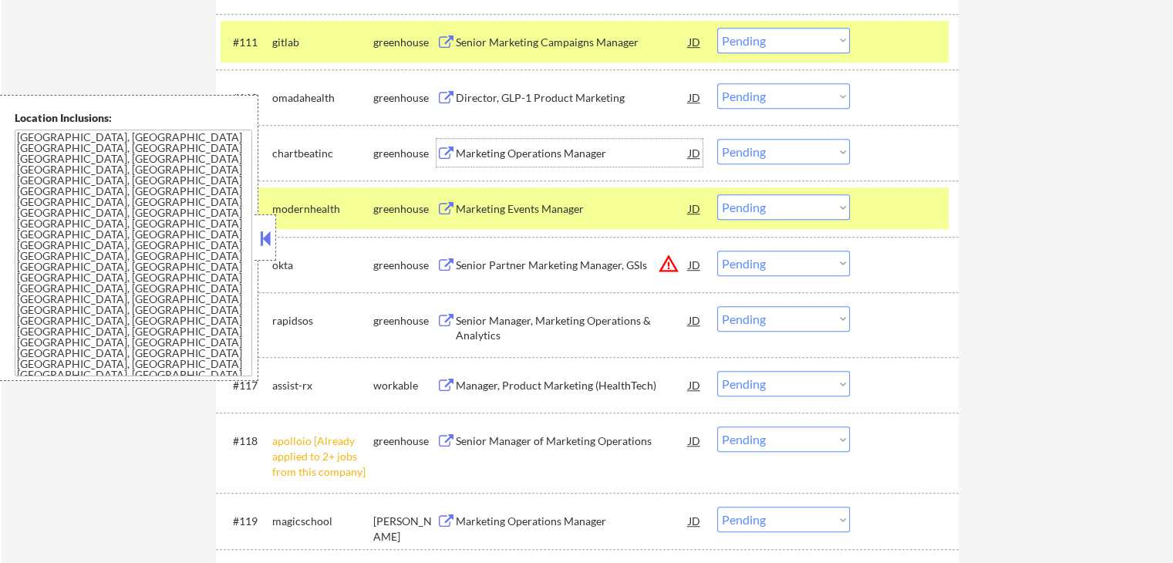
click at [752, 153] on select "Choose an option... Pending Applied Excluded (Questions) Excluded (Expired) Exc…" at bounding box center [783, 151] width 133 height 25
click at [717, 139] on select "Choose an option... Pending Applied Excluded (Questions) Excluded (Expired) Exc…" at bounding box center [783, 151] width 133 height 25
click at [574, 204] on div "Marketing Events Manager" at bounding box center [572, 208] width 233 height 15
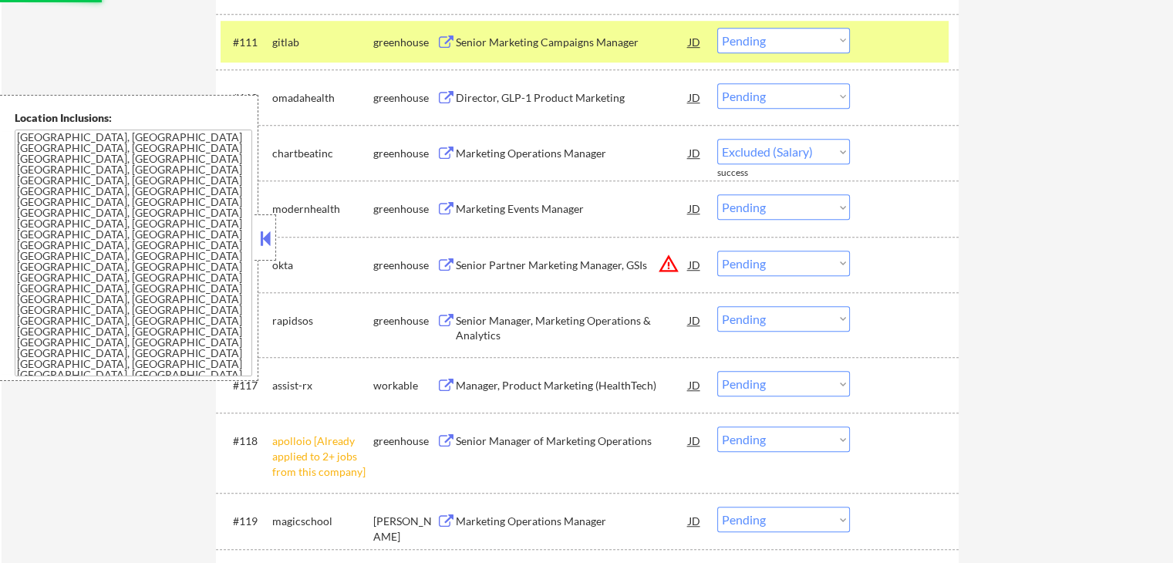
select select ""pending""
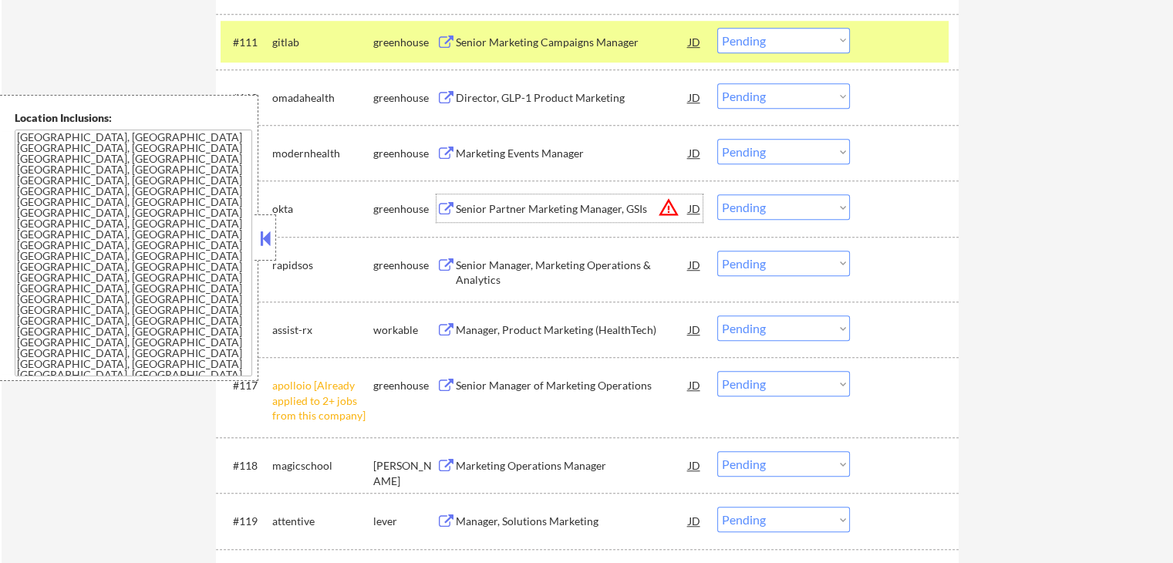
click at [767, 99] on select "Choose an option... Pending Applied Excluded (Questions) Excluded (Expired) Exc…" at bounding box center [783, 95] width 133 height 25
click at [717, 83] on select "Choose an option... Pending Applied Excluded (Questions) Excluded (Expired) Exc…" at bounding box center [783, 95] width 133 height 25
click at [580, 153] on div "Marketing Events Manager" at bounding box center [572, 153] width 233 height 15
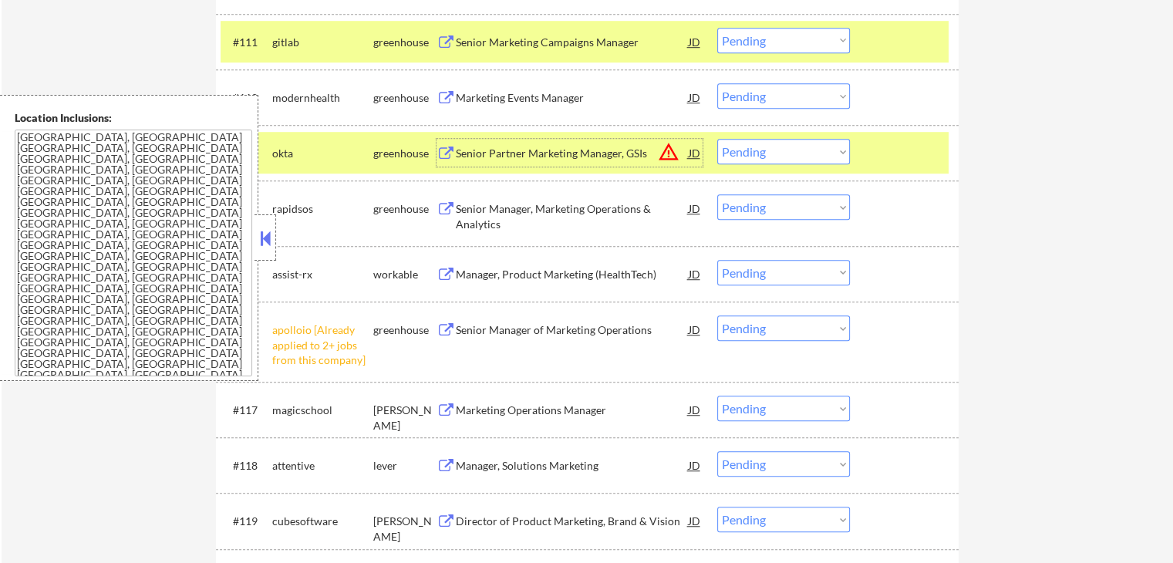
drag, startPoint x: 756, startPoint y: 89, endPoint x: 762, endPoint y: 103, distance: 15.9
click at [755, 90] on select "Choose an option... Pending Applied Excluded (Questions) Excluded (Expired) Exc…" at bounding box center [783, 95] width 133 height 25
click at [717, 83] on select "Choose an option... Pending Applied Excluded (Questions) Excluded (Expired) Exc…" at bounding box center [783, 95] width 133 height 25
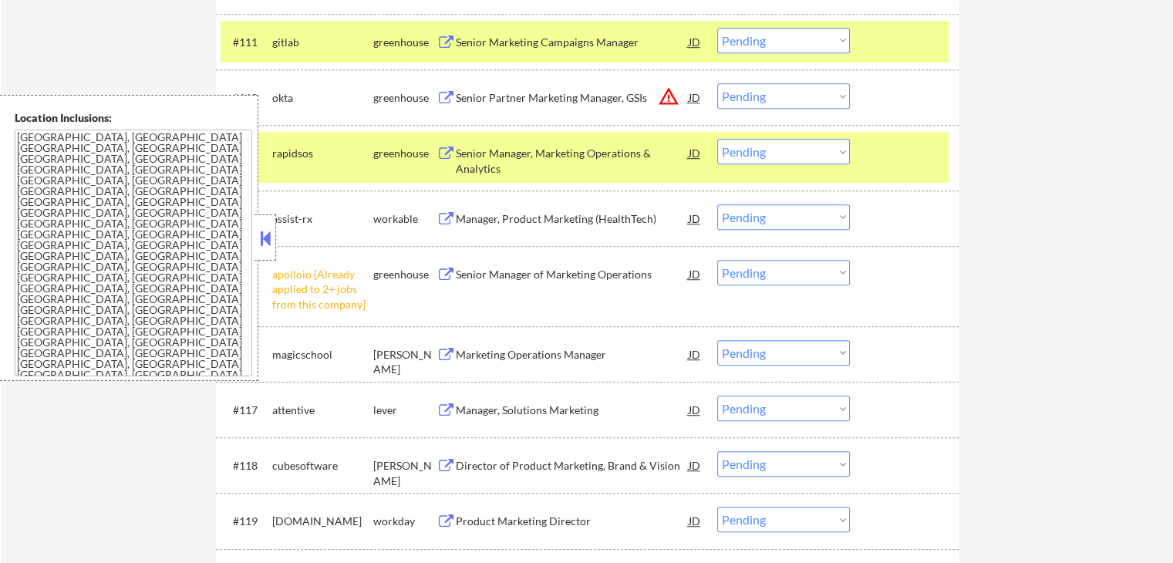
click at [762, 96] on select "Choose an option... Pending Applied Excluded (Questions) Excluded (Expired) Exc…" at bounding box center [783, 95] width 133 height 25
click at [717, 83] on select "Choose an option... Pending Applied Excluded (Questions) Excluded (Expired) Exc…" at bounding box center [783, 95] width 133 height 25
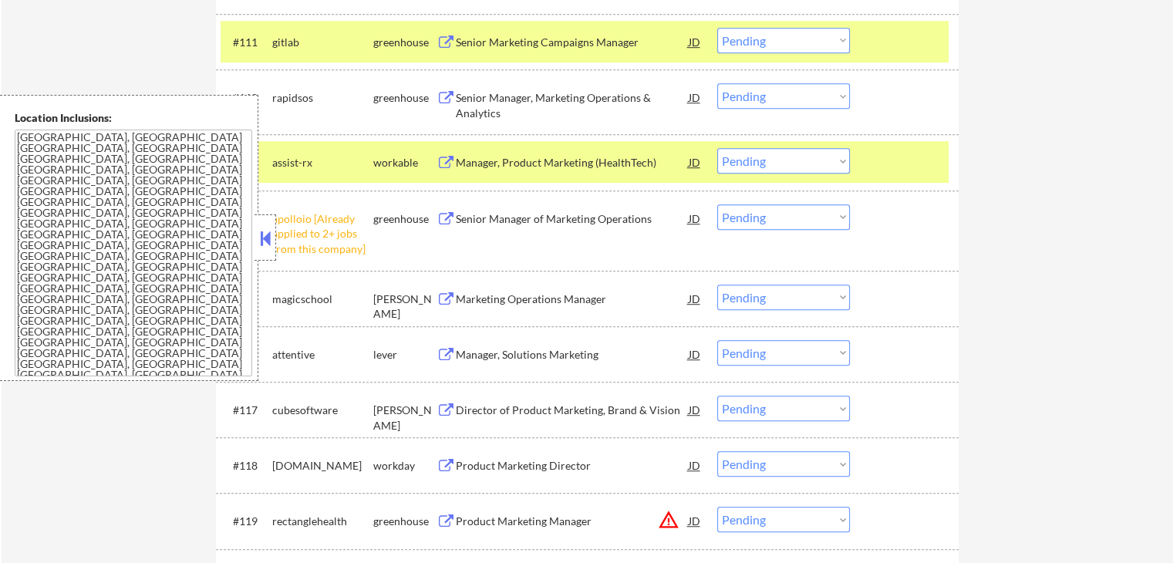
click at [617, 94] on div "Senior Manager, Marketing Operations & Analytics" at bounding box center [572, 105] width 233 height 30
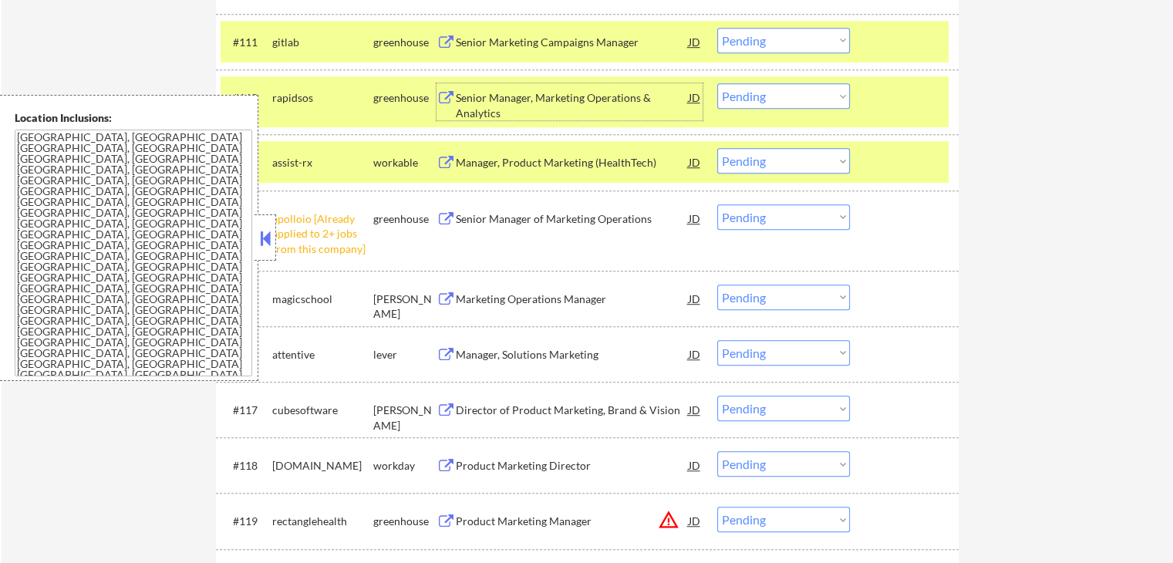
click at [599, 152] on div "Manager, Product Marketing (HealthTech)" at bounding box center [572, 162] width 233 height 28
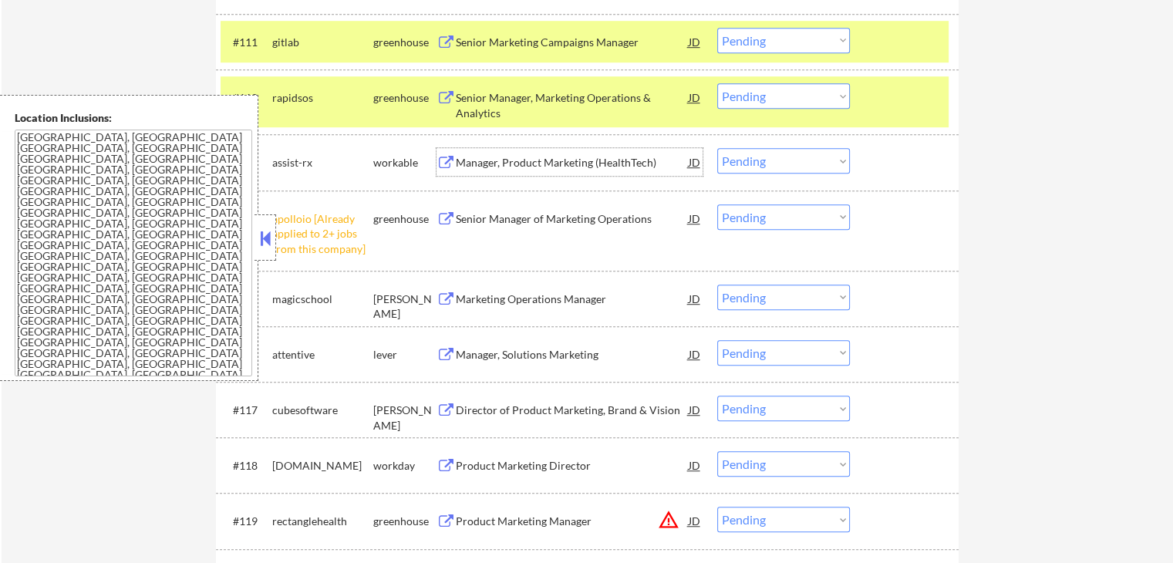
click at [759, 103] on select "Choose an option... Pending Applied Excluded (Questions) Excluded (Expired) Exc…" at bounding box center [783, 95] width 133 height 25
click at [717, 83] on select "Choose an option... Pending Applied Excluded (Questions) Excluded (Expired) Exc…" at bounding box center [783, 95] width 133 height 25
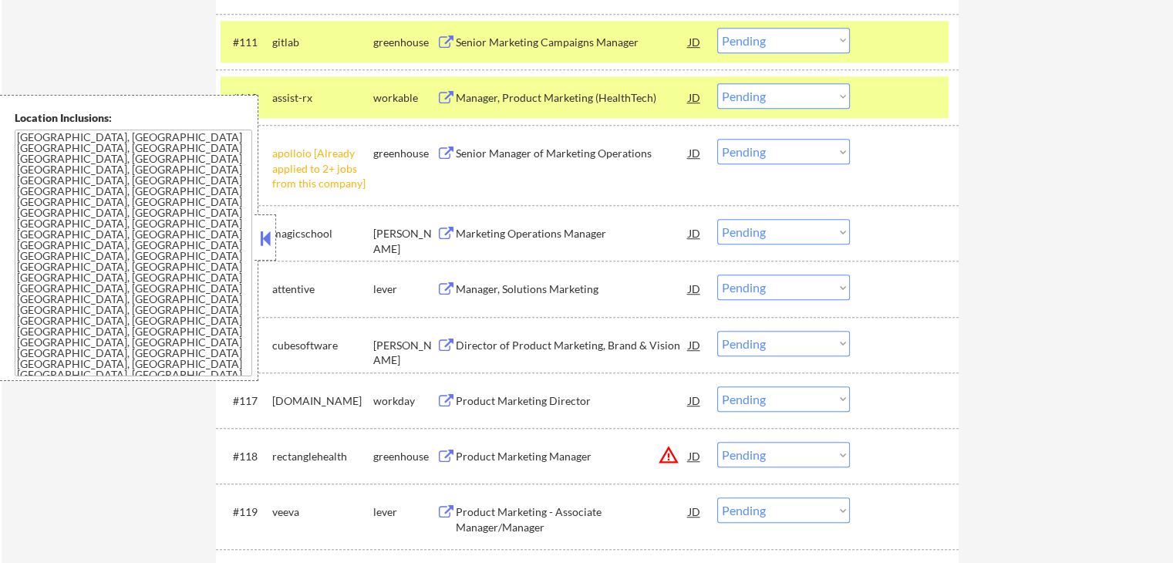
click at [752, 89] on select "Choose an option... Pending Applied Excluded (Questions) Excluded (Expired) Exc…" at bounding box center [783, 95] width 133 height 25
click at [717, 83] on select "Choose an option... Pending Applied Excluded (Questions) Excluded (Expired) Exc…" at bounding box center [783, 95] width 133 height 25
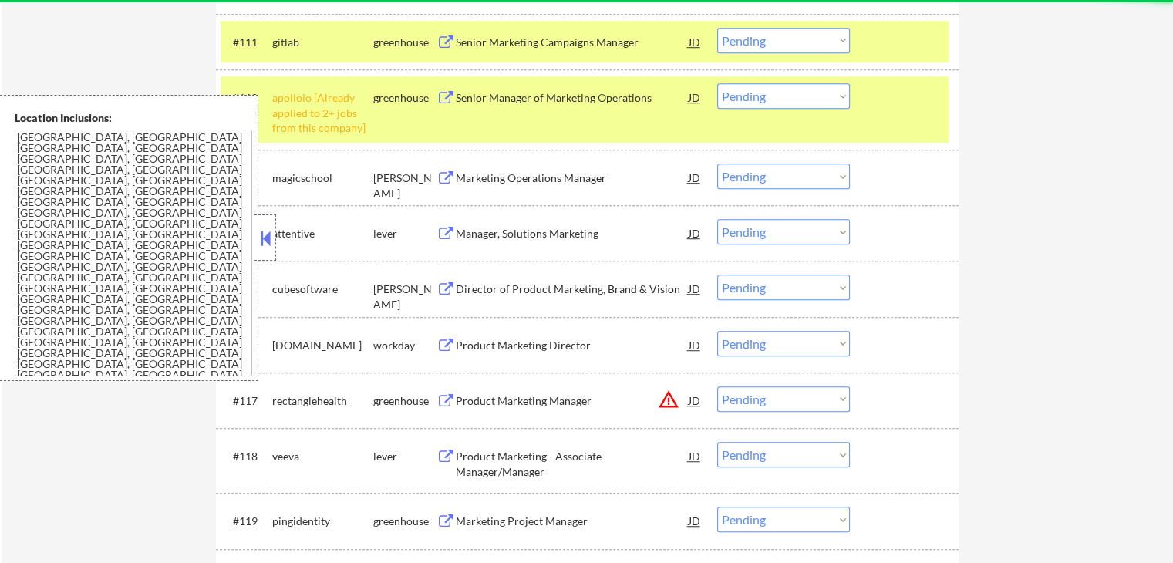
drag, startPoint x: 771, startPoint y: 91, endPoint x: 771, endPoint y: 102, distance: 10.8
click at [771, 91] on select "Choose an option... Pending Applied Excluded (Questions) Excluded (Expired) Exc…" at bounding box center [783, 95] width 133 height 25
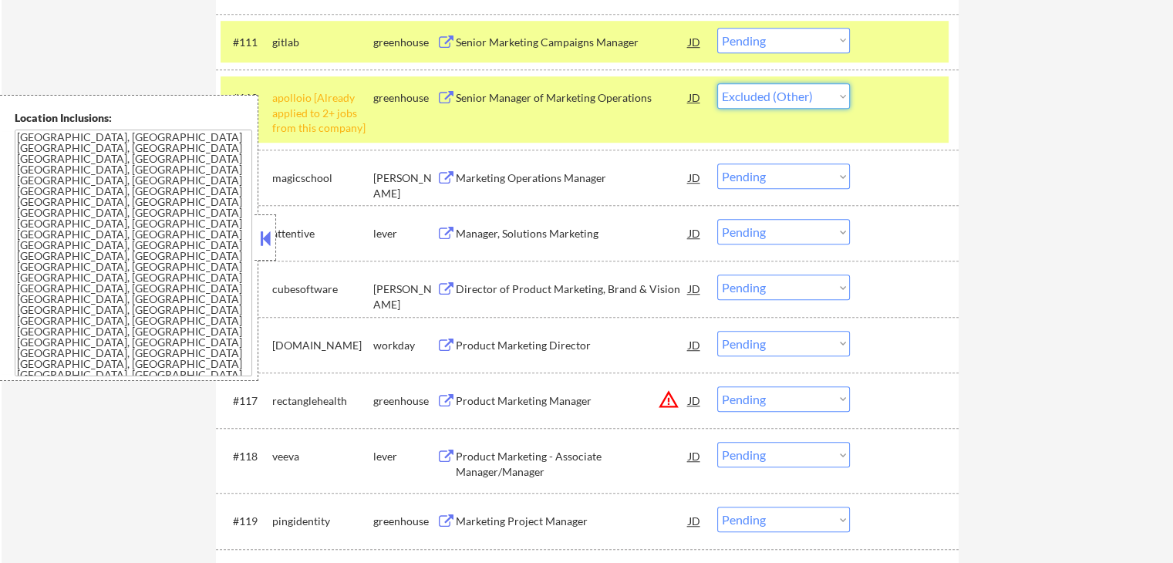
click at [717, 83] on select "Choose an option... Pending Applied Excluded (Questions) Excluded (Expired) Exc…" at bounding box center [783, 95] width 133 height 25
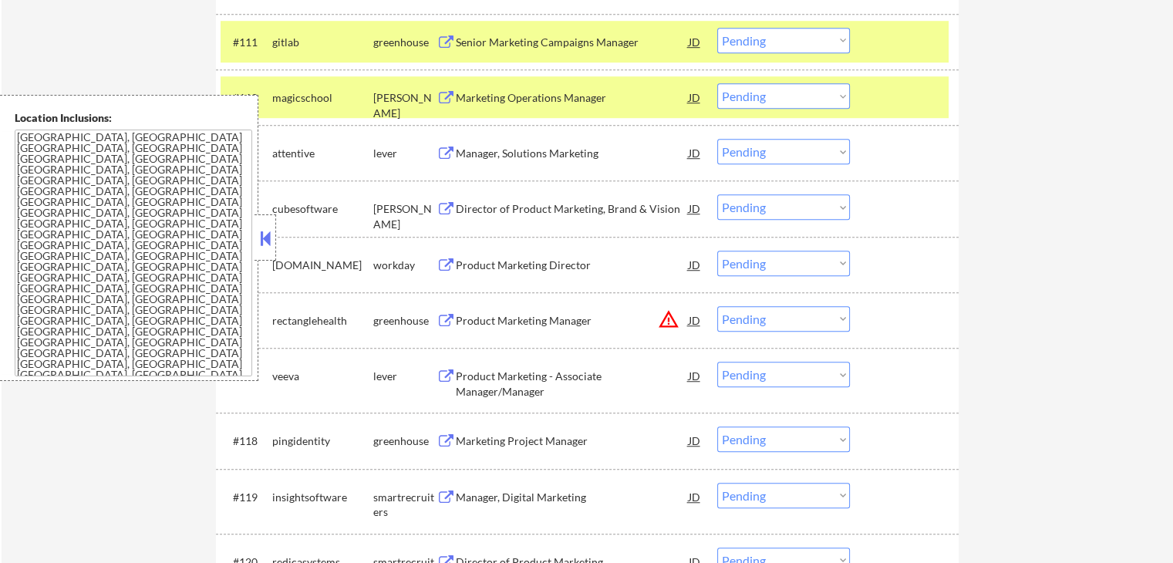
click at [572, 106] on div "Marketing Operations Manager" at bounding box center [572, 97] width 233 height 28
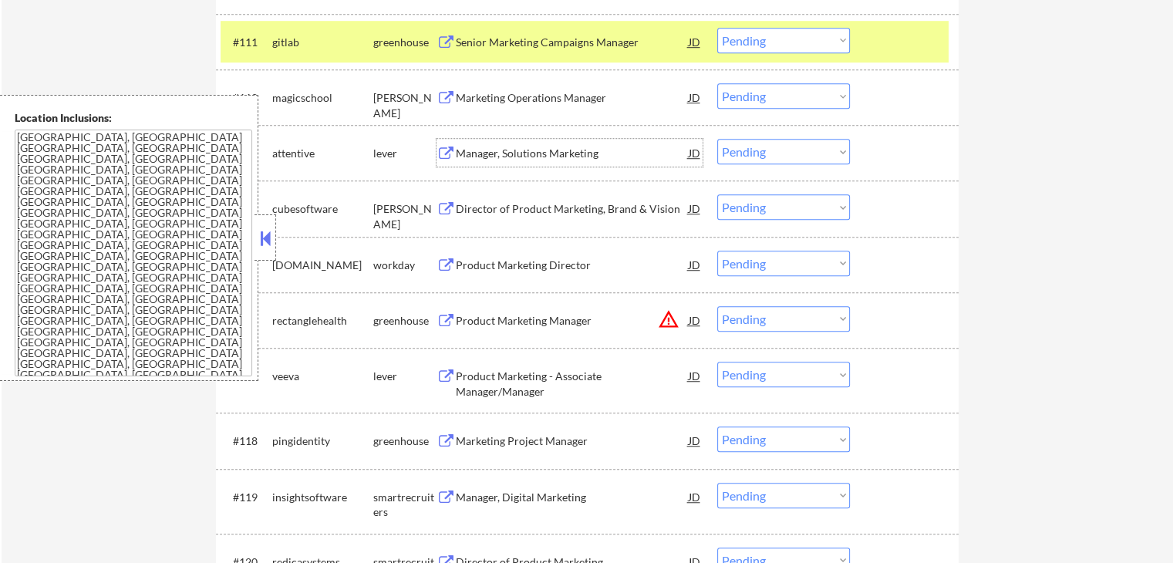
click at [601, 146] on div "Manager, Solutions Marketing" at bounding box center [572, 153] width 233 height 15
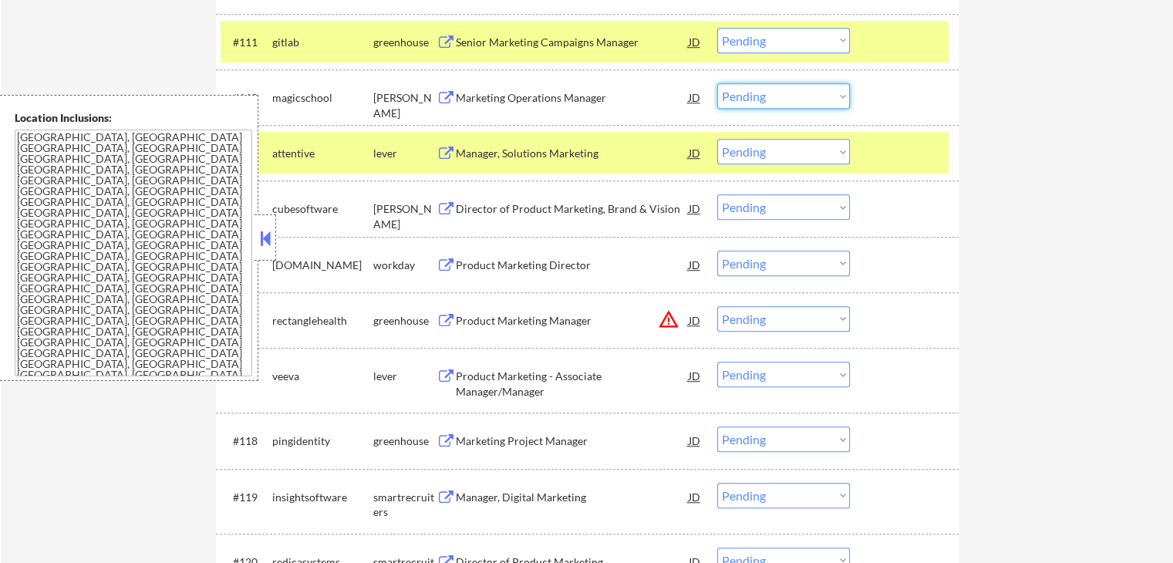
drag, startPoint x: 771, startPoint y: 94, endPoint x: 769, endPoint y: 106, distance: 12.4
click at [771, 94] on select "Choose an option... Pending Applied Excluded (Questions) Excluded (Expired) Exc…" at bounding box center [783, 95] width 133 height 25
click at [717, 83] on select "Choose an option... Pending Applied Excluded (Questions) Excluded (Expired) Exc…" at bounding box center [783, 95] width 133 height 25
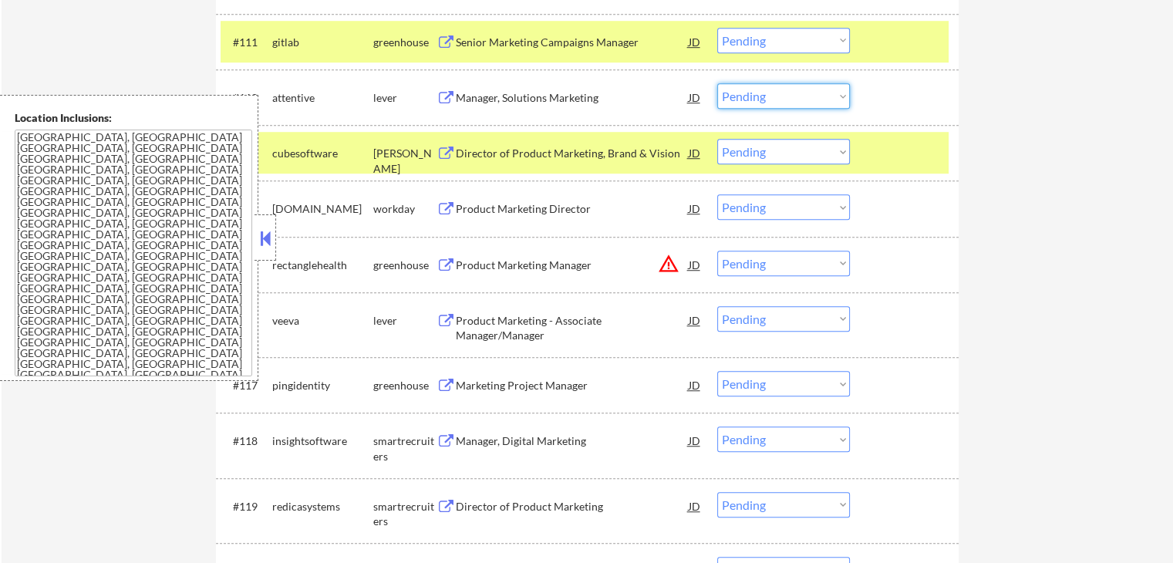
click at [780, 96] on select "Choose an option... Pending Applied Excluded (Questions) Excluded (Expired) Exc…" at bounding box center [783, 95] width 133 height 25
click at [717, 83] on select "Choose an option... Pending Applied Excluded (Questions) Excluded (Expired) Exc…" at bounding box center [783, 95] width 133 height 25
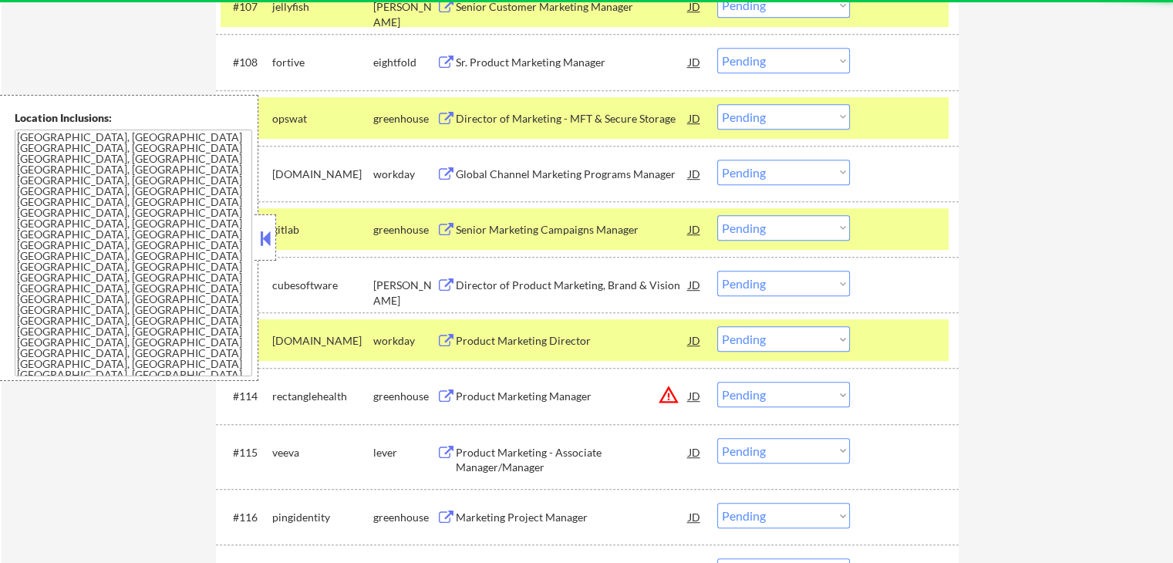
scroll to position [1002, 0]
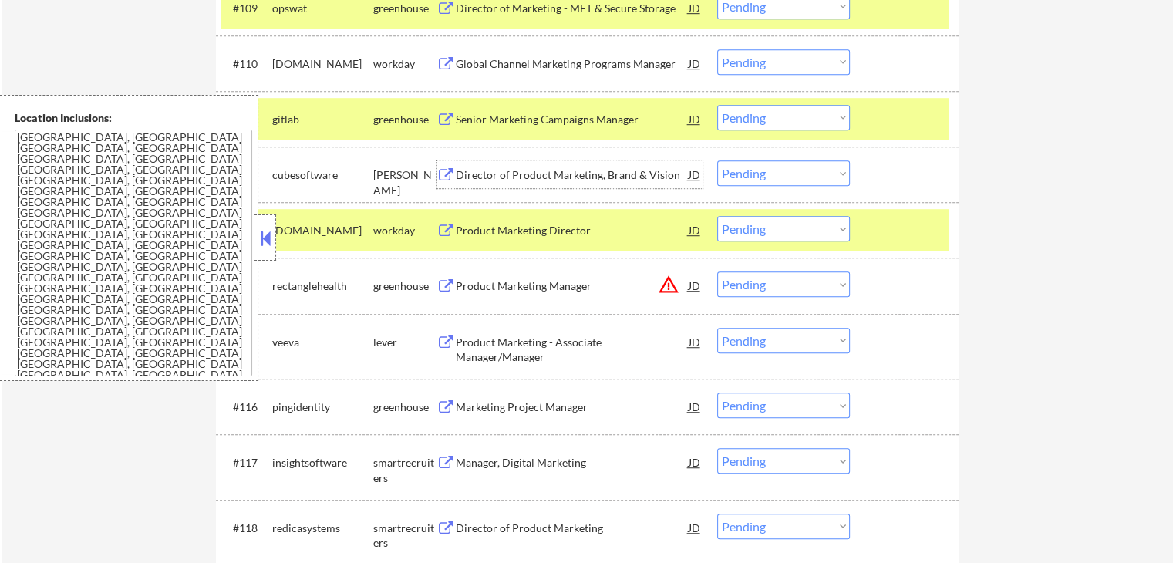
click at [611, 177] on div "Director of Product Marketing, Brand & Vision" at bounding box center [572, 174] width 233 height 15
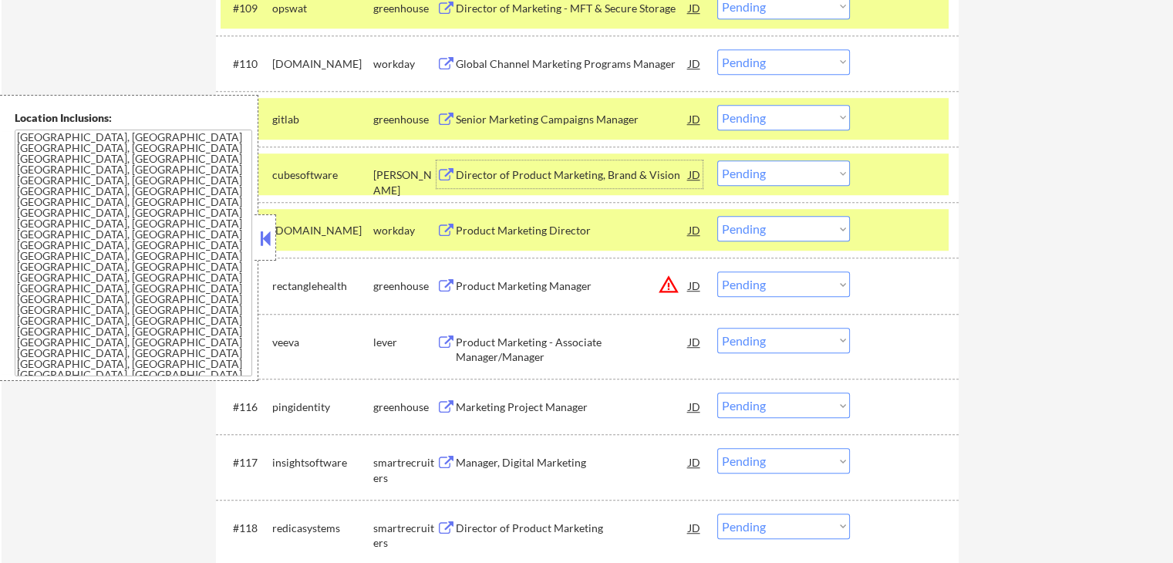
click at [769, 175] on select "Choose an option... Pending Applied Excluded (Questions) Excluded (Expired) Exc…" at bounding box center [783, 172] width 133 height 25
click at [717, 160] on select "Choose an option... Pending Applied Excluded (Questions) Excluded (Expired) Exc…" at bounding box center [783, 172] width 133 height 25
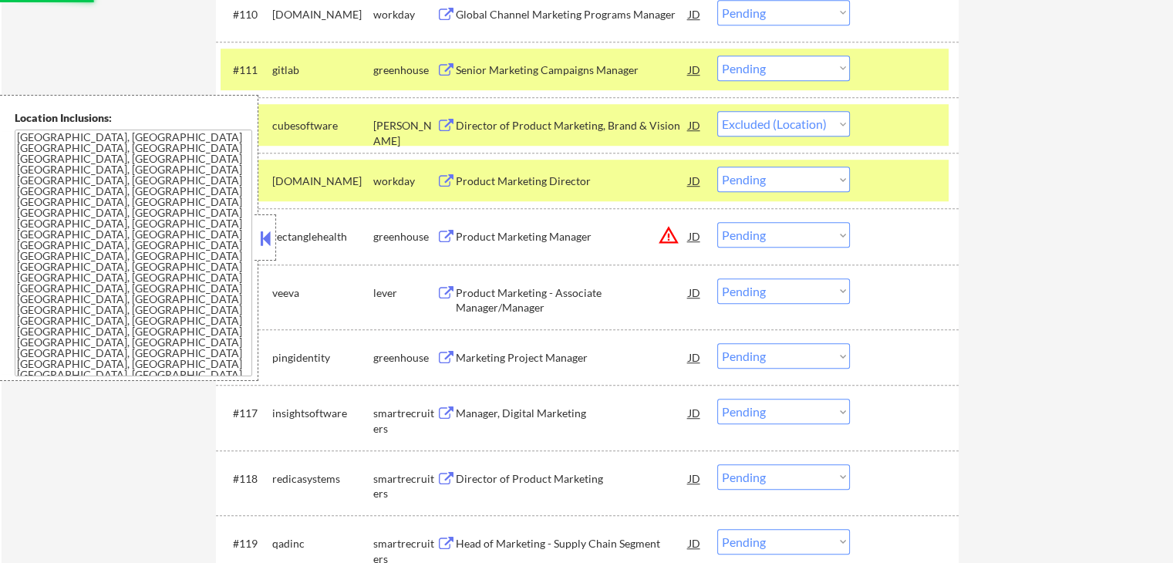
scroll to position [1079, 0]
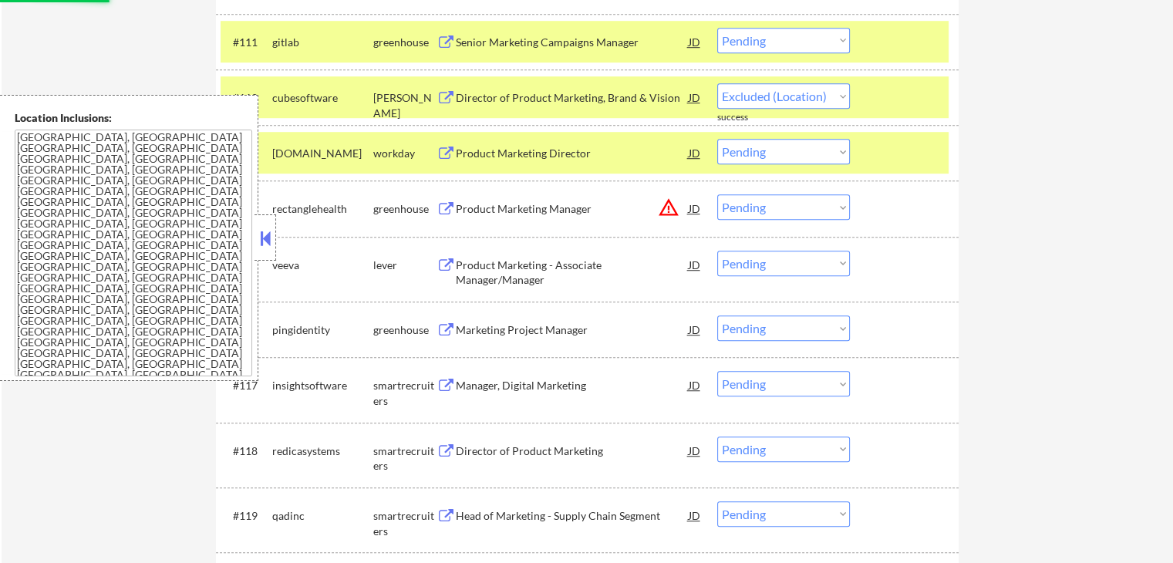
select select ""pending""
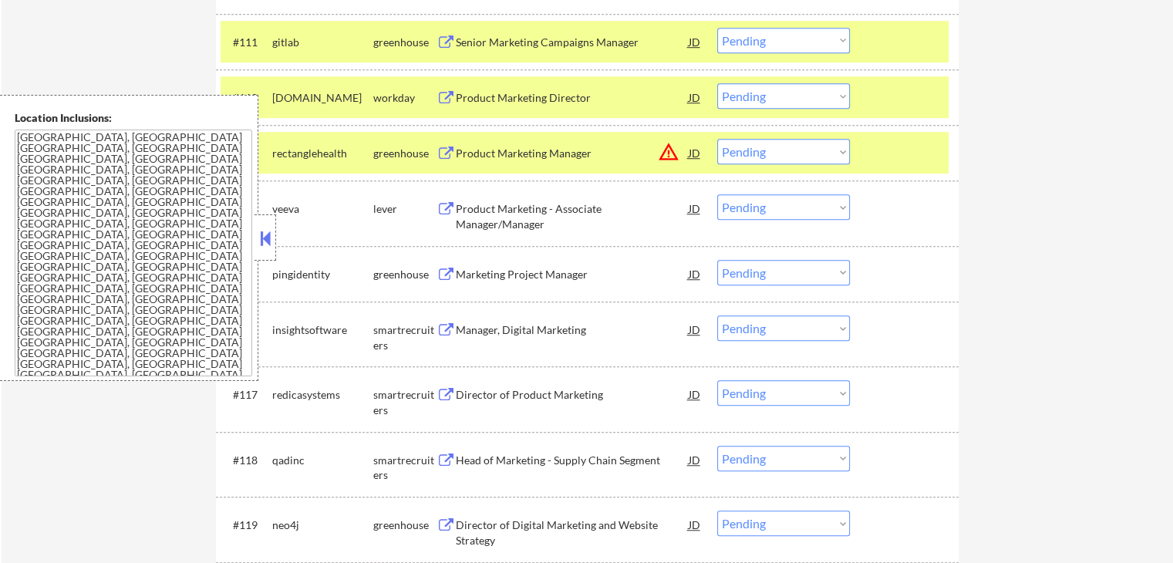
click at [777, 152] on select "Choose an option... Pending Applied Excluded (Questions) Excluded (Expired) Exc…" at bounding box center [783, 151] width 133 height 25
click at [717, 139] on select "Choose an option... Pending Applied Excluded (Questions) Excluded (Expired) Exc…" at bounding box center [783, 151] width 133 height 25
select select ""pending""
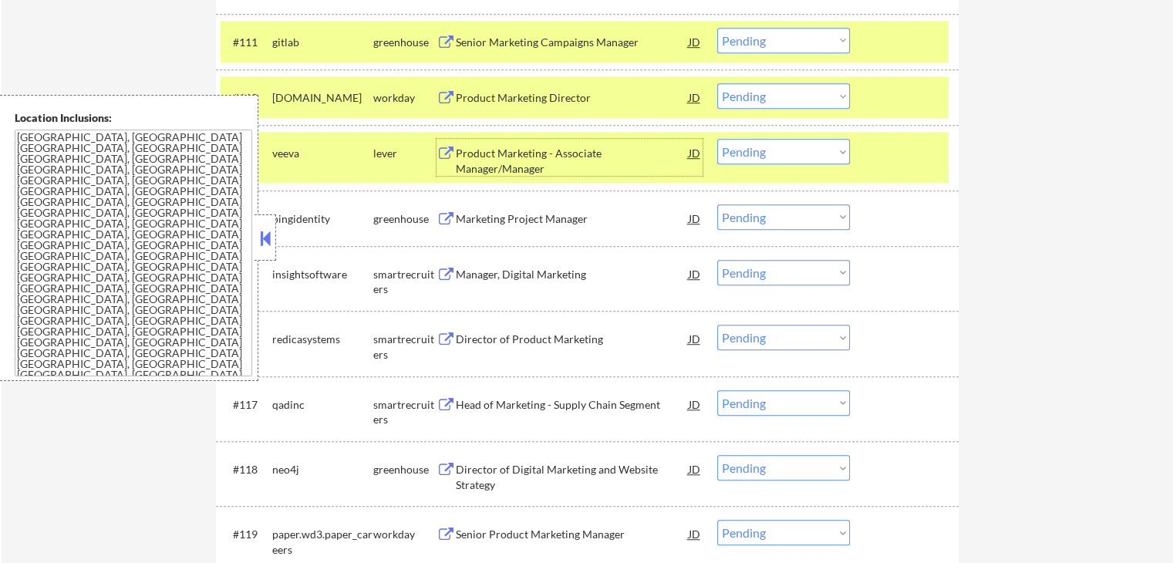
click at [536, 152] on div "Product Marketing - Associate Manager/Manager" at bounding box center [572, 161] width 233 height 30
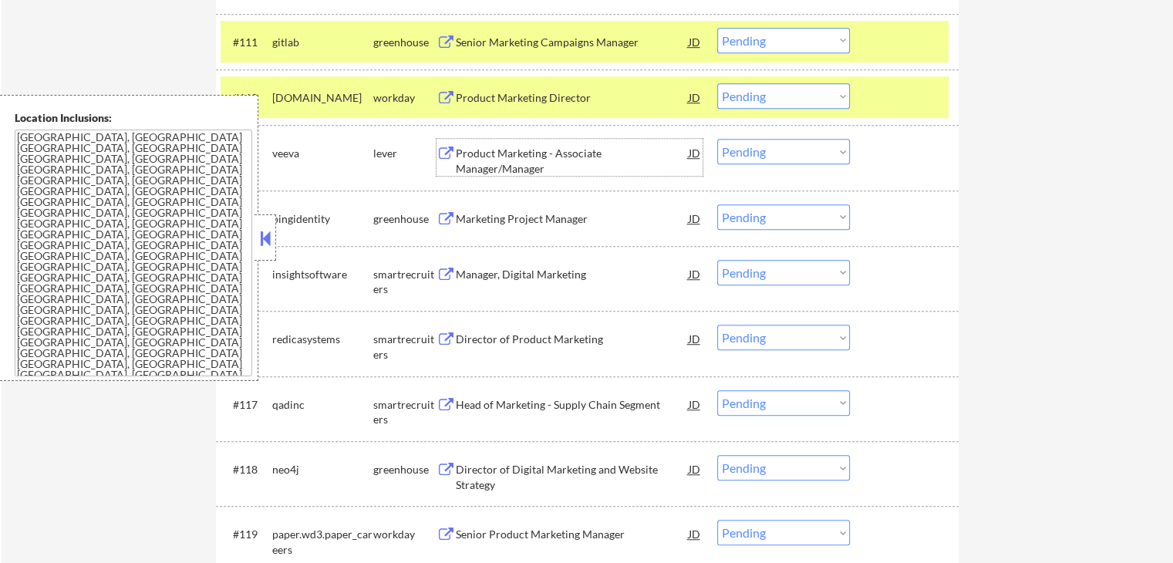
click at [586, 226] on div "Marketing Project Manager" at bounding box center [572, 218] width 233 height 28
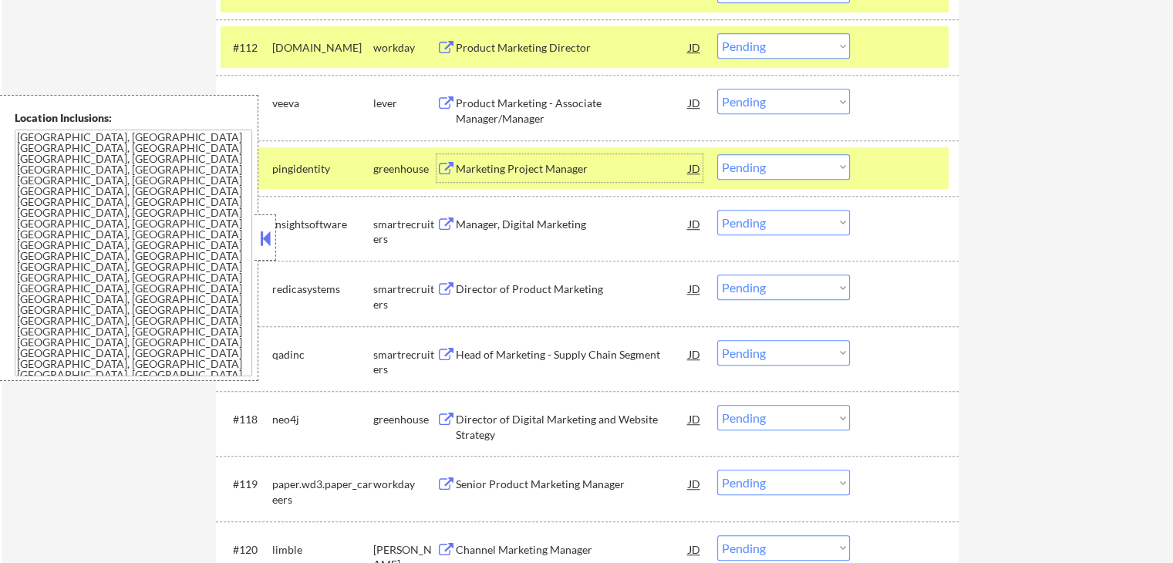
scroll to position [1156, 0]
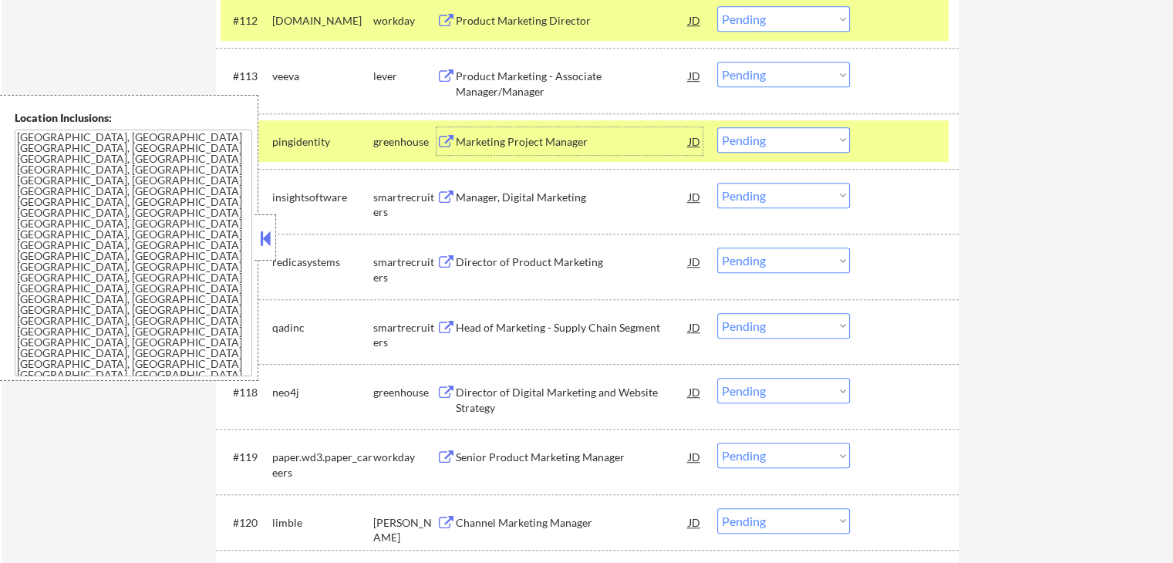
click at [764, 143] on select "Choose an option... Pending Applied Excluded (Questions) Excluded (Expired) Exc…" at bounding box center [783, 139] width 133 height 25
click at [717, 127] on select "Choose an option... Pending Applied Excluded (Questions) Excluded (Expired) Exc…" at bounding box center [783, 139] width 133 height 25
click at [577, 204] on div "Manager, Digital Marketing" at bounding box center [572, 197] width 233 height 28
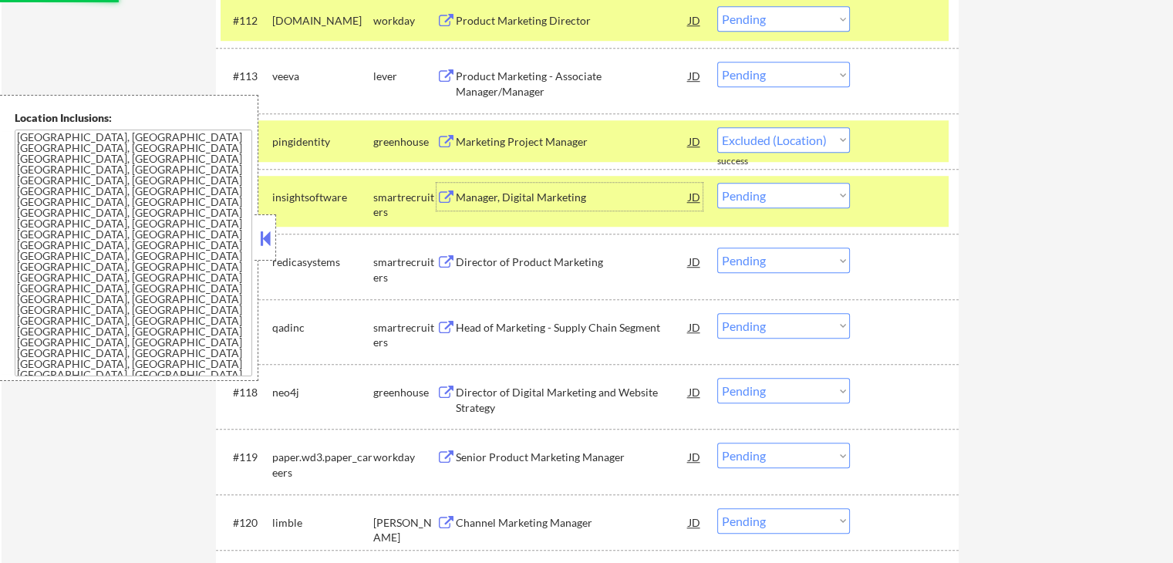
select select ""pending""
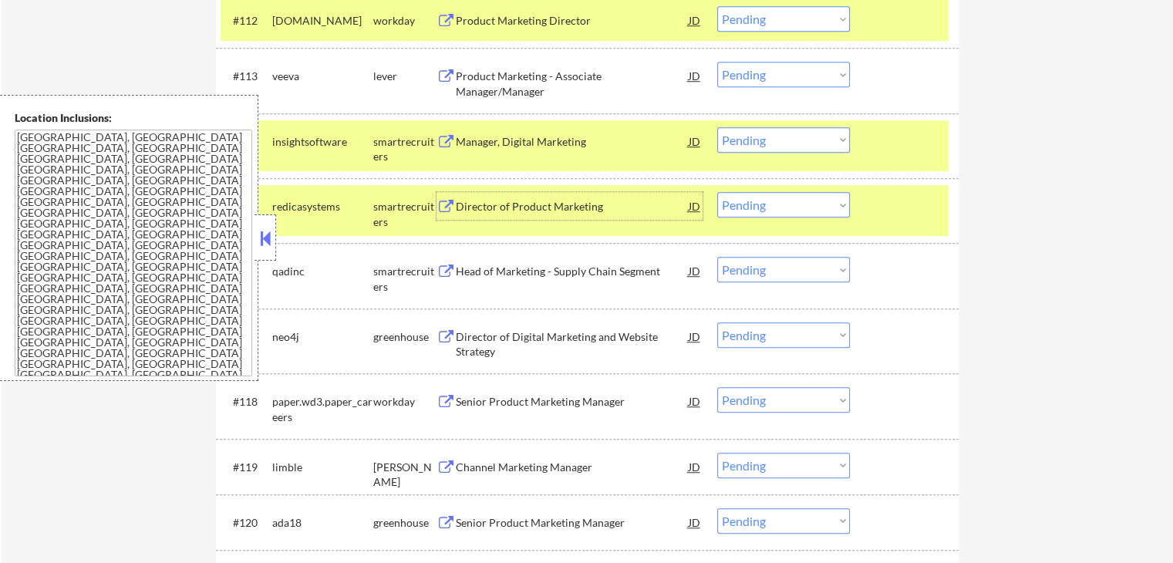
click at [574, 201] on div "Director of Product Marketing" at bounding box center [572, 206] width 233 height 15
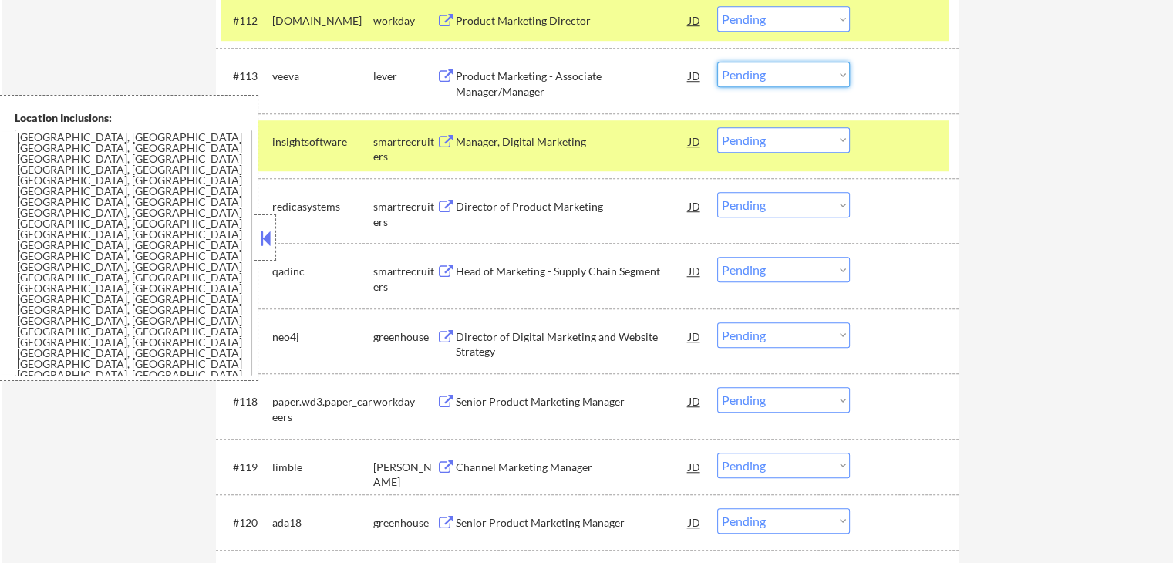
drag, startPoint x: 804, startPoint y: 77, endPoint x: 799, endPoint y: 85, distance: 9.4
click at [804, 77] on select "Choose an option... Pending Applied Excluded (Questions) Excluded (Expired) Exc…" at bounding box center [783, 74] width 133 height 25
click at [717, 62] on select "Choose an option... Pending Applied Excluded (Questions) Excluded (Expired) Exc…" at bounding box center [783, 74] width 133 height 25
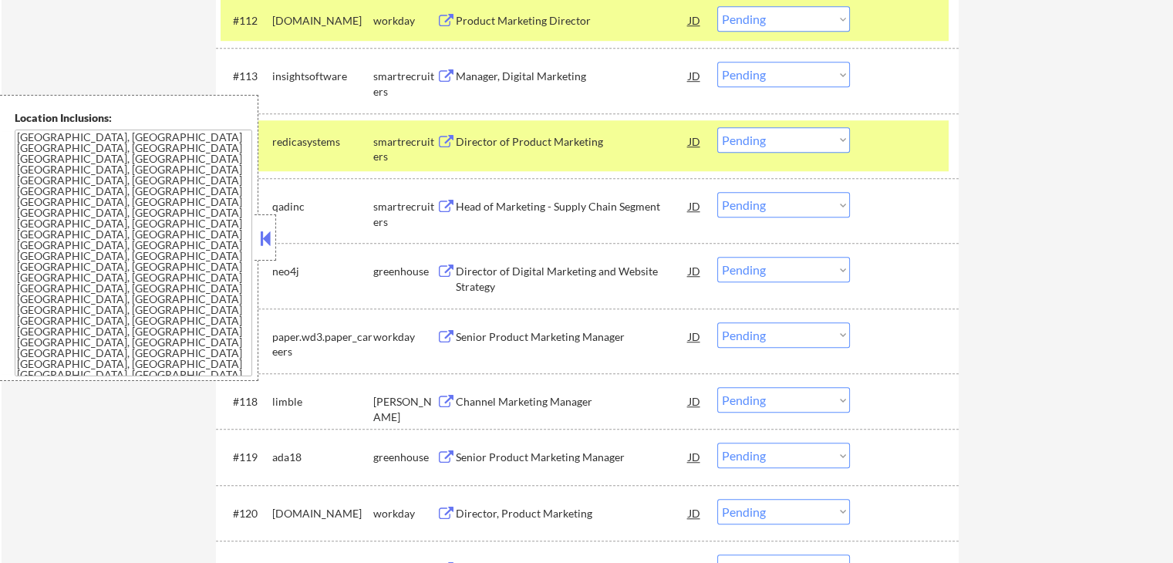
drag, startPoint x: 752, startPoint y: 74, endPoint x: 756, endPoint y: 81, distance: 7.9
click at [752, 74] on select "Choose an option... Pending Applied Excluded (Questions) Excluded (Expired) Exc…" at bounding box center [783, 74] width 133 height 25
click at [717, 62] on select "Choose an option... Pending Applied Excluded (Questions) Excluded (Expired) Exc…" at bounding box center [783, 74] width 133 height 25
select select ""pending""
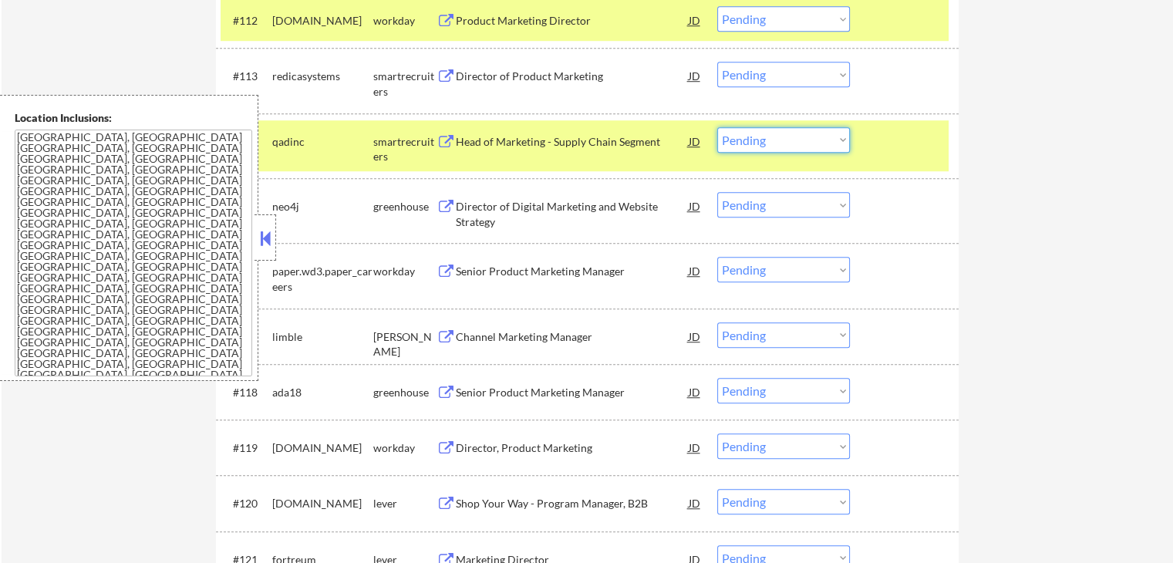
drag, startPoint x: 766, startPoint y: 139, endPoint x: 762, endPoint y: 146, distance: 9.0
click at [765, 140] on select "Choose an option... Pending Applied Excluded (Questions) Excluded (Expired) Exc…" at bounding box center [783, 139] width 133 height 25
click at [717, 127] on select "Choose an option... Pending Applied Excluded (Questions) Excluded (Expired) Exc…" at bounding box center [783, 139] width 133 height 25
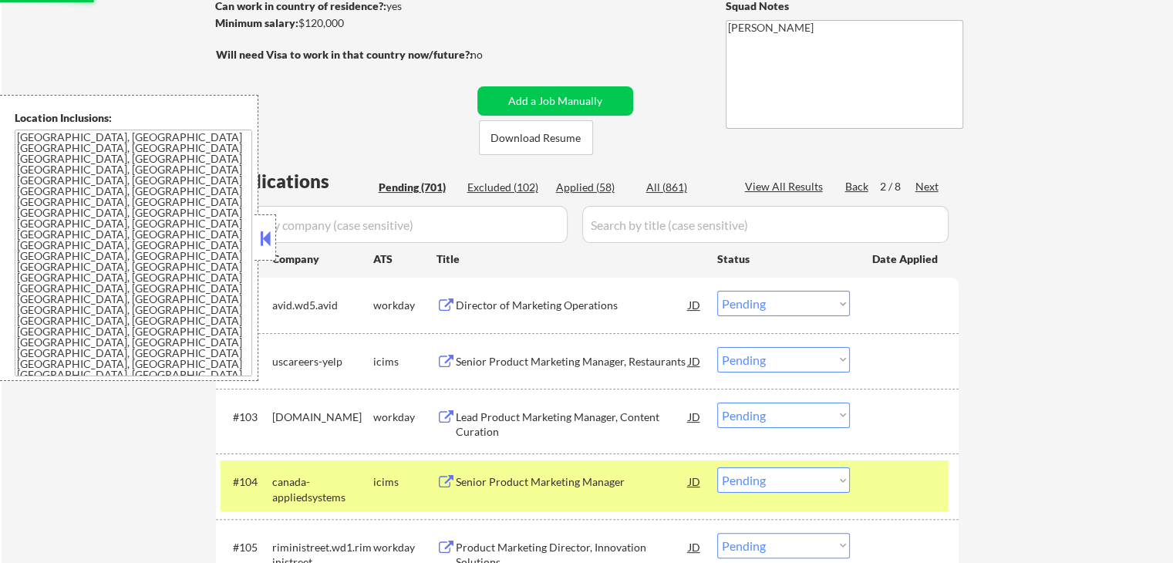
scroll to position [0, 0]
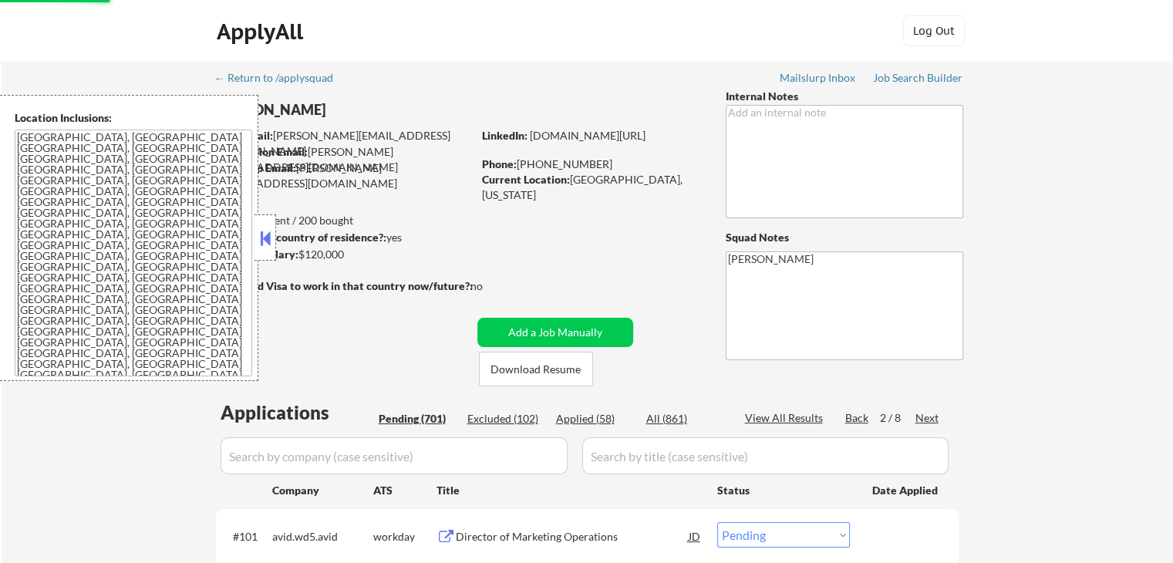
select select ""pending""
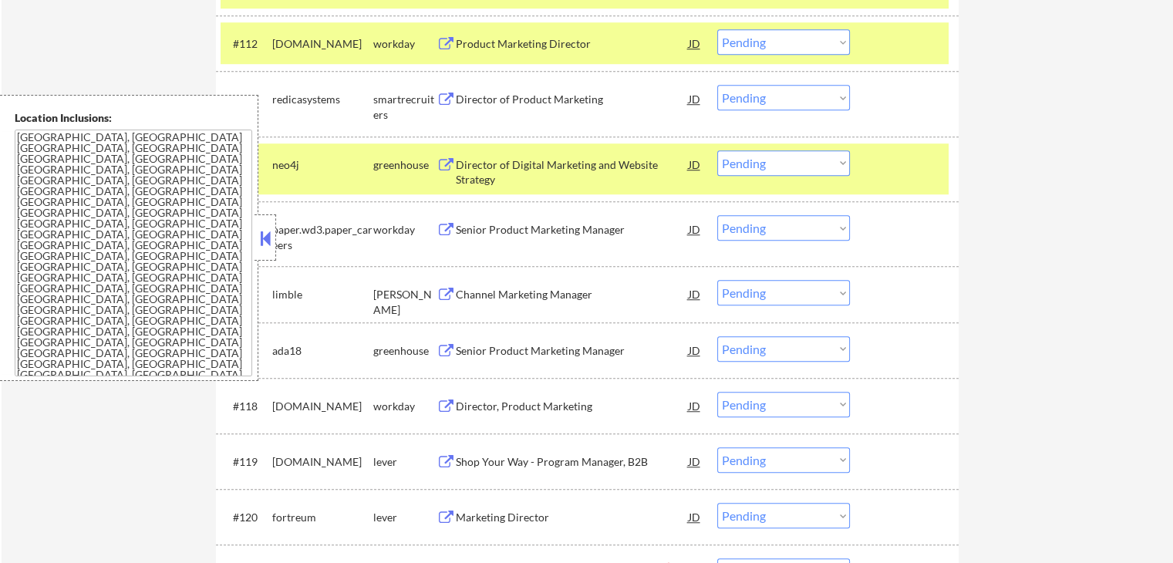
scroll to position [1156, 0]
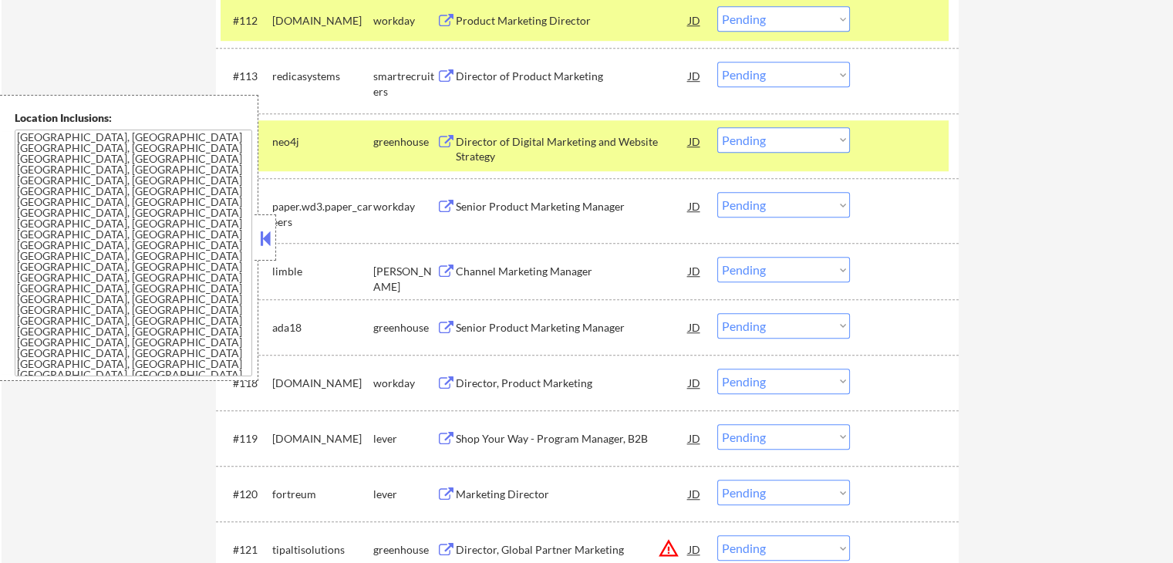
click at [552, 72] on div "Director of Product Marketing" at bounding box center [572, 76] width 233 height 15
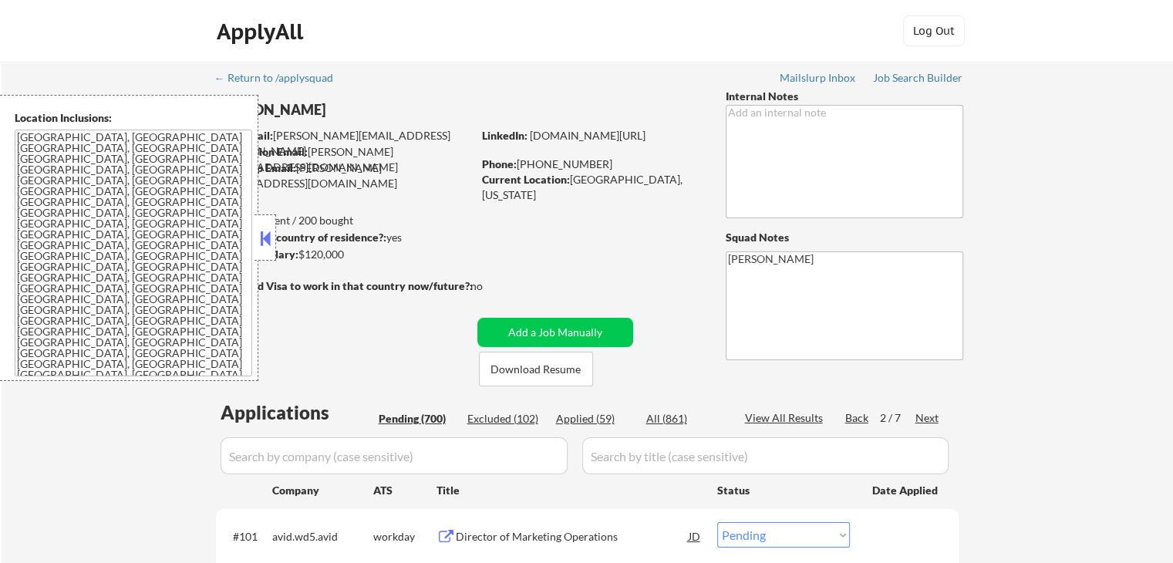
scroll to position [231, 0]
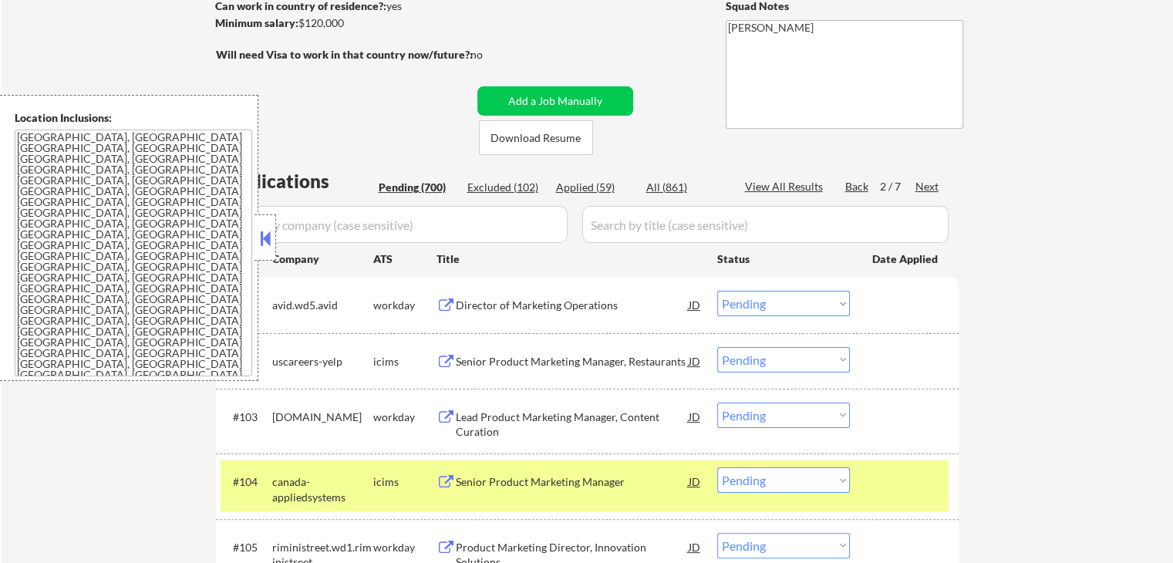
click at [586, 184] on div "Applied (59)" at bounding box center [594, 187] width 77 height 15
select select ""applied""
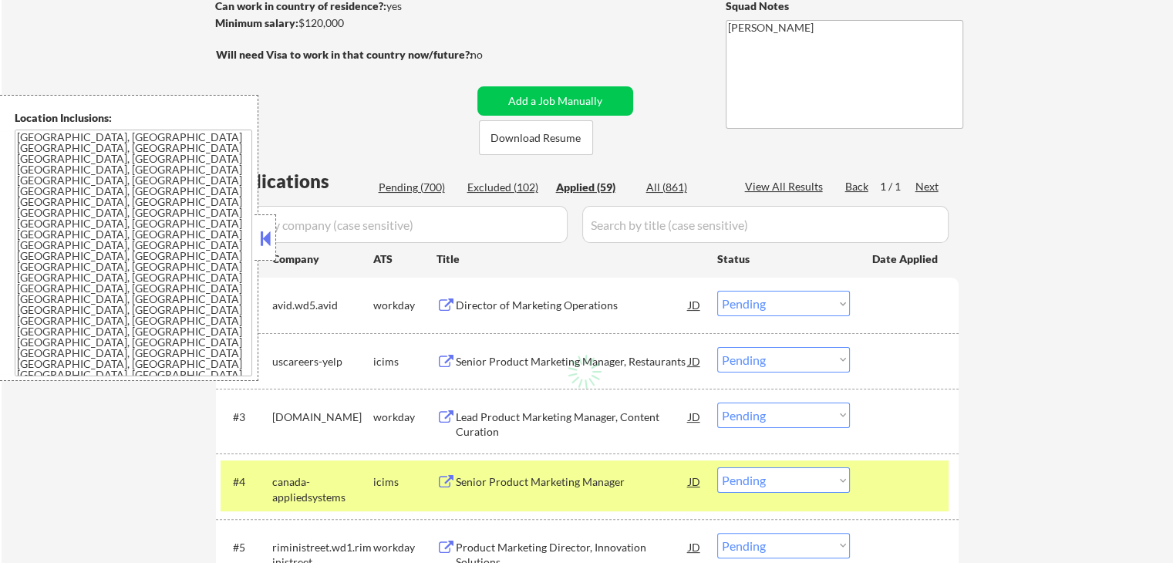
select select ""applied""
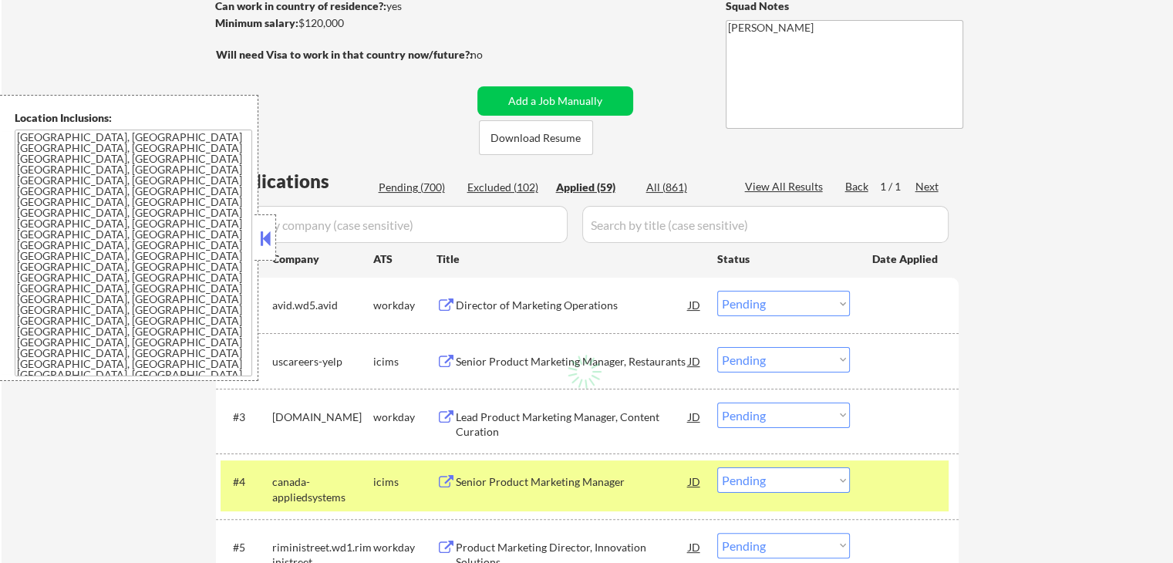
select select ""applied""
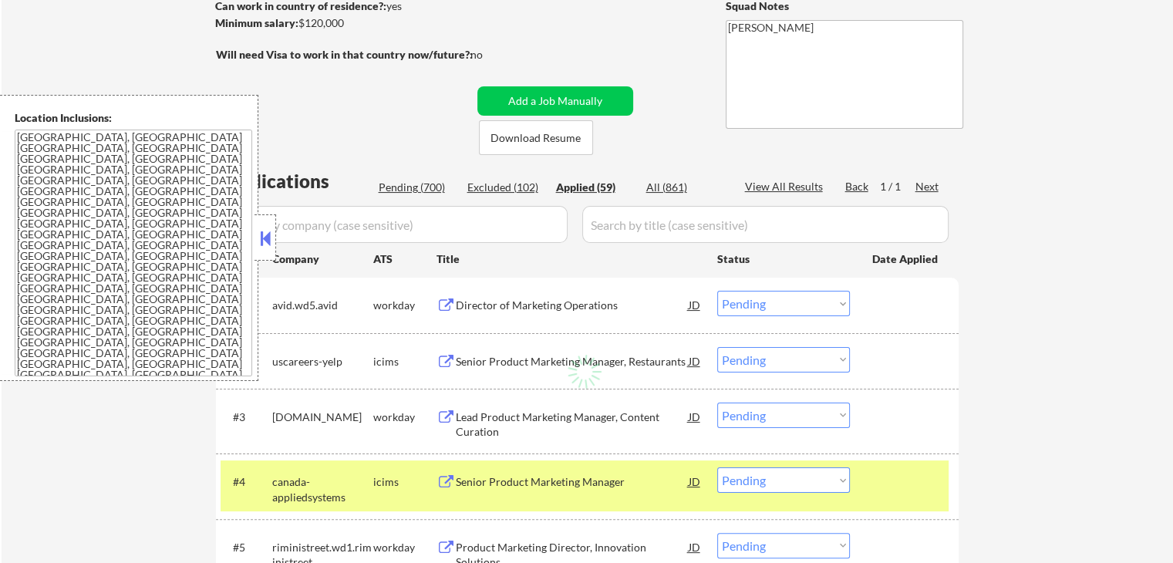
select select ""applied""
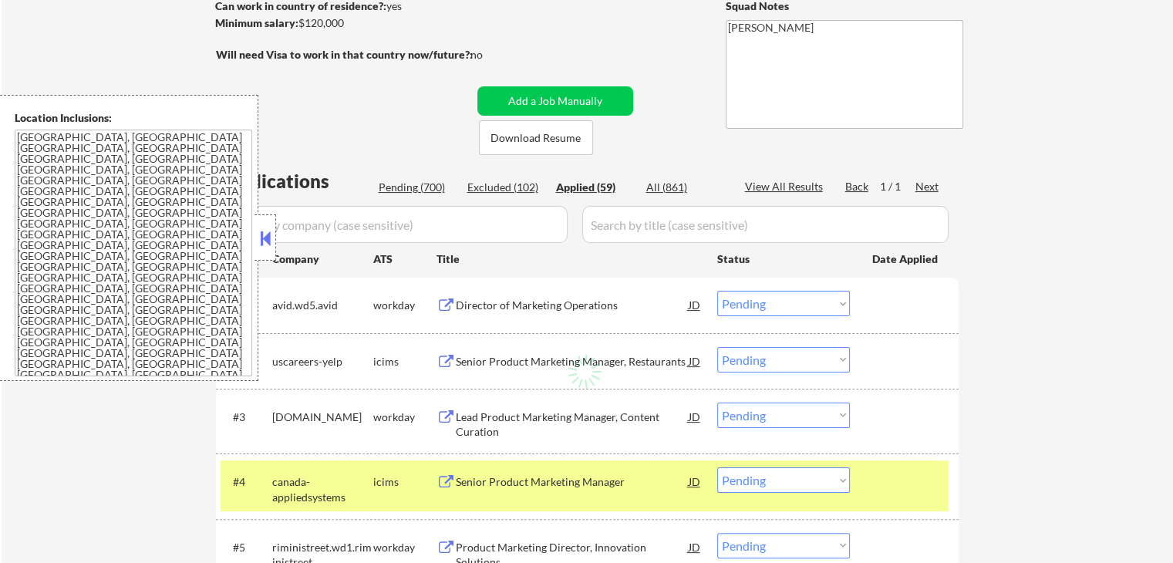
select select ""applied""
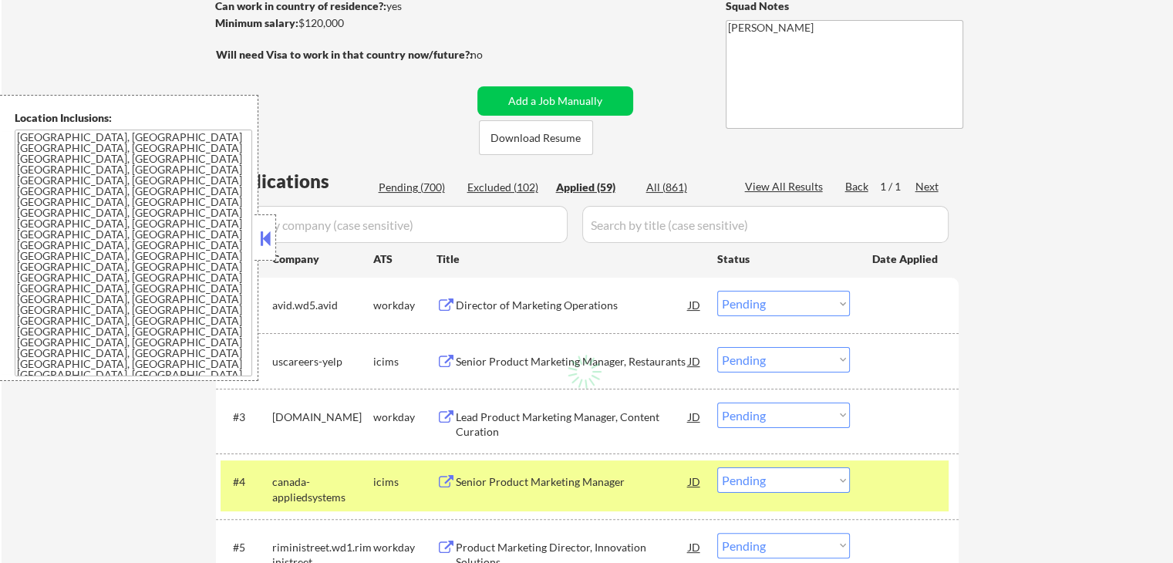
select select ""applied""
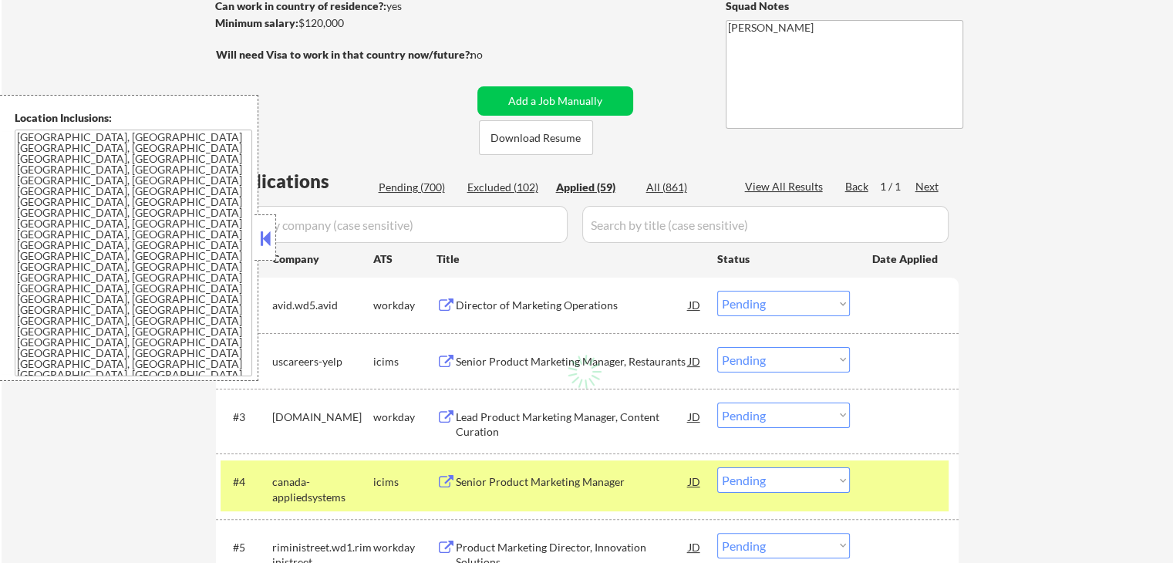
select select ""applied""
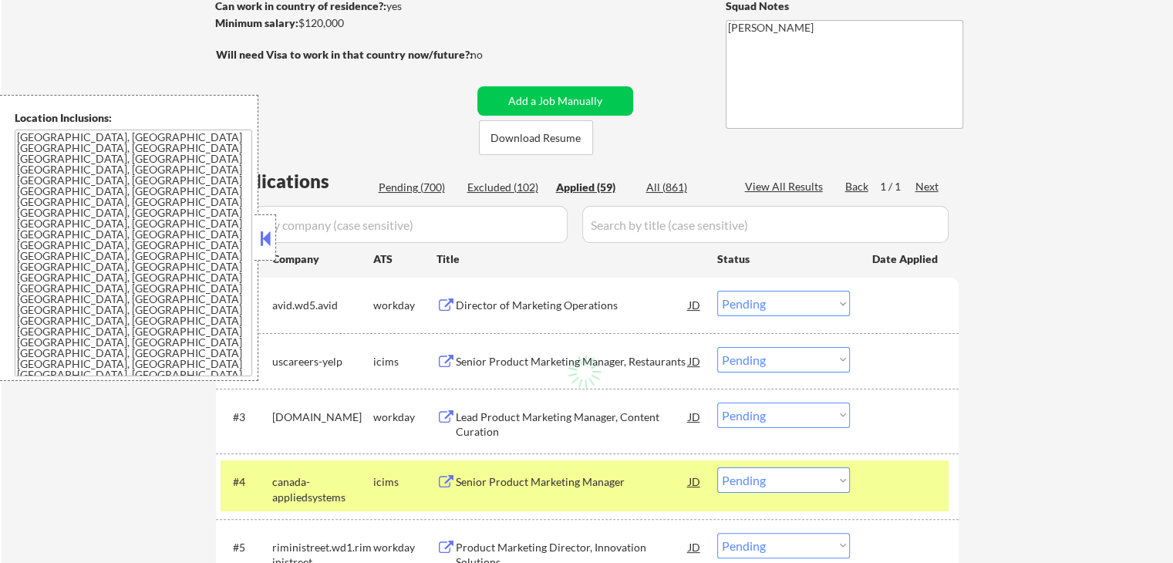
select select ""applied""
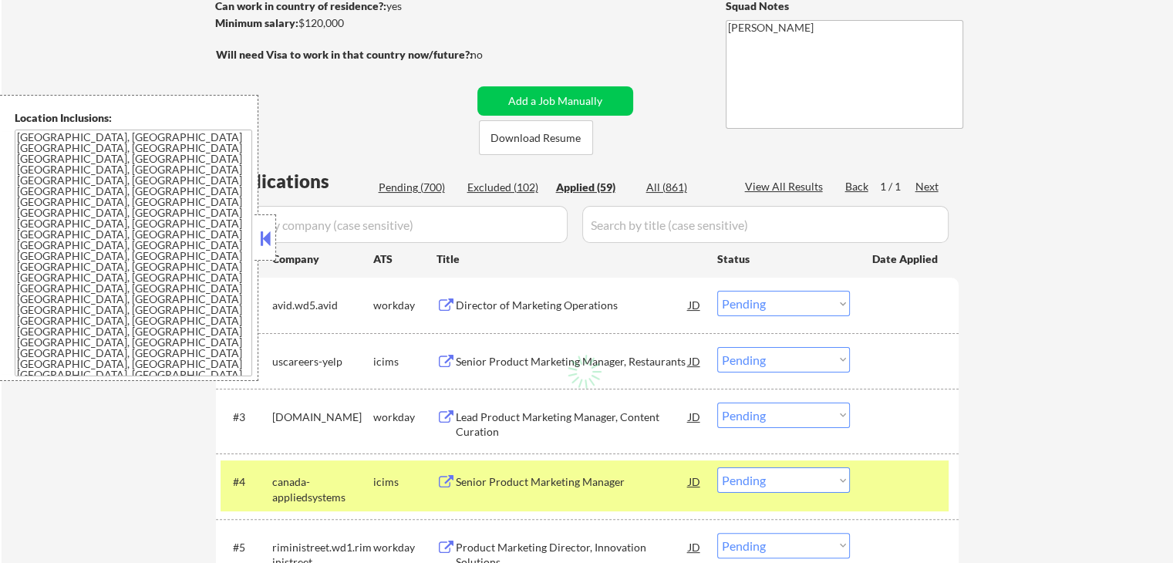
select select ""applied""
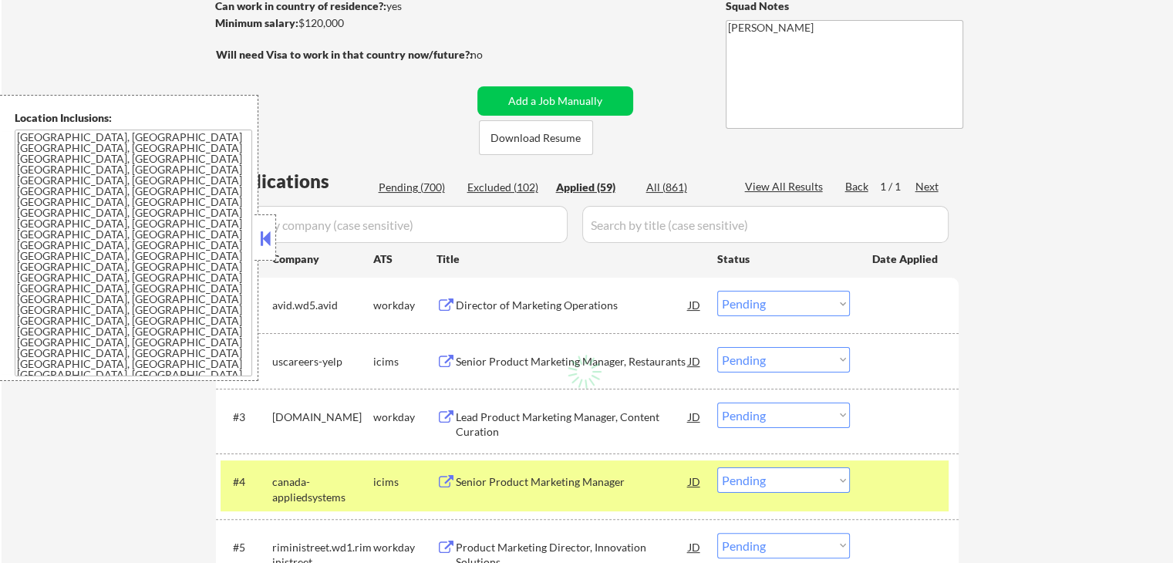
select select ""applied""
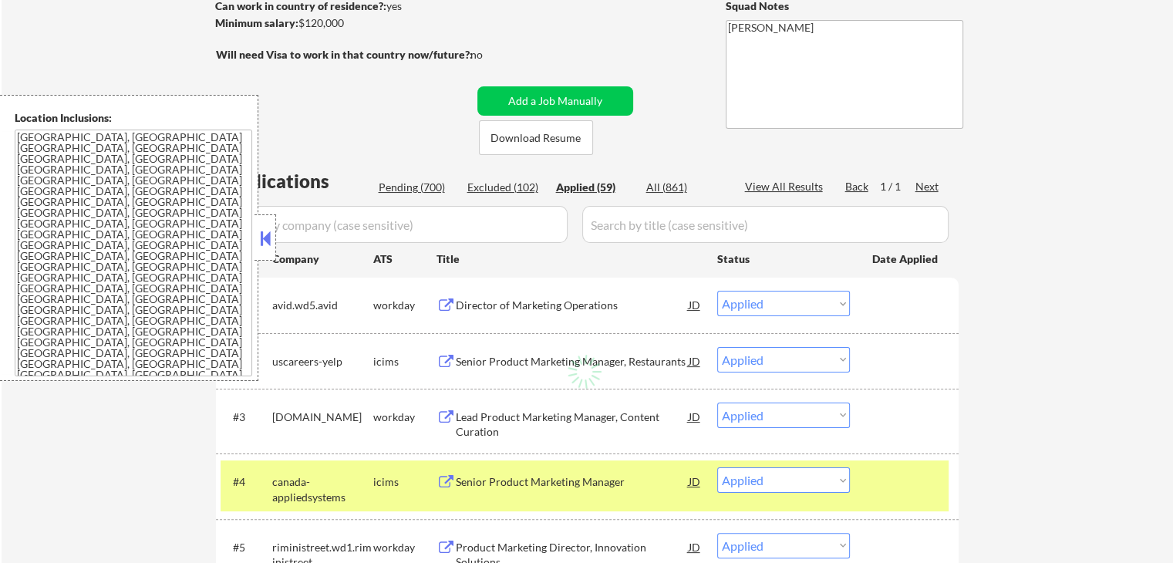
select select ""applied""
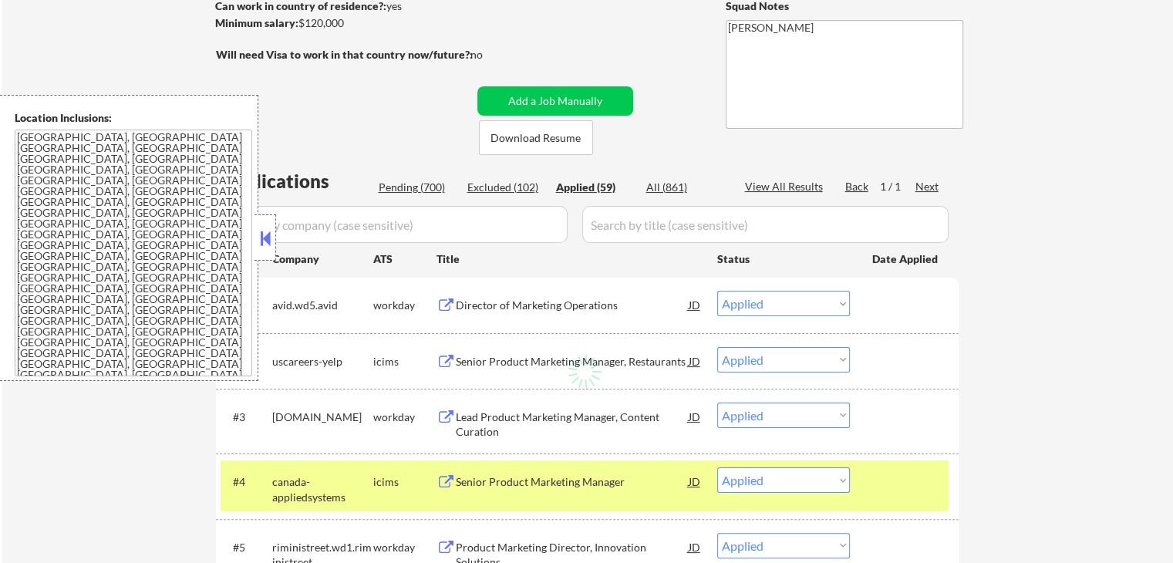
select select ""applied""
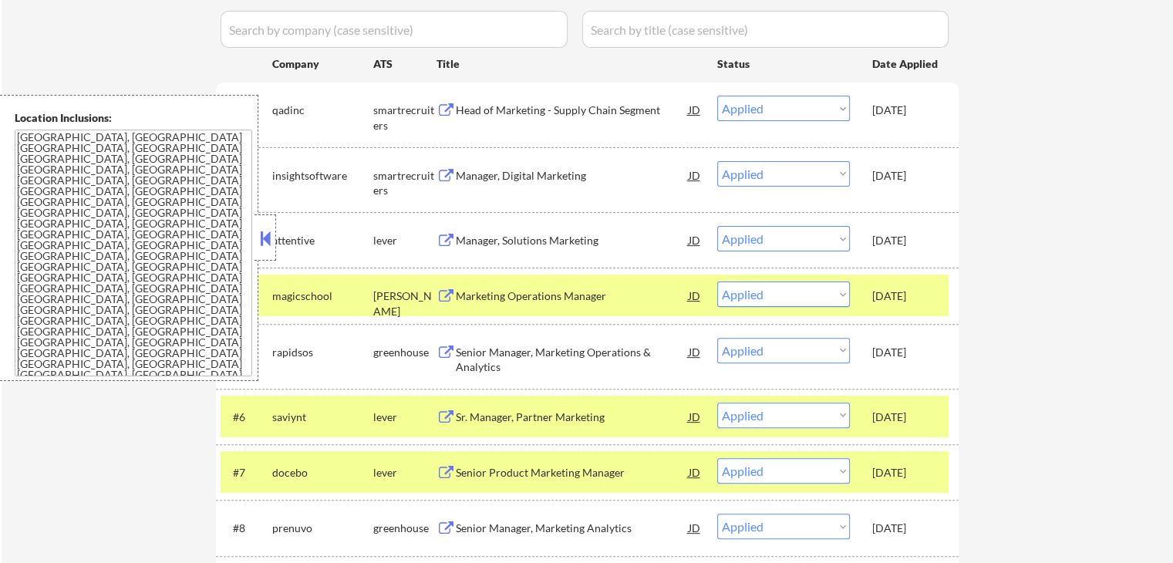
scroll to position [463, 0]
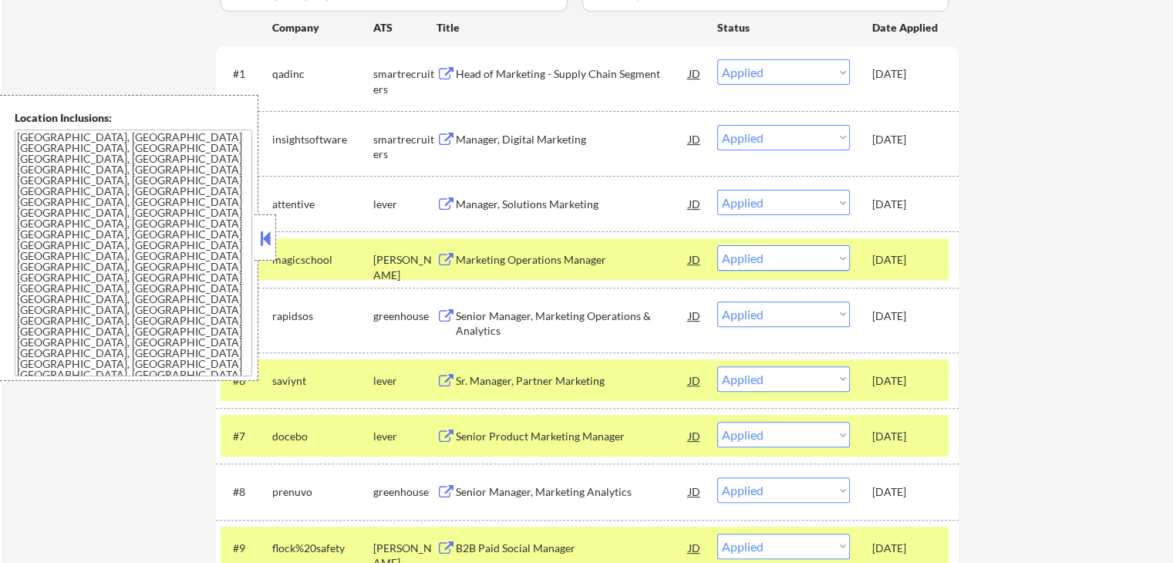
click at [584, 75] on div "Head of Marketing - Supply Chain Segment" at bounding box center [572, 73] width 233 height 15
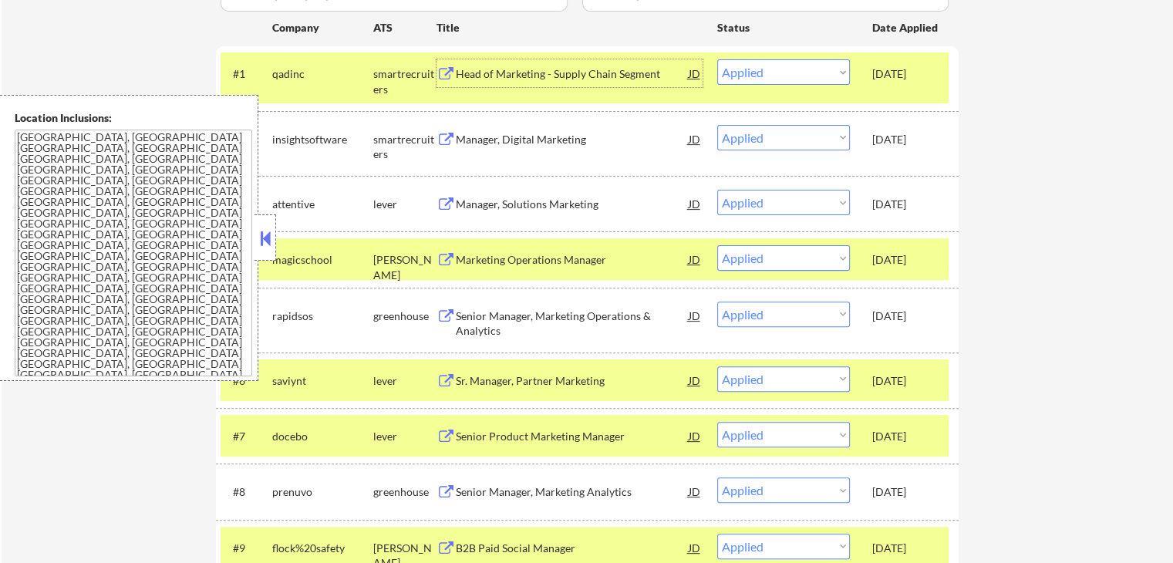
click at [762, 75] on select "Choose an option... Pending Applied Excluded (Questions) Excluded (Expired) Exc…" at bounding box center [783, 71] width 133 height 25
click at [717, 59] on select "Choose an option... Pending Applied Excluded (Questions) Excluded (Expired) Exc…" at bounding box center [783, 71] width 133 height 25
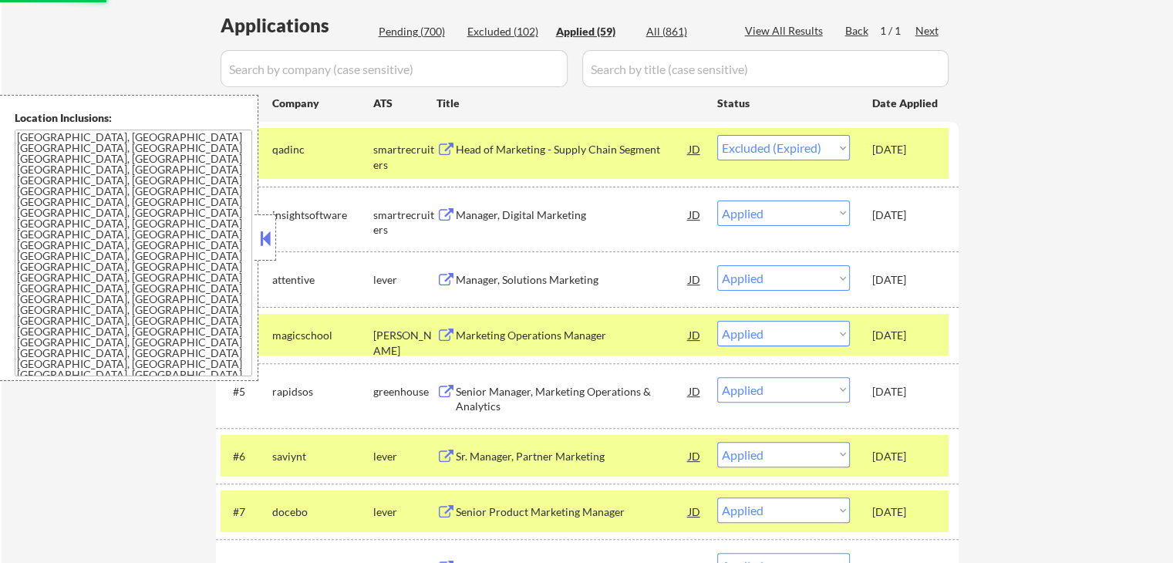
scroll to position [308, 0]
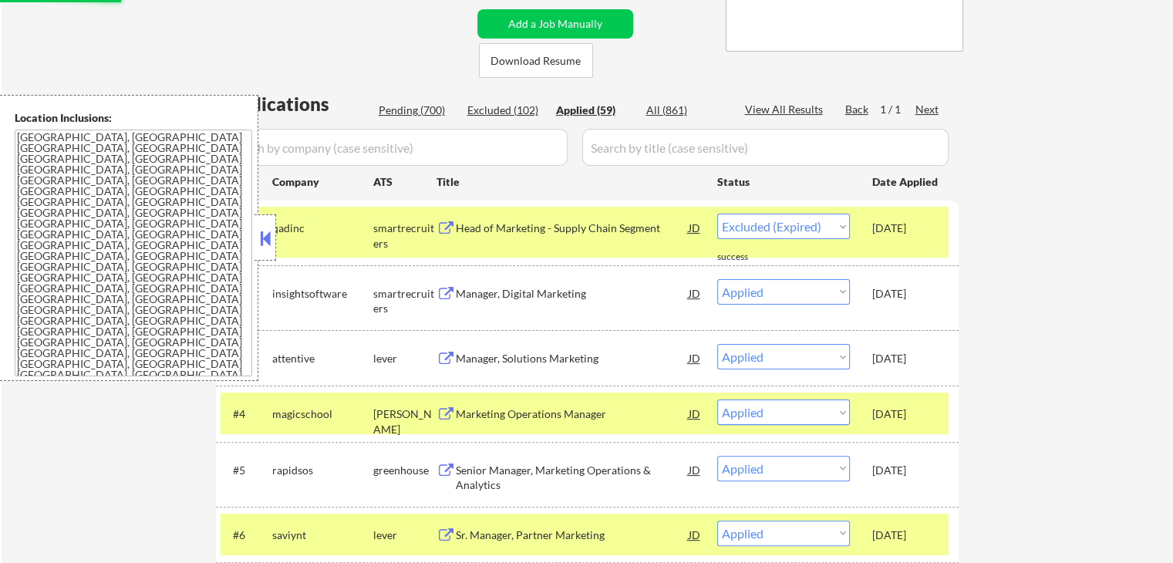
click at [414, 106] on div "Pending (700)" at bounding box center [417, 110] width 77 height 15
select select ""pending""
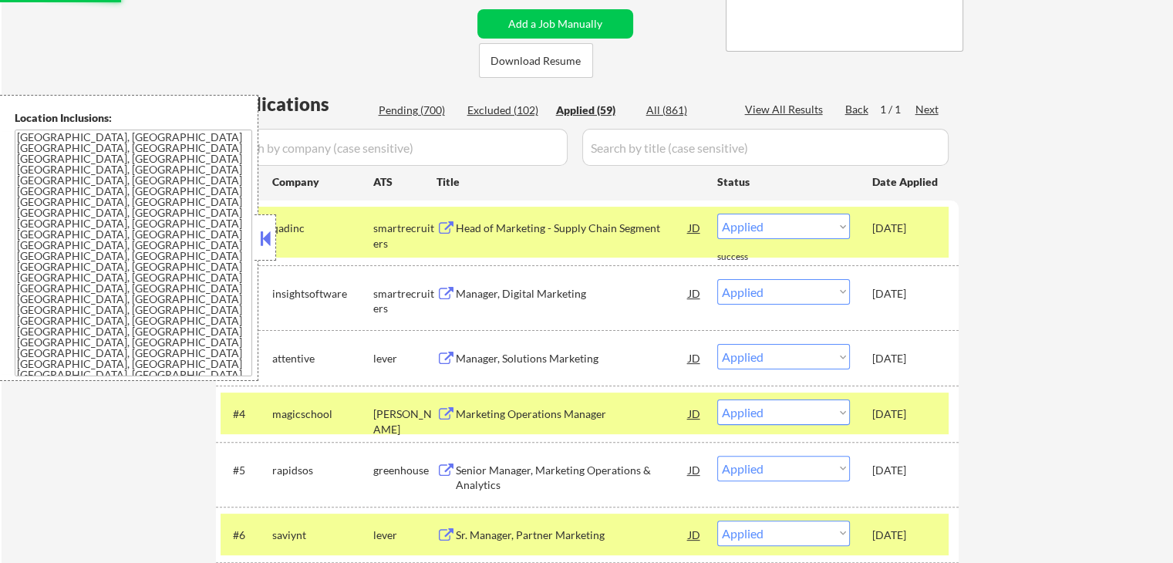
select select ""pending""
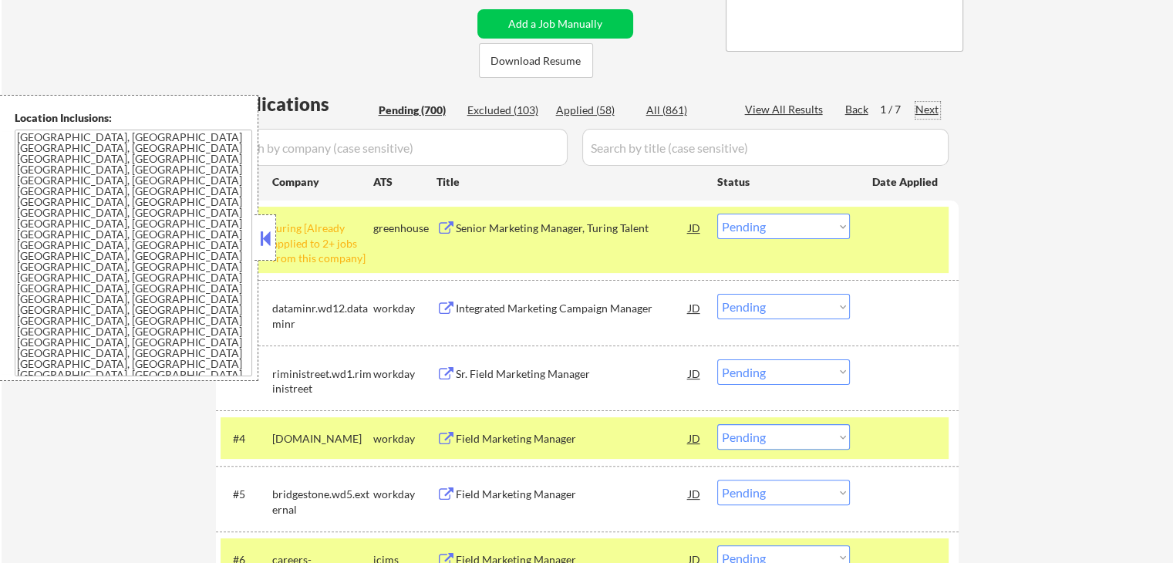
click at [931, 107] on div "Next" at bounding box center [927, 109] width 25 height 15
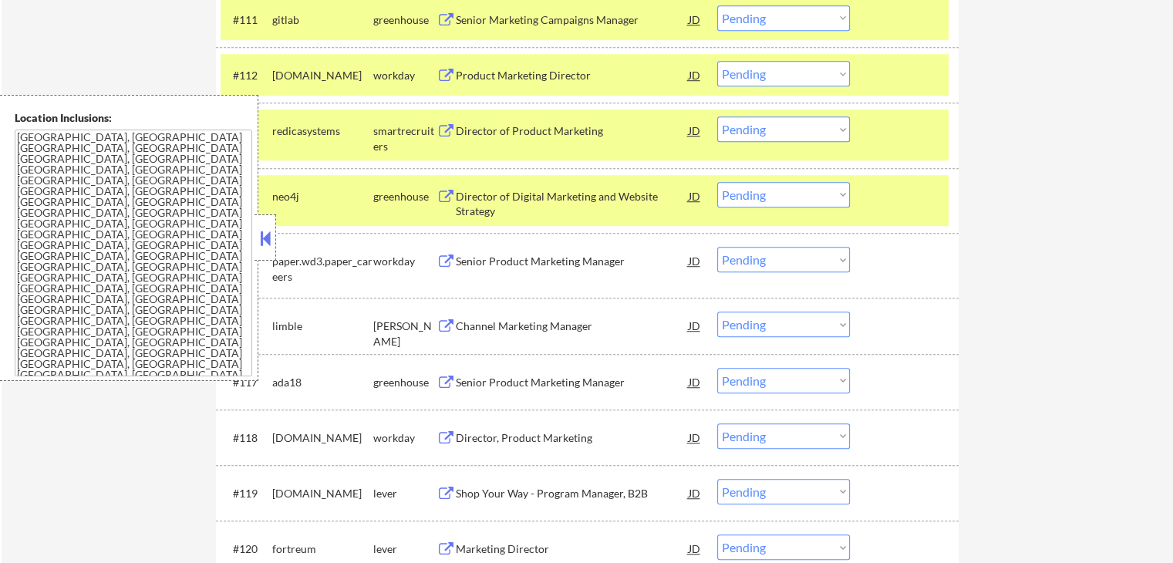
scroll to position [1079, 0]
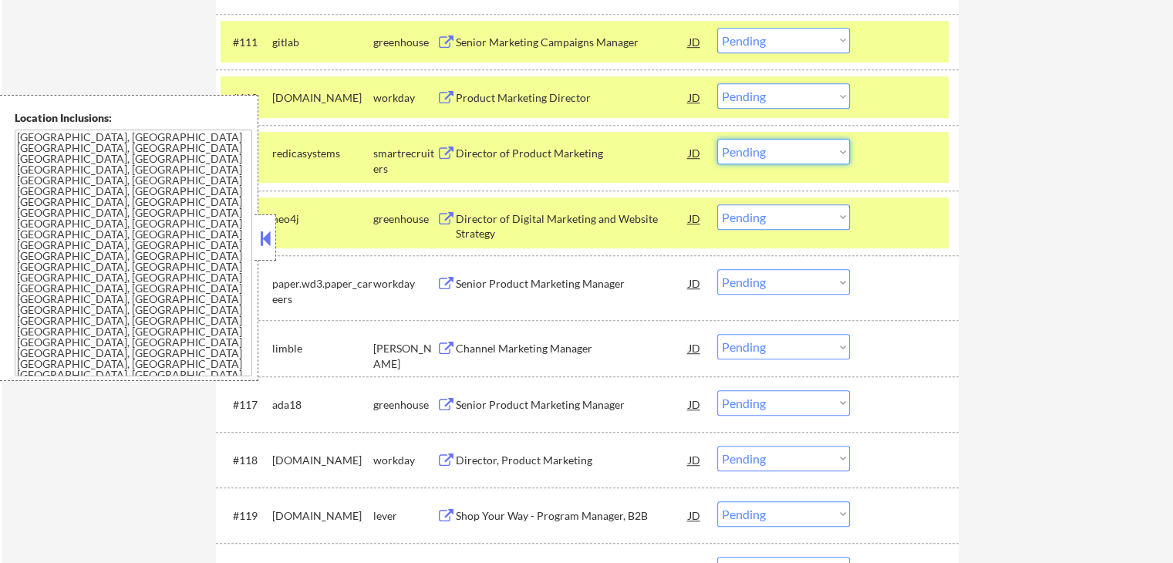
click at [765, 153] on select "Choose an option... Pending Applied Excluded (Questions) Excluded (Expired) Exc…" at bounding box center [783, 151] width 133 height 25
click at [717, 139] on select "Choose an option... Pending Applied Excluded (Questions) Excluded (Expired) Exc…" at bounding box center [783, 151] width 133 height 25
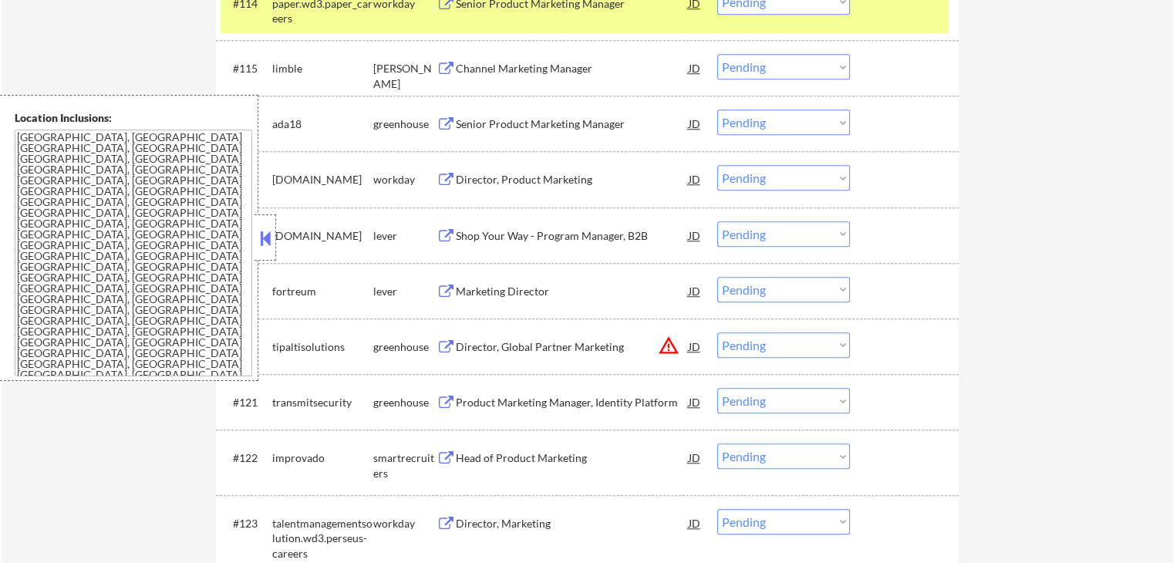
scroll to position [1388, 0]
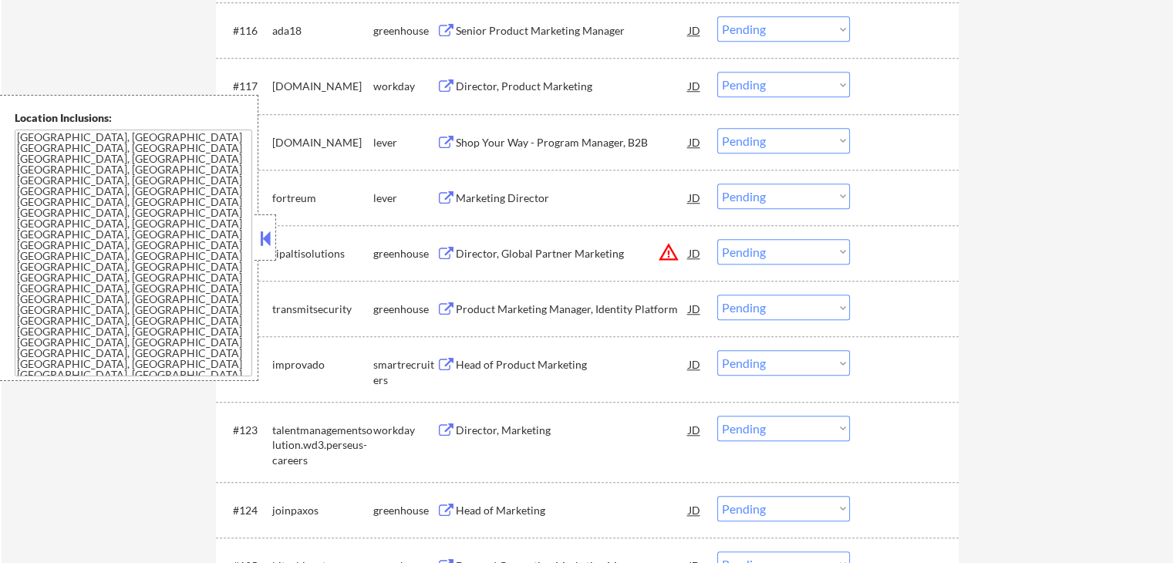
click at [525, 194] on div "Marketing Director" at bounding box center [572, 197] width 233 height 15
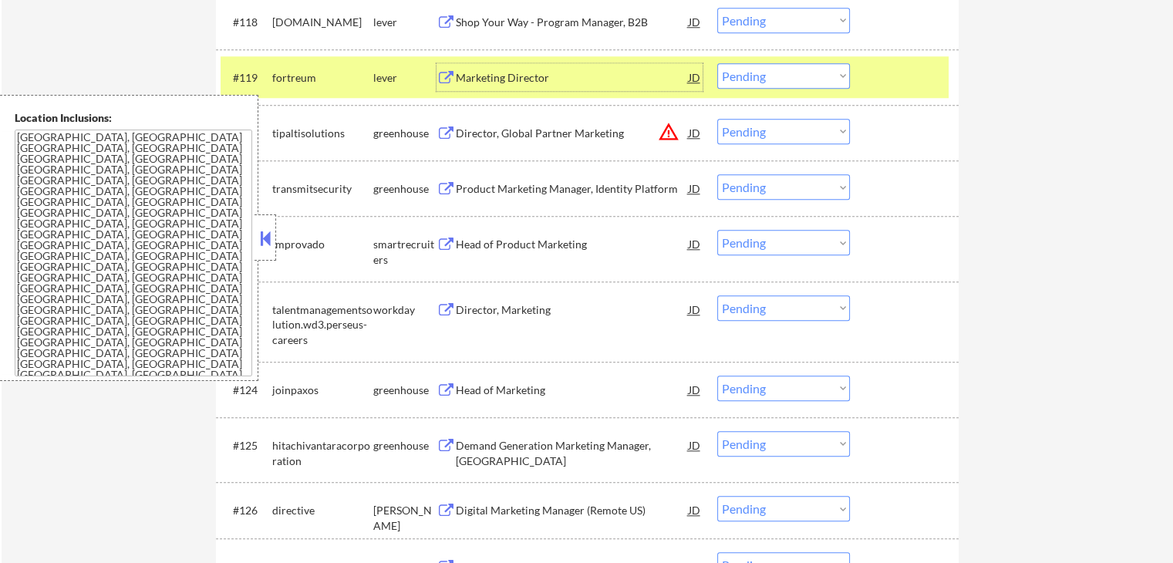
scroll to position [1542, 0]
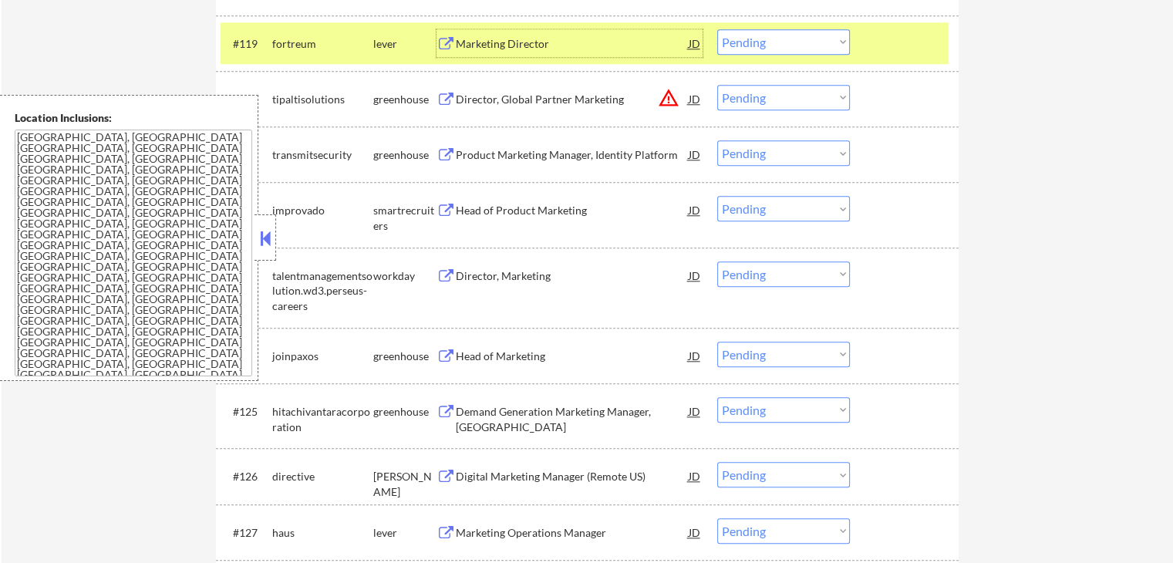
click at [549, 213] on div "Head of Product Marketing" at bounding box center [572, 210] width 233 height 15
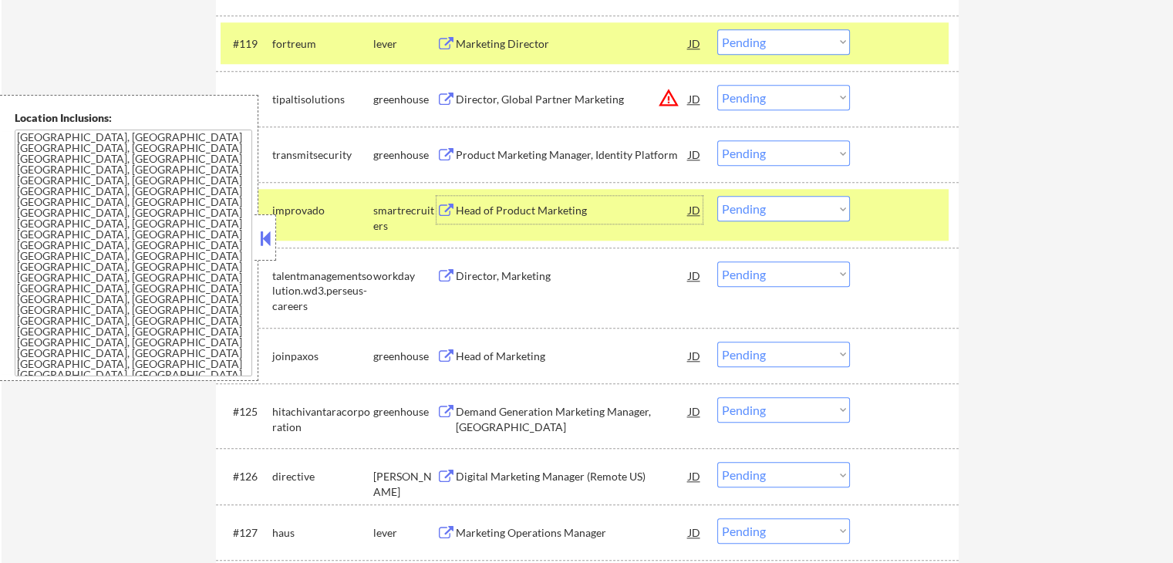
drag, startPoint x: 789, startPoint y: 204, endPoint x: 783, endPoint y: 219, distance: 15.6
click at [788, 205] on select "Choose an option... Pending Applied Excluded (Questions) Excluded (Expired) Exc…" at bounding box center [783, 208] width 133 height 25
click at [717, 196] on select "Choose an option... Pending Applied Excluded (Questions) Excluded (Expired) Exc…" at bounding box center [783, 208] width 133 height 25
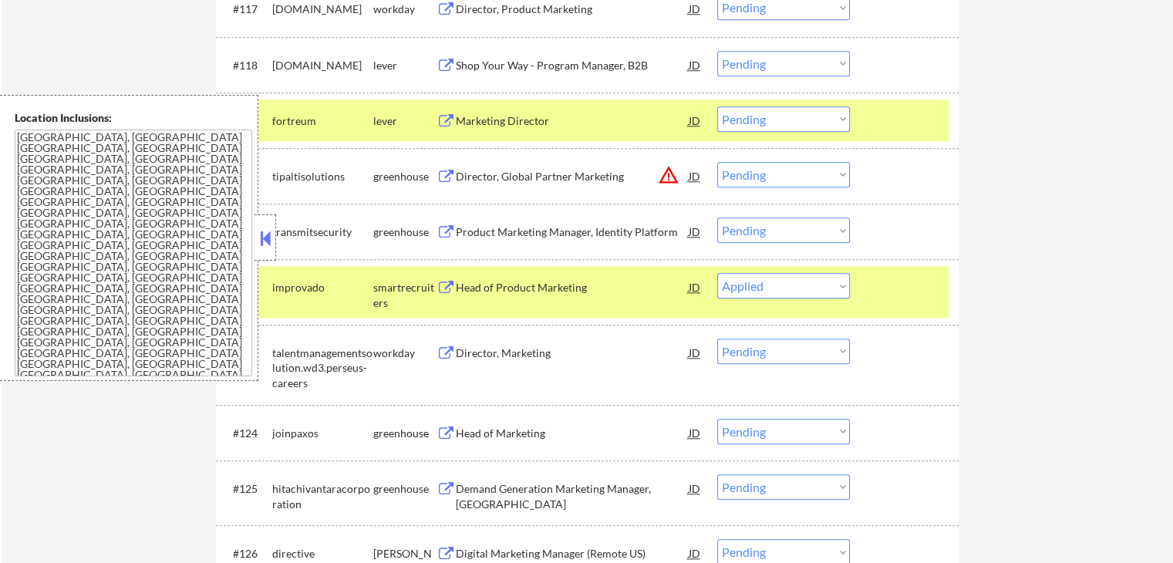
scroll to position [1696, 0]
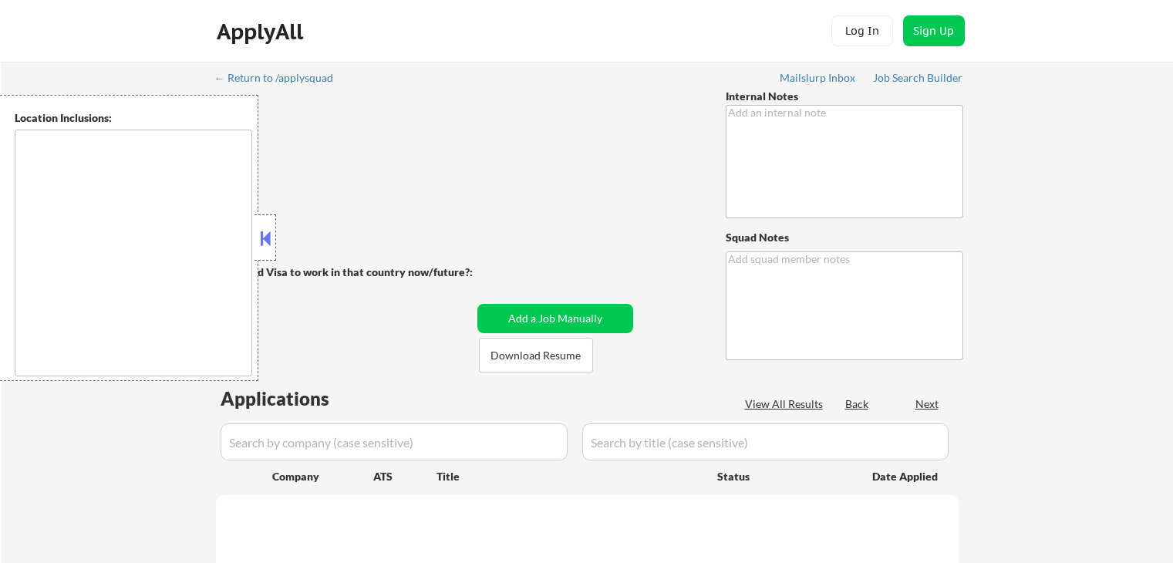
scroll to position [1626, 0]
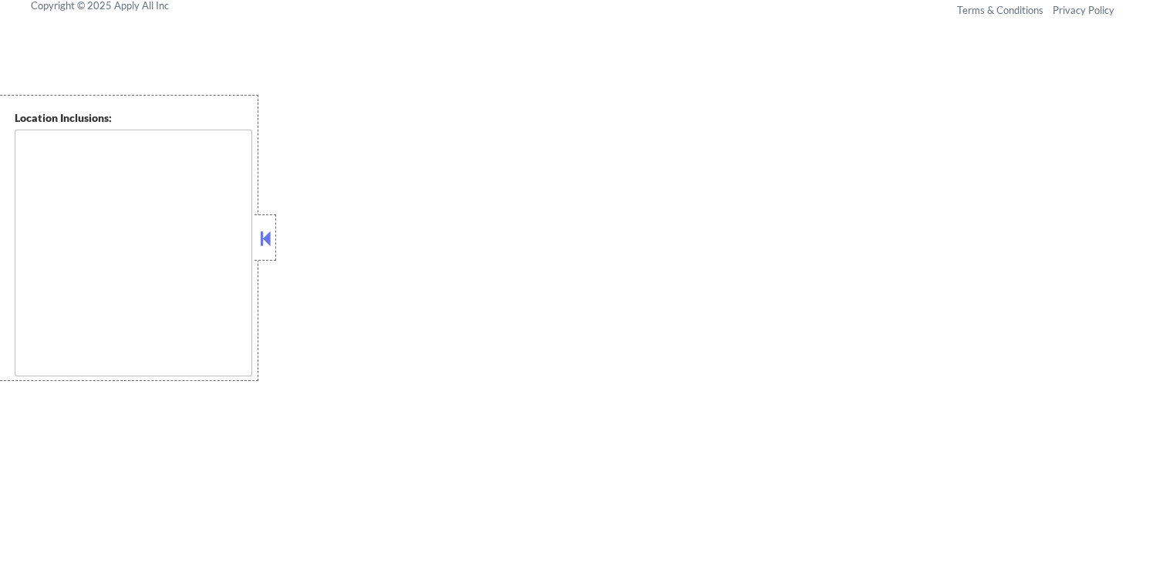
type textarea "[PERSON_NAME]"
type textarea "[GEOGRAPHIC_DATA], [GEOGRAPHIC_DATA] [GEOGRAPHIC_DATA], [GEOGRAPHIC_DATA] [GEOG…"
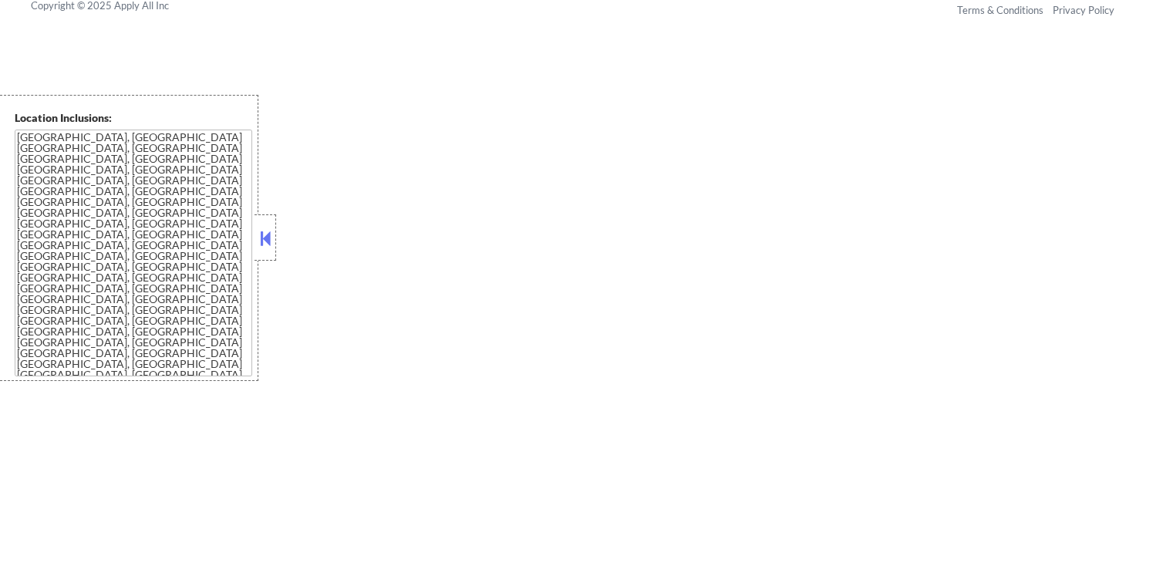
select select ""pending""
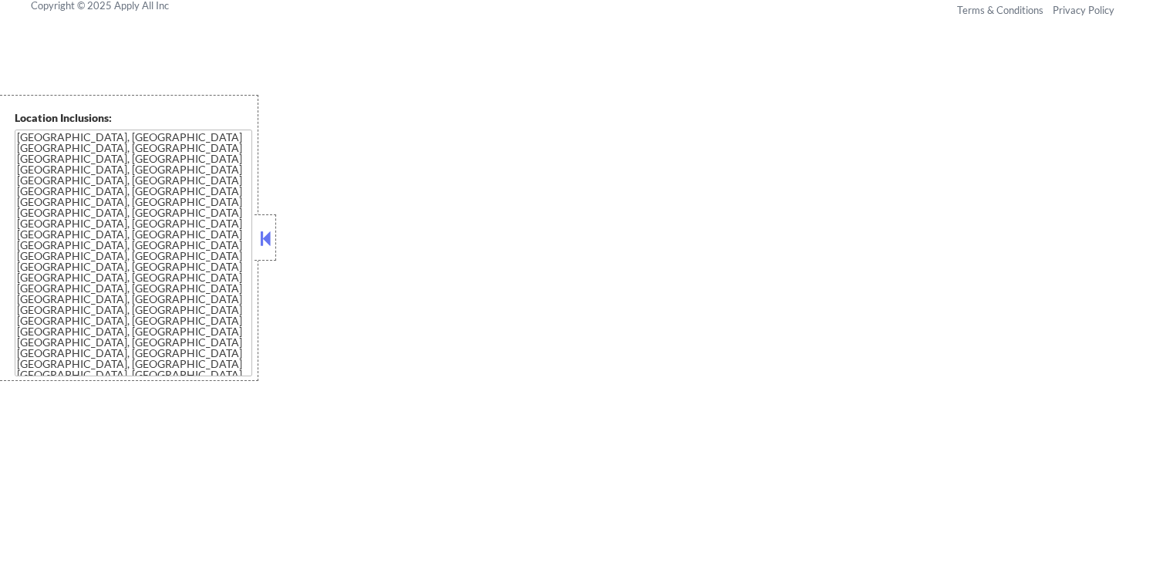
select select ""pending""
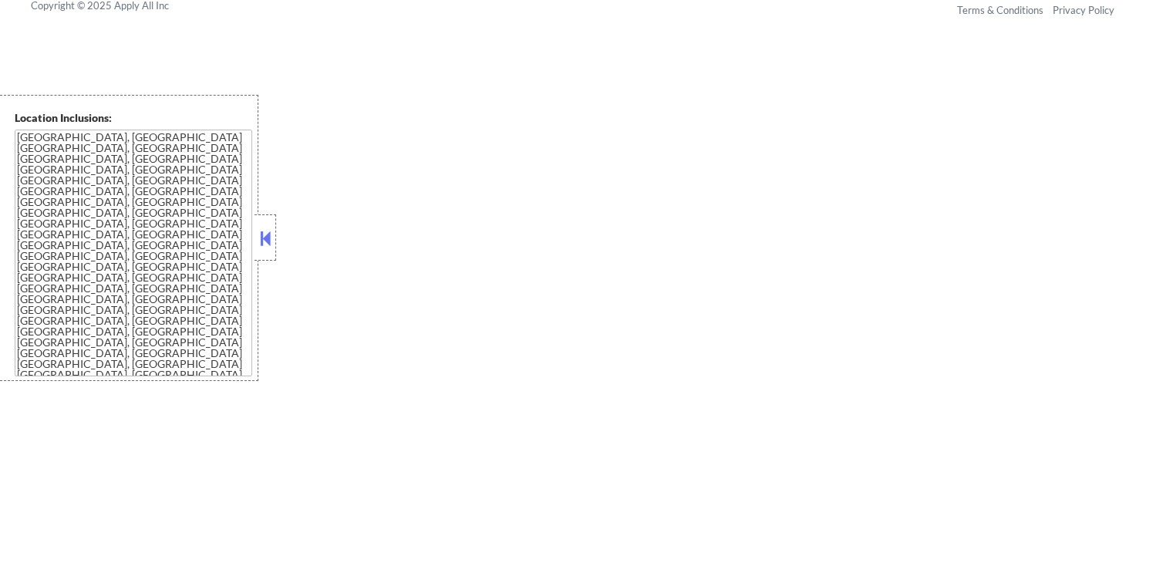
select select ""pending""
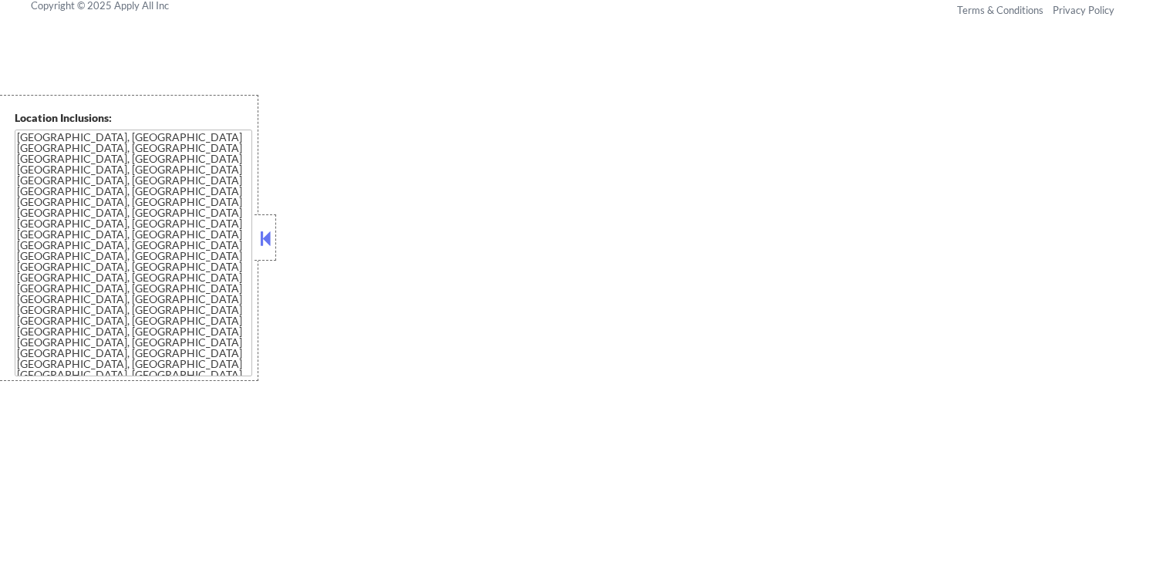
select select ""pending""
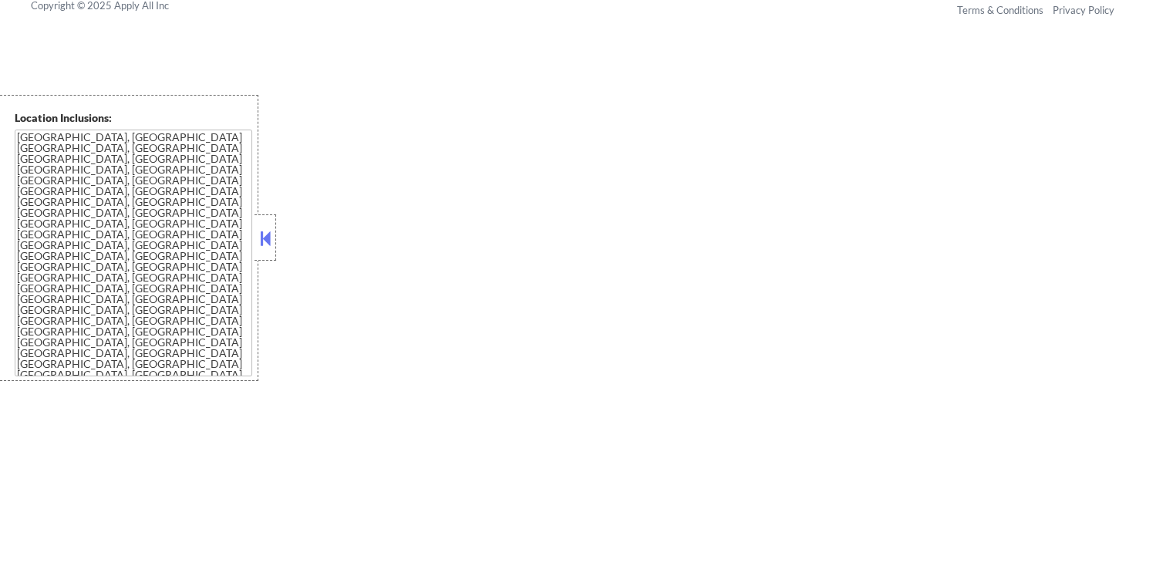
select select ""pending""
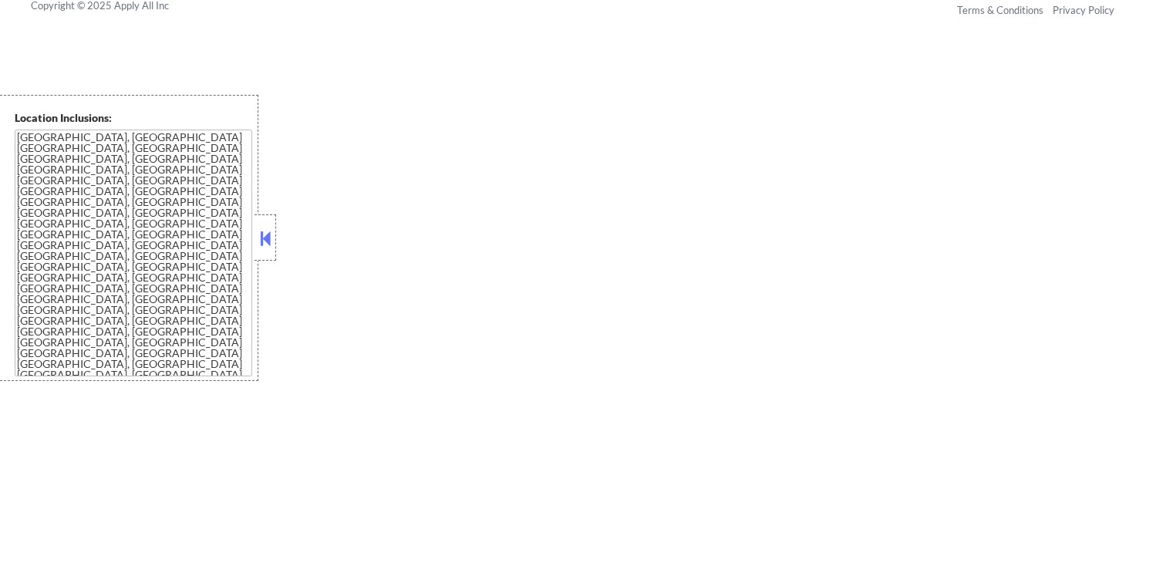
select select ""pending""
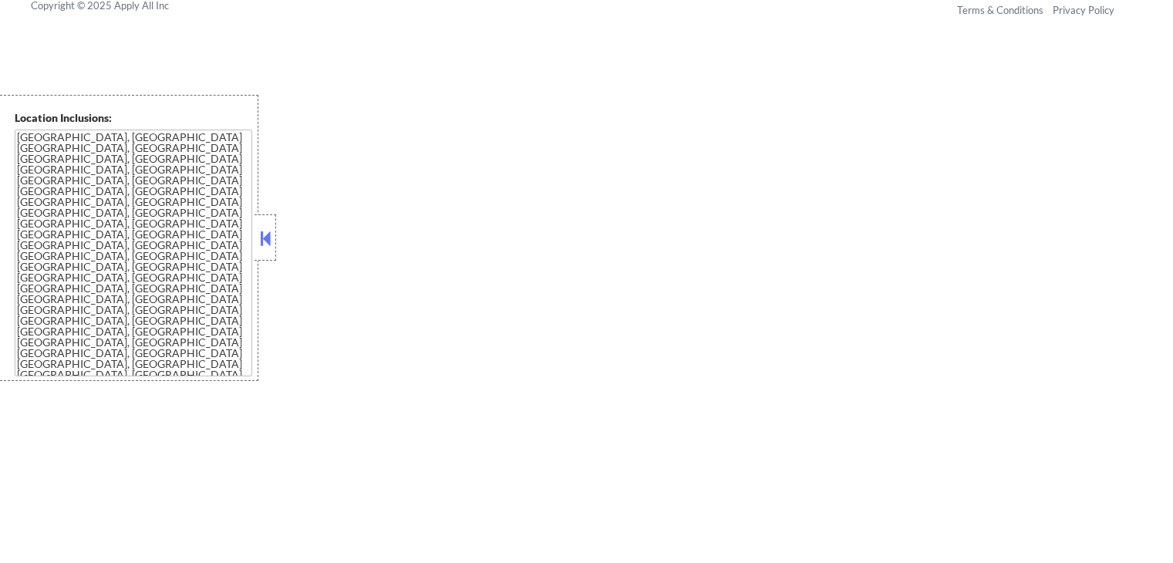
select select ""pending""
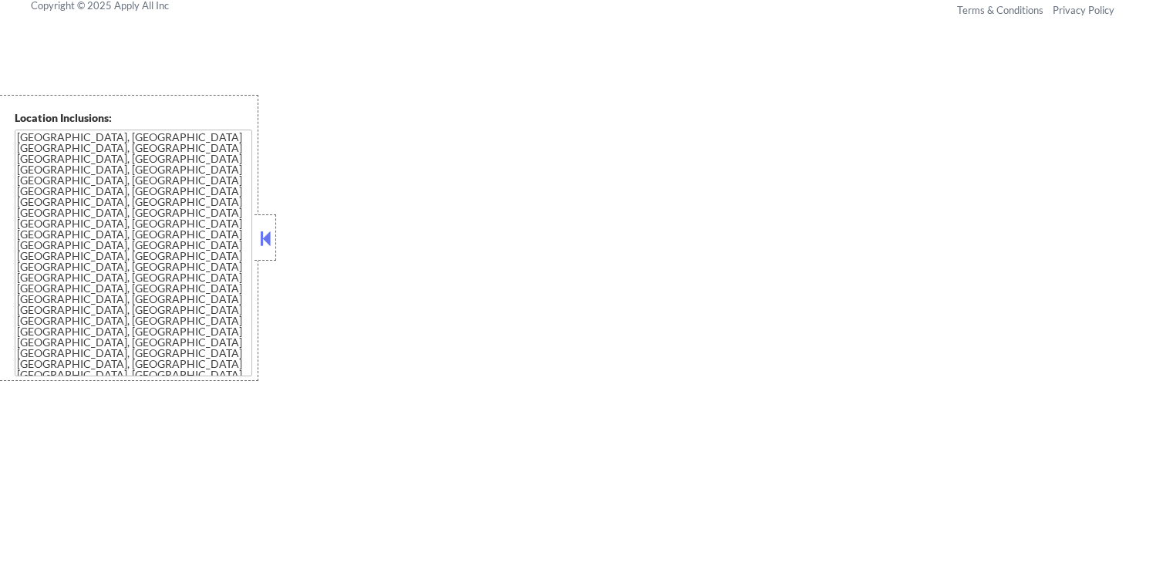
select select ""pending""
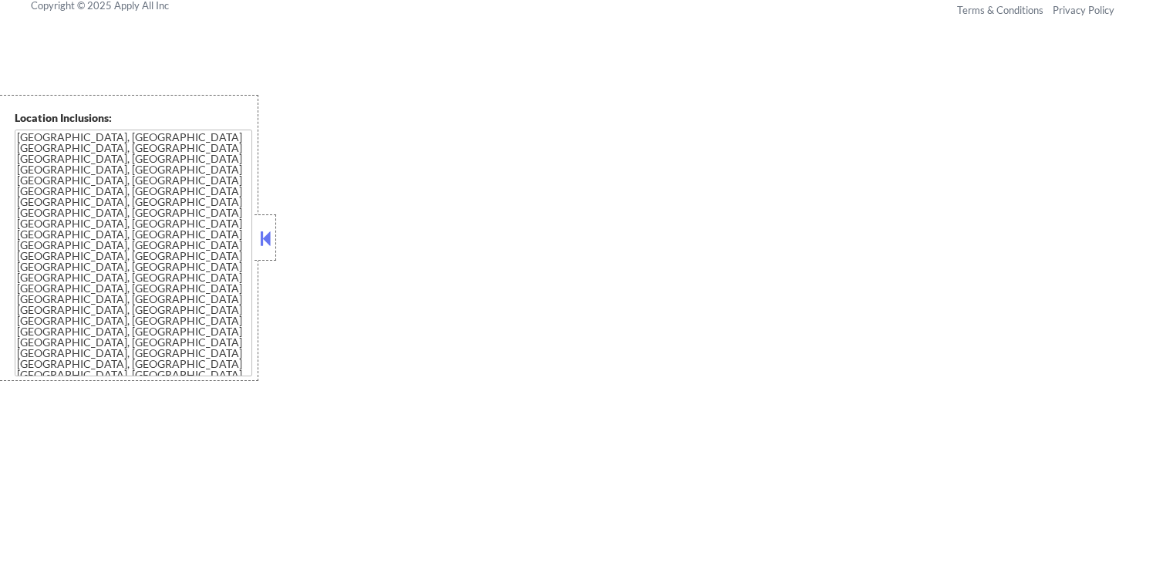
select select ""pending""
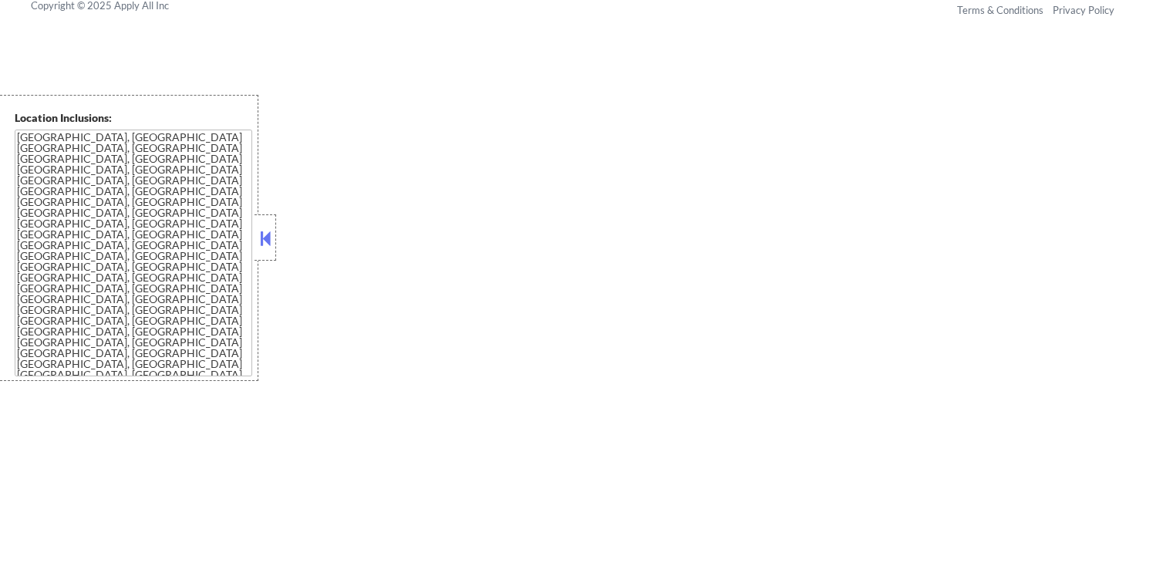
select select ""pending""
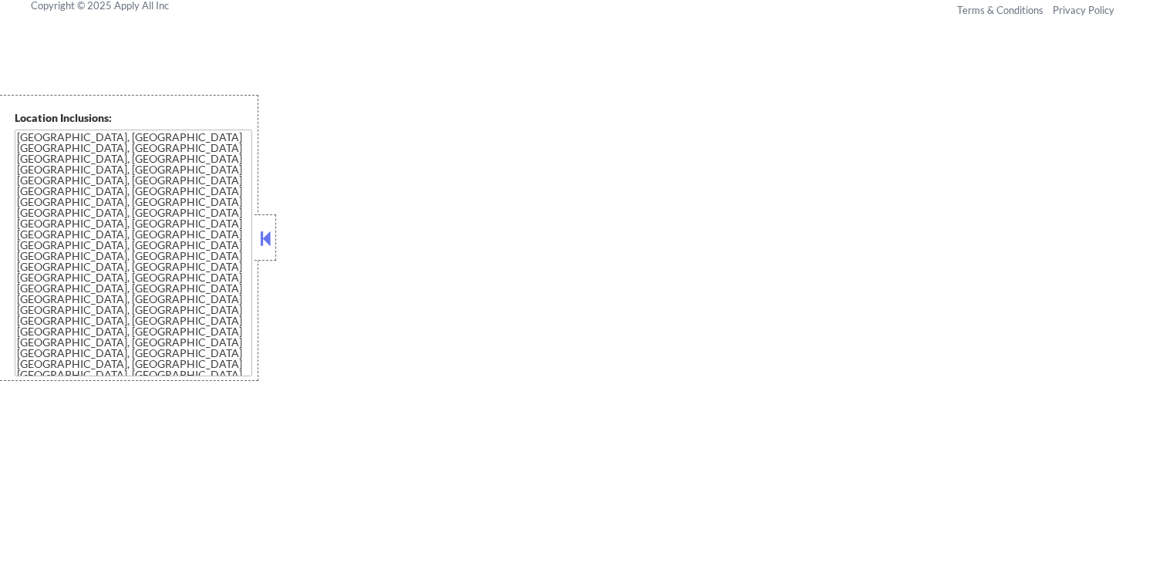
select select ""pending""
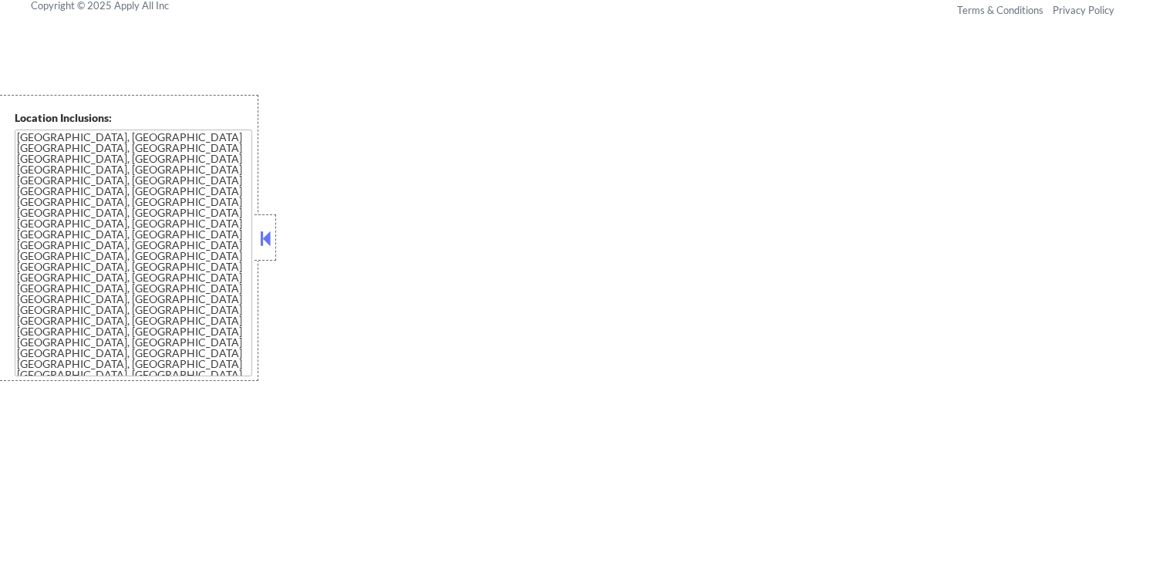
select select ""pending""
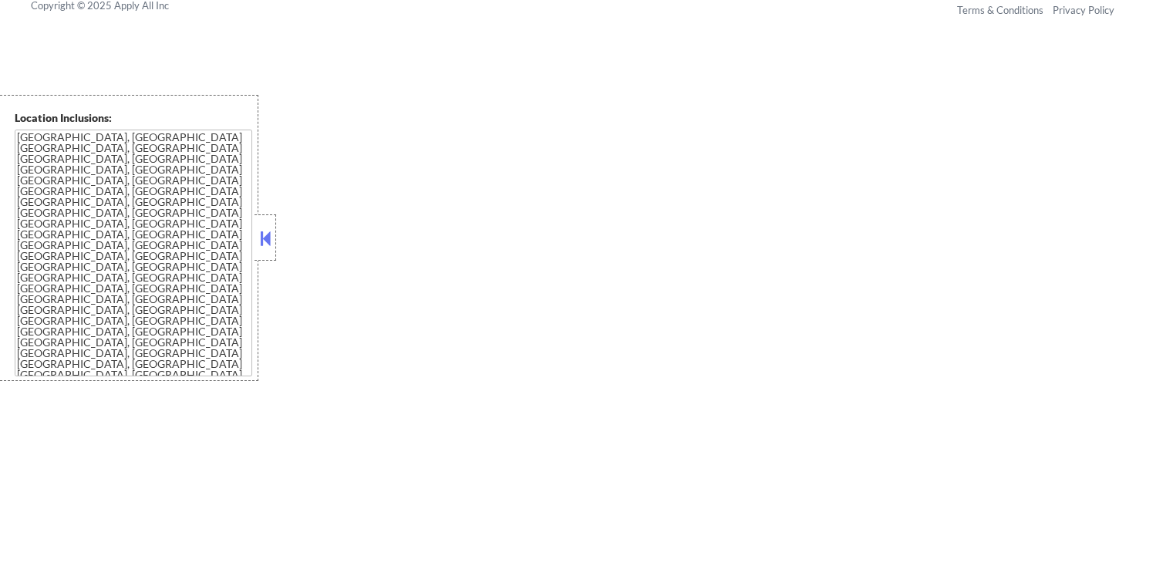
select select ""pending""
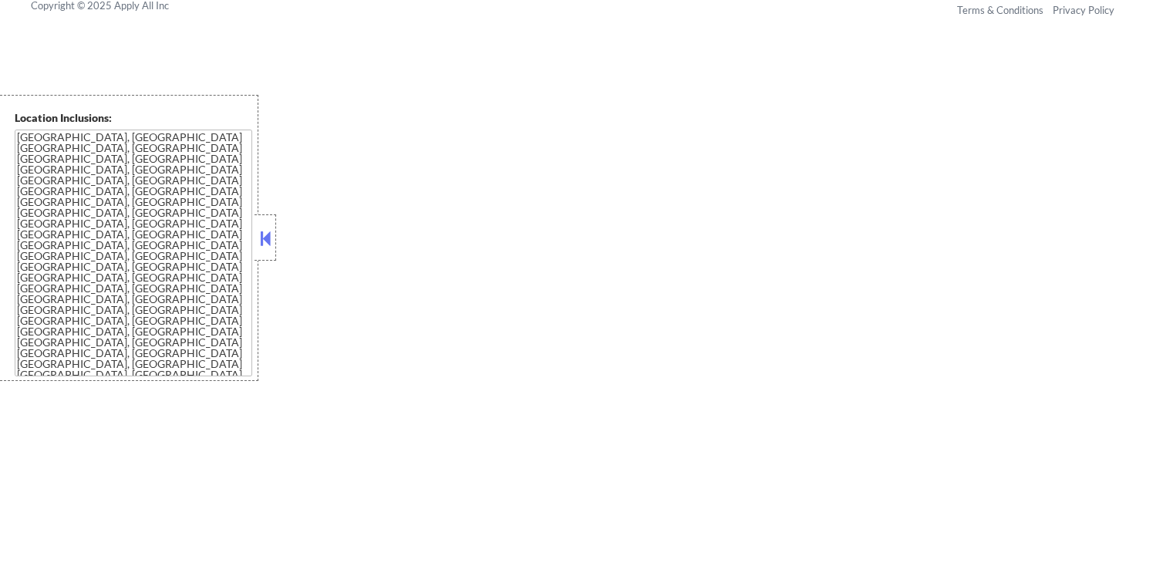
select select ""pending""
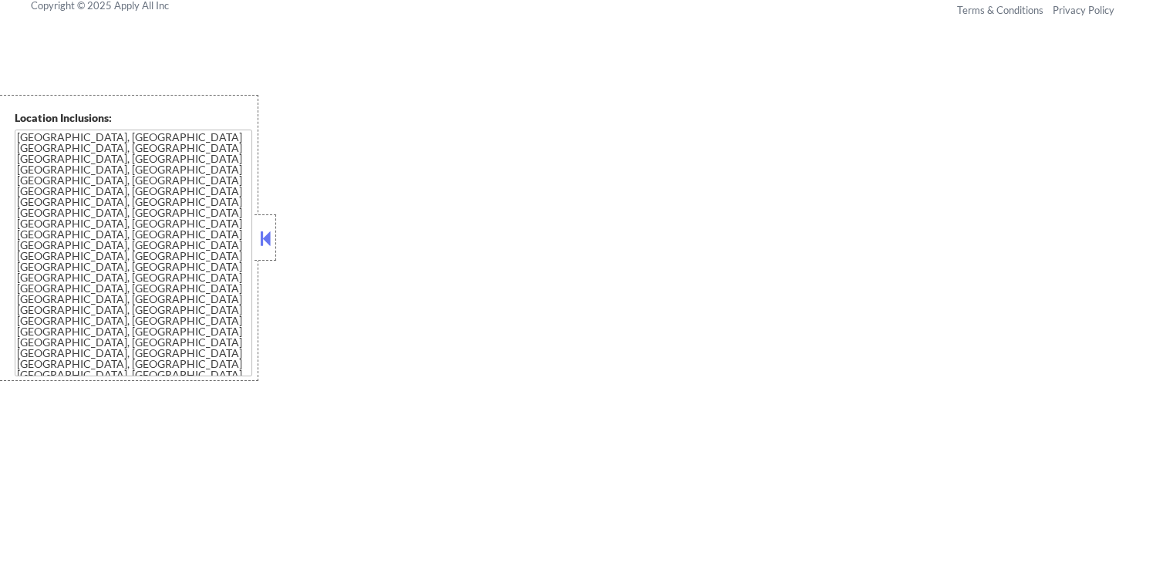
select select ""pending""
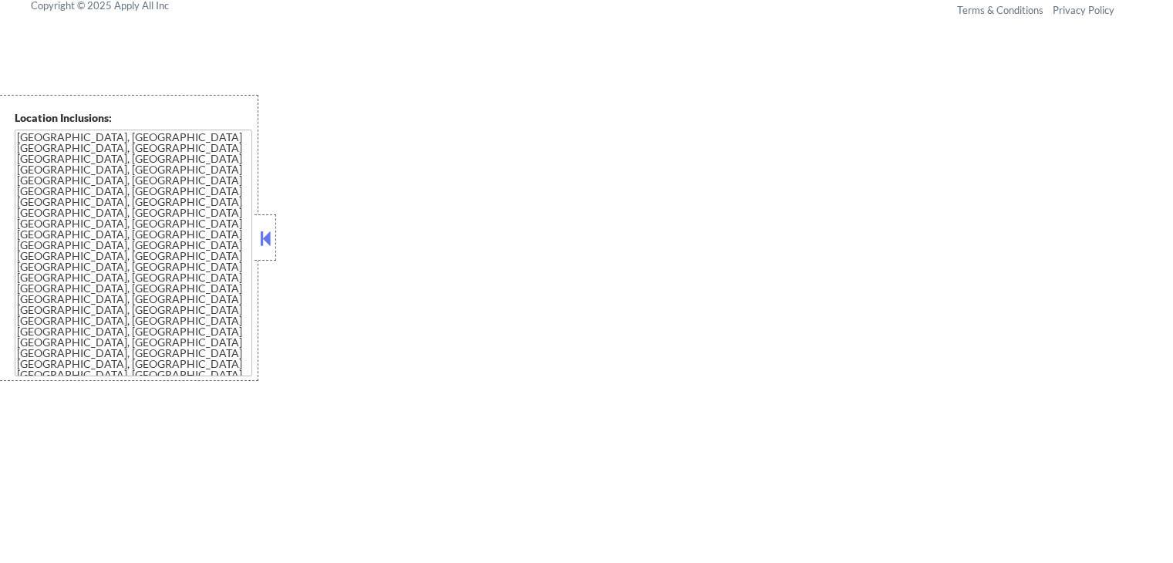
select select ""pending""
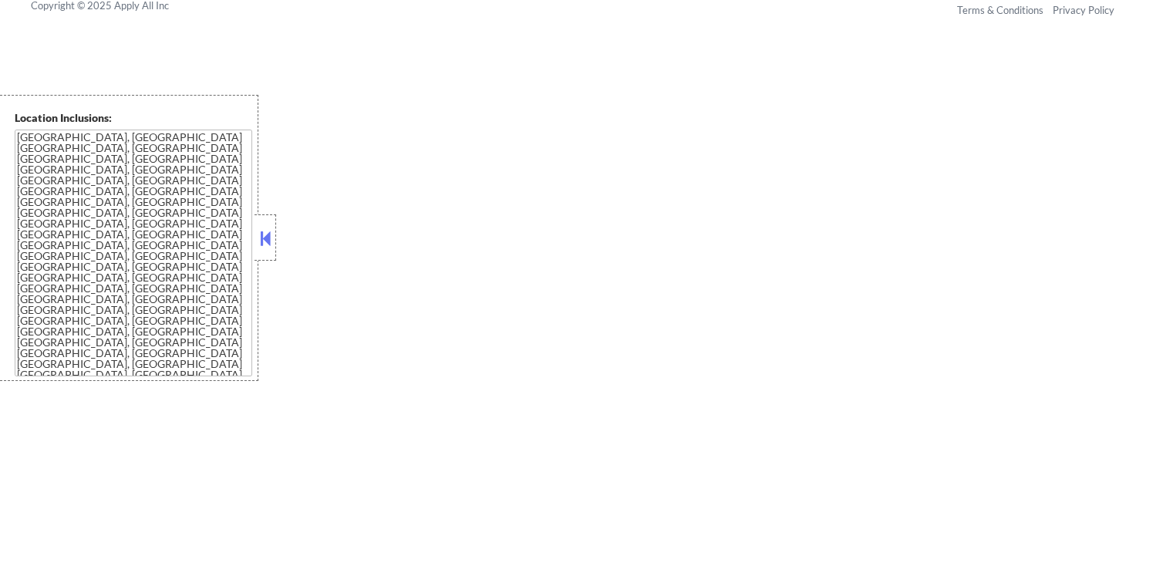
select select ""pending""
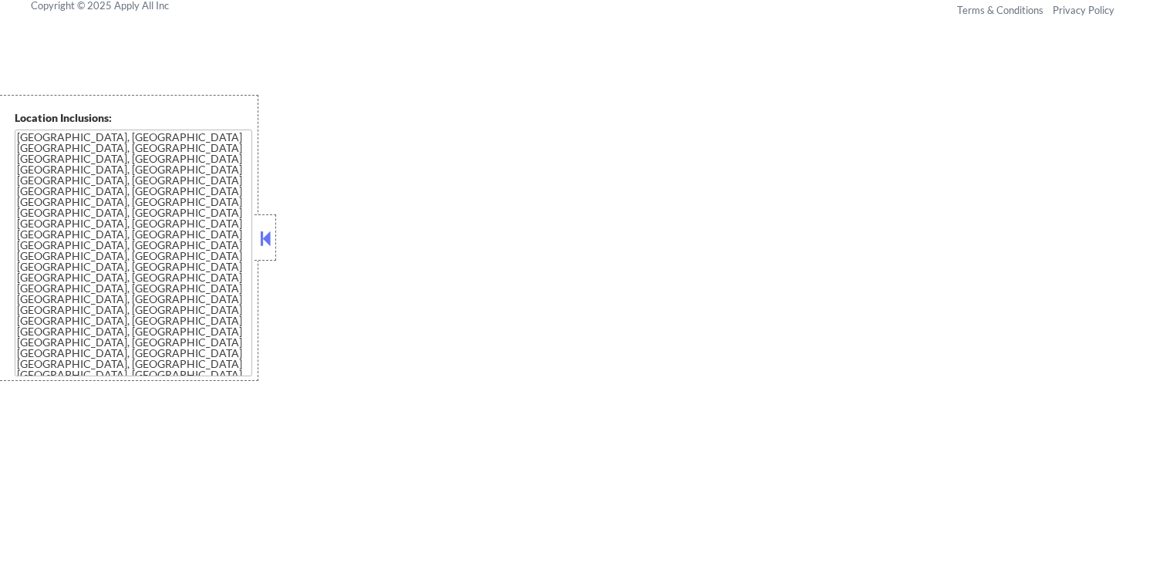
select select ""pending""
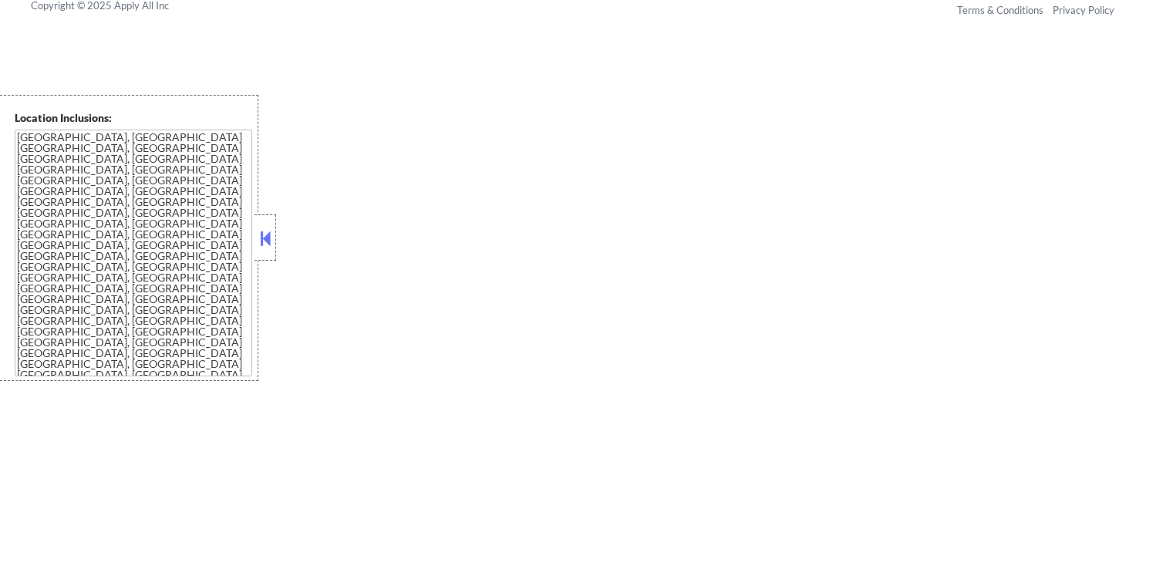
select select ""pending""
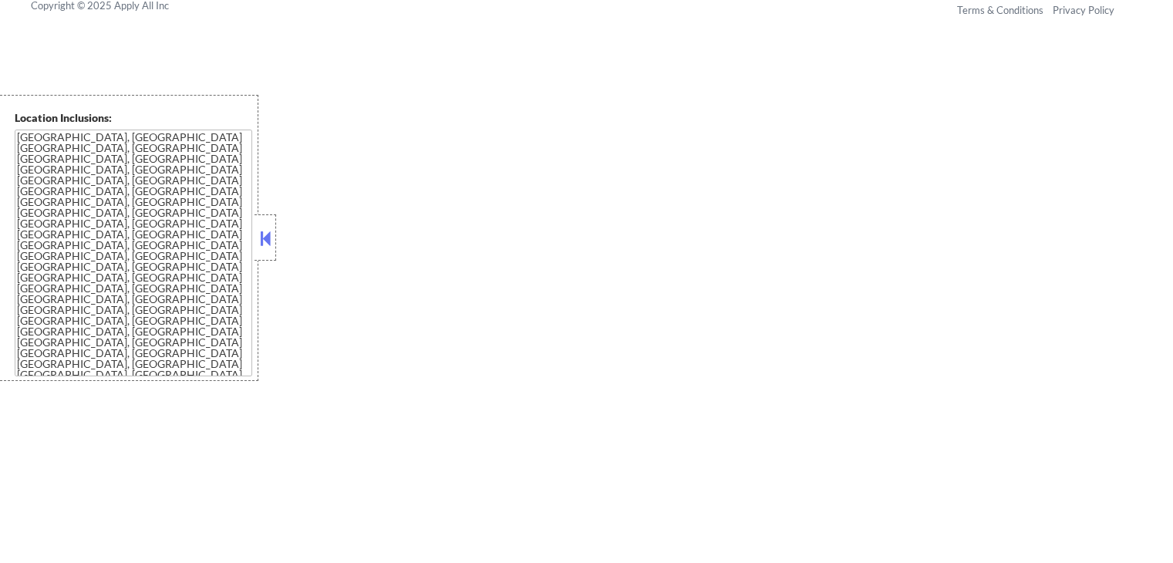
select select ""pending""
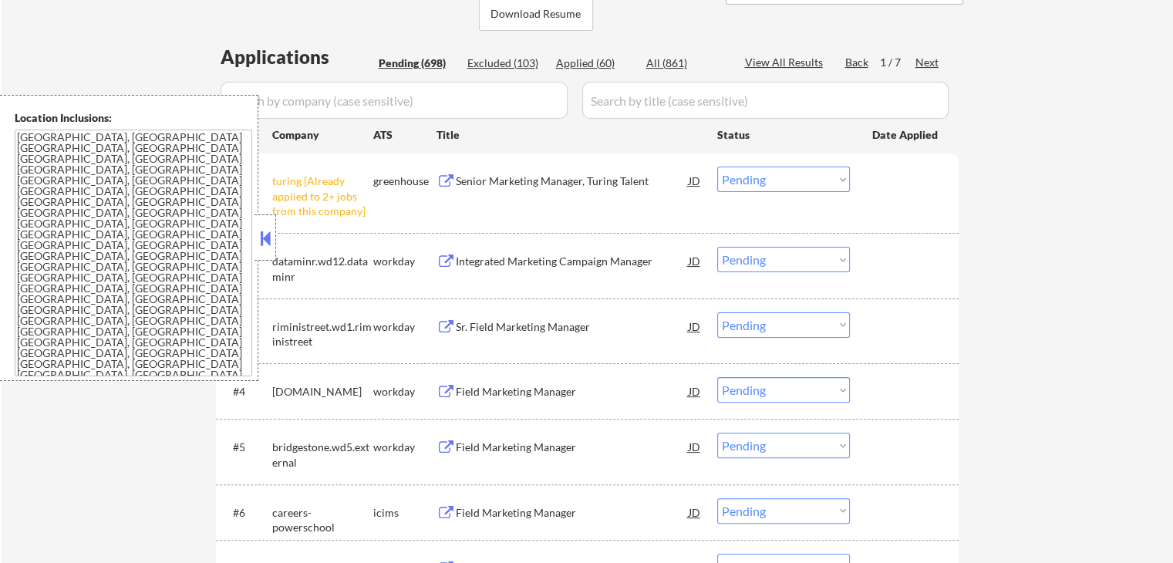
scroll to position [385, 0]
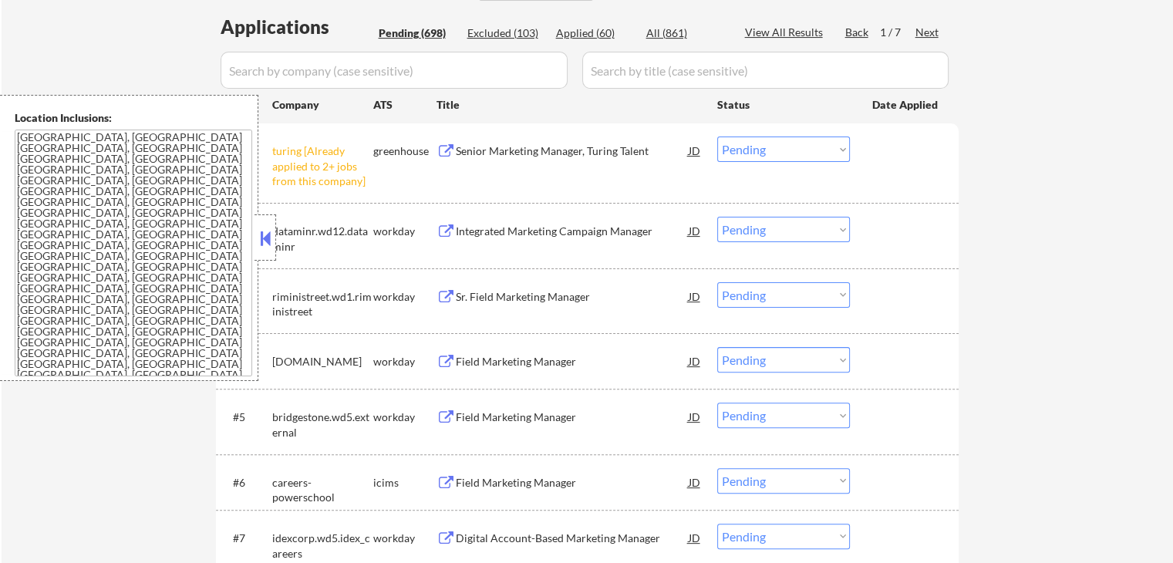
click at [759, 148] on select "Choose an option... Pending Applied Excluded (Questions) Excluded (Expired) Exc…" at bounding box center [783, 148] width 133 height 25
drag, startPoint x: 771, startPoint y: 358, endPoint x: 786, endPoint y: 334, distance: 29.1
click at [786, 334] on div "#4 hitachi.wd1.hitachi workday Field Marketing Manager JD Choose an option... P…" at bounding box center [587, 361] width 742 height 56
click at [717, 347] on select "Choose an option... Pending Applied Excluded (Questions) Excluded (Expired) Exc…" at bounding box center [783, 359] width 133 height 25
select select ""pending""
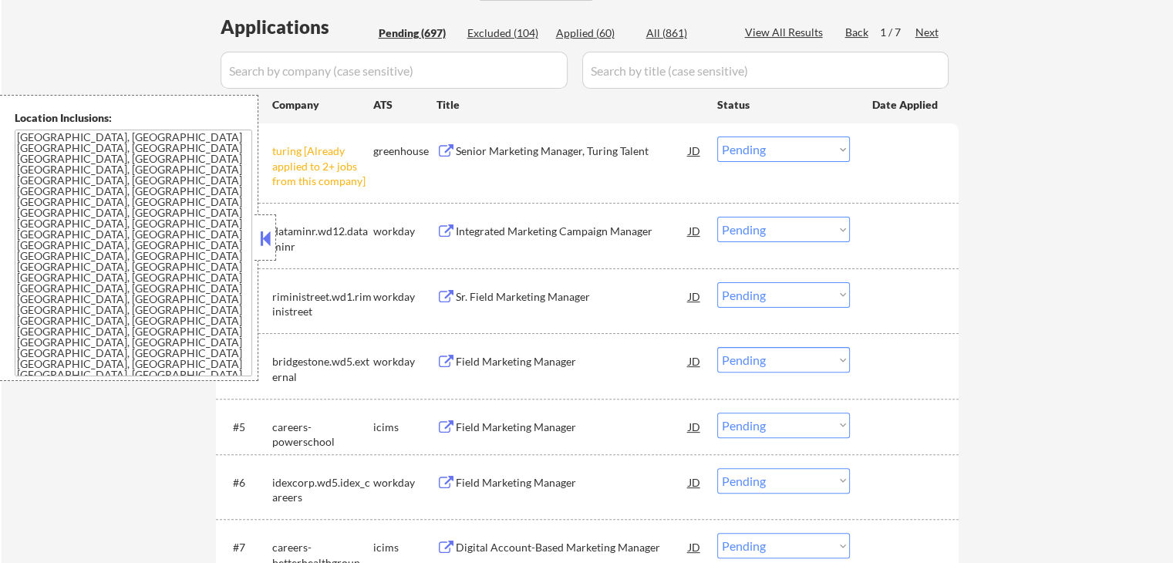
drag, startPoint x: 769, startPoint y: 143, endPoint x: 771, endPoint y: 161, distance: 18.6
click at [769, 143] on select "Choose an option... Pending Applied Excluded (Questions) Excluded (Expired) Exc…" at bounding box center [783, 148] width 133 height 25
click at [717, 136] on select "Choose an option... Pending Applied Excluded (Questions) Excluded (Expired) Exc…" at bounding box center [783, 148] width 133 height 25
select select ""pending""
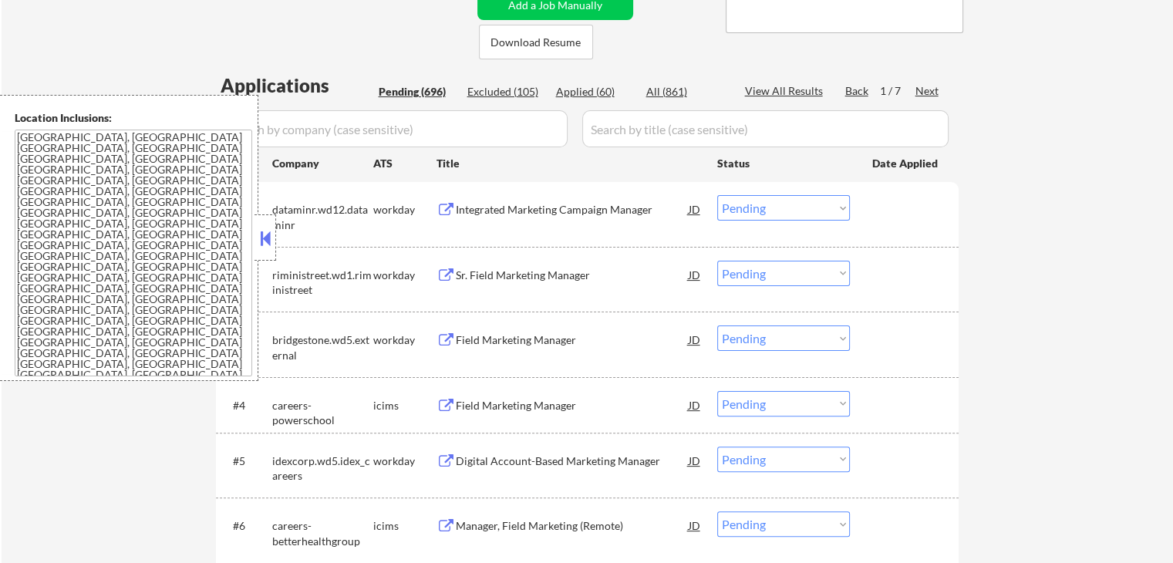
scroll to position [352, 0]
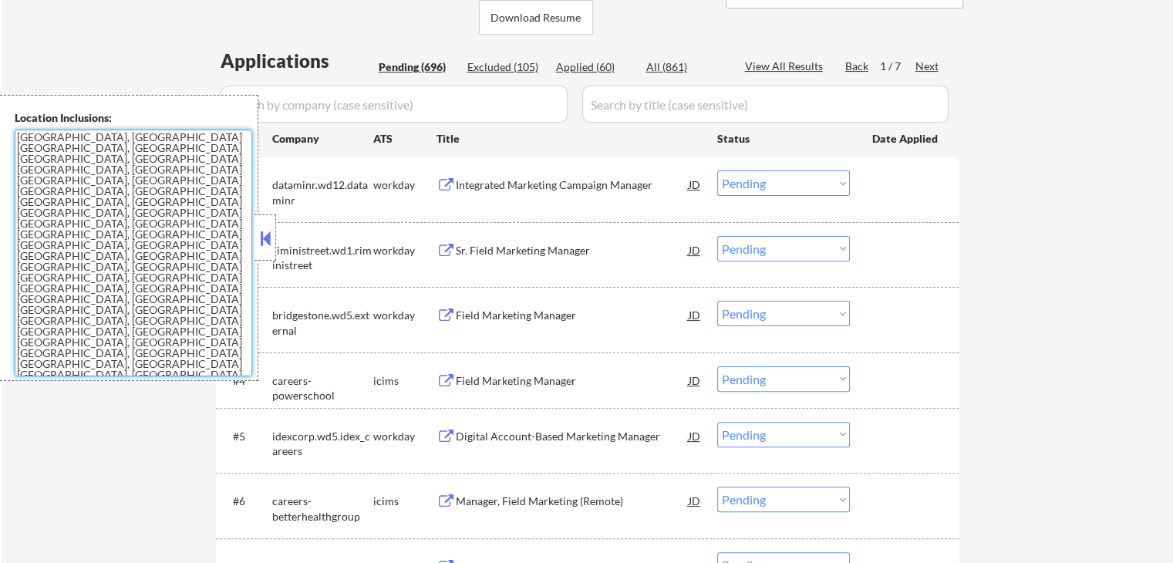
drag, startPoint x: 169, startPoint y: 238, endPoint x: 136, endPoint y: 228, distance: 34.6
click at [137, 230] on textarea "[GEOGRAPHIC_DATA], [GEOGRAPHIC_DATA] [GEOGRAPHIC_DATA], [GEOGRAPHIC_DATA] [GEOG…" at bounding box center [133, 253] width 237 height 247
click at [117, 200] on textarea "[GEOGRAPHIC_DATA], [GEOGRAPHIC_DATA] [GEOGRAPHIC_DATA], [GEOGRAPHIC_DATA] [GEOG…" at bounding box center [133, 253] width 237 height 247
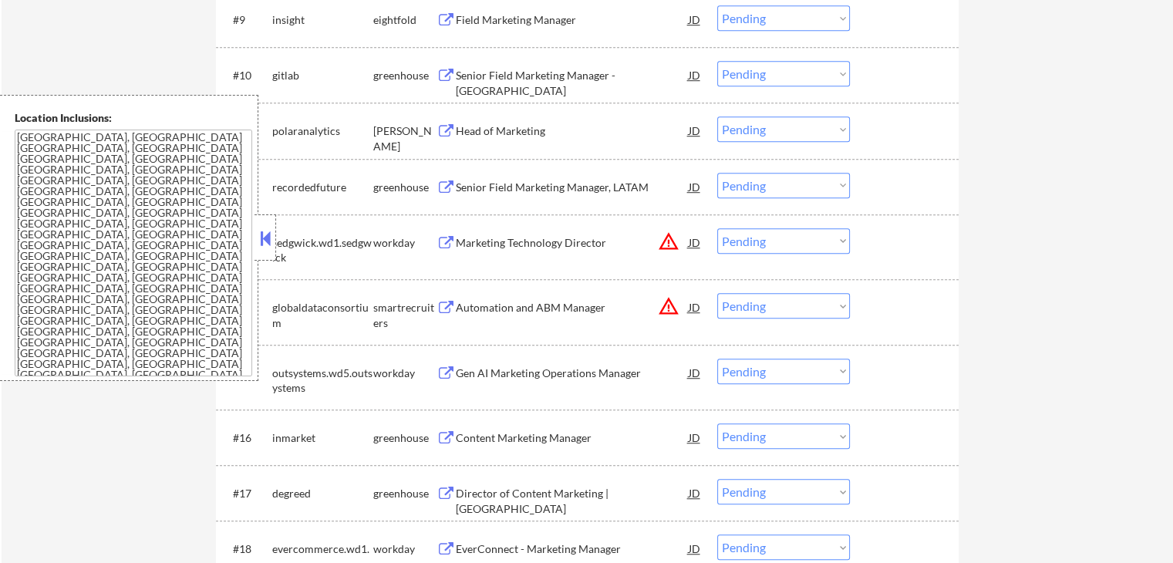
scroll to position [1045, 0]
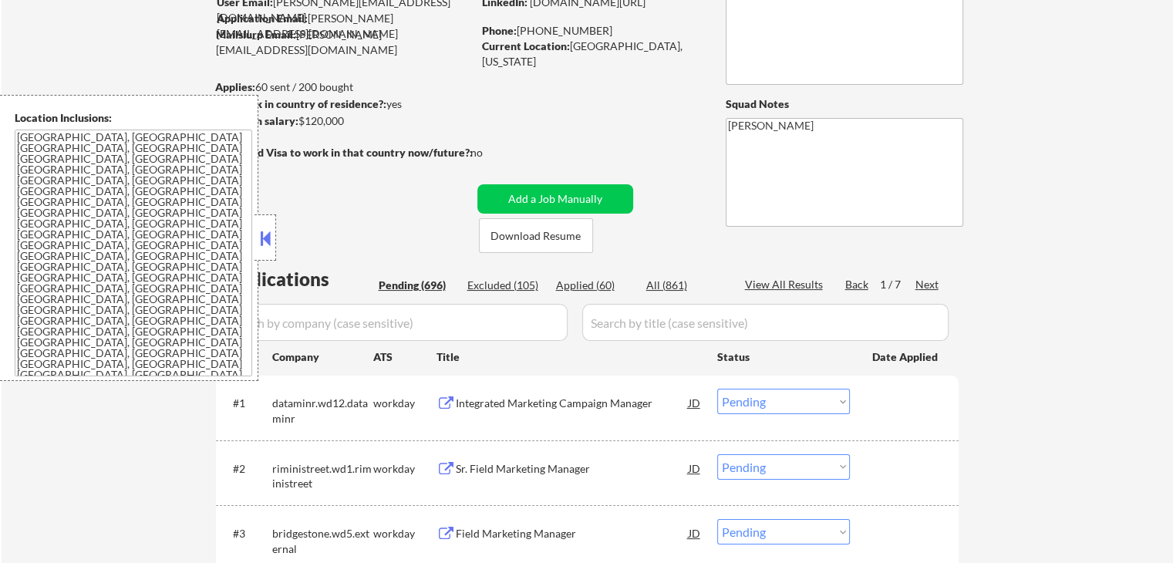
scroll to position [308, 0]
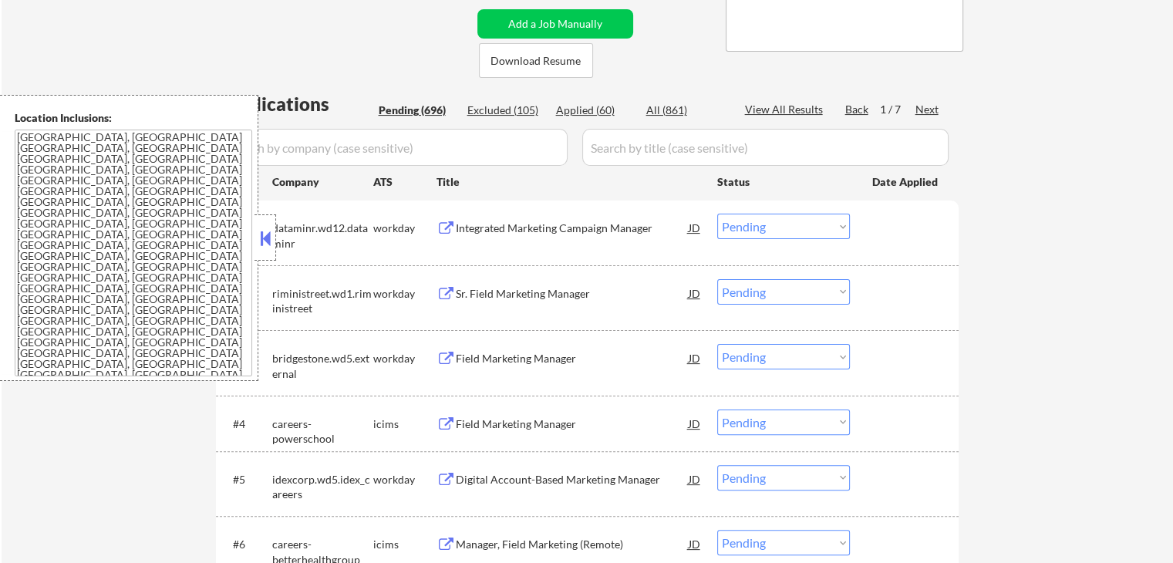
click at [565, 235] on div "Integrated Marketing Campaign Manager" at bounding box center [572, 227] width 233 height 15
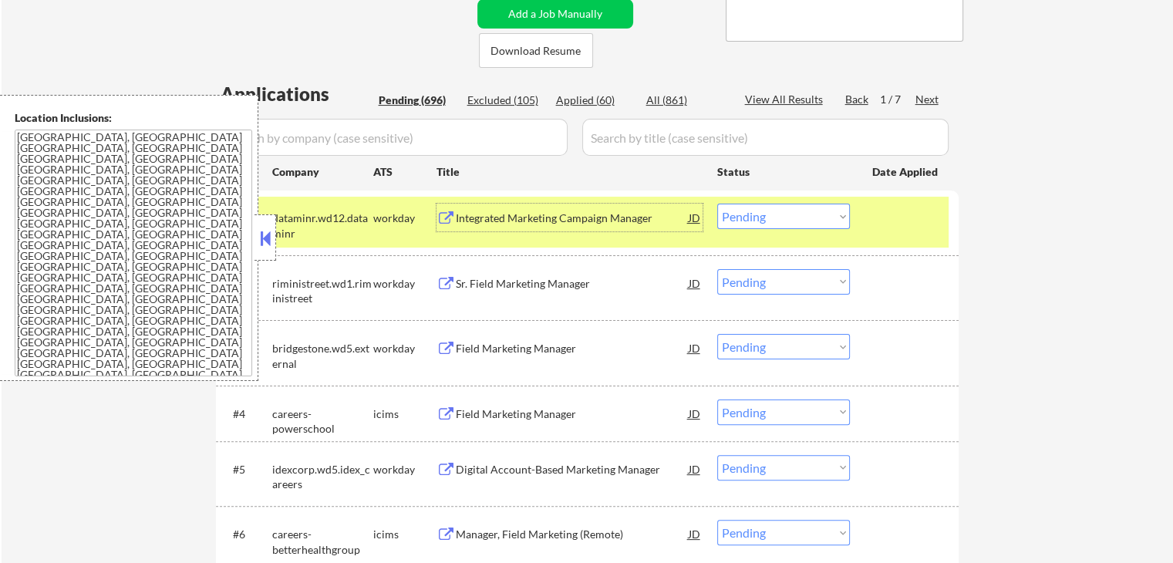
scroll to position [385, 0]
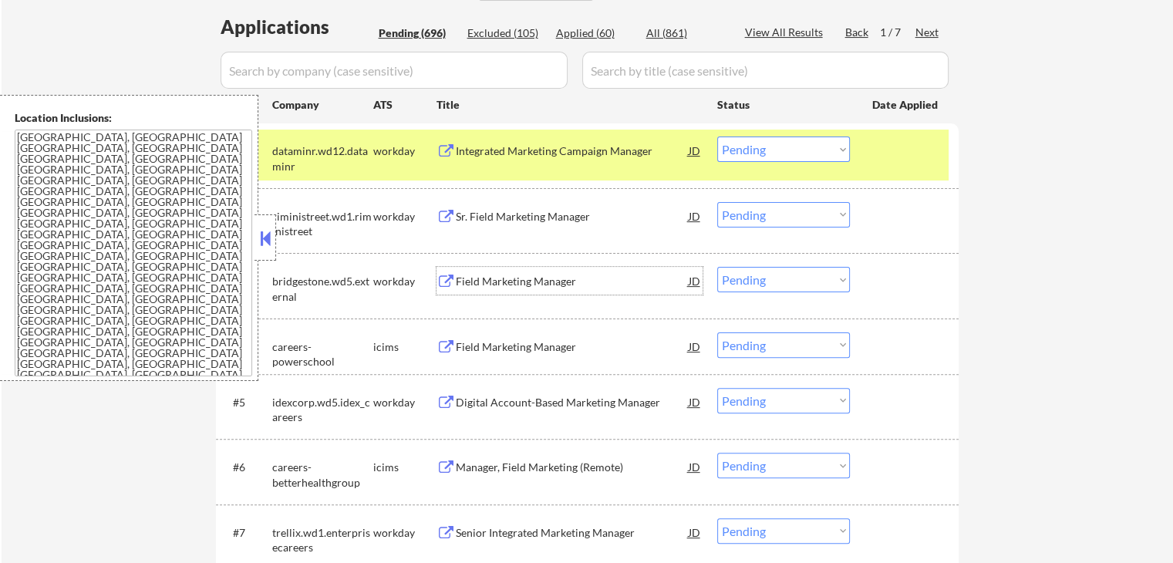
click at [554, 282] on div "Field Marketing Manager" at bounding box center [572, 281] width 233 height 15
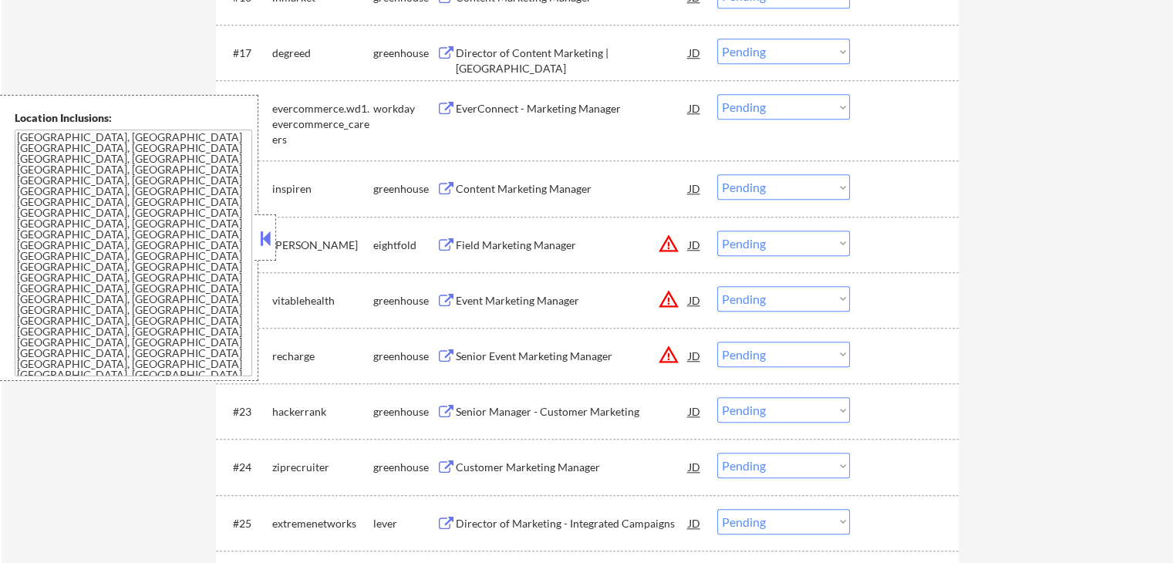
scroll to position [1542, 0]
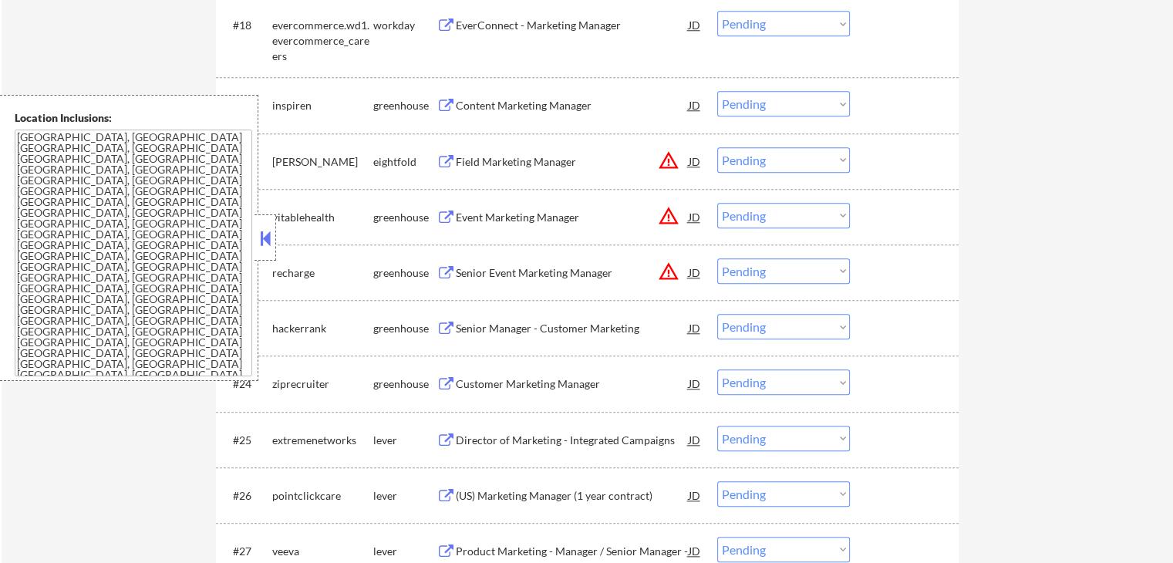
click at [564, 220] on div "Event Marketing Manager" at bounding box center [572, 217] width 233 height 15
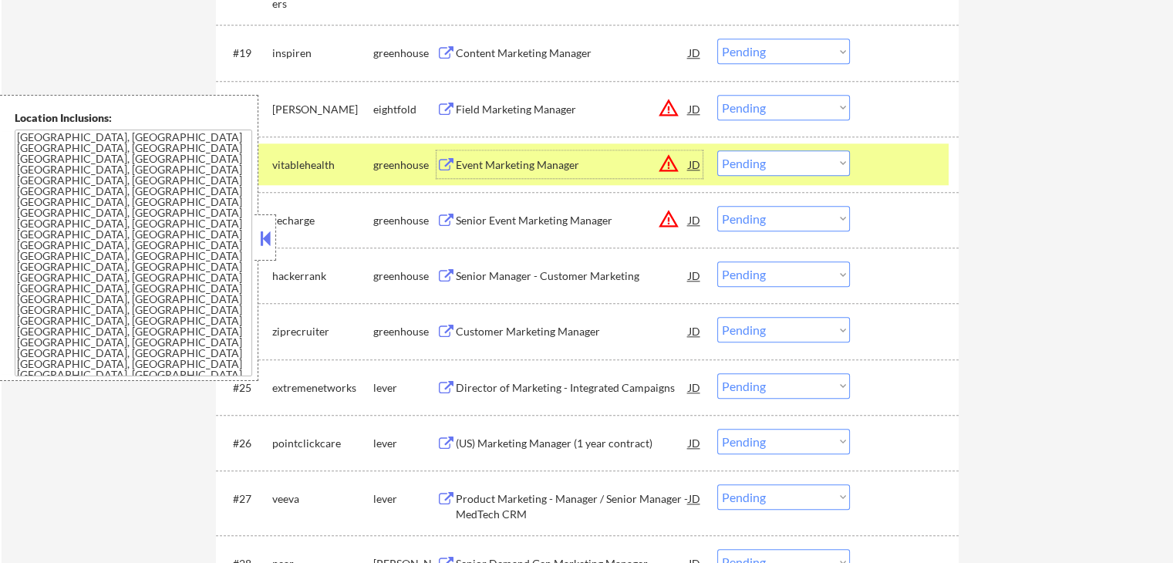
scroll to position [1619, 0]
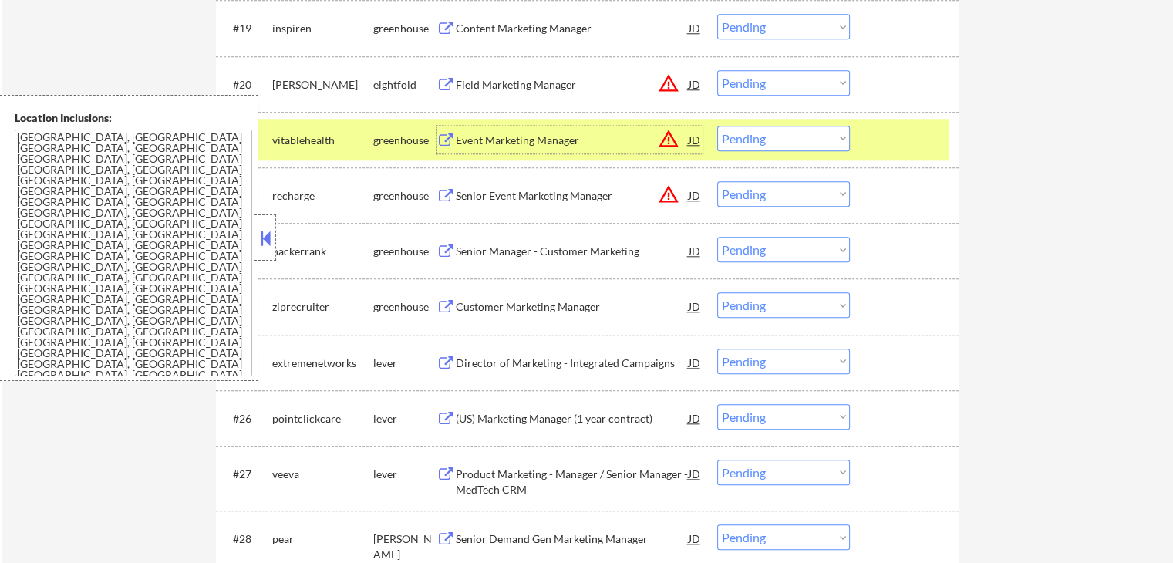
click at [571, 259] on div "Senior Manager - Customer Marketing" at bounding box center [572, 251] width 233 height 28
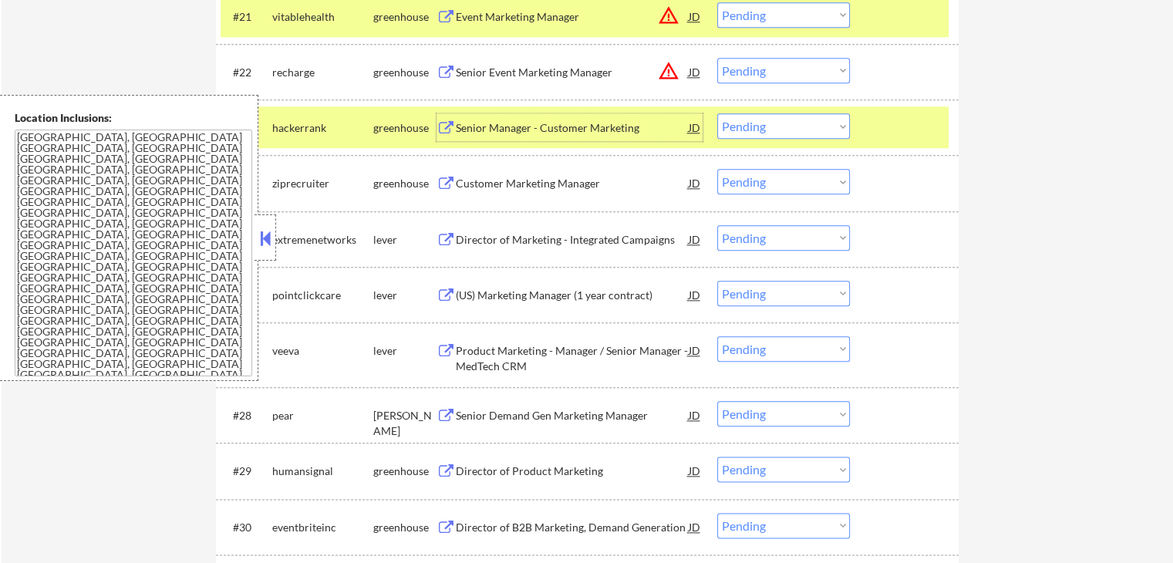
scroll to position [1850, 0]
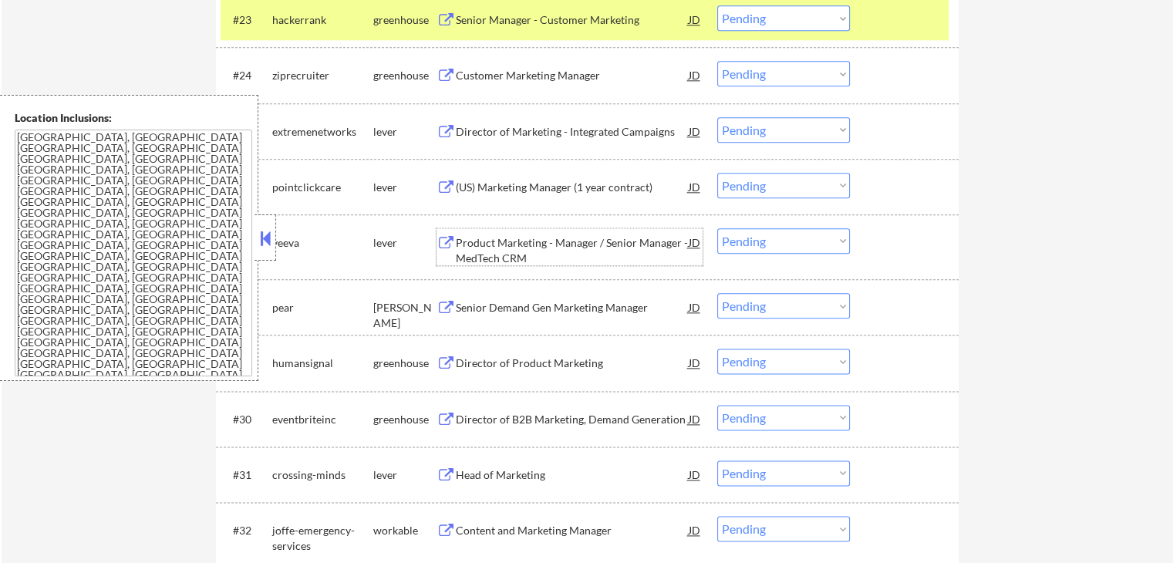
click at [557, 234] on div "Product Marketing - Manager / Senior Manager - MedTech CRM" at bounding box center [572, 246] width 233 height 37
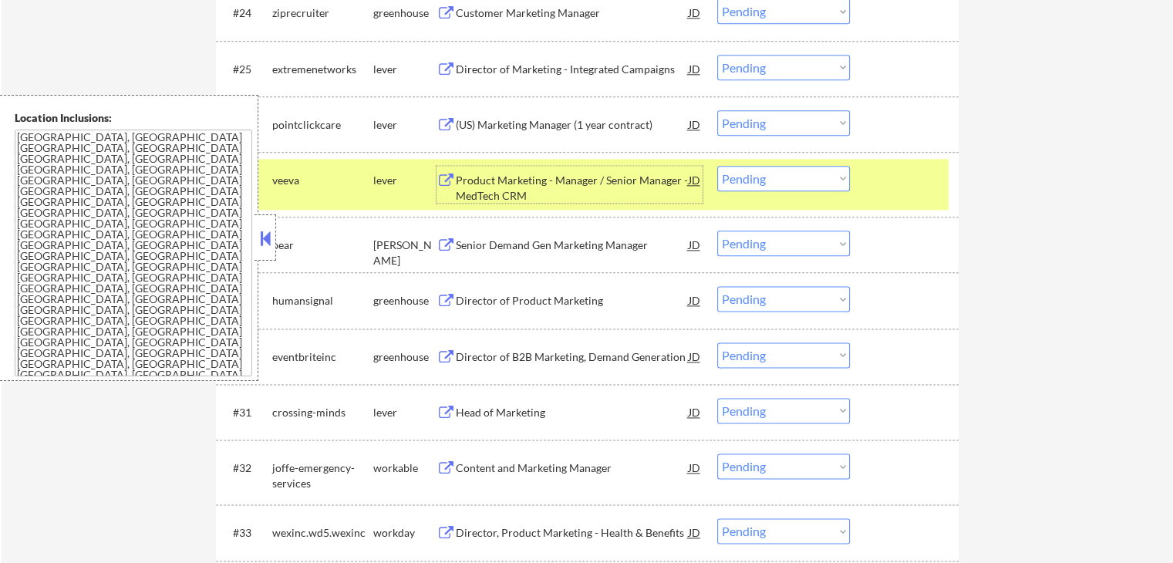
scroll to position [2004, 0]
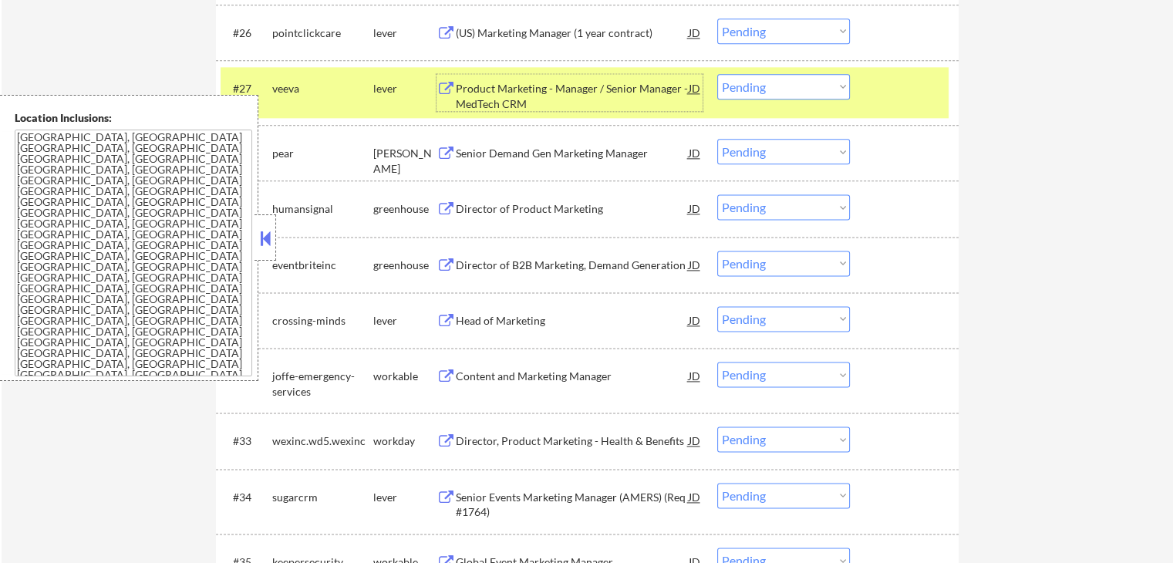
click at [530, 162] on div "Senior Demand Gen Marketing Manager" at bounding box center [572, 153] width 233 height 28
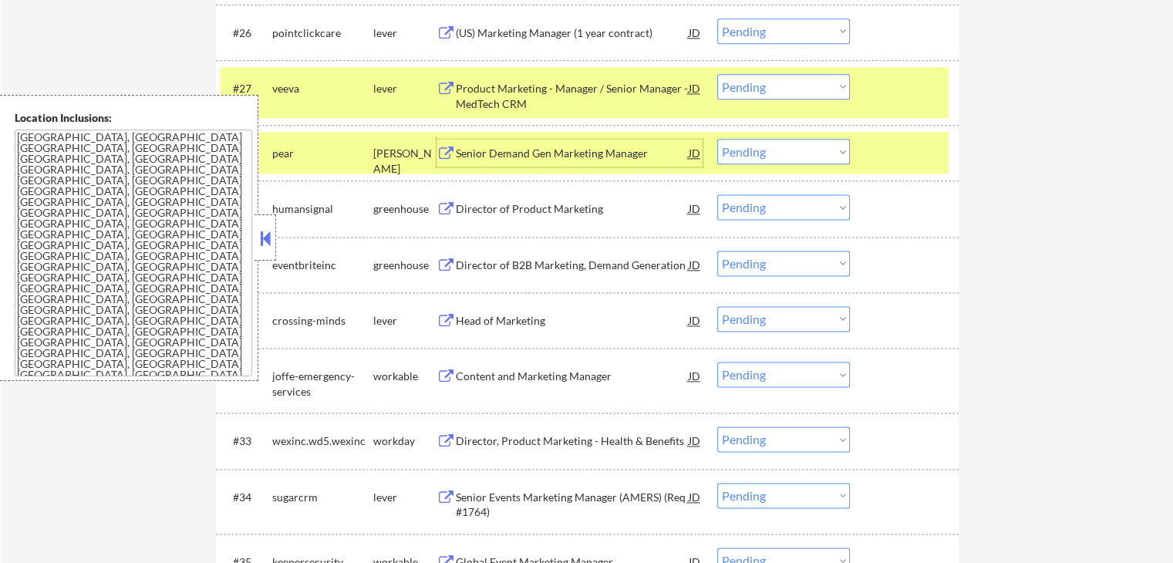
click at [552, 214] on div "Director of Product Marketing" at bounding box center [572, 208] width 233 height 15
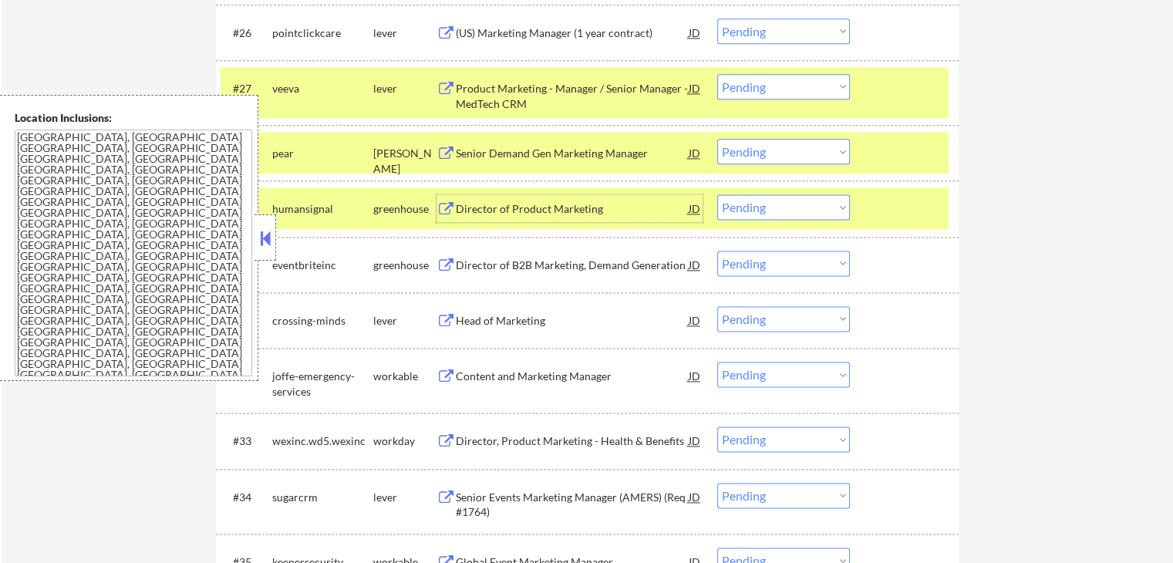
scroll to position [2082, 0]
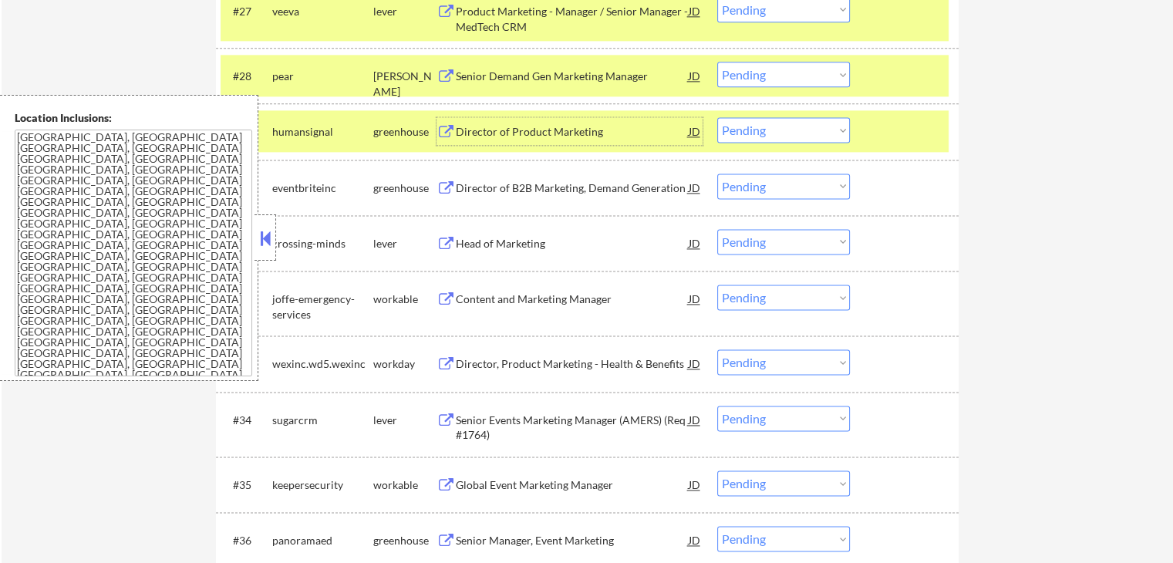
click at [583, 185] on div "Director of B2B Marketing, Demand Generation" at bounding box center [572, 187] width 233 height 15
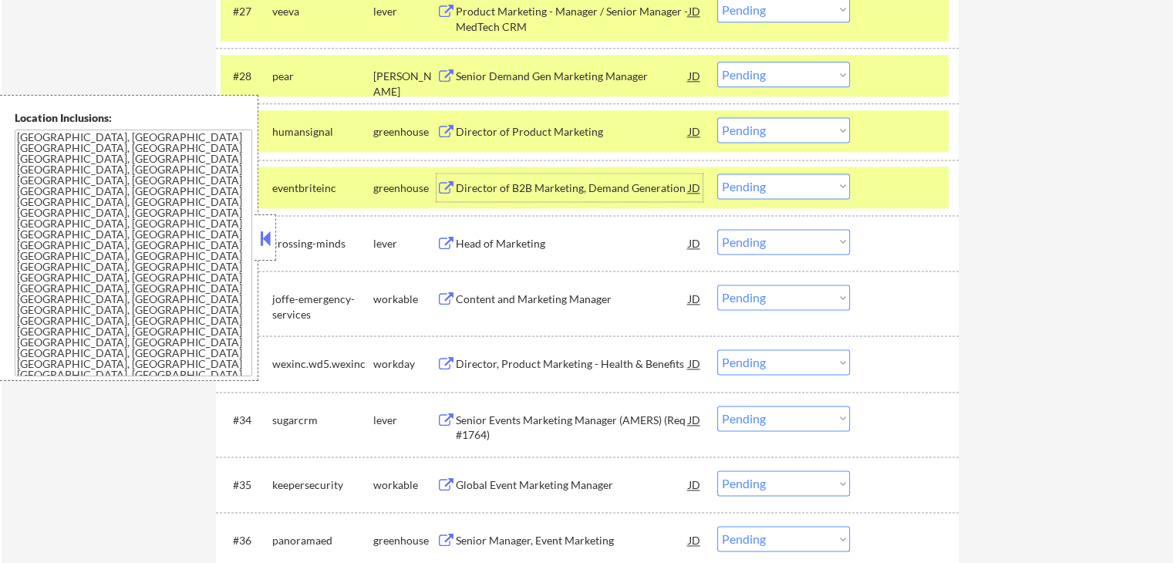
click at [533, 298] on div "Content and Marketing Manager" at bounding box center [572, 298] width 233 height 15
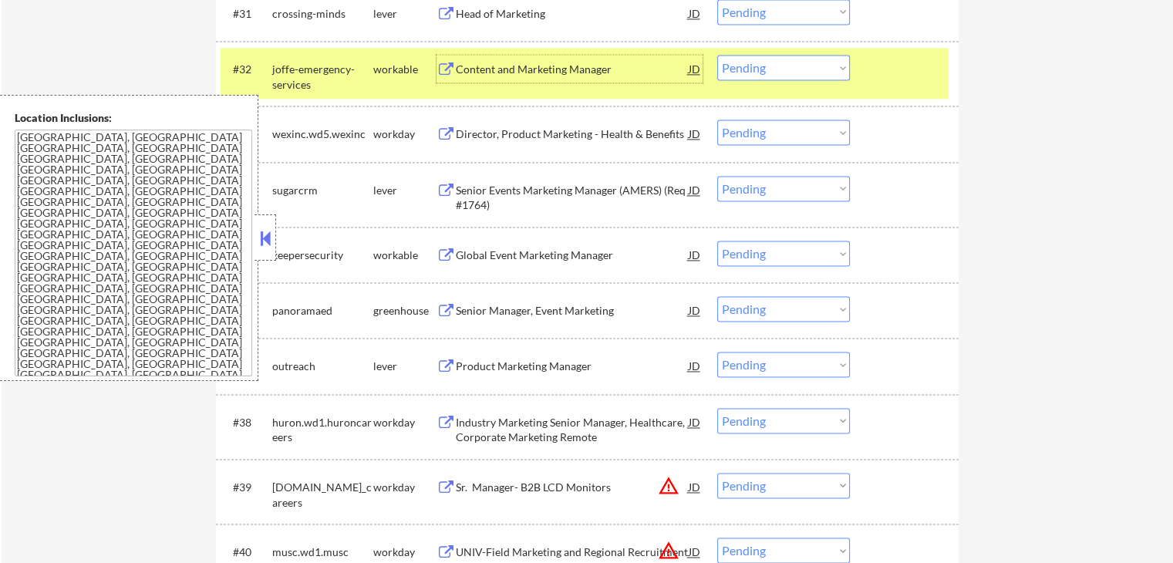
scroll to position [2313, 0]
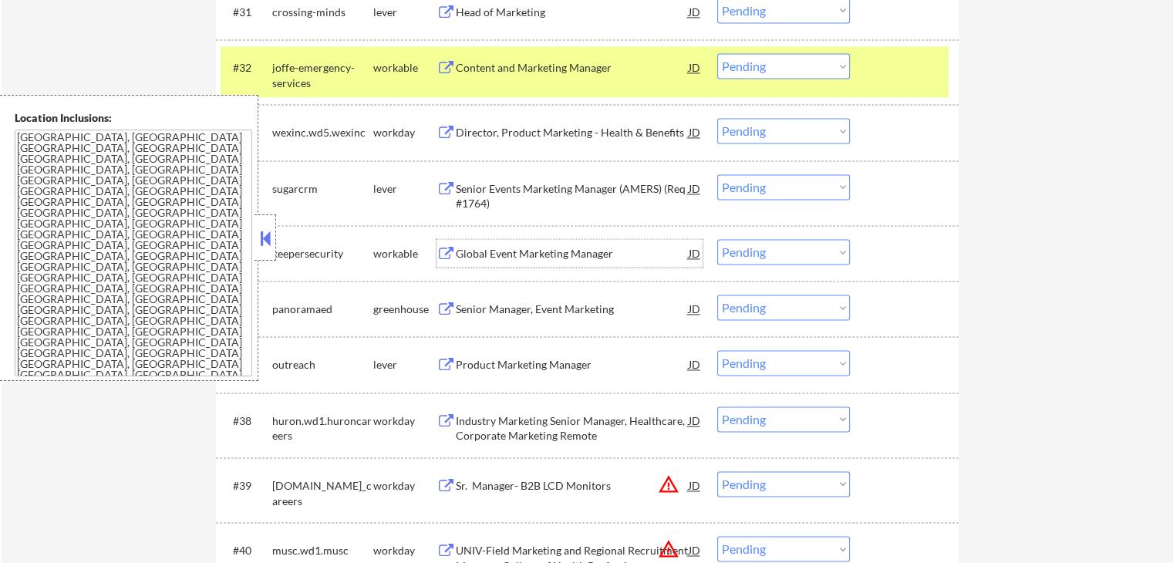
click at [580, 260] on div "Global Event Marketing Manager" at bounding box center [572, 253] width 233 height 15
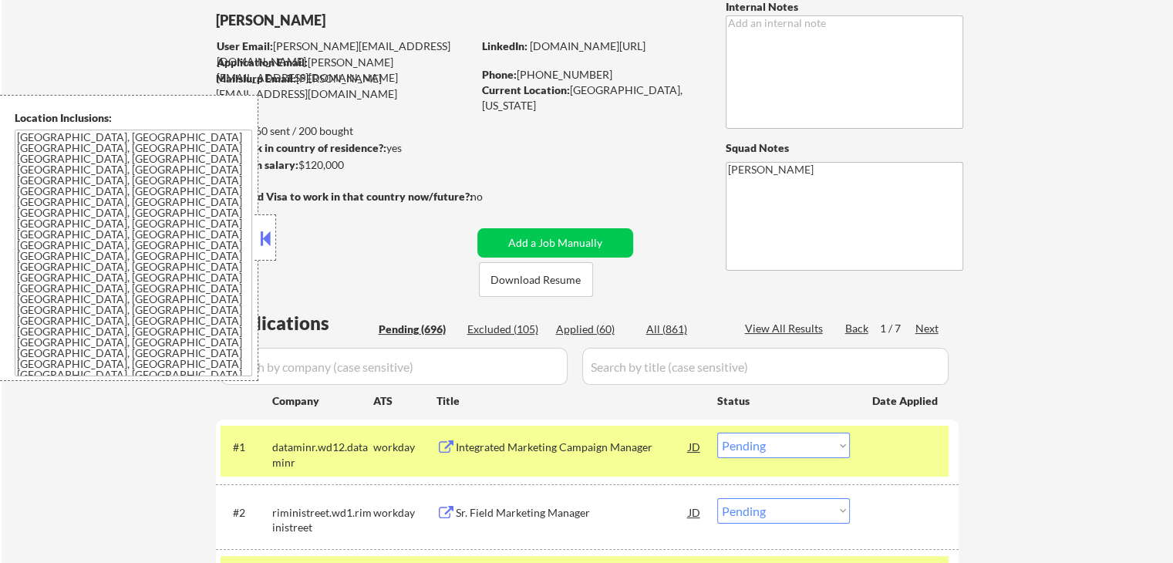
scroll to position [154, 0]
